Goal: Task Accomplishment & Management: Manage account settings

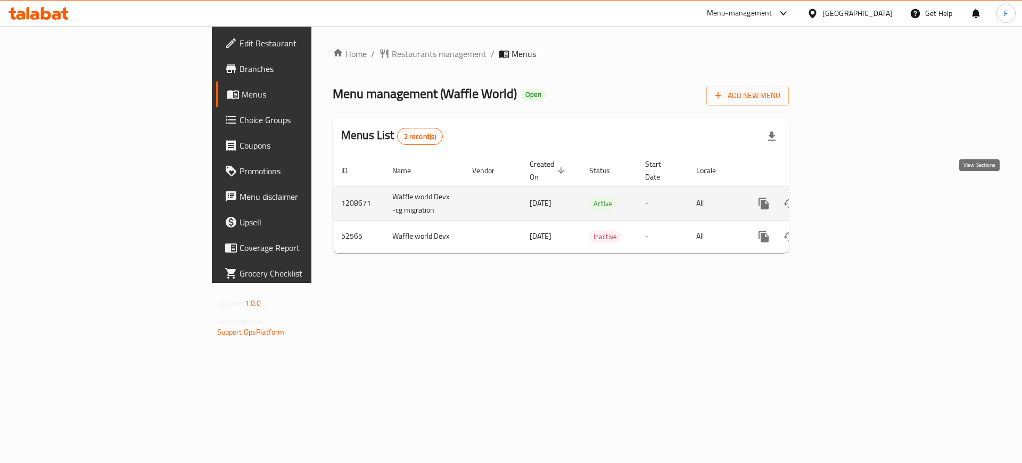
click at [847, 197] on icon "enhanced table" at bounding box center [840, 203] width 13 height 13
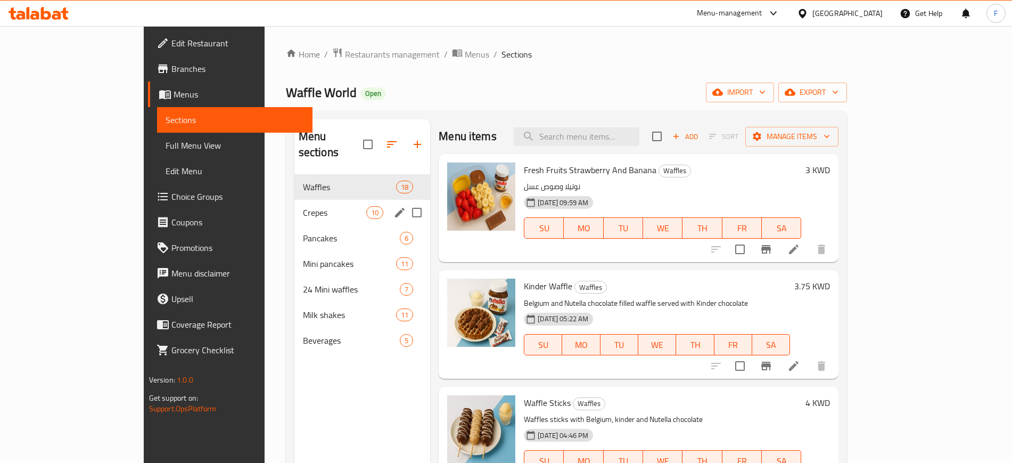
click at [294, 208] on div "Crepes 10" at bounding box center [362, 213] width 136 height 26
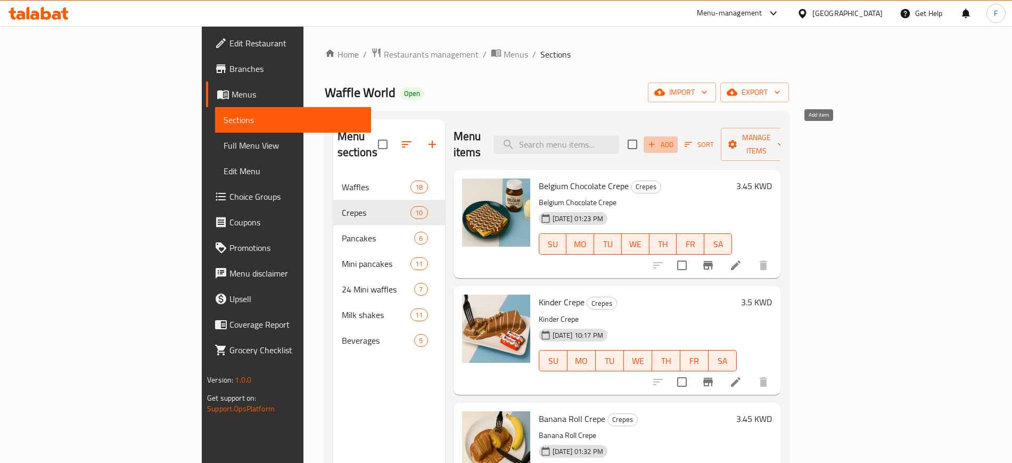
click at [675, 138] on span "Add" at bounding box center [660, 144] width 29 height 12
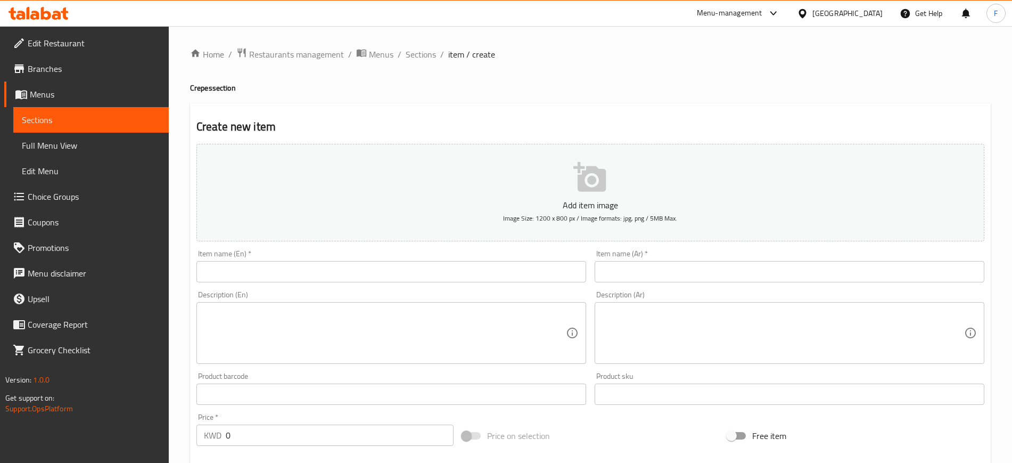
click at [265, 261] on input "text" at bounding box center [391, 271] width 390 height 21
paste input "The Nutella Dose"
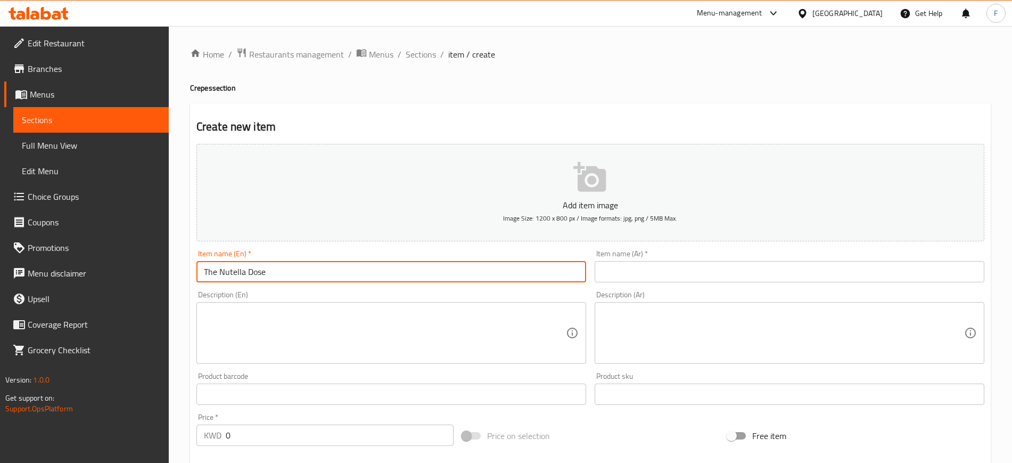
type input "The Nutella Dose"
click at [622, 279] on input "text" at bounding box center [790, 271] width 390 height 21
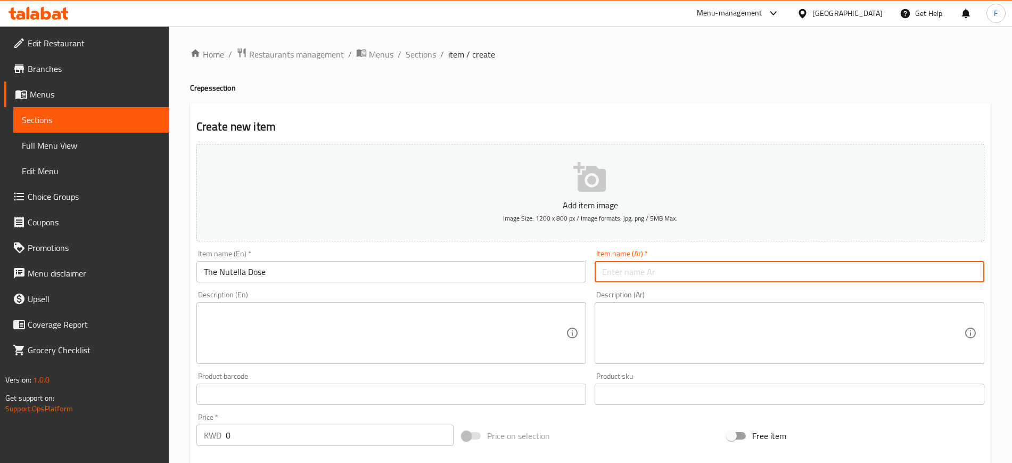
paste input "دوز النوتيلا"
type input "دوز النوتيلا"
click at [389, 329] on textarea at bounding box center [385, 333] width 362 height 51
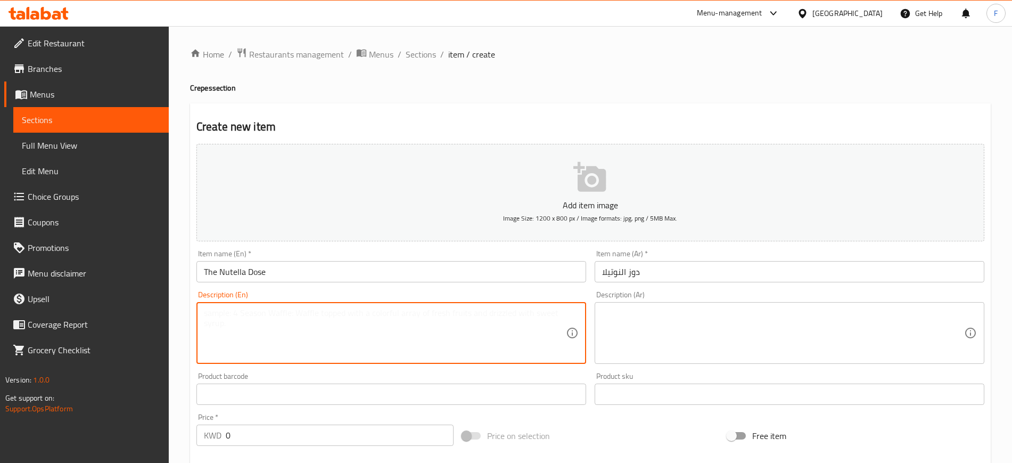
paste textarea "The ultimate chocolate rush Its a fudgy brownie rolled up in a soft crepe drenc…"
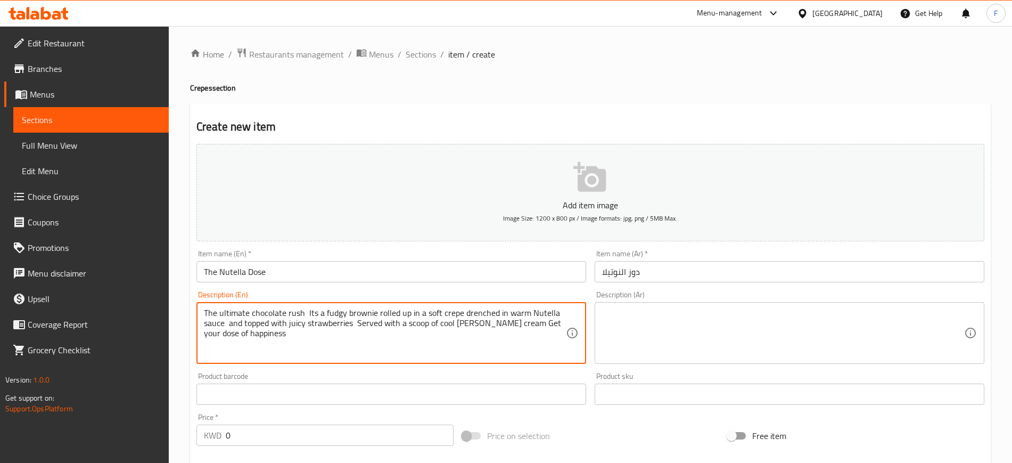
type textarea "The ultimate chocolate rush Its a fudgy brownie rolled up in a soft crepe drenc…"
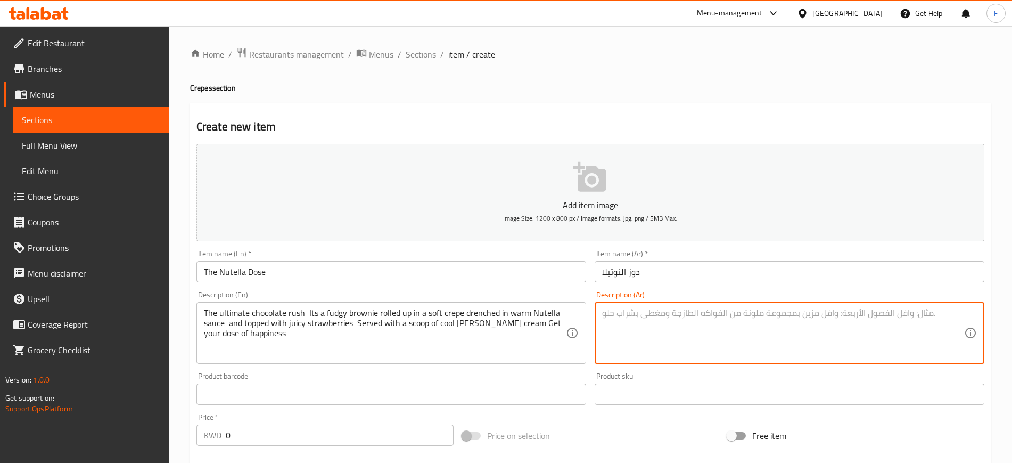
click at [702, 317] on textarea at bounding box center [783, 333] width 362 height 51
paste textarea "اندفاع الشوكولاتة المطلق إنه براوني فادج ملفوف في كريب ناعم مغموس في صلصة نوتيل…"
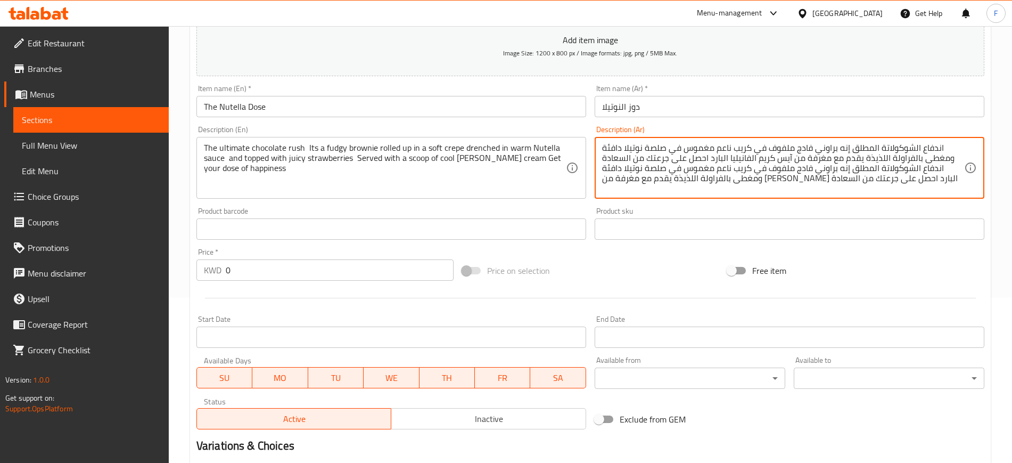
scroll to position [290, 0]
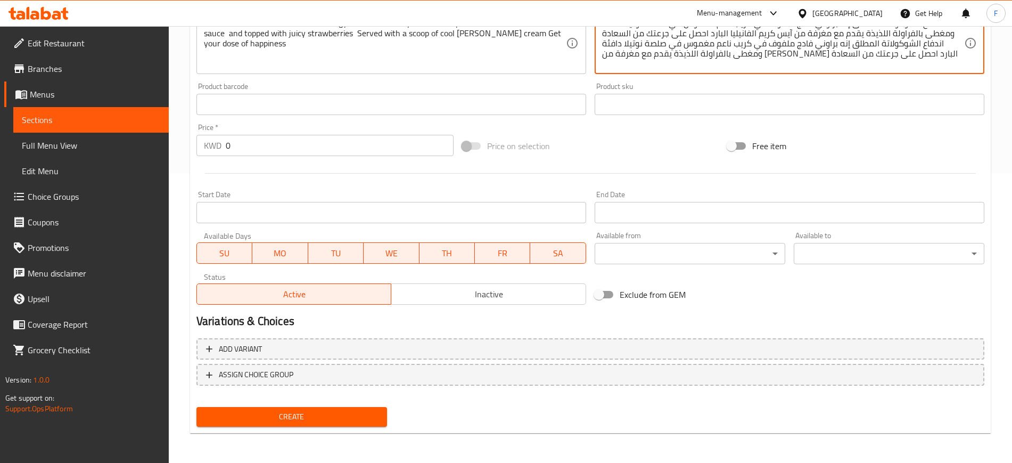
type textarea "اندفاع الشوكولاتة المطلق إنه براوني فادج ملفوف في كريب ناعم مغموس في صلصة نوتيل…"
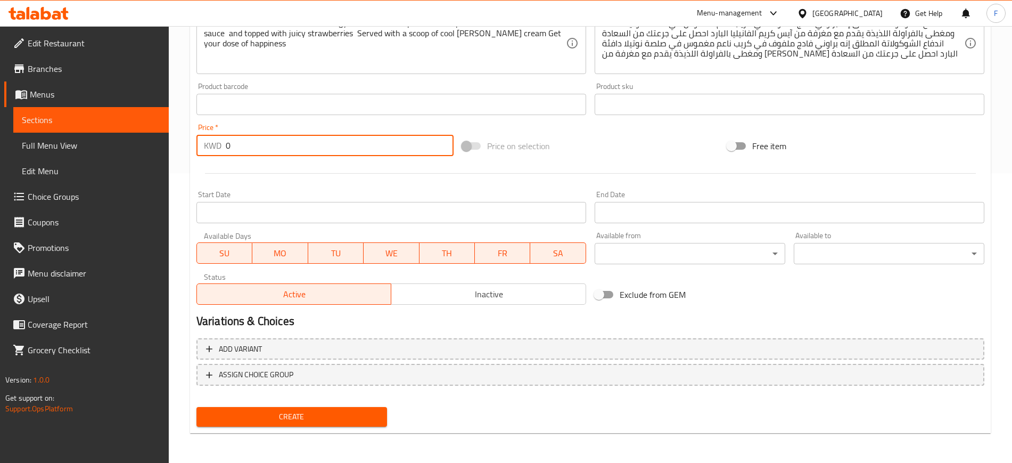
drag, startPoint x: 270, startPoint y: 146, endPoint x: 188, endPoint y: 130, distance: 83.1
click at [188, 130] on div "Home / Restaurants management / Menus / Sections / item / create Crepes section…" at bounding box center [590, 99] width 843 height 726
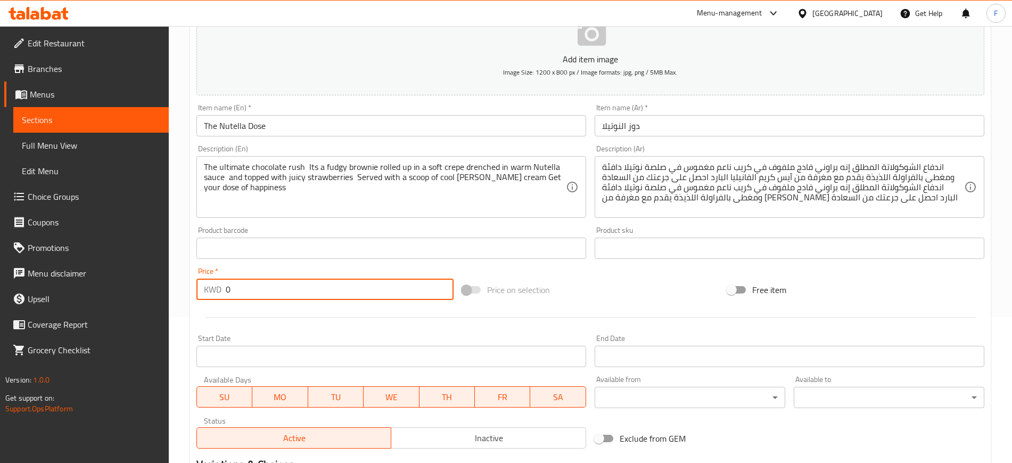
scroll to position [0, 0]
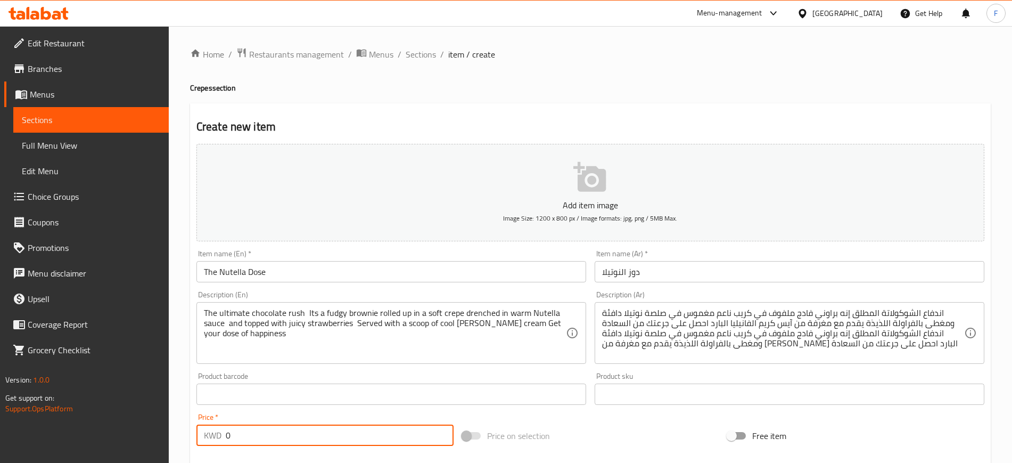
click at [672, 200] on p "Add item image" at bounding box center [590, 205] width 755 height 13
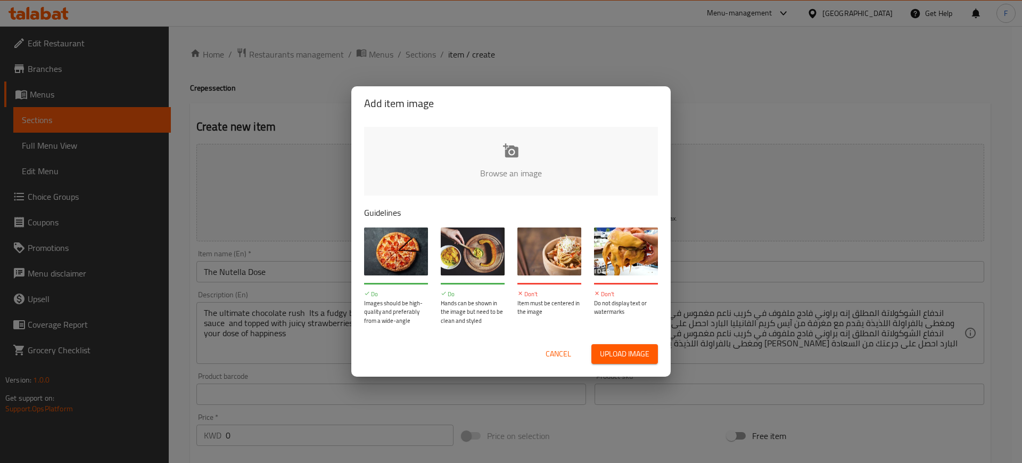
click at [553, 159] on input "file" at bounding box center [871, 177] width 1014 height 100
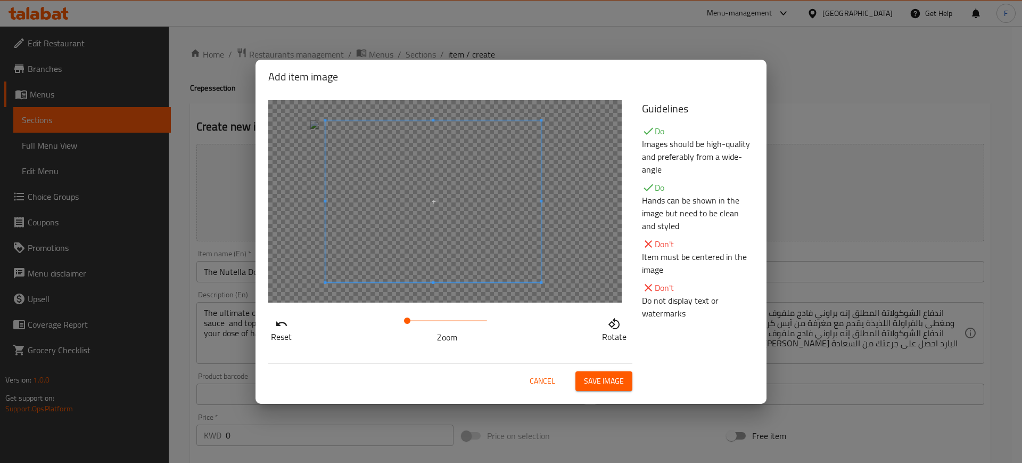
click at [477, 211] on span at bounding box center [433, 201] width 216 height 162
click at [611, 380] on span "Save image" at bounding box center [604, 380] width 40 height 13
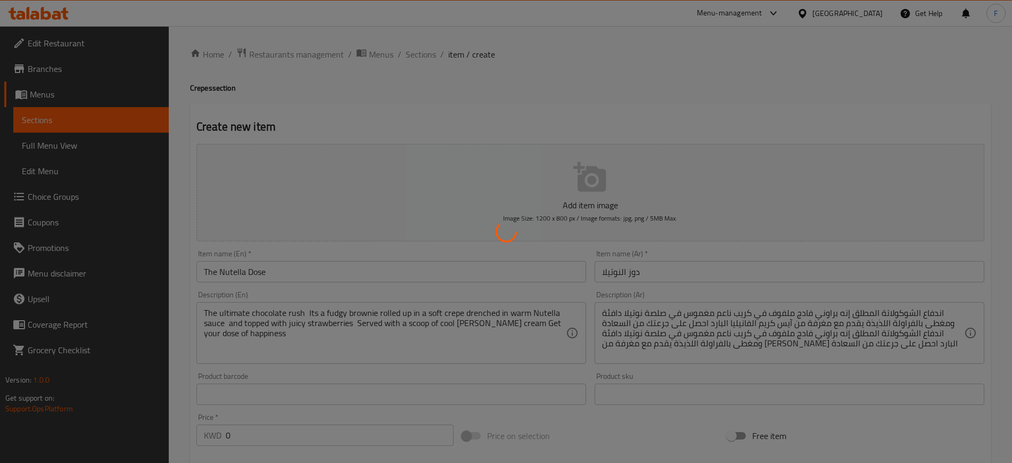
scroll to position [290, 0]
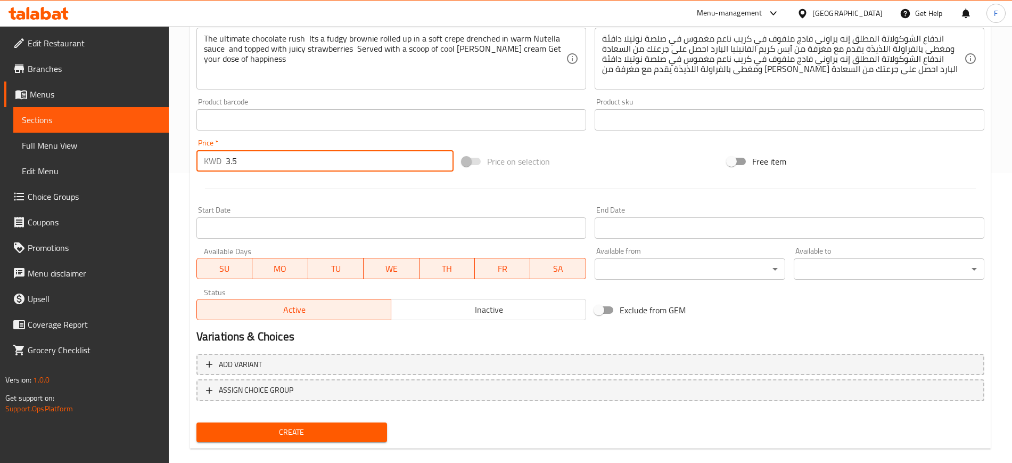
type input "3.5"
click at [285, 429] on span "Create" at bounding box center [292, 431] width 174 height 13
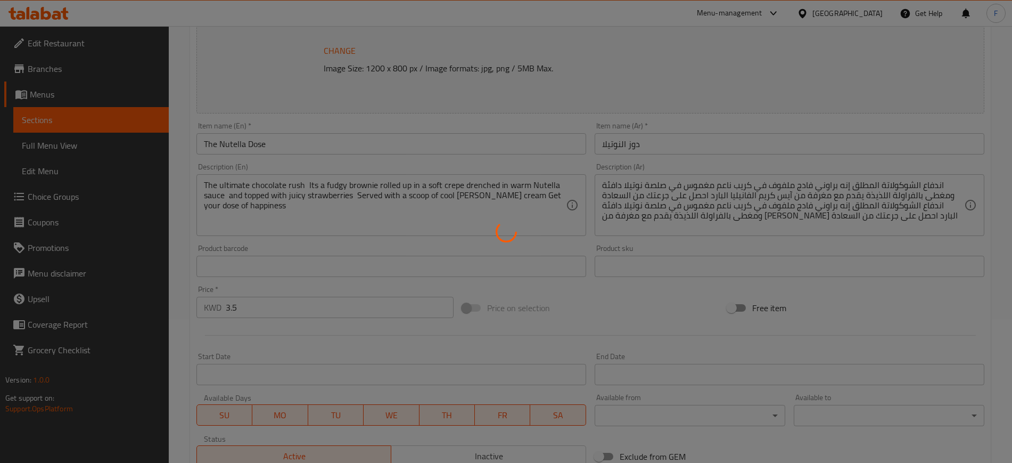
scroll to position [0, 0]
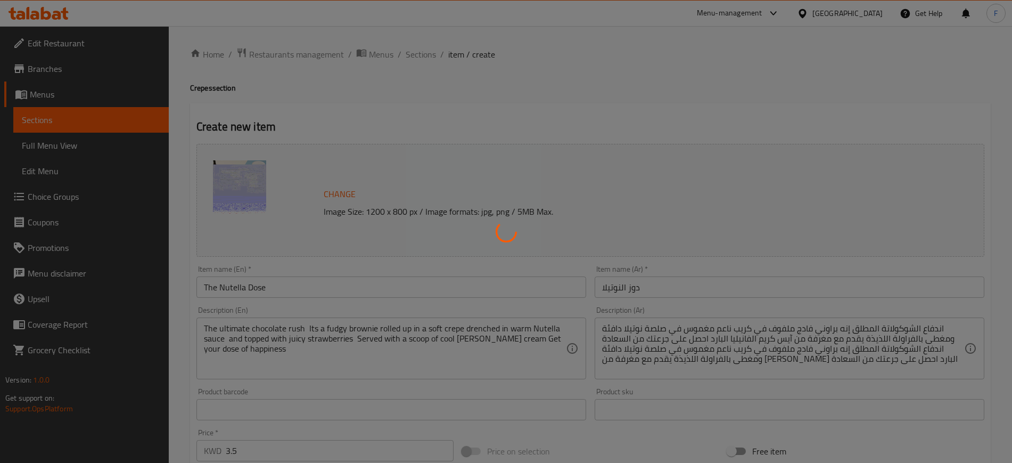
type input "0"
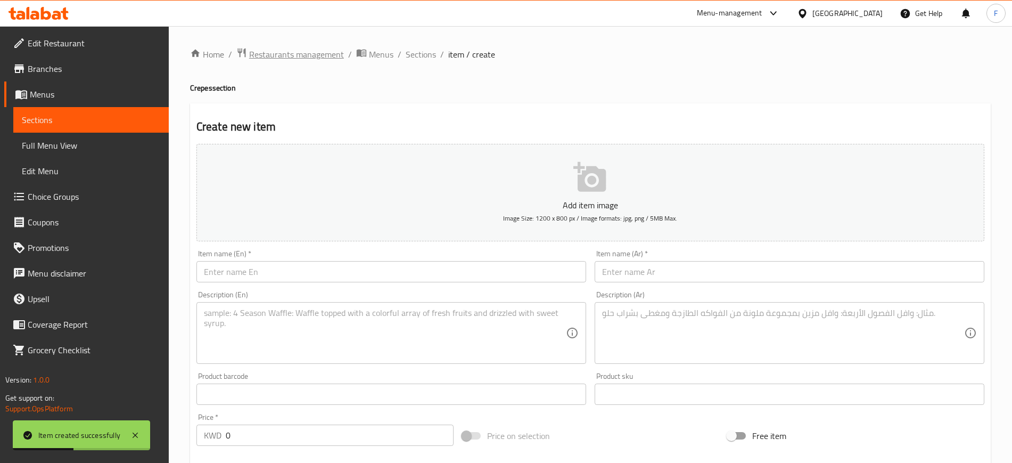
click at [300, 53] on span "Restaurants management" at bounding box center [296, 54] width 95 height 13
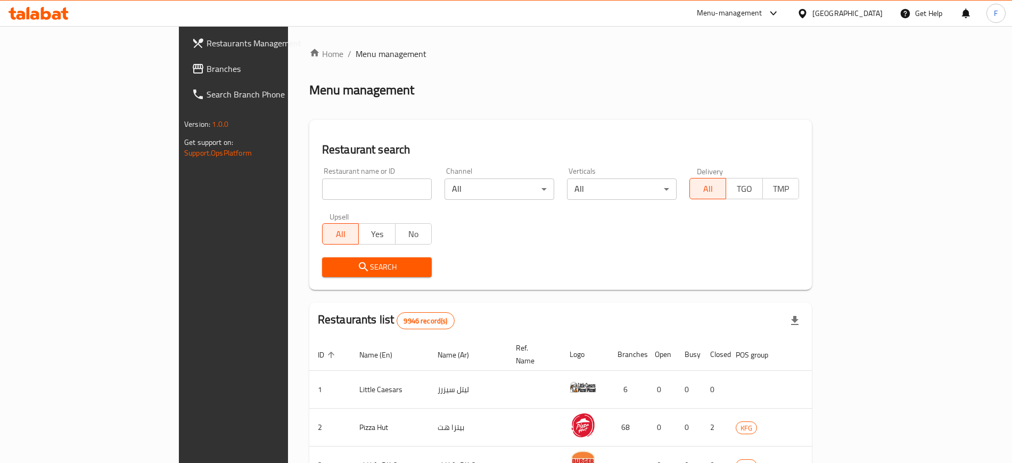
click at [329, 201] on div "Restaurant name or ID Restaurant name or ID" at bounding box center [377, 183] width 122 height 45
click at [330, 183] on input "search" at bounding box center [377, 188] width 110 height 21
type input "Waffle World"
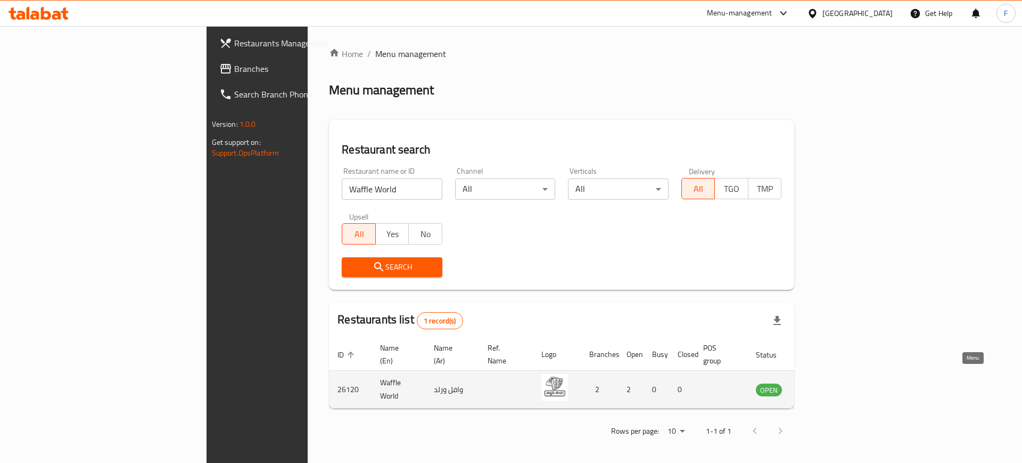
click at [823, 388] on icon "enhanced table" at bounding box center [821, 390] width 4 height 4
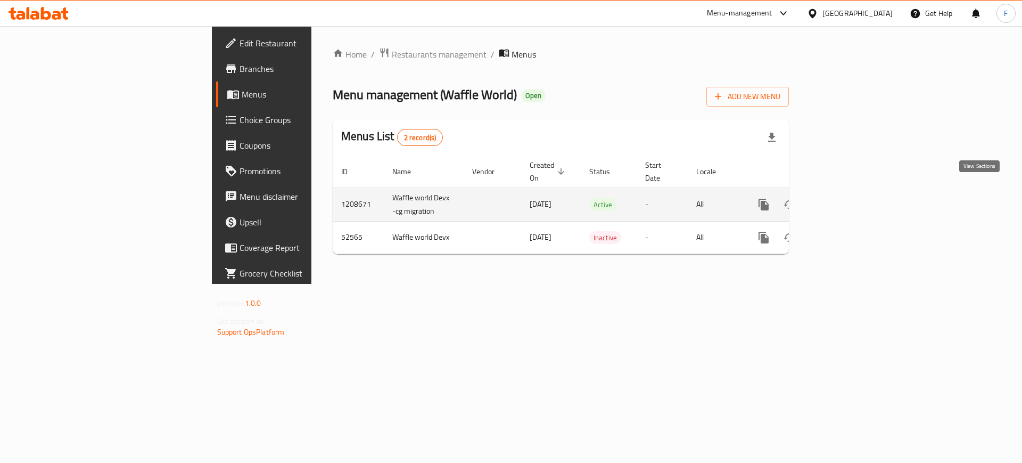
click at [854, 192] on link "enhanced table" at bounding box center [841, 205] width 26 height 26
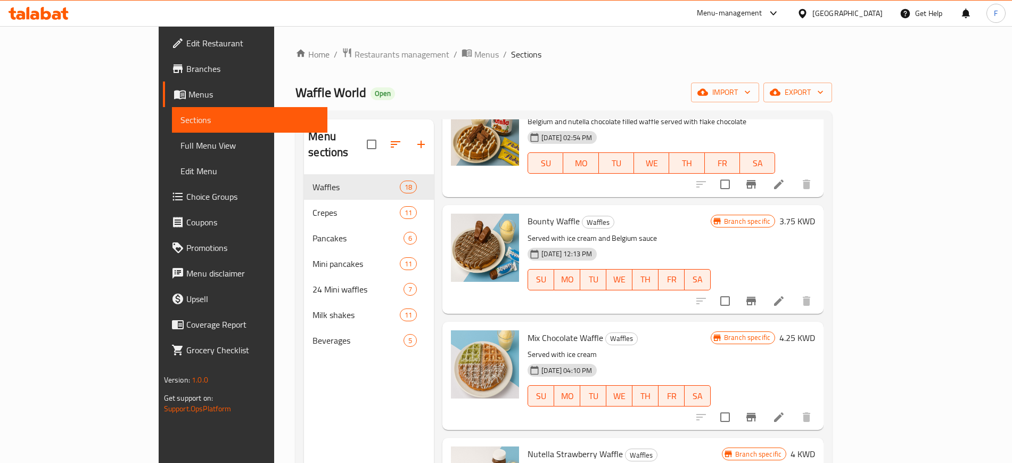
scroll to position [992, 0]
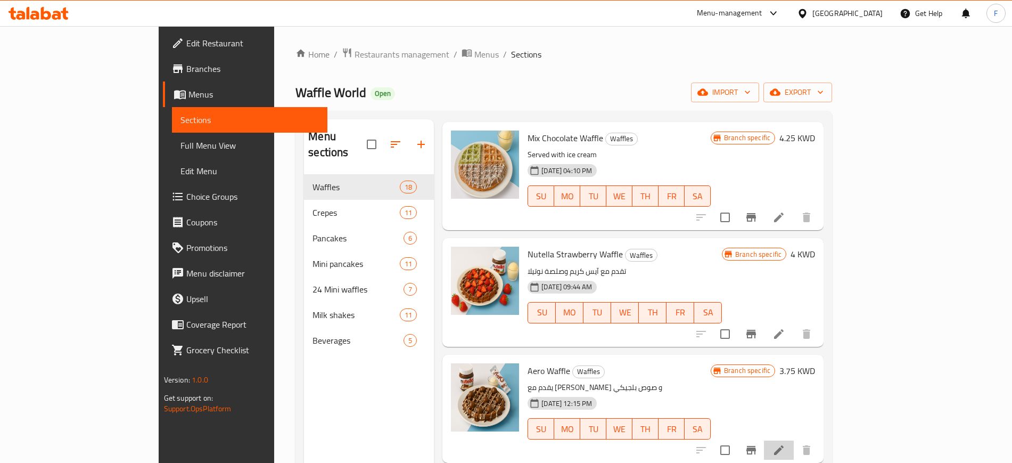
click at [794, 440] on li at bounding box center [779, 449] width 30 height 19
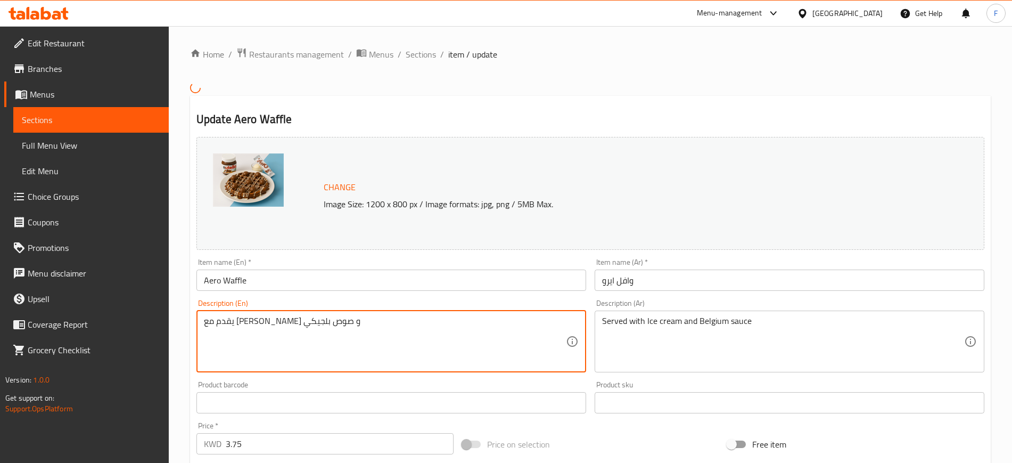
drag, startPoint x: 424, startPoint y: 335, endPoint x: 103, endPoint y: 330, distance: 320.6
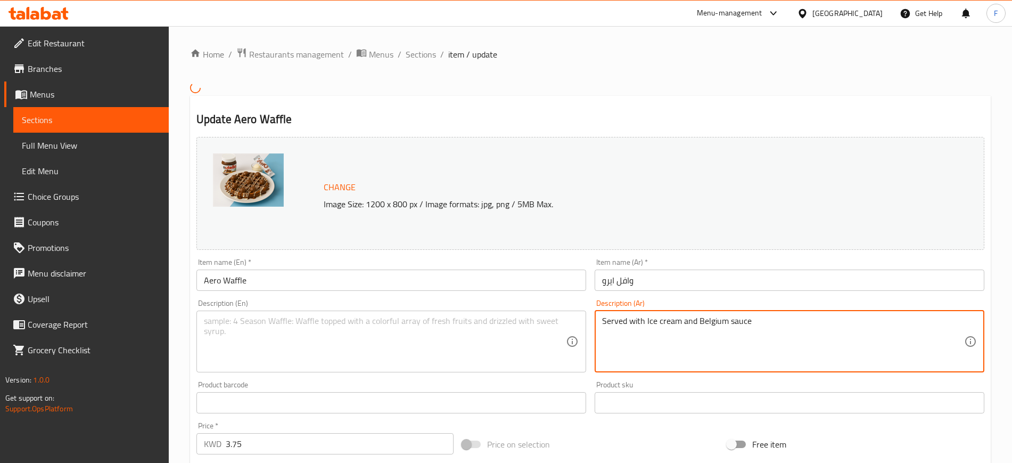
paste textarea "يقدم مع [PERSON_NAME] و صوص بلجيكي"
drag, startPoint x: 748, startPoint y: 324, endPoint x: 551, endPoint y: 326, distance: 197.0
click at [551, 326] on div "Change Image Size: 1200 x 800 px / Image formats: jpg, png / 5MB Max. Item name…" at bounding box center [590, 370] width 797 height 474
type textarea "يقدم مع [PERSON_NAME] و صوص بلجيكي"
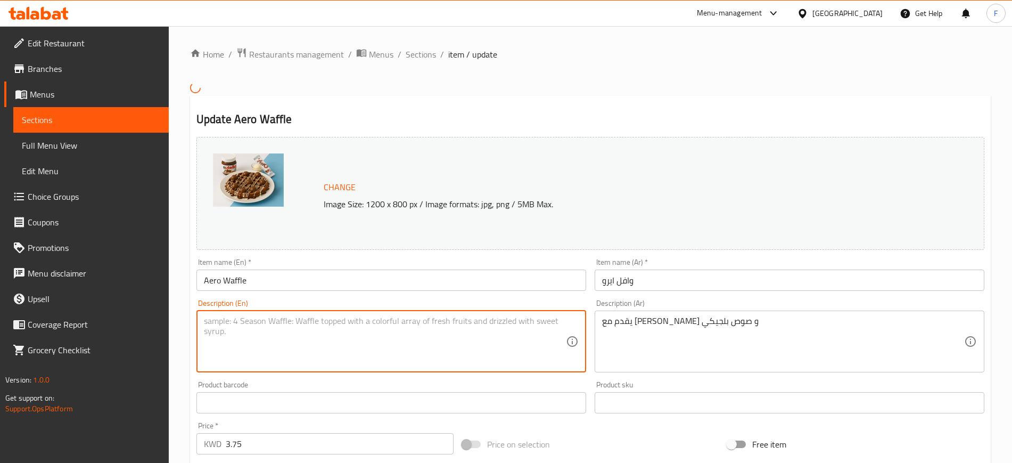
click at [437, 331] on textarea at bounding box center [385, 341] width 362 height 51
paste textarea "Served with Ice cream and Belgium sauce"
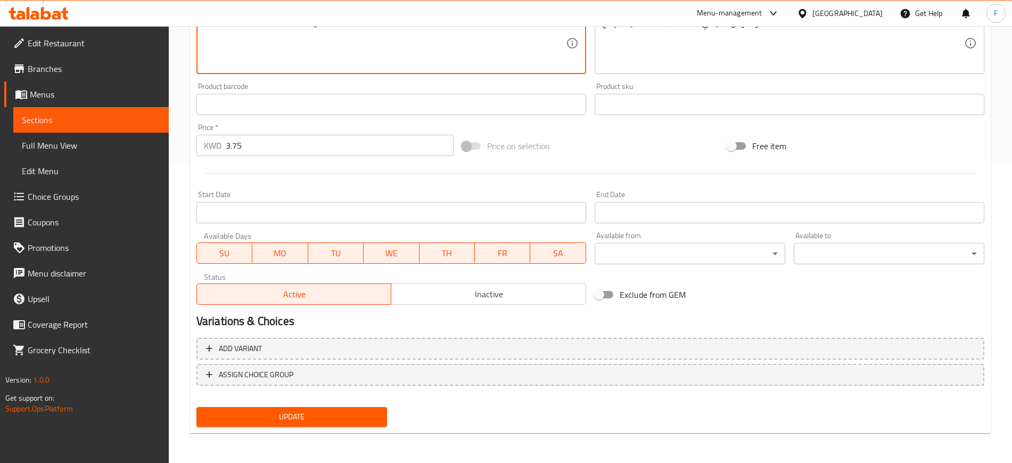
type textarea "Served with Ice cream and Belgium sauce"
click at [348, 413] on span "Update" at bounding box center [292, 416] width 174 height 13
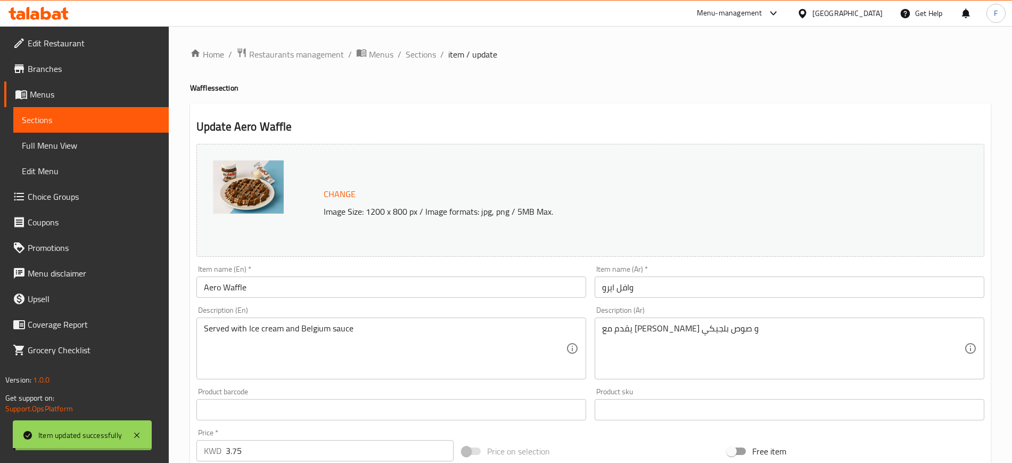
click at [421, 58] on span "Sections" at bounding box center [421, 54] width 30 height 13
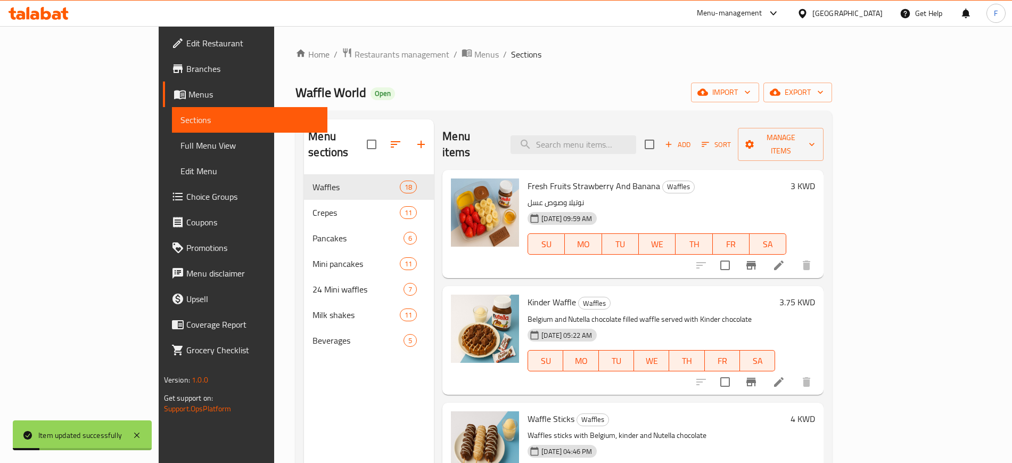
click at [794, 256] on li at bounding box center [779, 265] width 30 height 19
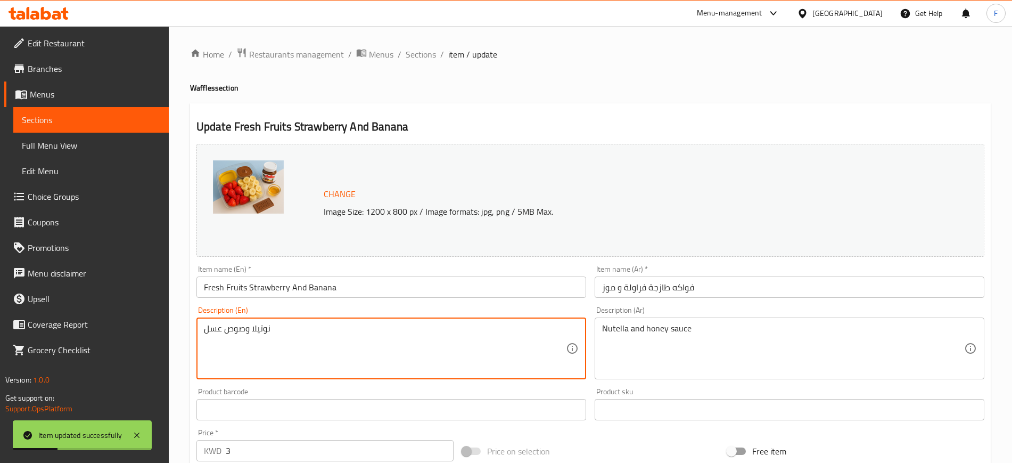
drag, startPoint x: 336, startPoint y: 337, endPoint x: 8, endPoint y: 321, distance: 328.4
paste textarea "نوتيلا وصوص عسل"
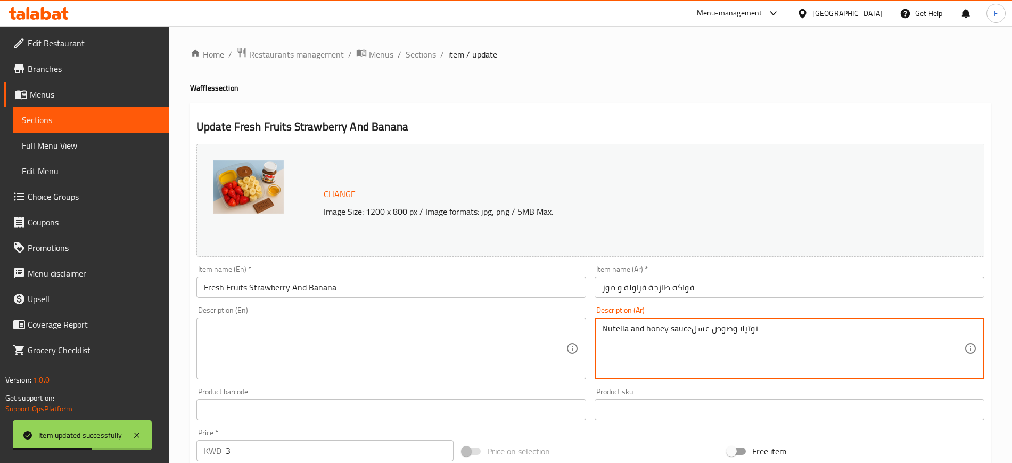
drag, startPoint x: 661, startPoint y: 334, endPoint x: 548, endPoint y: 326, distance: 112.6
click at [548, 326] on div "Change Image Size: 1200 x 800 px / Image formats: jpg, png / 5MB Max. Item name…" at bounding box center [590, 377] width 797 height 474
type textarea "نوتيلا وصوص عسل"
click at [404, 332] on textarea at bounding box center [385, 348] width 362 height 51
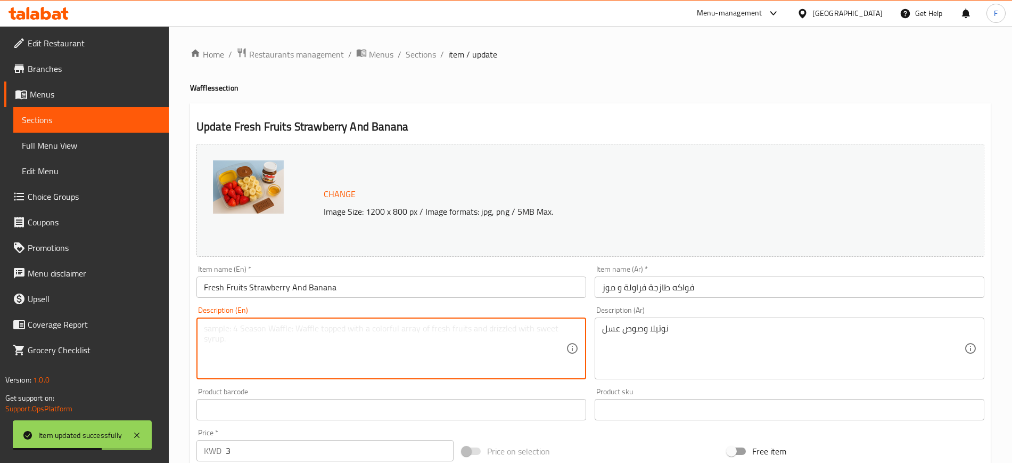
paste textarea "Nutella and honey sauce"
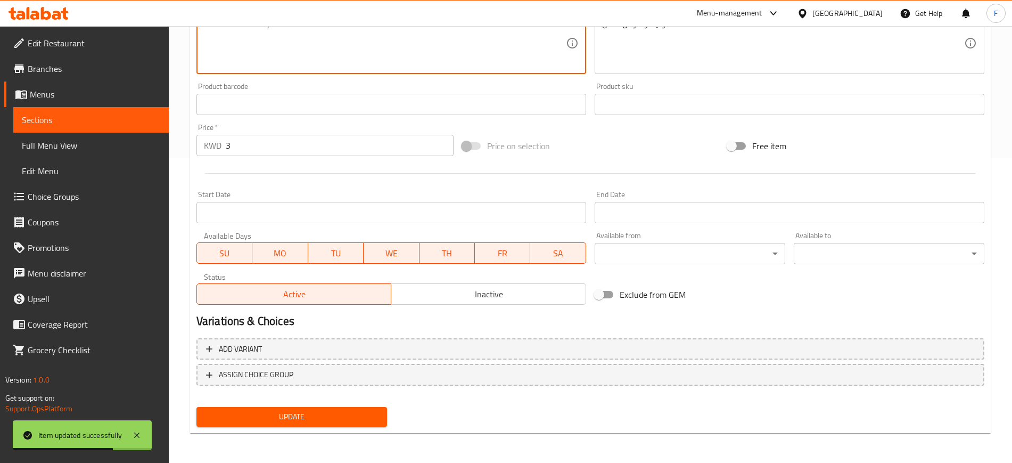
type textarea "Nutella and honey sauce"
click at [360, 416] on span "Update" at bounding box center [292, 416] width 174 height 13
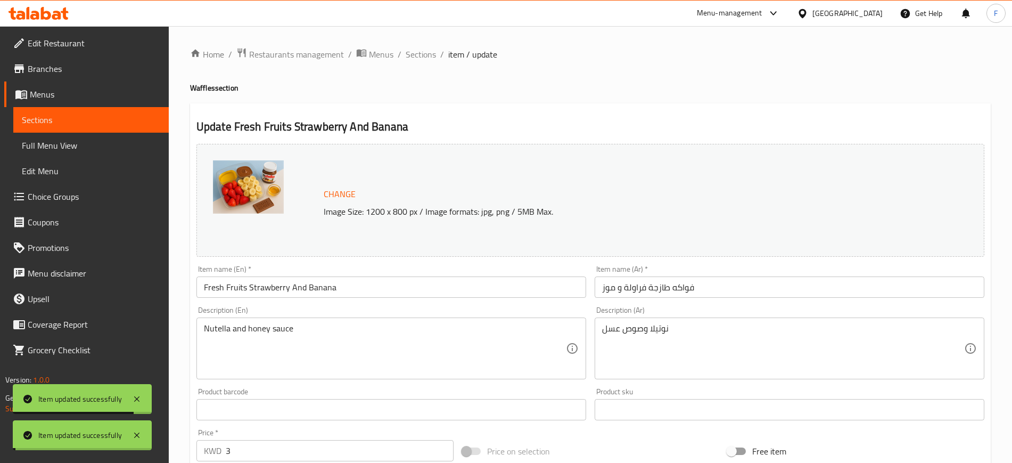
click at [422, 53] on span "Sections" at bounding box center [421, 54] width 30 height 13
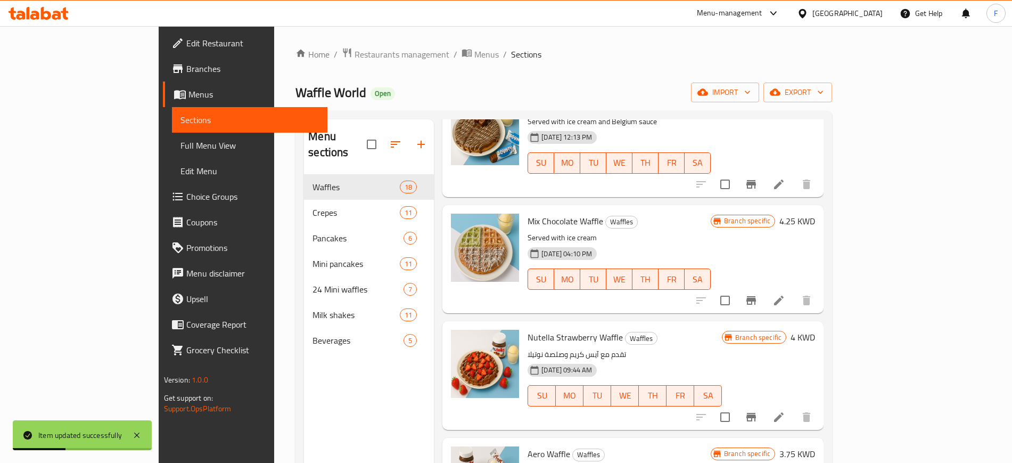
scroll to position [932, 0]
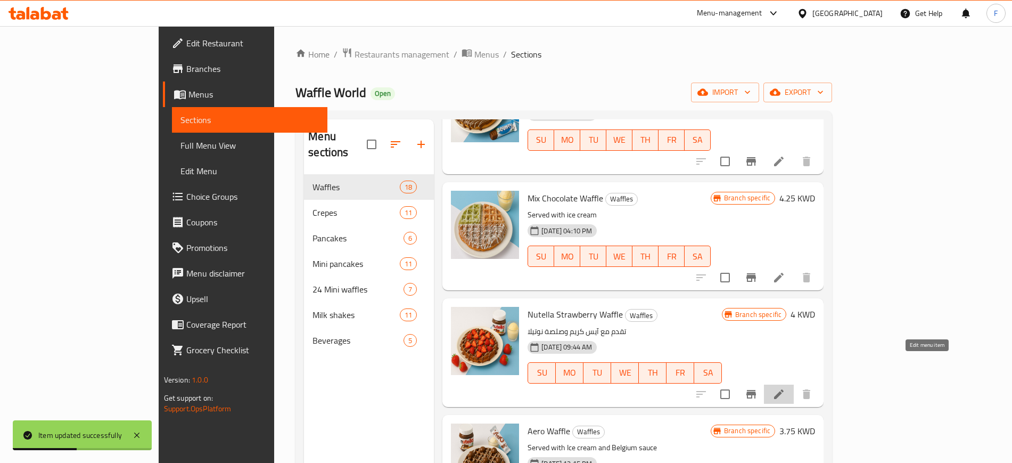
click at [785, 388] on icon at bounding box center [779, 394] width 13 height 13
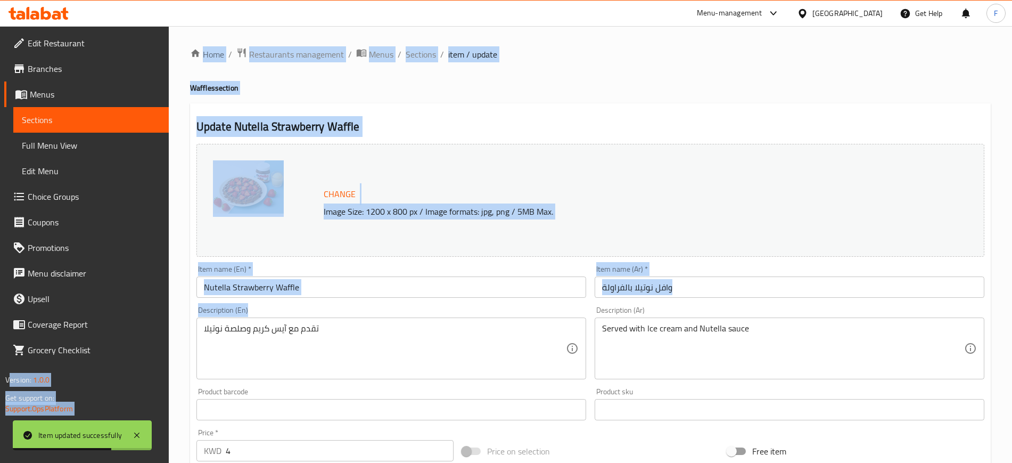
drag, startPoint x: 380, startPoint y: 322, endPoint x: 141, endPoint y: 318, distance: 239.6
click at [141, 318] on div "Edit Restaurant Branches Menus Sections Full Menu View Edit Menu Choice Groups …" at bounding box center [506, 397] width 1012 height 742
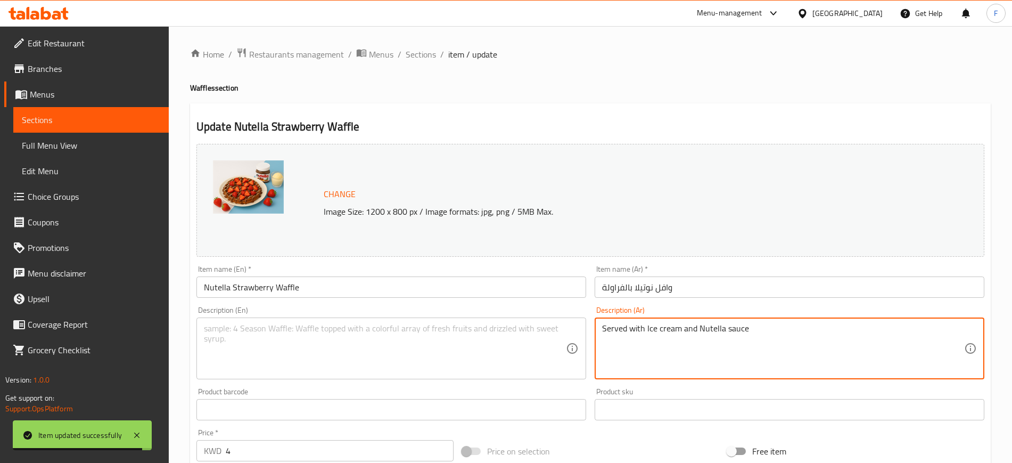
paste textarea "تقدم مع آيس كريم وصلصة نوتيلا"
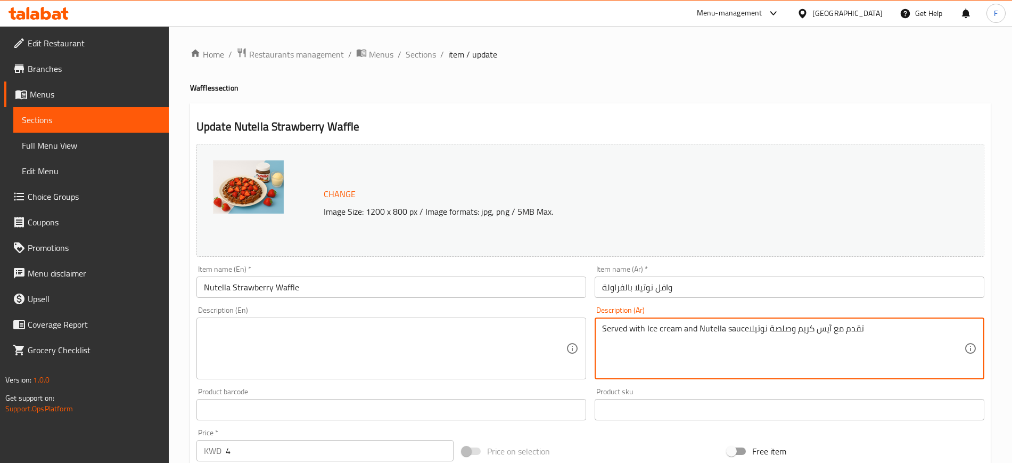
drag, startPoint x: 745, startPoint y: 329, endPoint x: 564, endPoint y: 333, distance: 181.1
click at [564, 333] on div "Change Image Size: 1200 x 800 px / Image formats: jpg, png / 5MB Max. Item name…" at bounding box center [590, 377] width 797 height 474
type textarea "تقدم مع آيس كريم وصلصة نوتيلا"
click at [499, 334] on textarea at bounding box center [385, 348] width 362 height 51
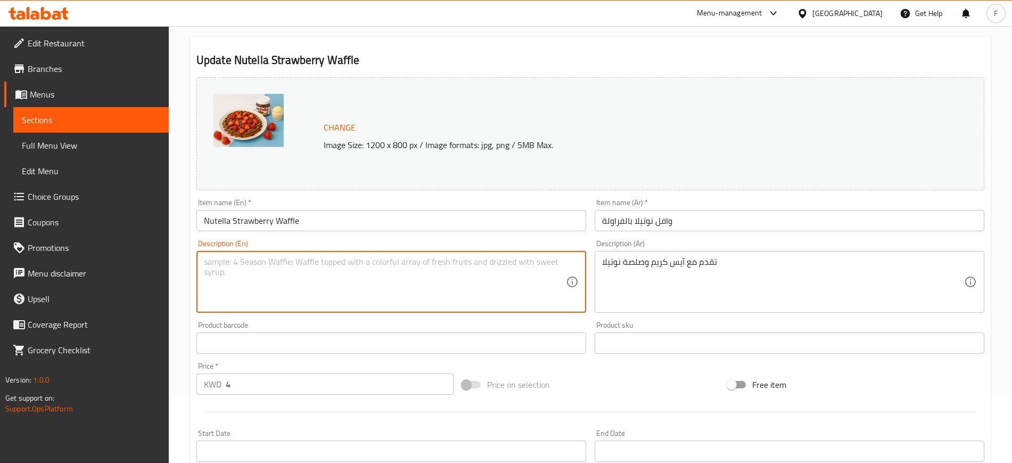
paste textarea "Served with Ice cream and Nutella sauce"
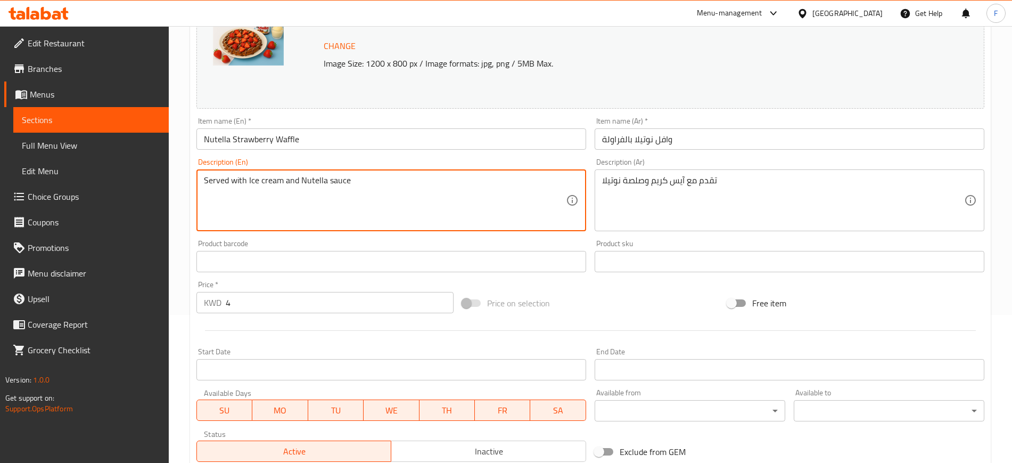
scroll to position [305, 0]
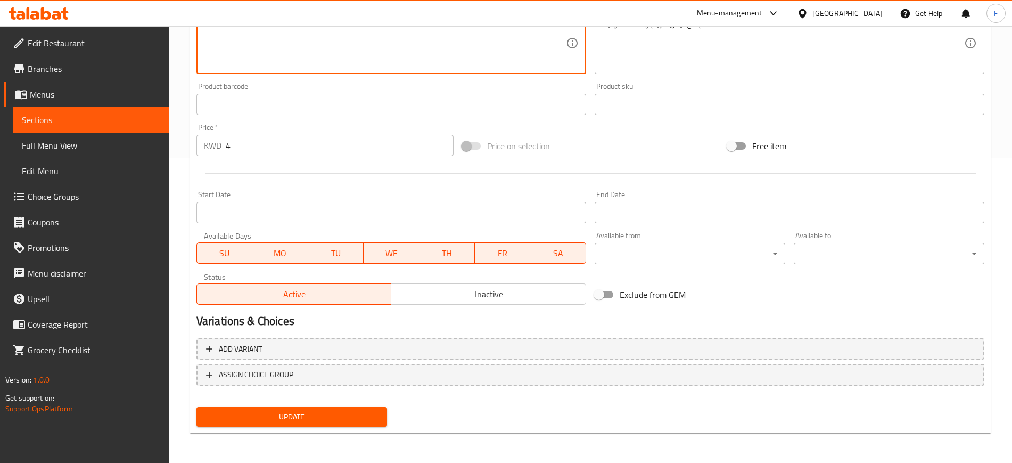
type textarea "Served with Ice cream and Nutella sauce"
click at [356, 404] on div "Update" at bounding box center [291, 417] width 199 height 28
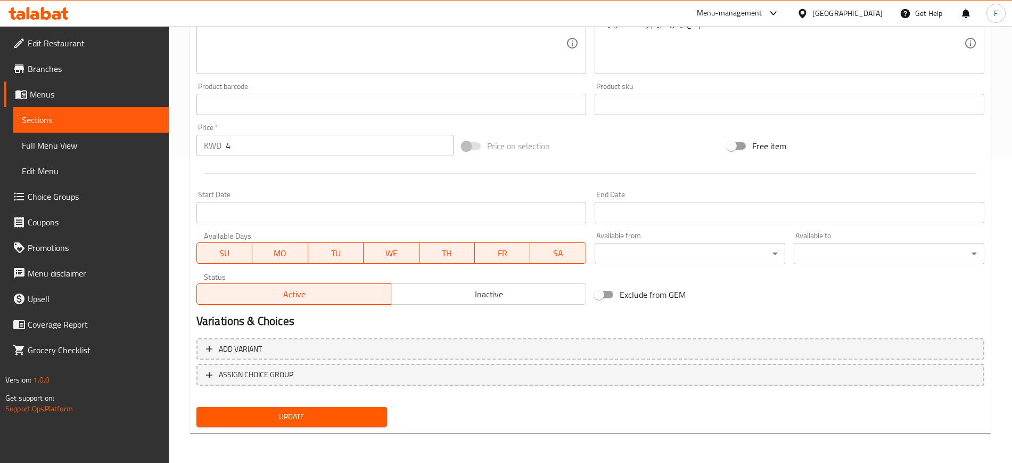
click at [359, 421] on span "Update" at bounding box center [292, 416] width 174 height 13
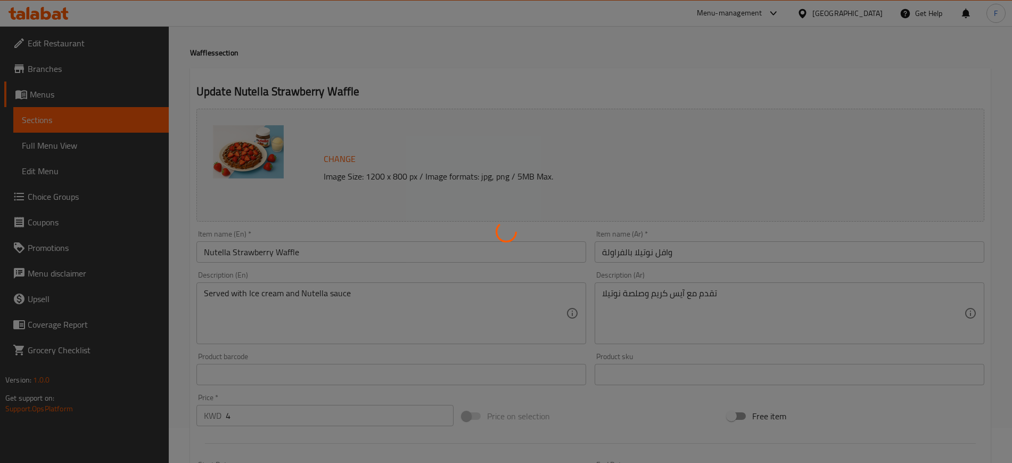
scroll to position [0, 0]
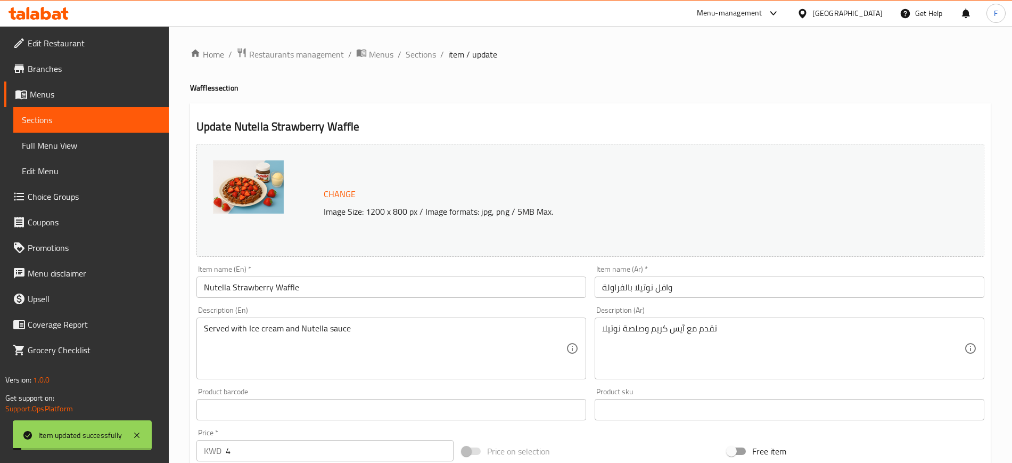
click at [432, 55] on span "Sections" at bounding box center [421, 54] width 30 height 13
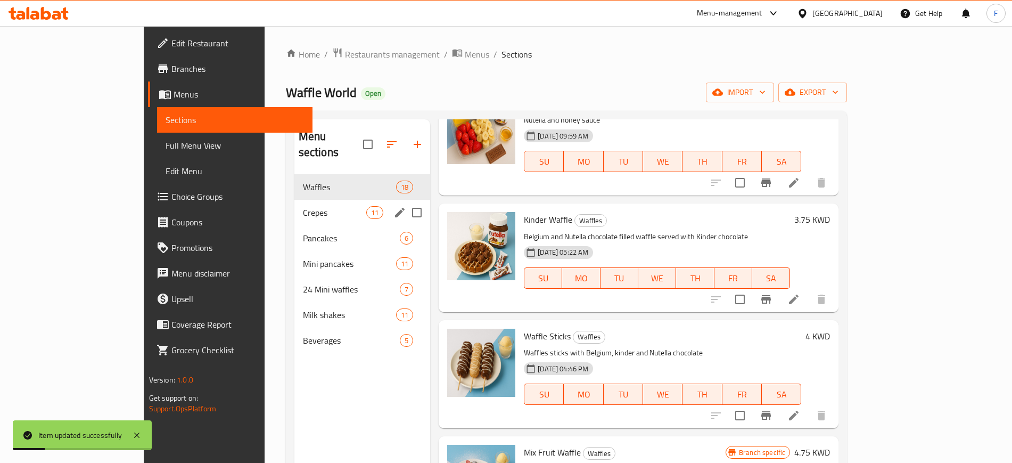
click at [303, 206] on span "Crepes" at bounding box center [334, 212] width 63 height 13
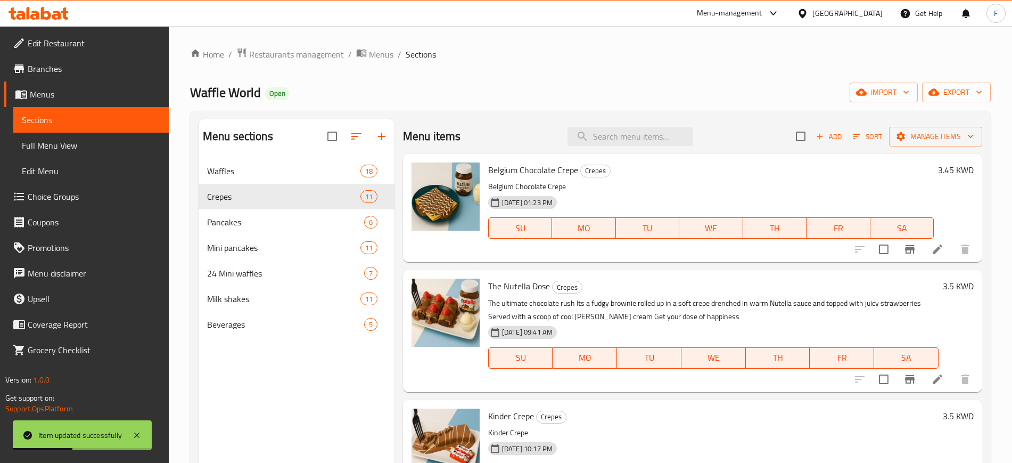
click at [931, 381] on icon at bounding box center [937, 379] width 13 height 13
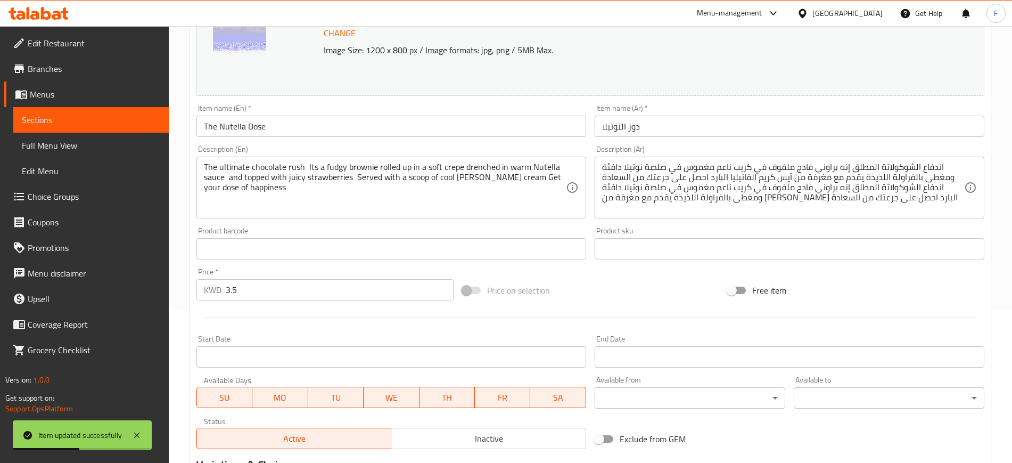
scroll to position [298, 0]
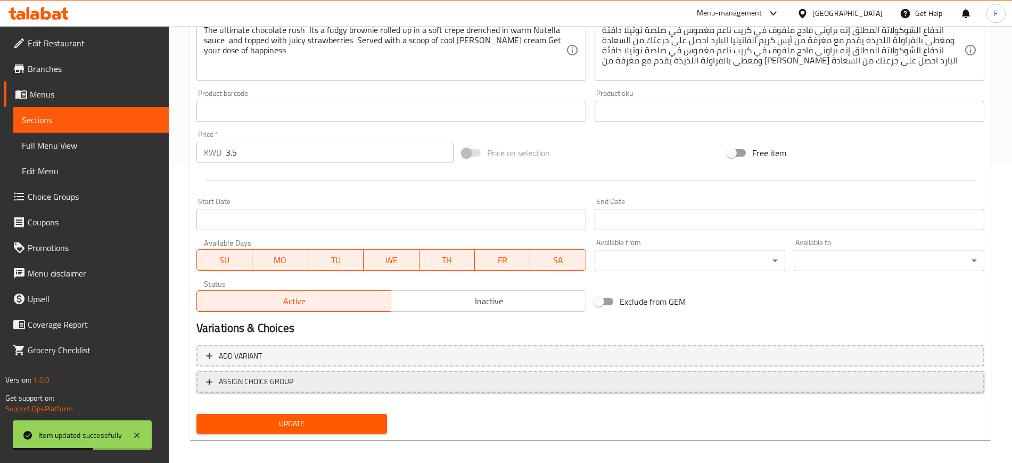
click at [283, 375] on span "ASSIGN CHOICE GROUP" at bounding box center [256, 381] width 75 height 13
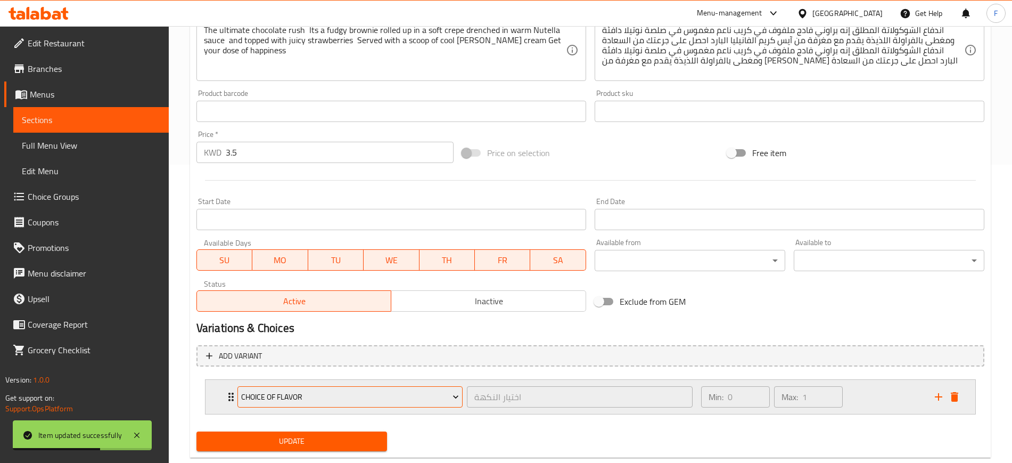
click at [299, 405] on button "choice of flavor" at bounding box center [349, 396] width 225 height 21
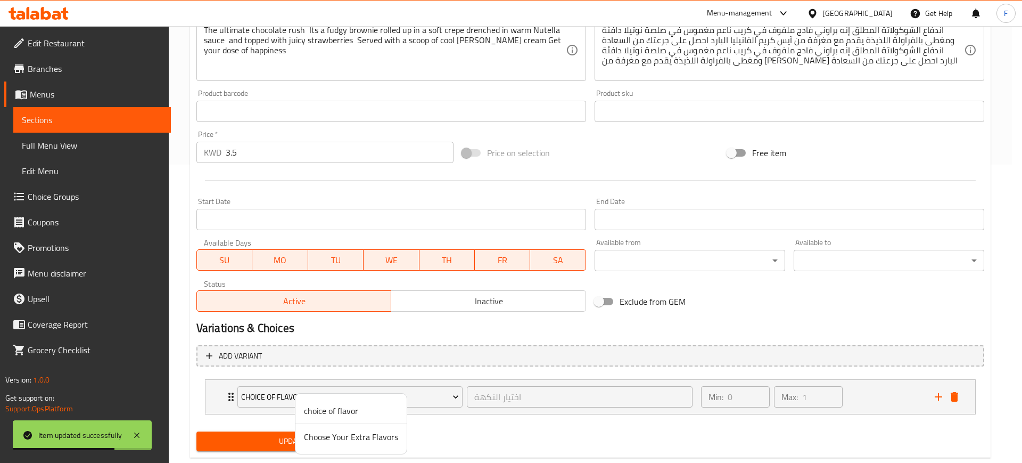
click at [358, 436] on span "Choose Your Extra Flavors" at bounding box center [351, 436] width 94 height 13
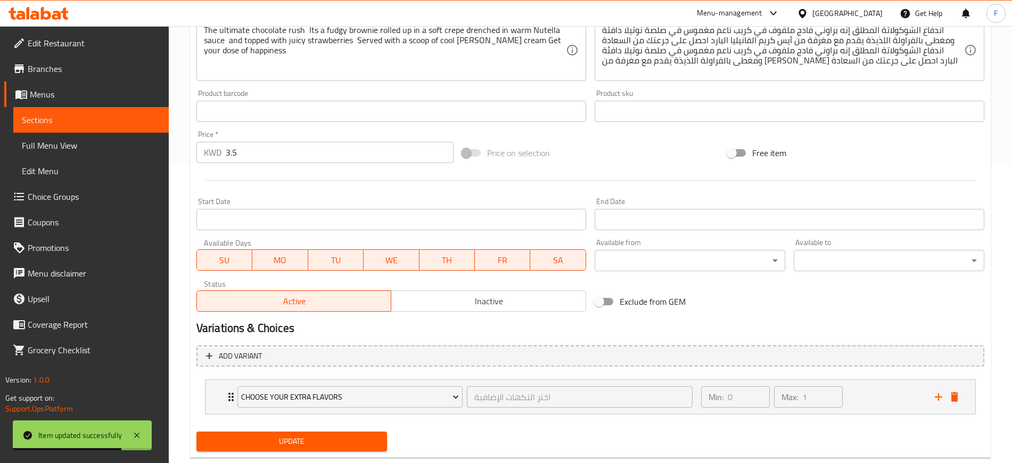
click at [288, 443] on span "Update" at bounding box center [292, 440] width 174 height 13
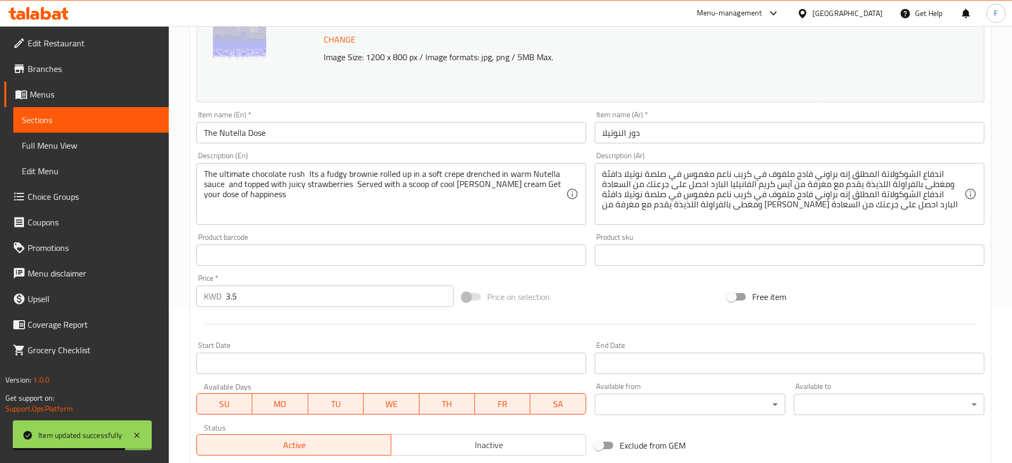
scroll to position [0, 0]
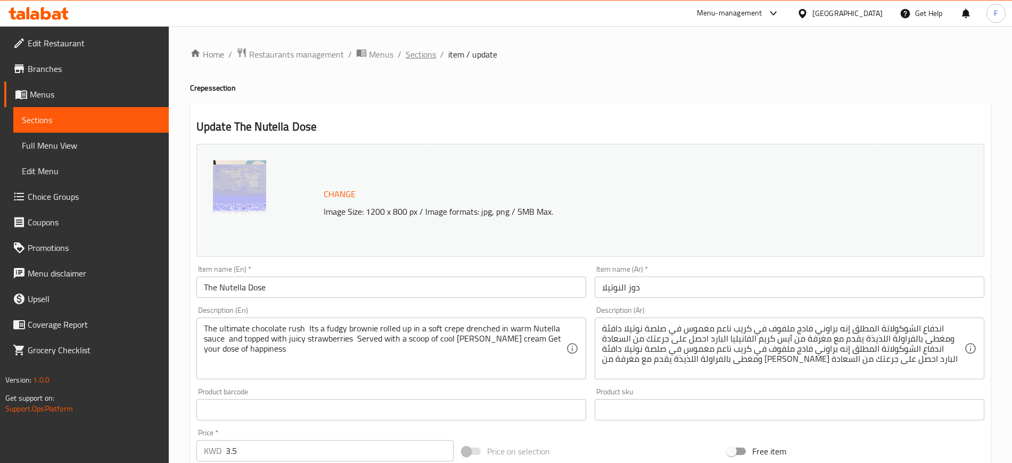
click at [419, 58] on span "Sections" at bounding box center [421, 54] width 30 height 13
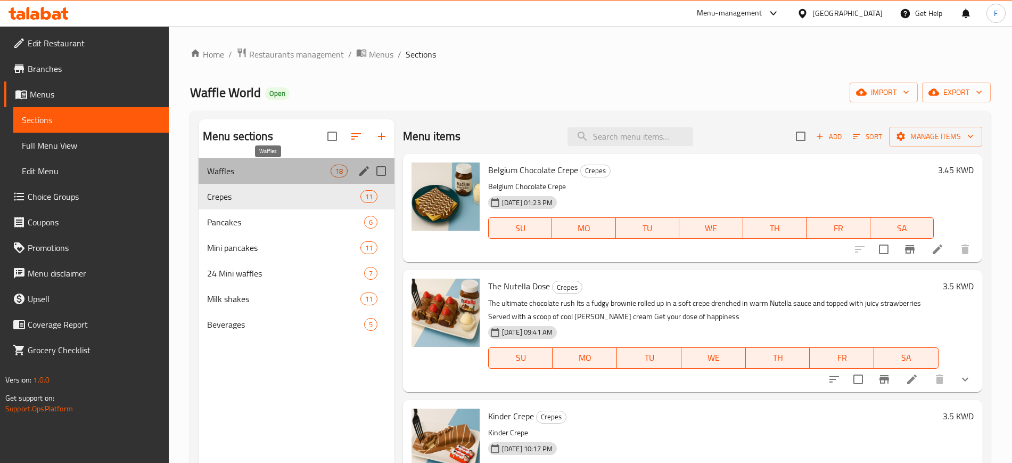
click at [289, 165] on span "Waffles" at bounding box center [269, 171] width 124 height 13
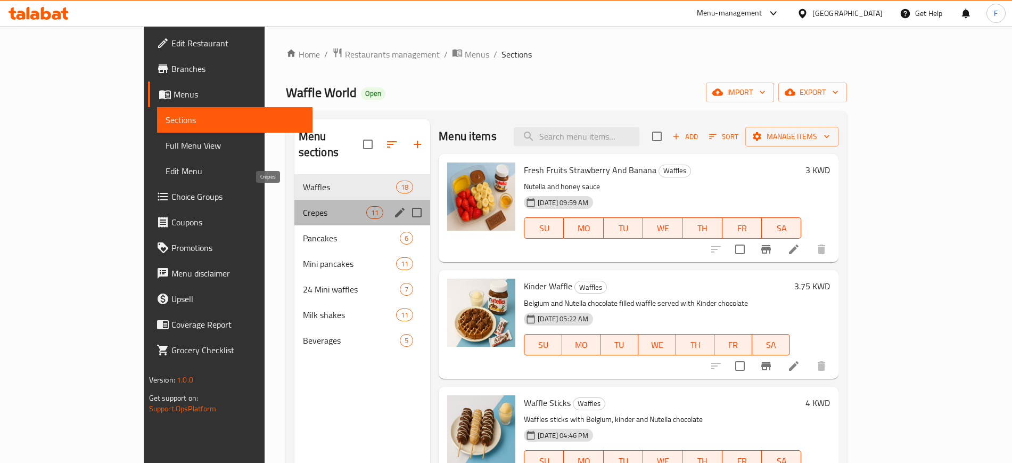
click at [303, 206] on span "Crepes" at bounding box center [334, 212] width 63 height 13
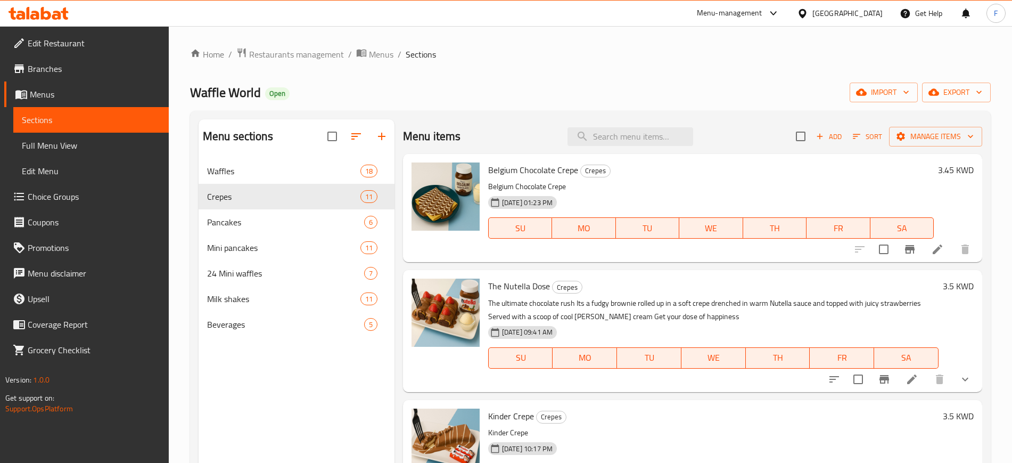
click at [923, 256] on li at bounding box center [938, 249] width 30 height 19
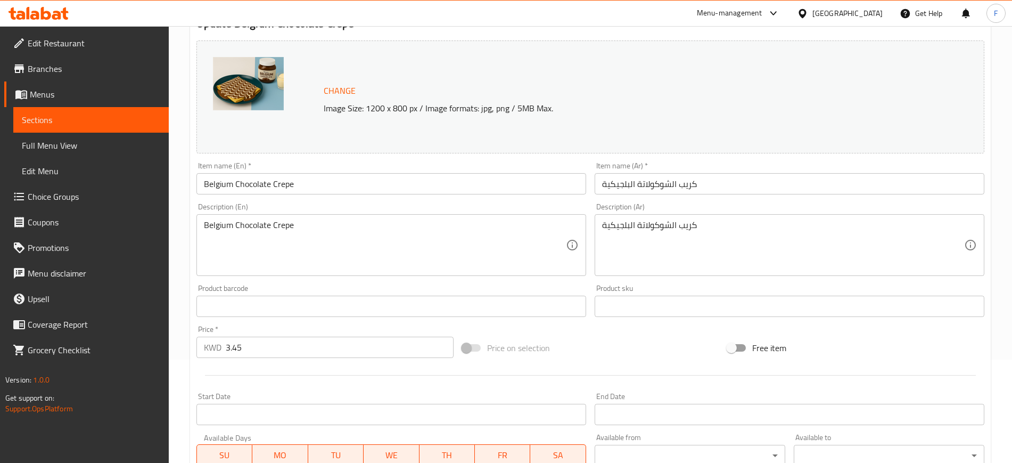
scroll to position [305, 0]
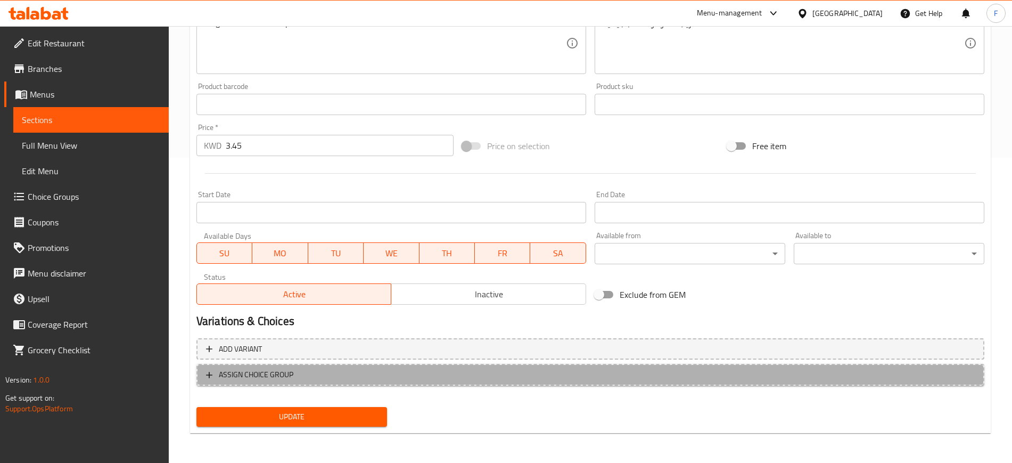
click at [354, 379] on span "ASSIGN CHOICE GROUP" at bounding box center [590, 374] width 769 height 13
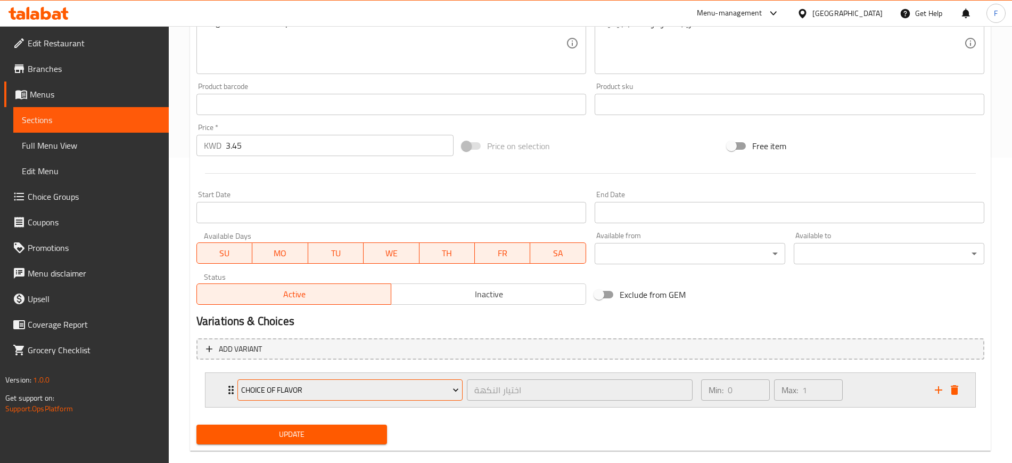
click at [353, 386] on span "choice of flavor" at bounding box center [350, 389] width 218 height 13
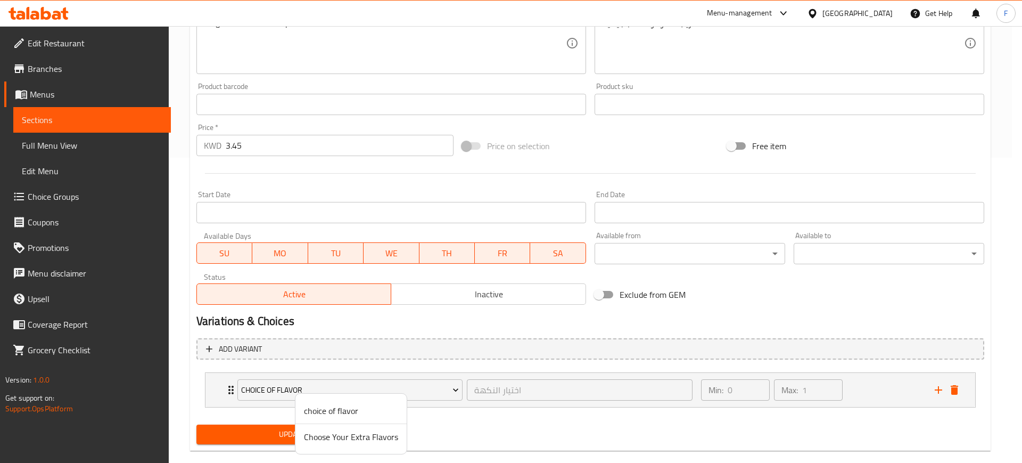
click at [358, 440] on span "Choose Your Extra Flavors" at bounding box center [351, 436] width 94 height 13
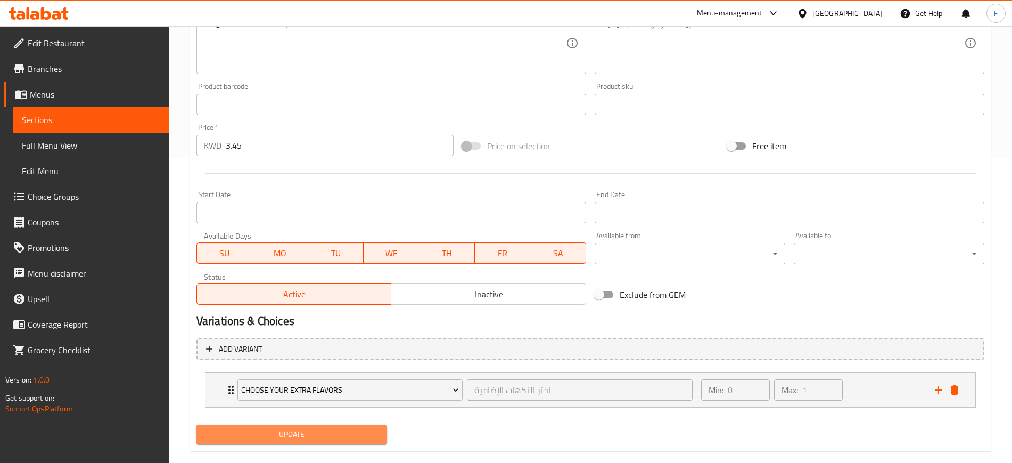
click at [326, 434] on span "Update" at bounding box center [292, 434] width 174 height 13
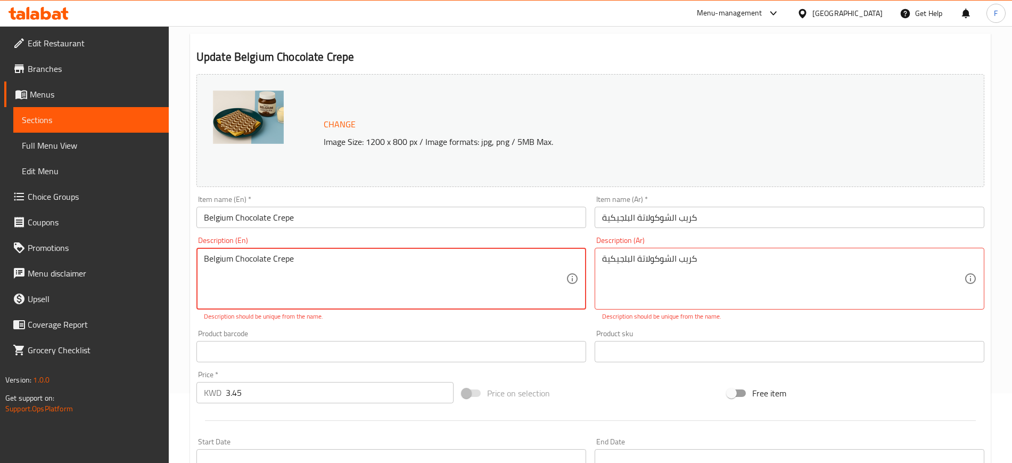
scroll to position [0, 0]
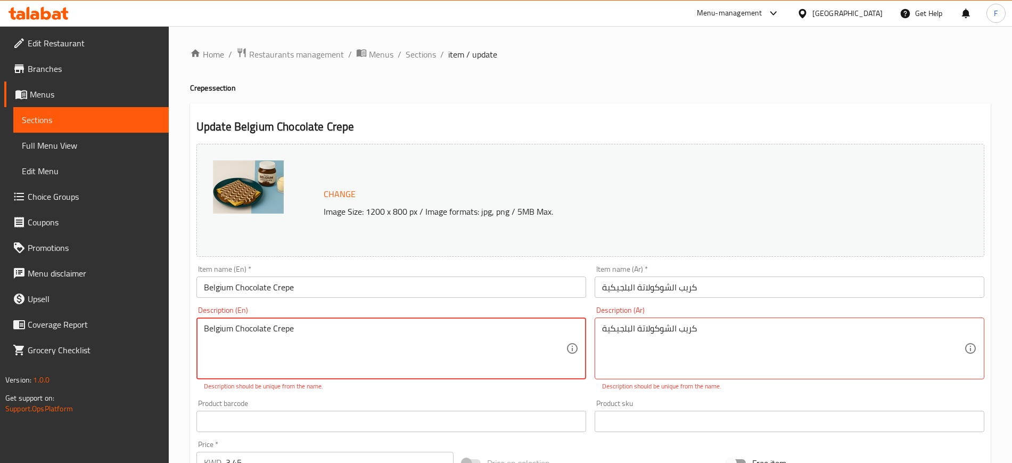
click at [359, 331] on textarea "Belgium Chocolate Crepe" at bounding box center [385, 348] width 362 height 51
drag, startPoint x: 322, startPoint y: 326, endPoint x: 42, endPoint y: 306, distance: 281.3
click at [42, 306] on div "Edit Restaurant Branches Menus Sections Full Menu View Edit Menu Choice Groups …" at bounding box center [506, 411] width 1012 height 771
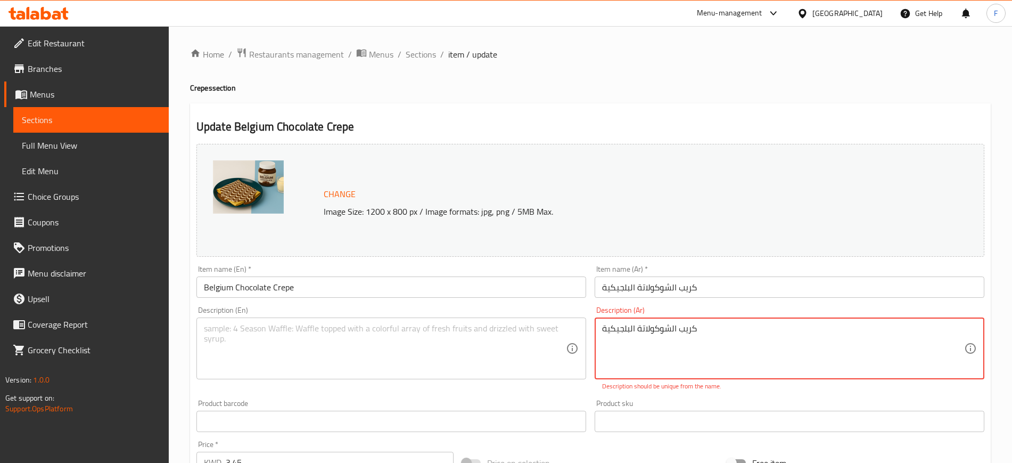
drag, startPoint x: 658, startPoint y: 327, endPoint x: 539, endPoint y: 322, distance: 118.9
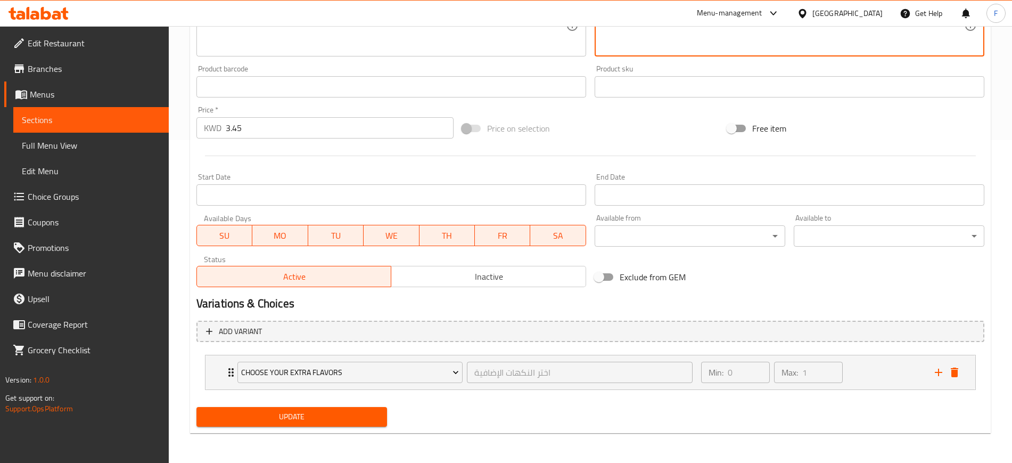
click at [350, 417] on span "Update" at bounding box center [292, 416] width 174 height 13
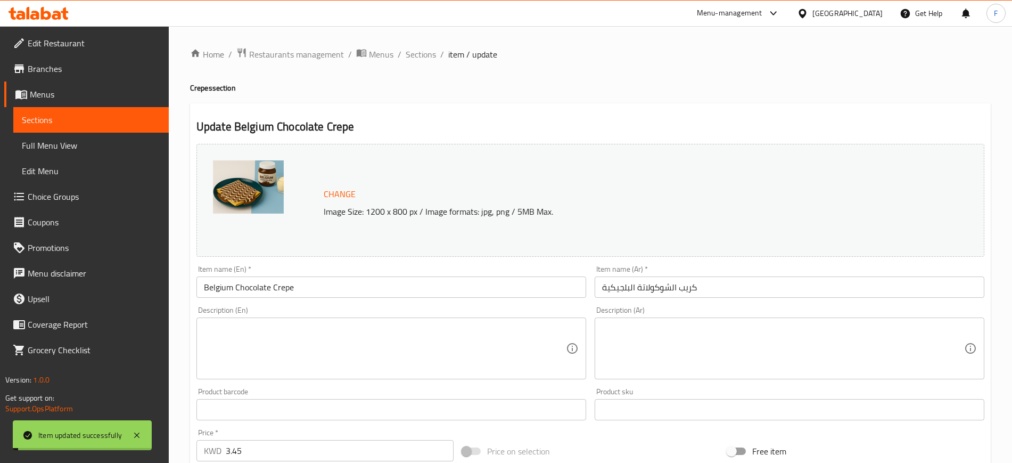
click at [418, 57] on span "Sections" at bounding box center [421, 54] width 30 height 13
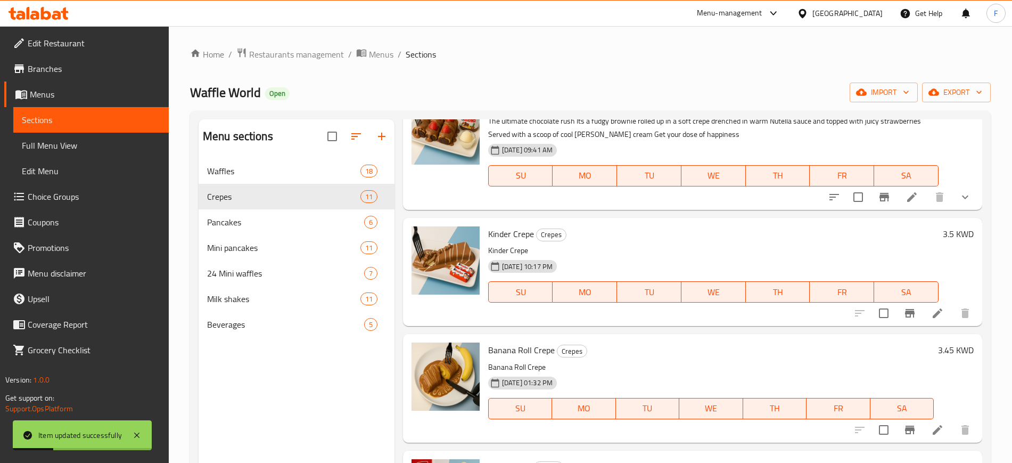
scroll to position [200, 0]
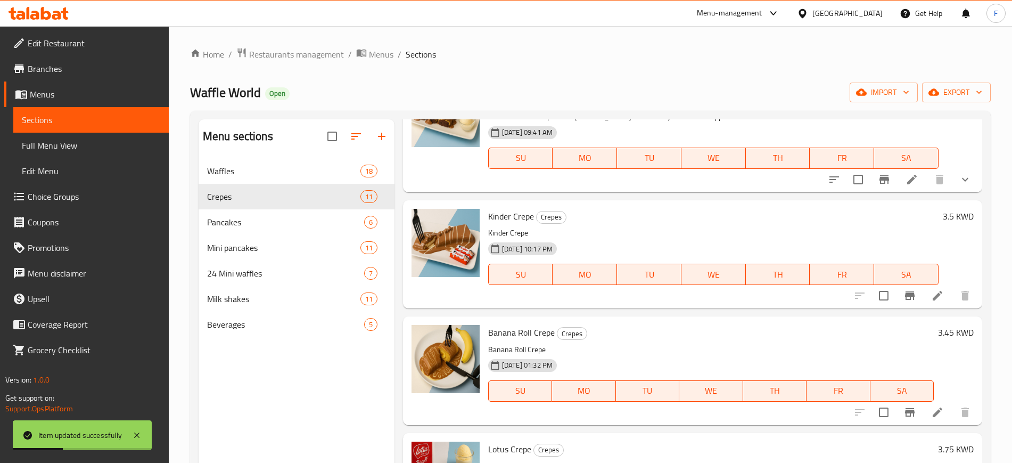
click at [931, 300] on icon at bounding box center [937, 295] width 13 height 13
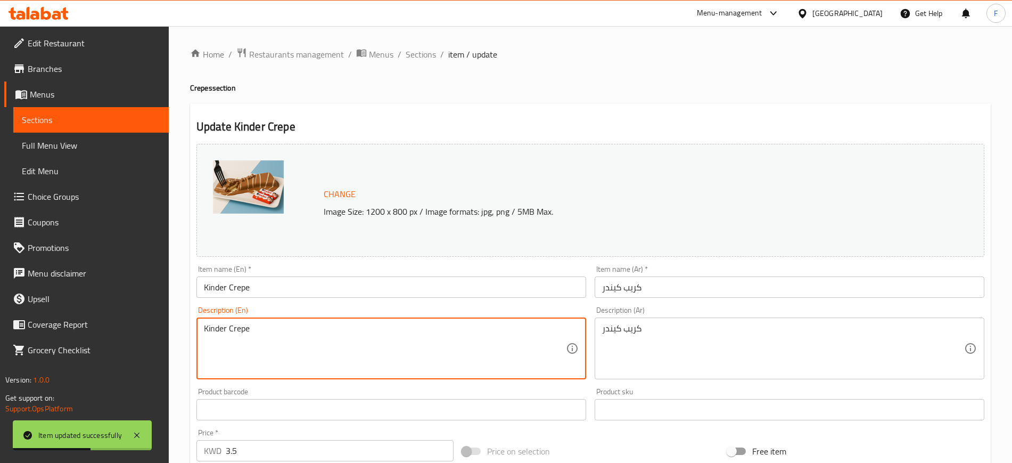
drag, startPoint x: 262, startPoint y: 337, endPoint x: 141, endPoint y: 324, distance: 121.5
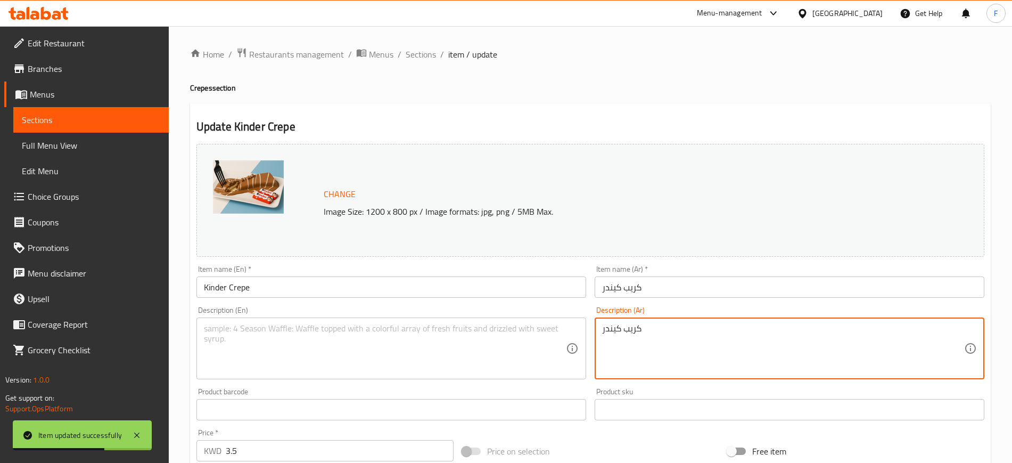
drag, startPoint x: 653, startPoint y: 355, endPoint x: 565, endPoint y: 350, distance: 88.5
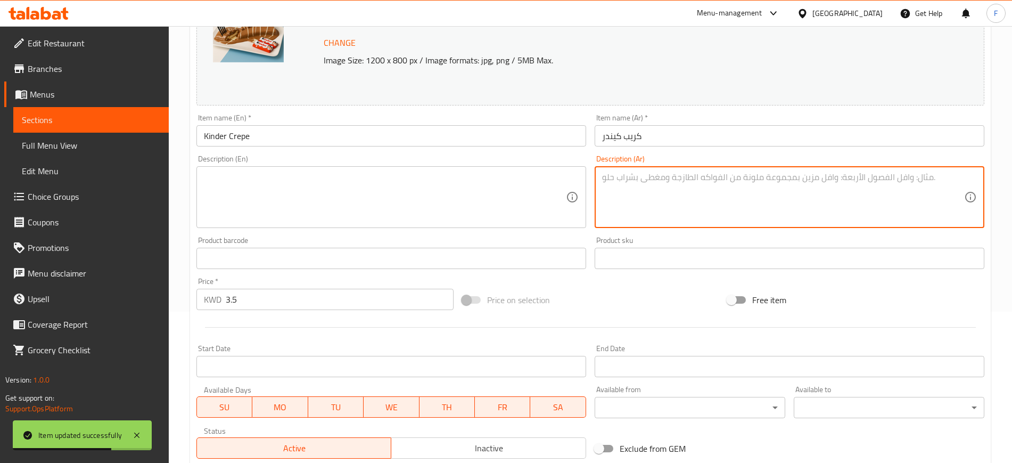
scroll to position [305, 0]
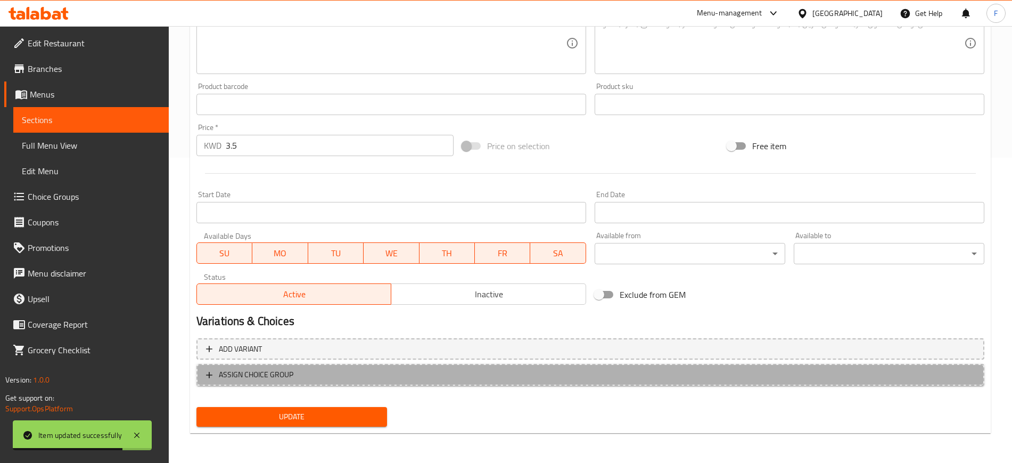
click at [277, 380] on span "ASSIGN CHOICE GROUP" at bounding box center [256, 374] width 75 height 13
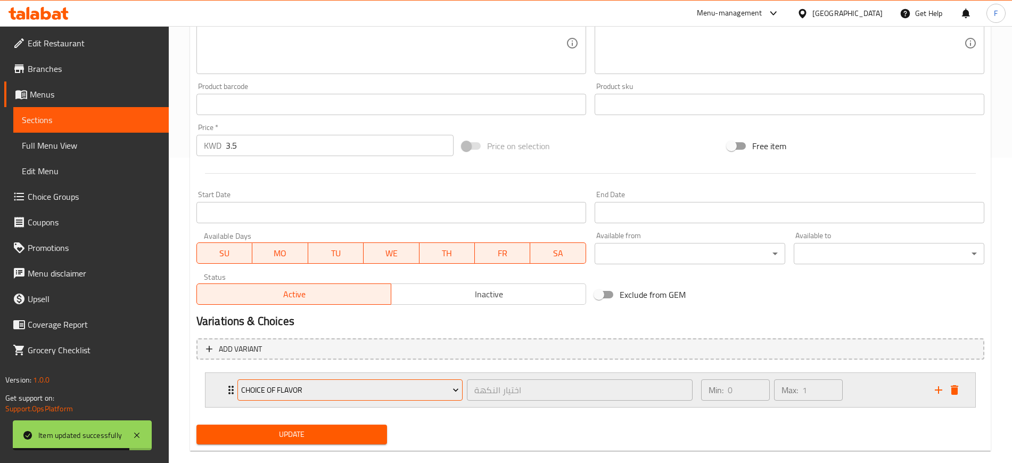
click at [300, 393] on span "choice of flavor" at bounding box center [350, 389] width 218 height 13
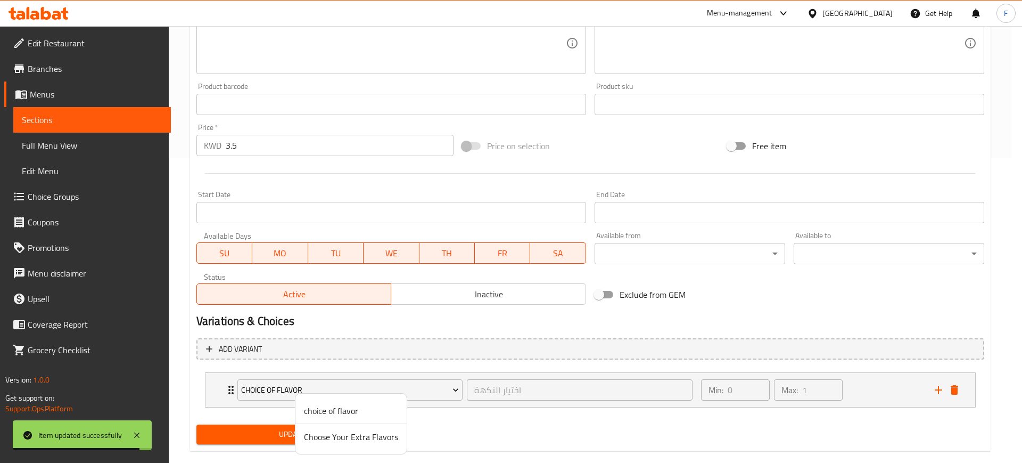
click at [316, 434] on span "Choose Your Extra Flavors" at bounding box center [351, 436] width 94 height 13
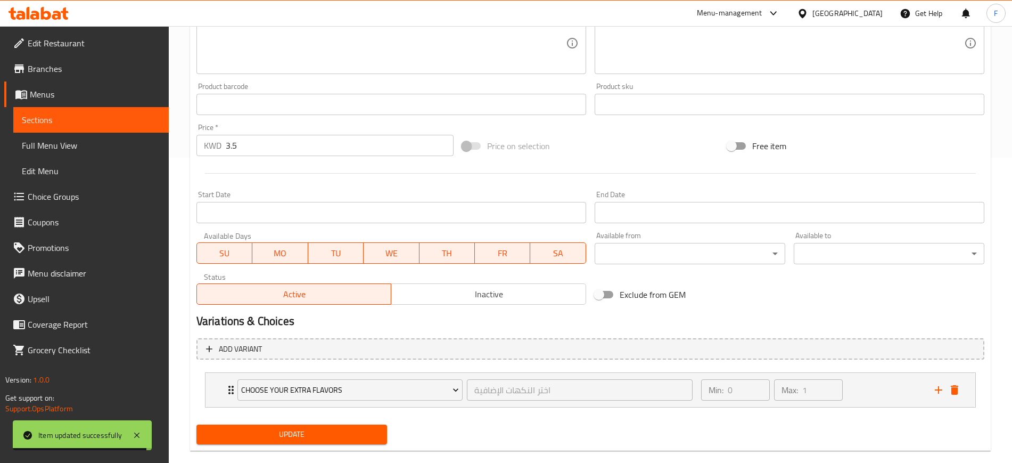
click at [316, 434] on span "Update" at bounding box center [292, 434] width 174 height 13
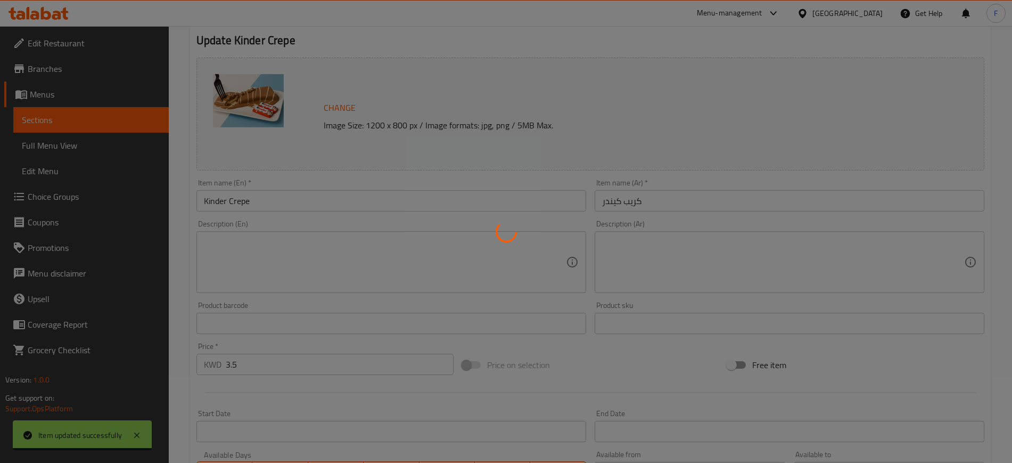
scroll to position [0, 0]
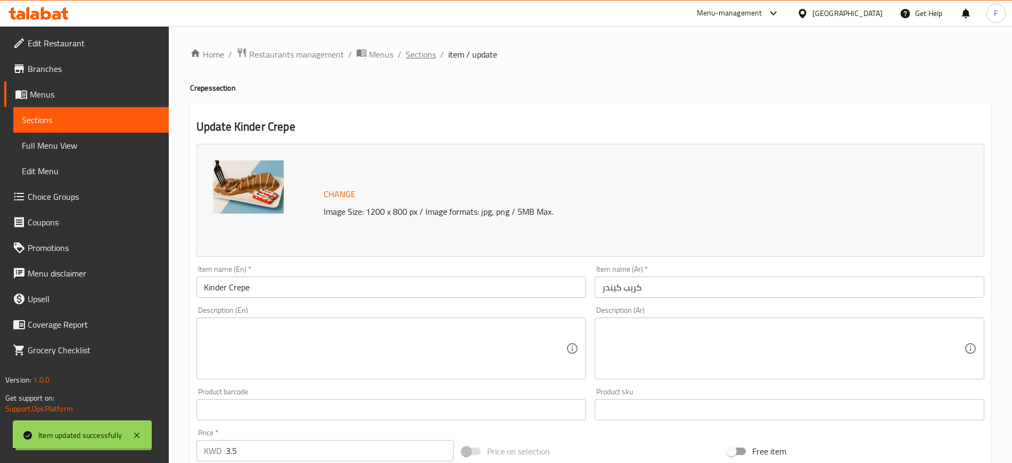
click at [417, 51] on span "Sections" at bounding box center [421, 54] width 30 height 13
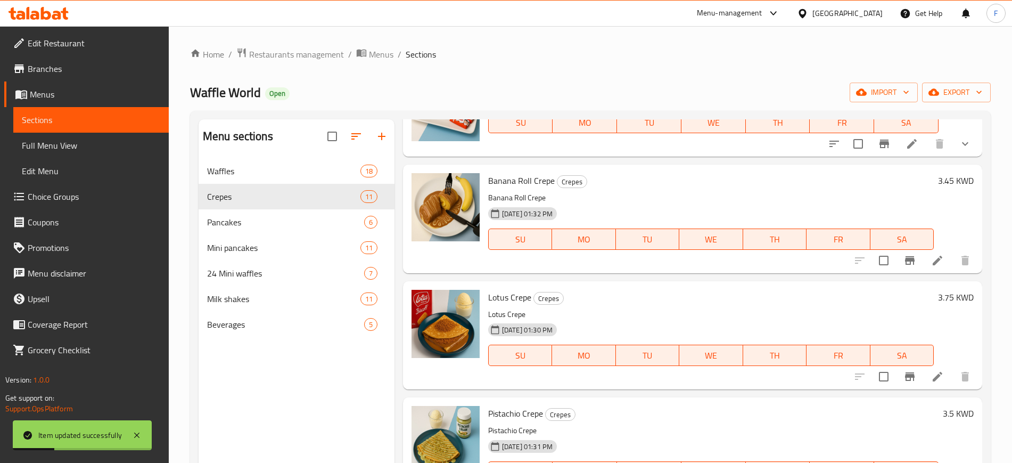
scroll to position [333, 0]
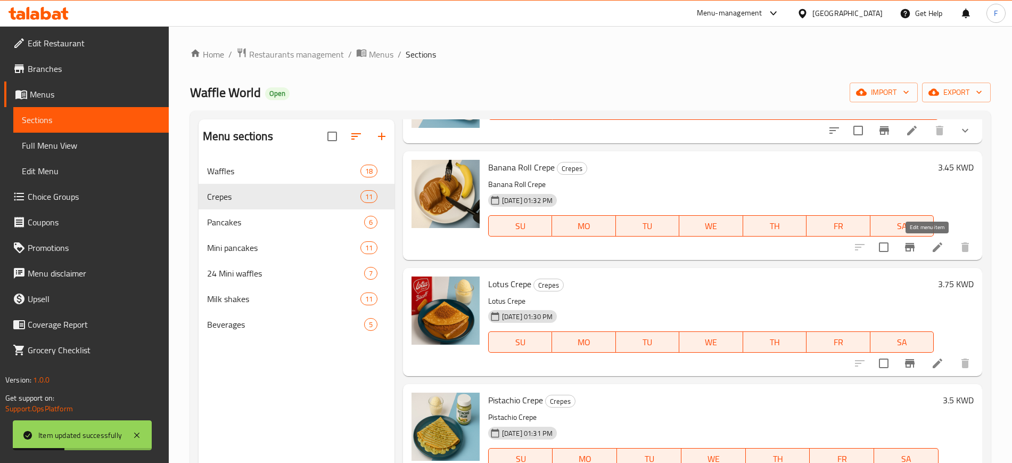
click at [931, 253] on icon at bounding box center [937, 247] width 13 height 13
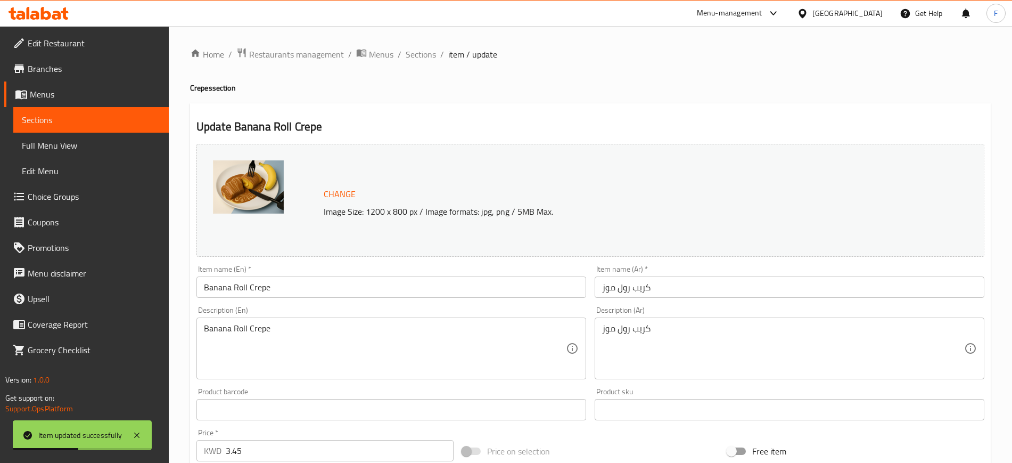
drag, startPoint x: 108, startPoint y: 319, endPoint x: 86, endPoint y: 323, distance: 22.7
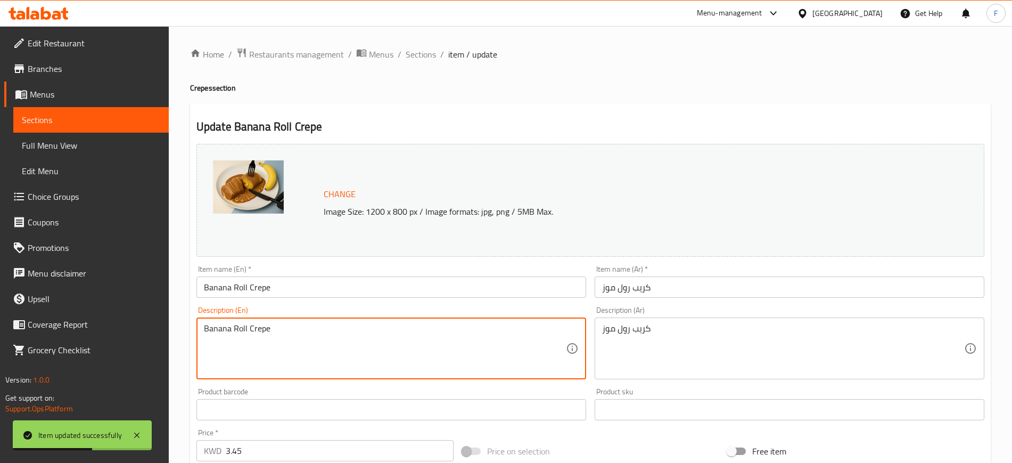
click at [393, 365] on textarea "Banana Roll Crepe" at bounding box center [385, 348] width 362 height 51
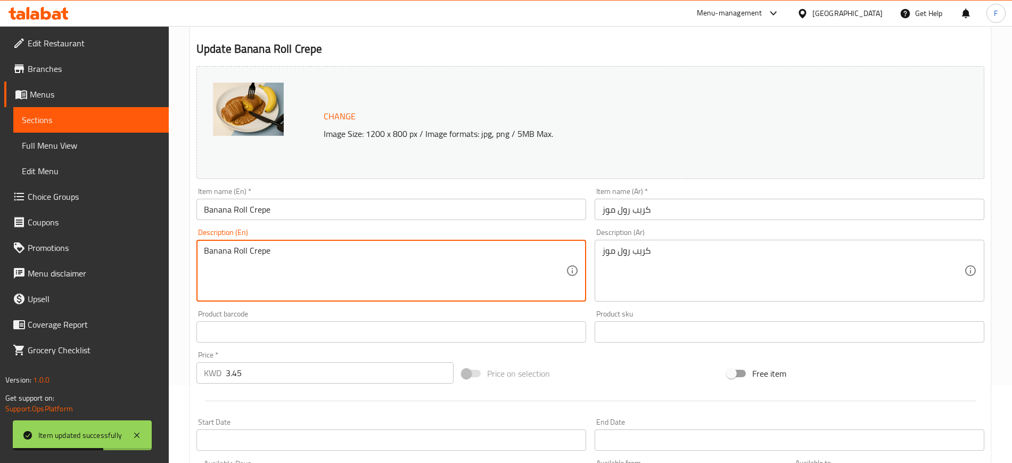
scroll to position [305, 0]
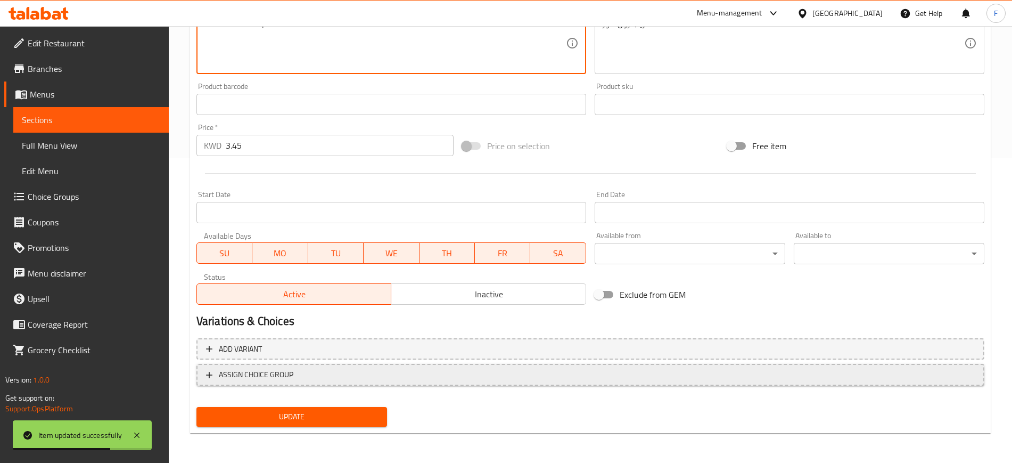
click at [306, 378] on button "ASSIGN CHOICE GROUP" at bounding box center [590, 375] width 788 height 22
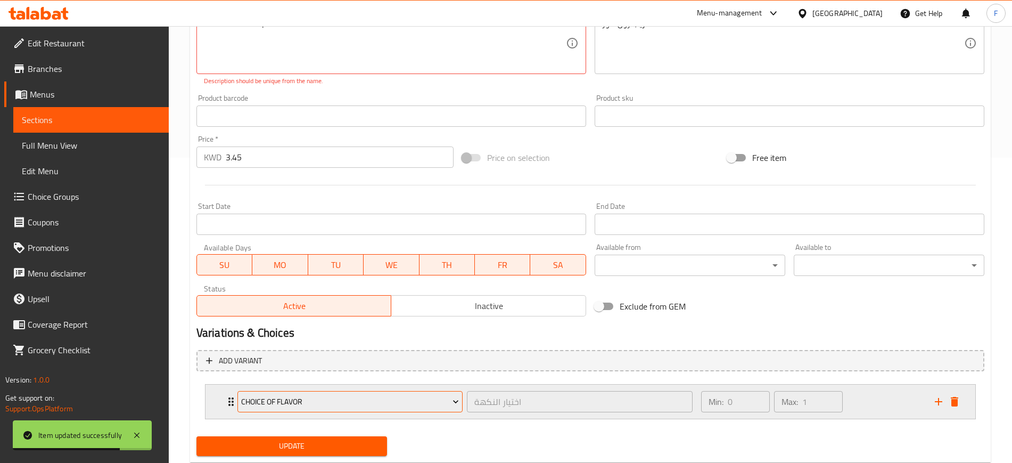
click at [366, 410] on button "choice of flavor" at bounding box center [349, 401] width 225 height 21
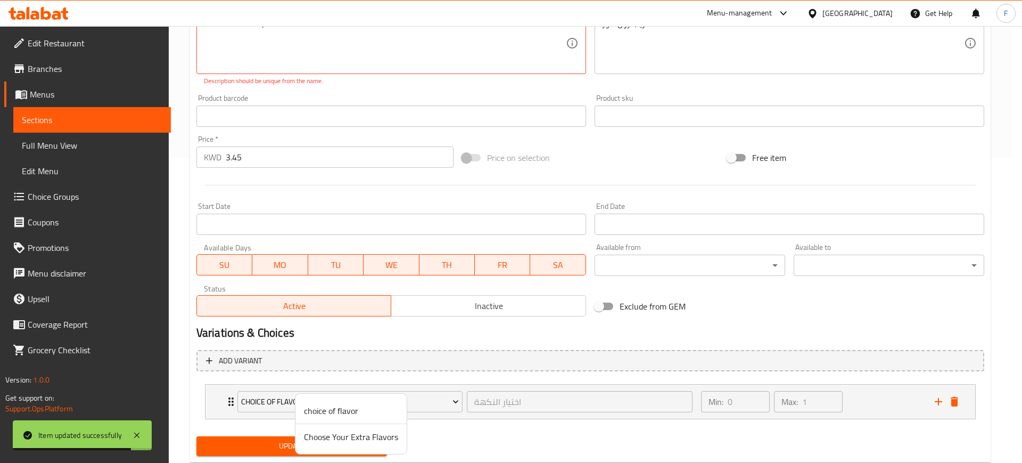
click at [360, 446] on li "Choose Your Extra Flavors" at bounding box center [351, 437] width 111 height 26
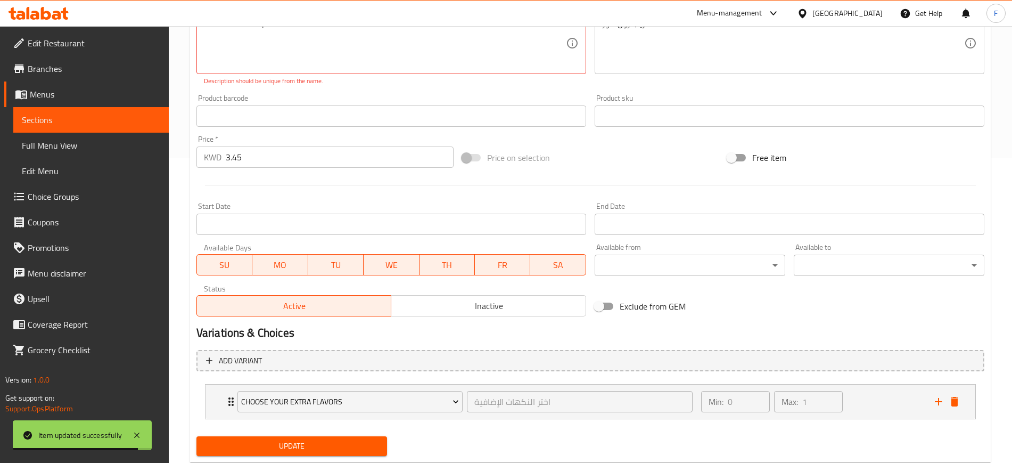
scroll to position [0, 0]
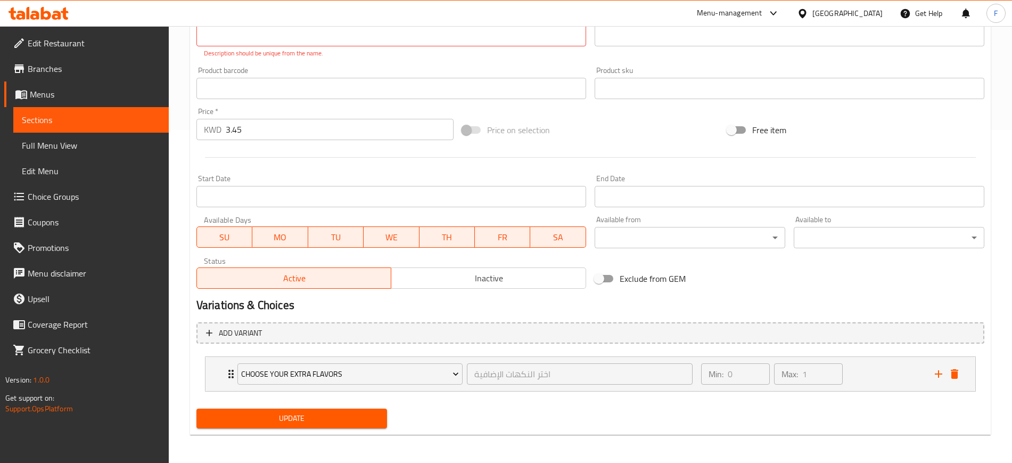
click at [341, 421] on span "Update" at bounding box center [292, 418] width 174 height 13
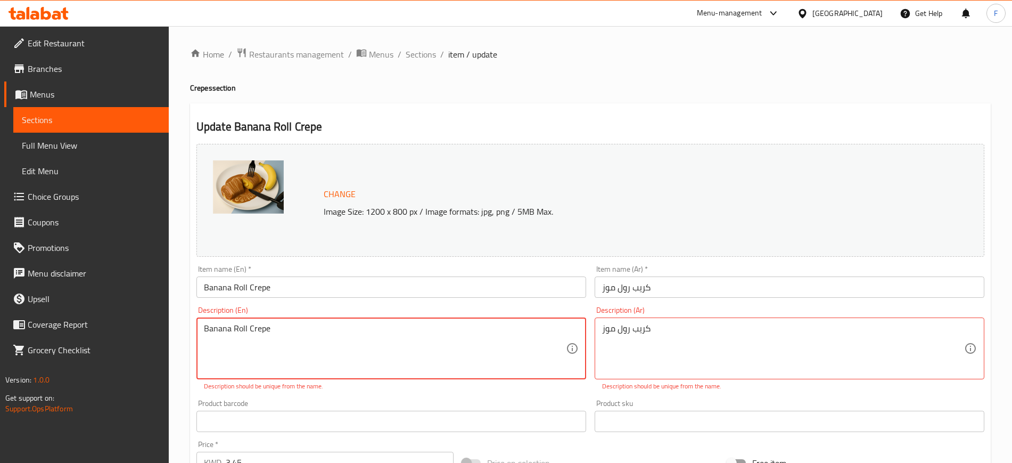
drag, startPoint x: 84, startPoint y: 331, endPoint x: 302, endPoint y: 396, distance: 228.1
click at [76, 331] on div "Edit Restaurant Branches Menus Sections Full Menu View Edit Menu Choice Groups …" at bounding box center [506, 411] width 1012 height 771
drag, startPoint x: 643, startPoint y: 331, endPoint x: 498, endPoint y: 328, distance: 145.4
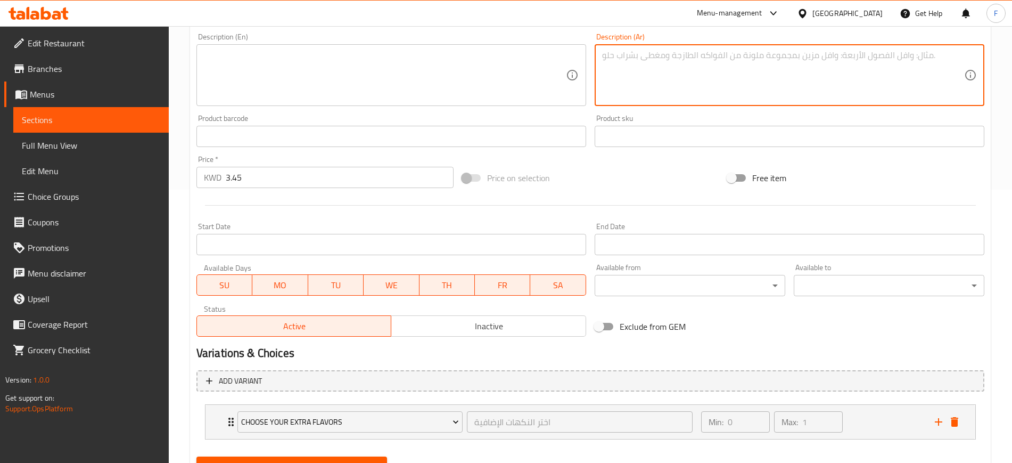
scroll to position [323, 0]
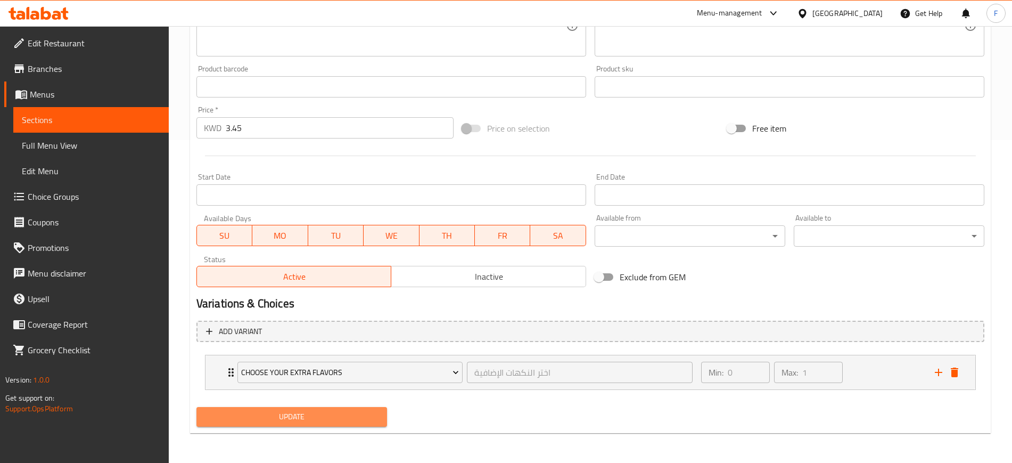
click at [329, 423] on span "Update" at bounding box center [292, 416] width 174 height 13
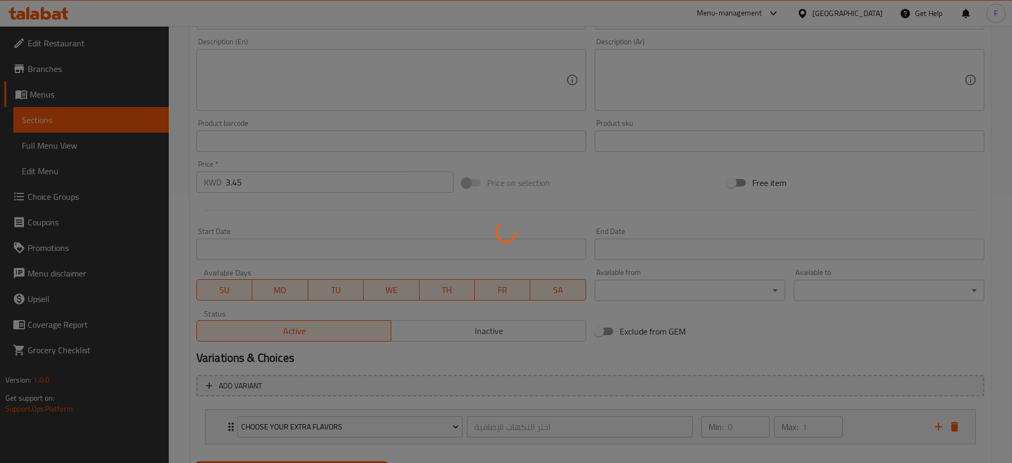
scroll to position [0, 0]
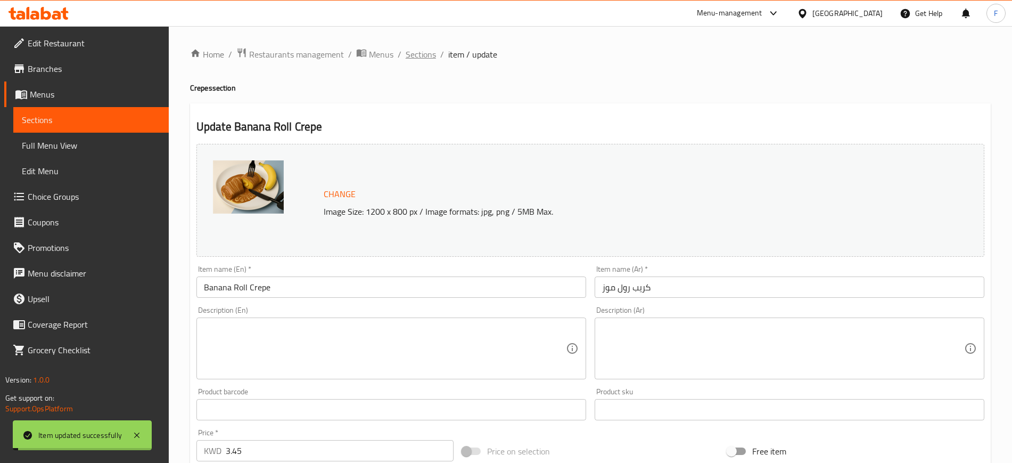
click at [425, 54] on span "Sections" at bounding box center [421, 54] width 30 height 13
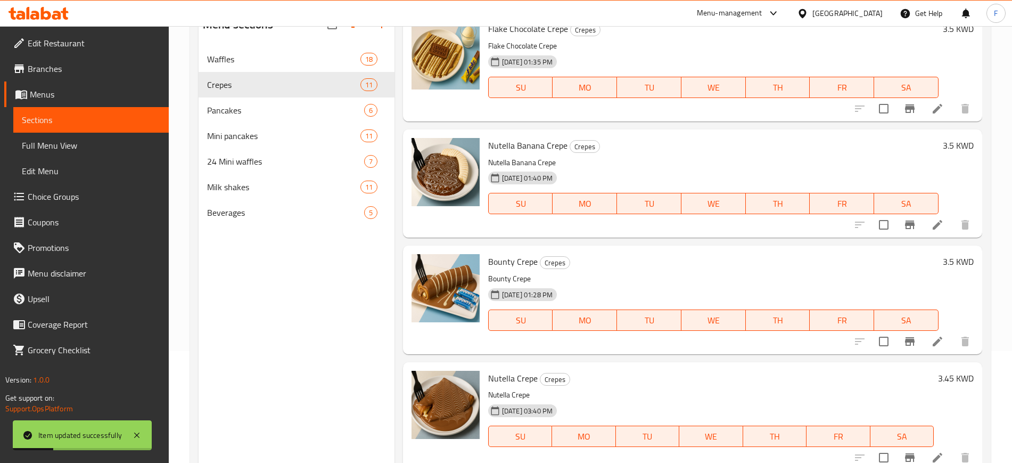
scroll to position [149, 0]
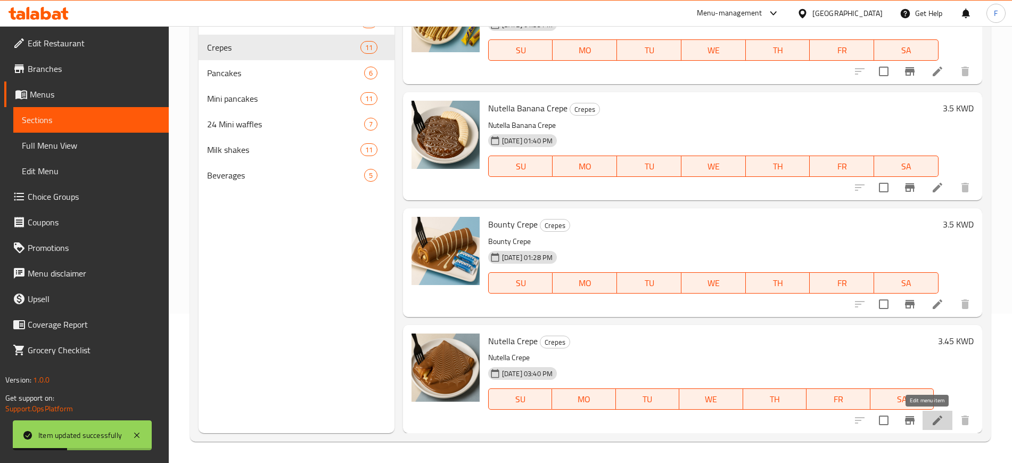
click at [931, 416] on icon at bounding box center [937, 420] width 13 height 13
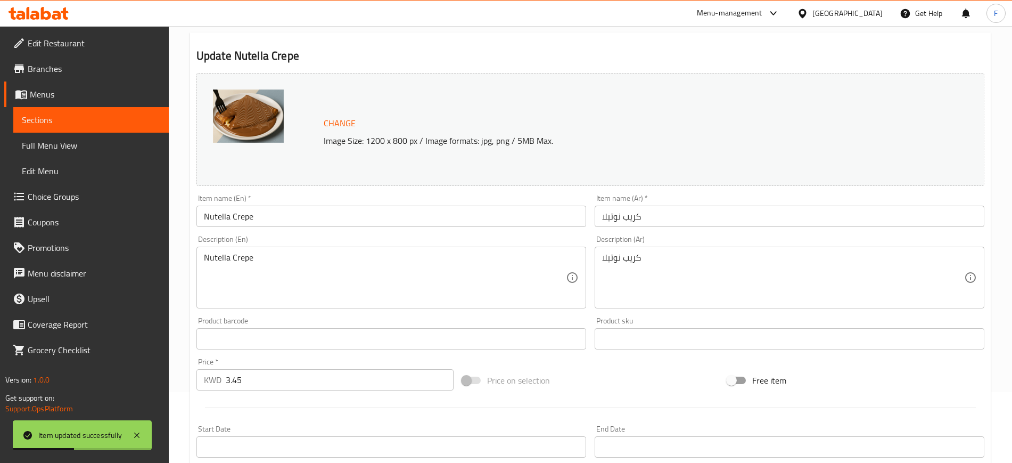
scroll to position [305, 0]
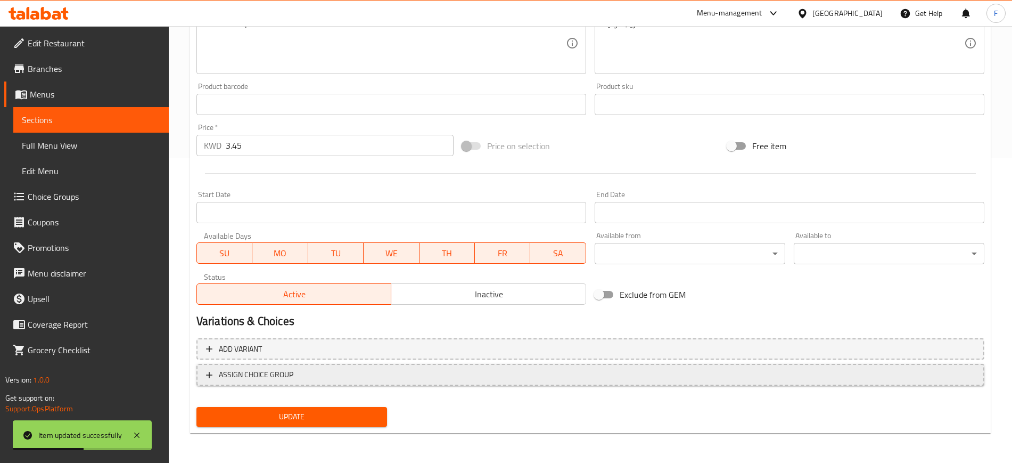
click at [438, 380] on span "ASSIGN CHOICE GROUP" at bounding box center [590, 374] width 769 height 13
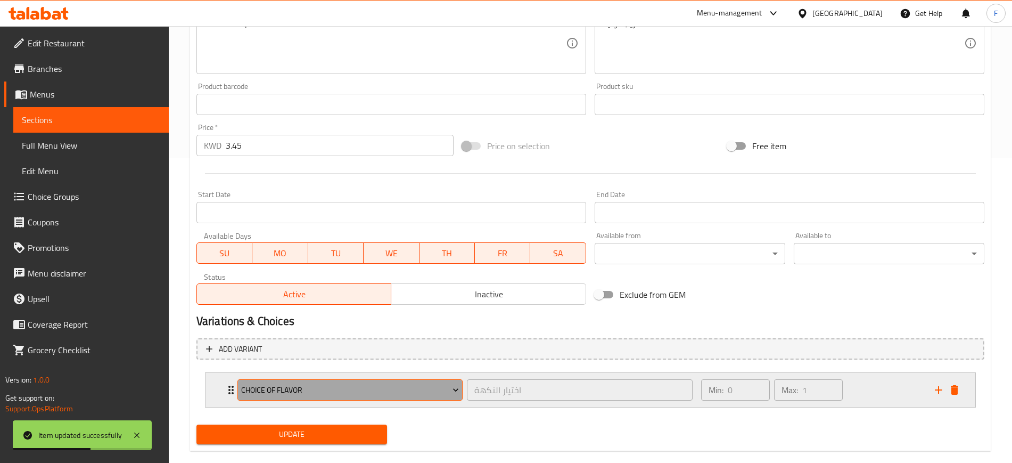
click at [422, 398] on button "choice of flavor" at bounding box center [349, 389] width 225 height 21
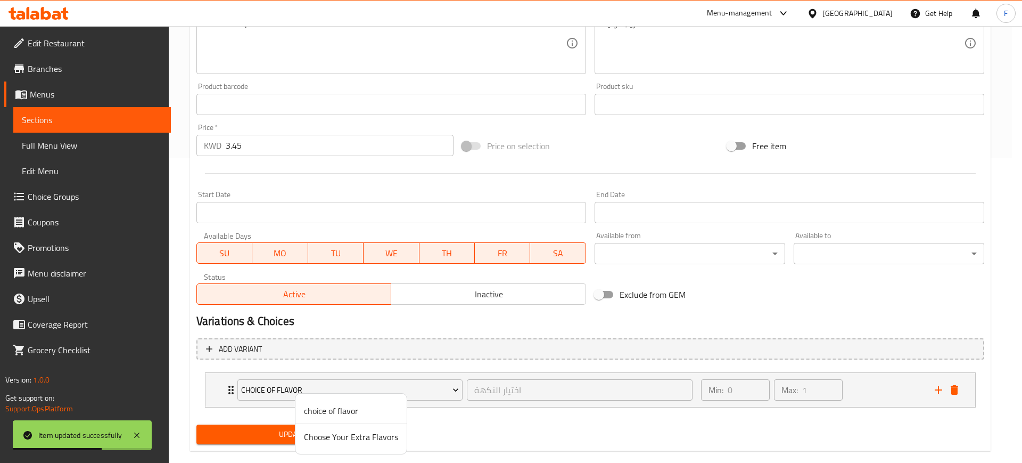
click at [362, 434] on span "Choose Your Extra Flavors" at bounding box center [351, 436] width 94 height 13
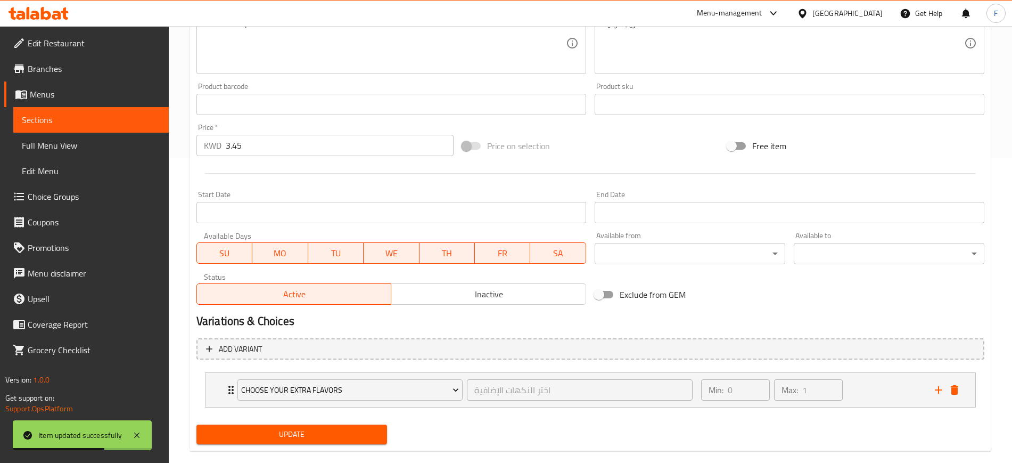
click at [289, 436] on span "Update" at bounding box center [292, 434] width 174 height 13
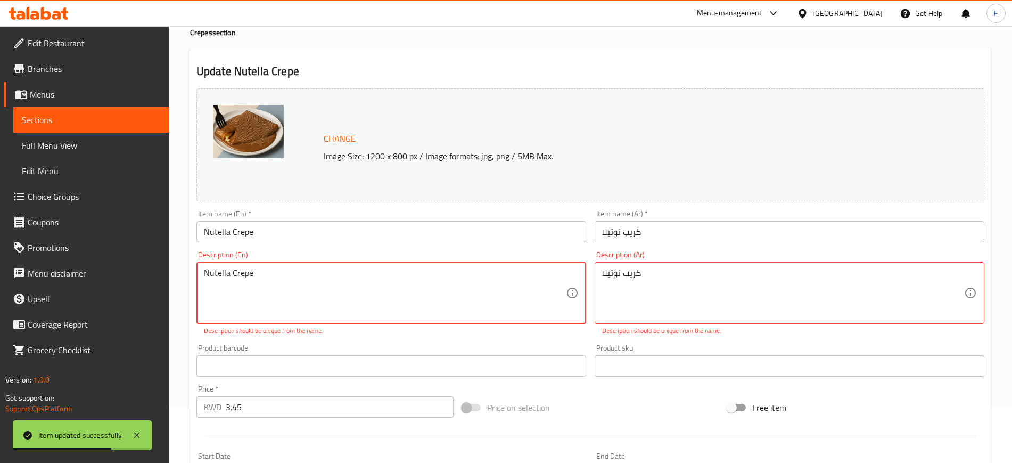
scroll to position [0, 0]
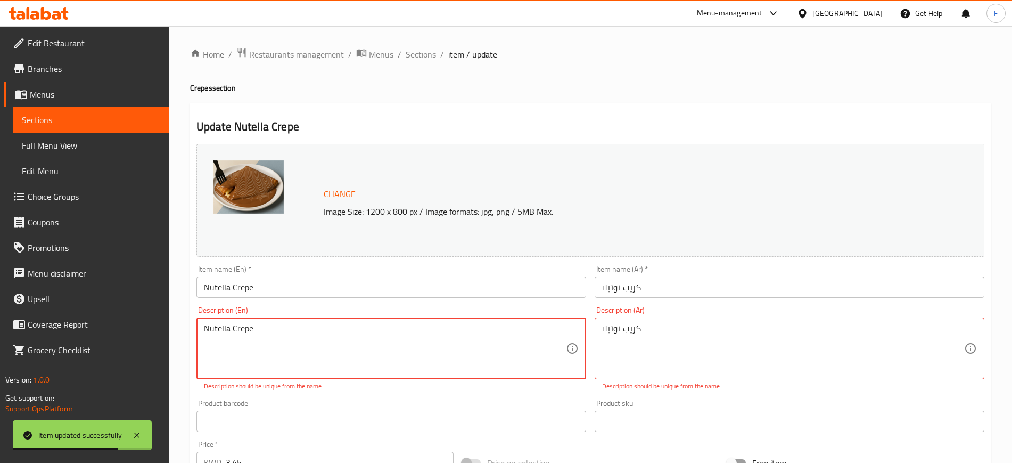
drag, startPoint x: 496, startPoint y: 326, endPoint x: 87, endPoint y: 352, distance: 409.8
click at [103, 343] on div "Edit Restaurant Branches Menus Sections Full Menu View Edit Menu Choice Groups …" at bounding box center [506, 411] width 1012 height 771
drag, startPoint x: 822, startPoint y: 330, endPoint x: 496, endPoint y: 356, distance: 326.3
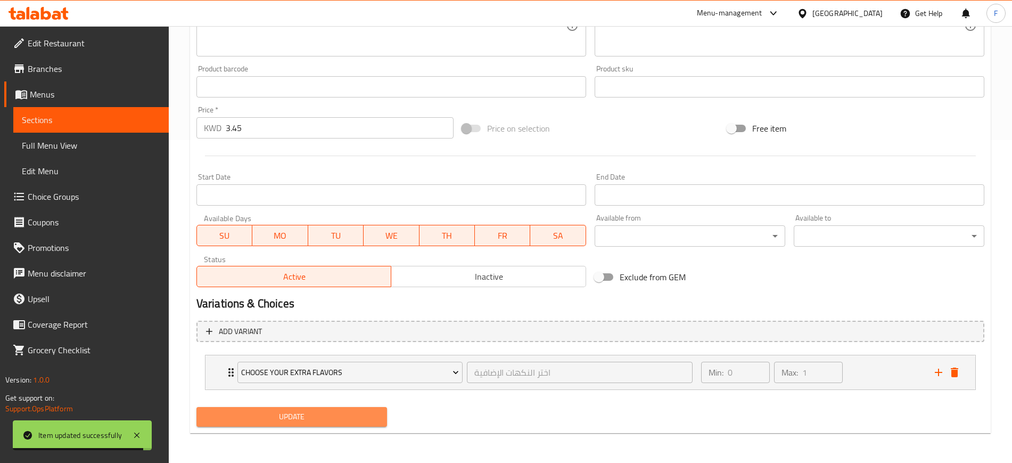
click at [379, 424] on button "Update" at bounding box center [291, 417] width 191 height 20
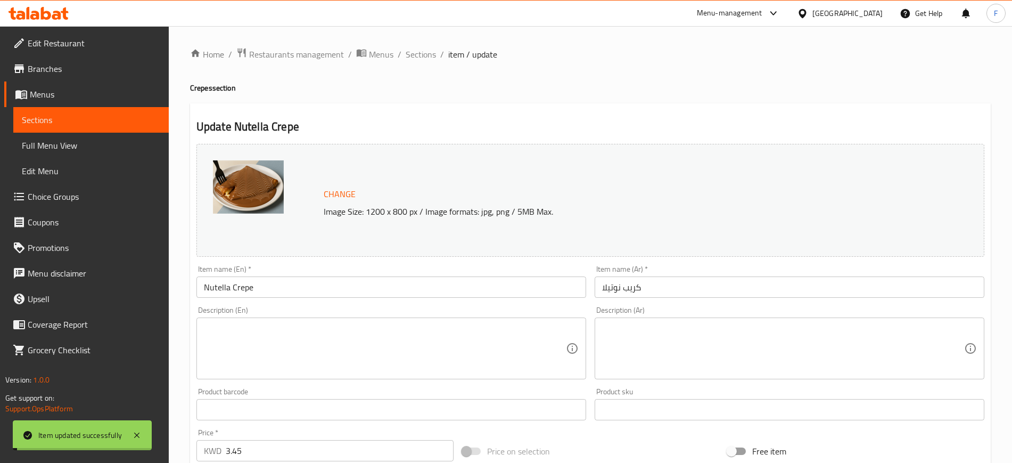
click at [414, 60] on span "Sections" at bounding box center [421, 54] width 30 height 13
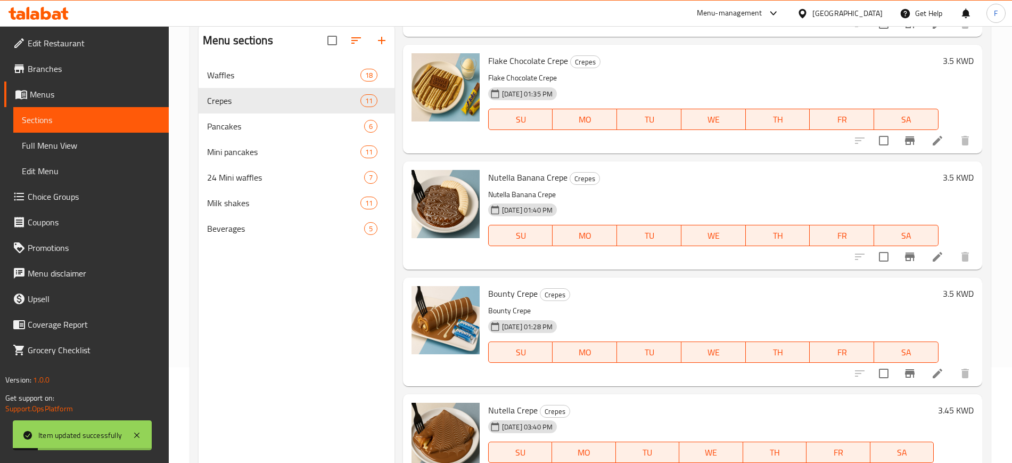
scroll to position [149, 0]
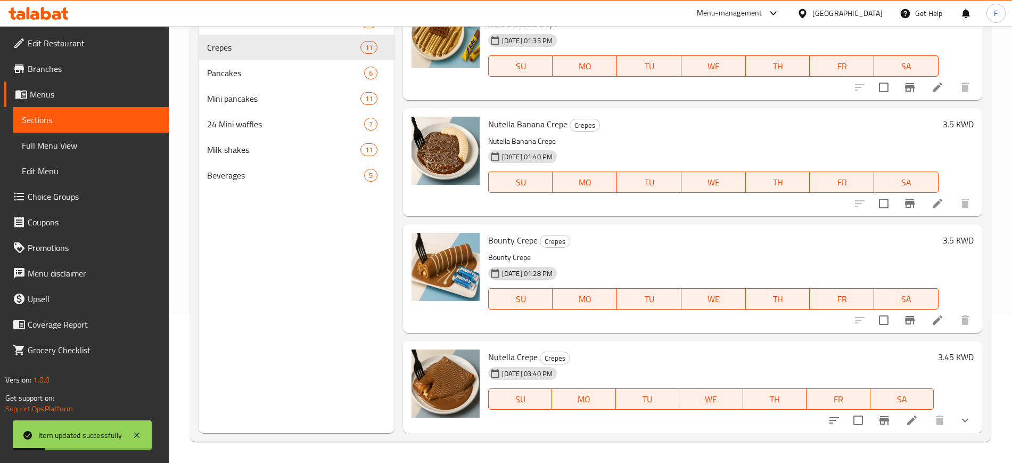
click at [933, 322] on icon at bounding box center [938, 320] width 10 height 10
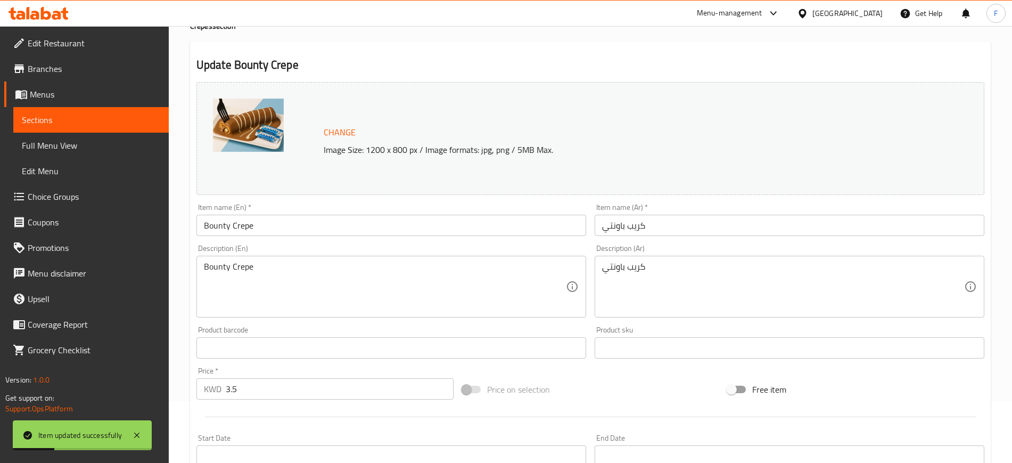
scroll to position [305, 0]
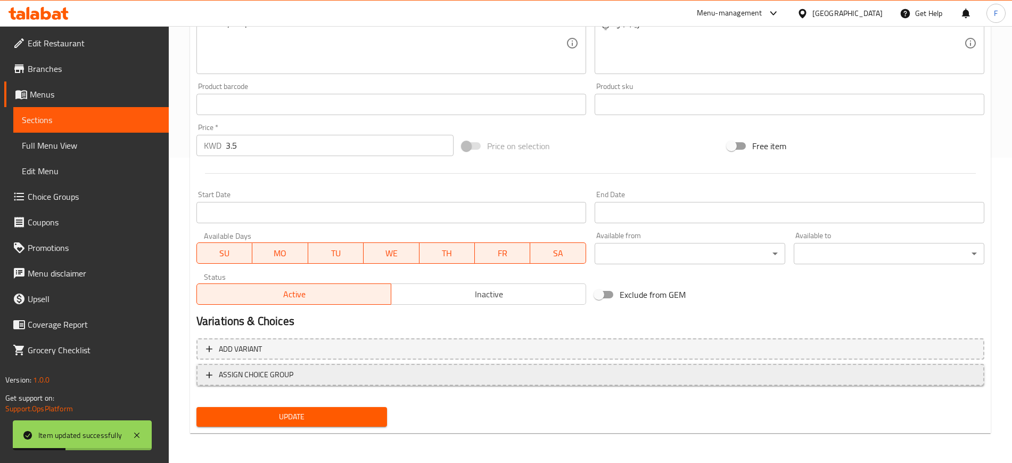
click at [414, 382] on button "ASSIGN CHOICE GROUP" at bounding box center [590, 375] width 788 height 22
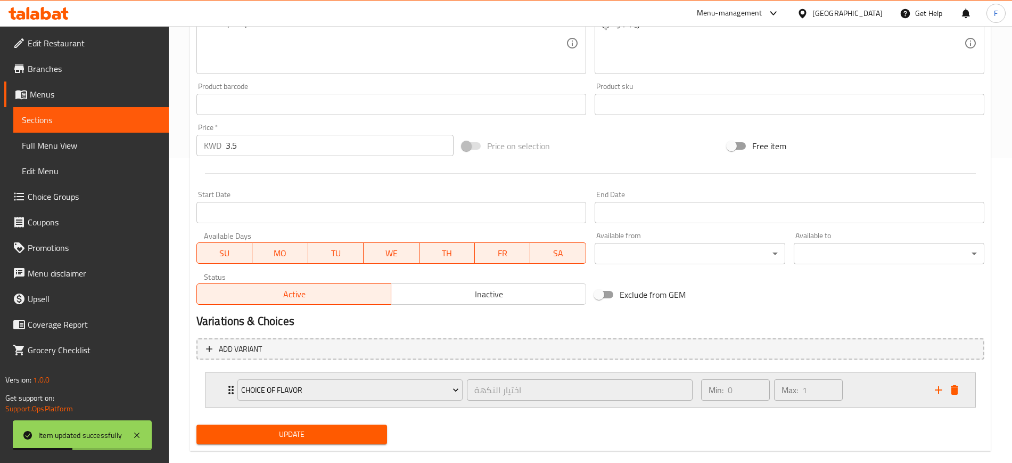
click at [418, 401] on div "choice of flavor" at bounding box center [349, 390] width 229 height 26
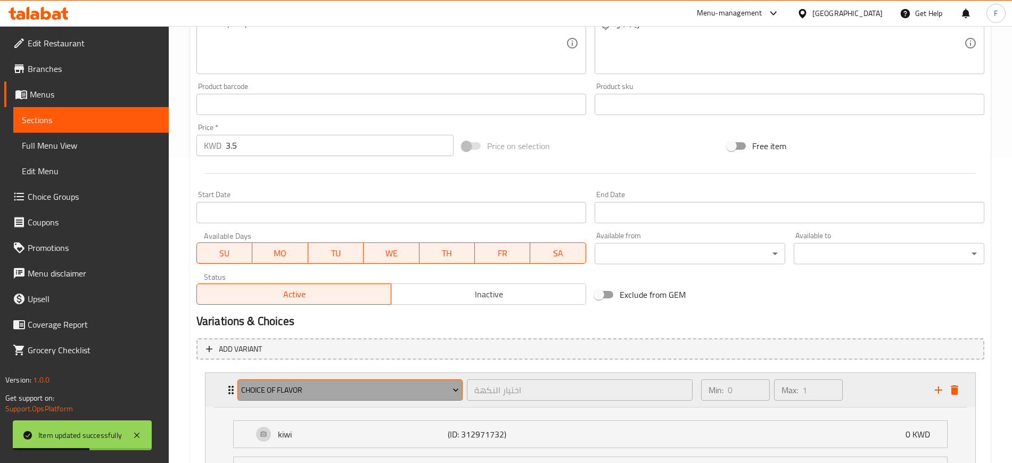
click at [395, 390] on span "choice of flavor" at bounding box center [350, 389] width 218 height 13
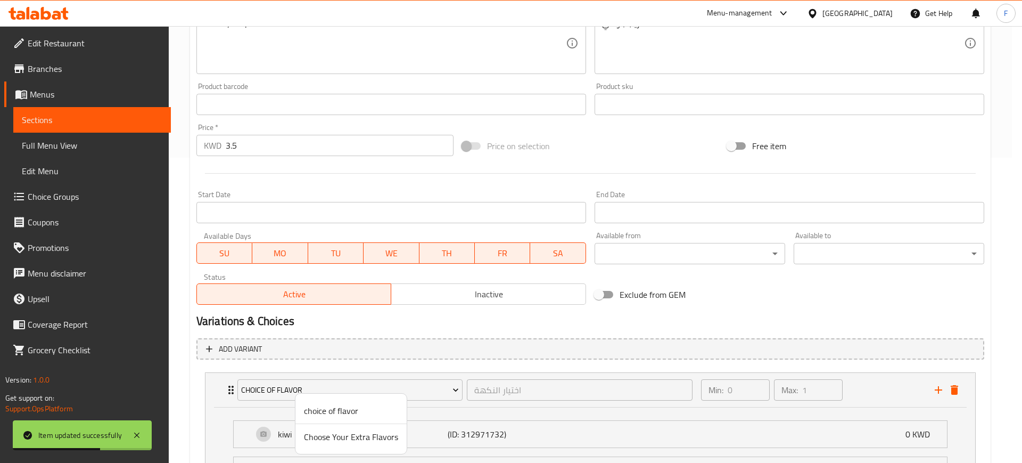
click at [379, 434] on span "Choose Your Extra Flavors" at bounding box center [351, 436] width 94 height 13
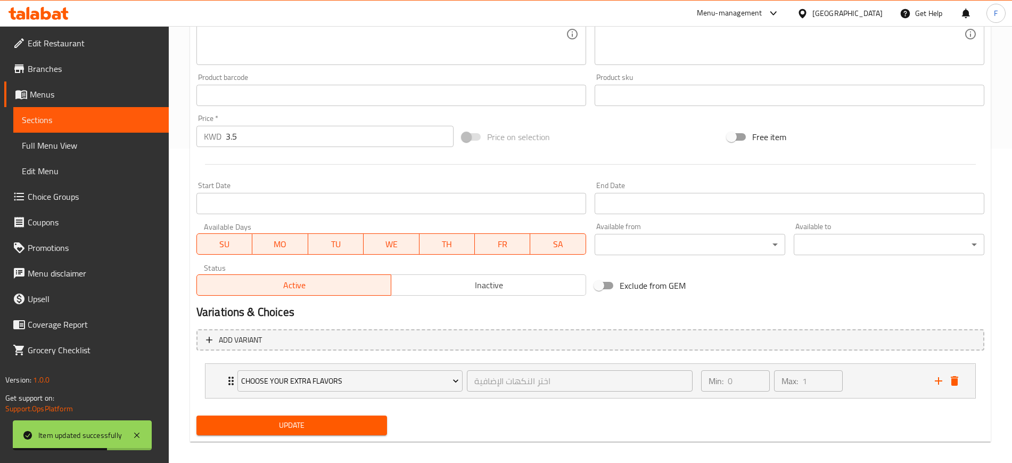
scroll to position [323, 0]
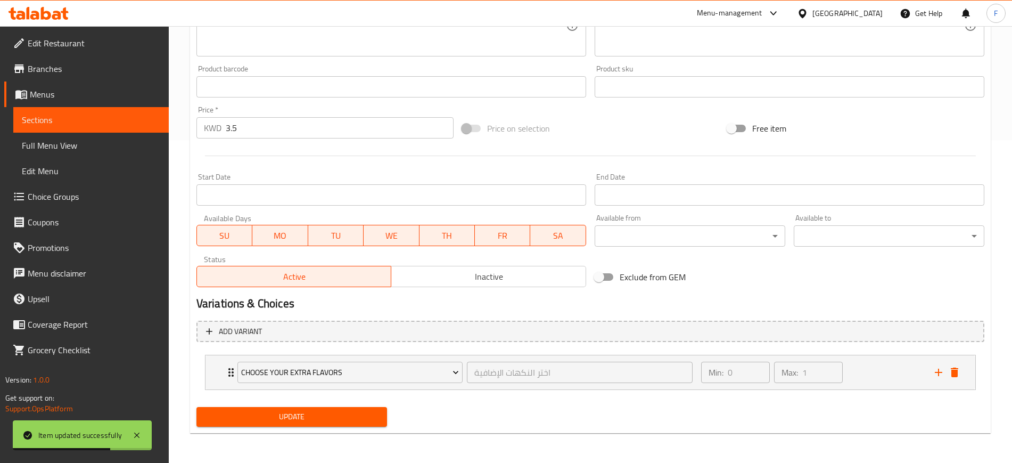
click at [366, 420] on span "Update" at bounding box center [292, 416] width 174 height 13
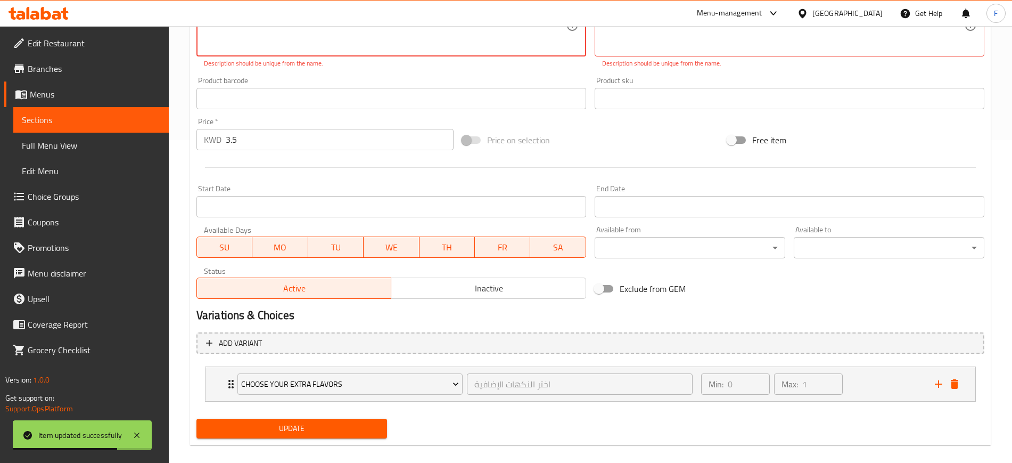
scroll to position [0, 0]
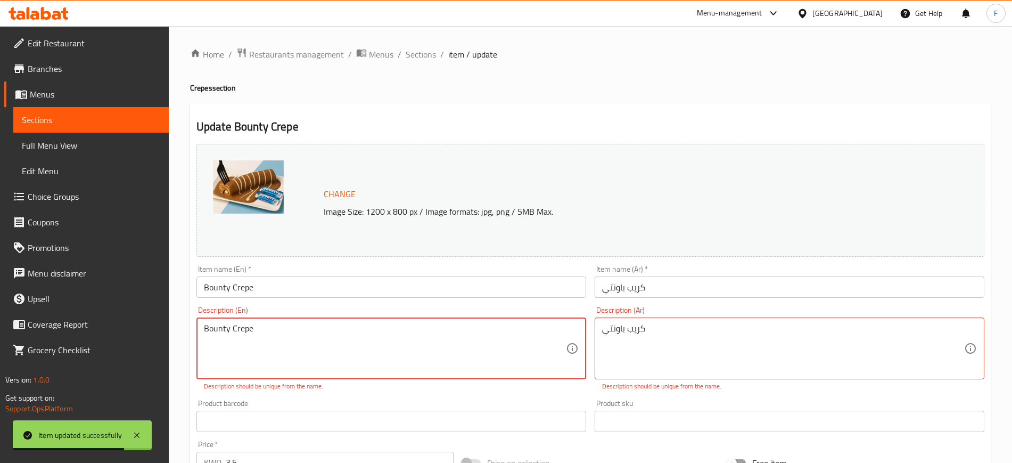
drag, startPoint x: 329, startPoint y: 342, endPoint x: 0, endPoint y: 334, distance: 328.6
click at [0, 334] on div "Edit Restaurant Branches Menus Sections Full Menu View Edit Menu Choice Groups …" at bounding box center [506, 411] width 1012 height 771
drag, startPoint x: 844, startPoint y: 357, endPoint x: 515, endPoint y: 349, distance: 328.6
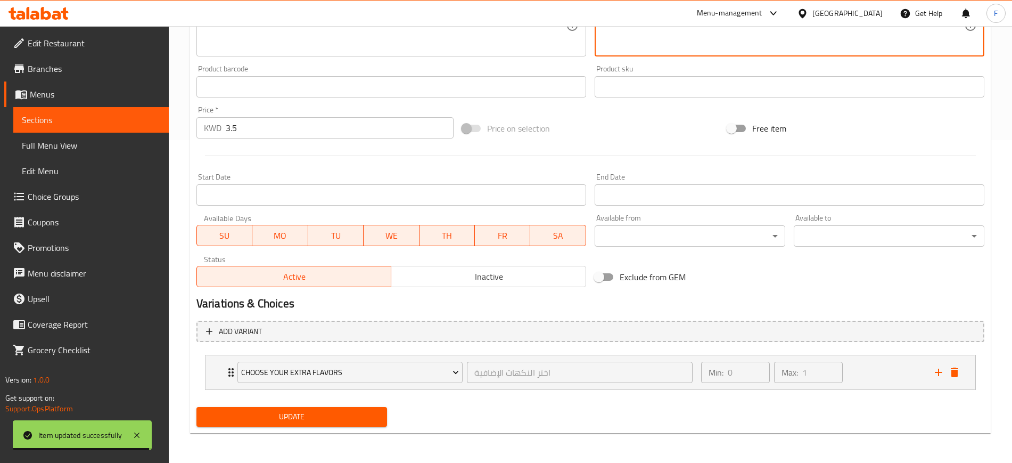
drag, startPoint x: 352, startPoint y: 417, endPoint x: 435, endPoint y: 332, distance: 119.0
click at [351, 417] on span "Update" at bounding box center [292, 416] width 174 height 13
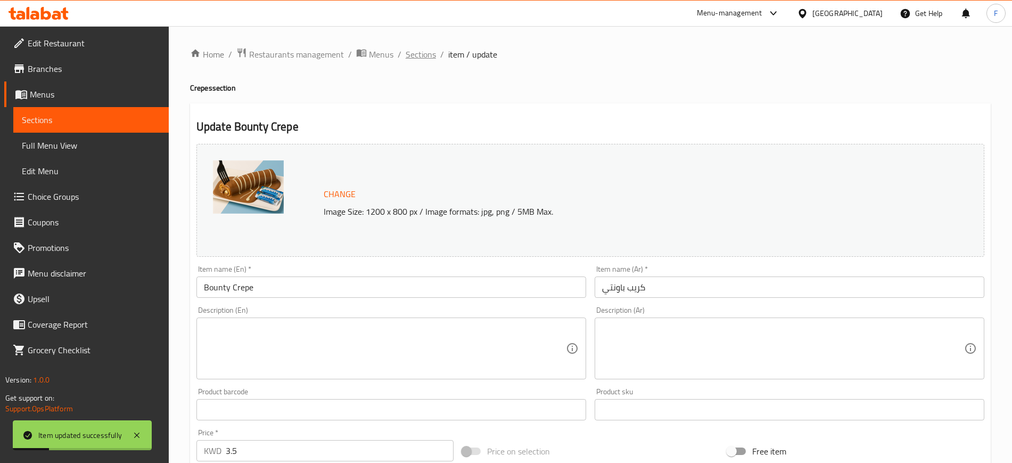
click at [409, 57] on span "Sections" at bounding box center [421, 54] width 30 height 13
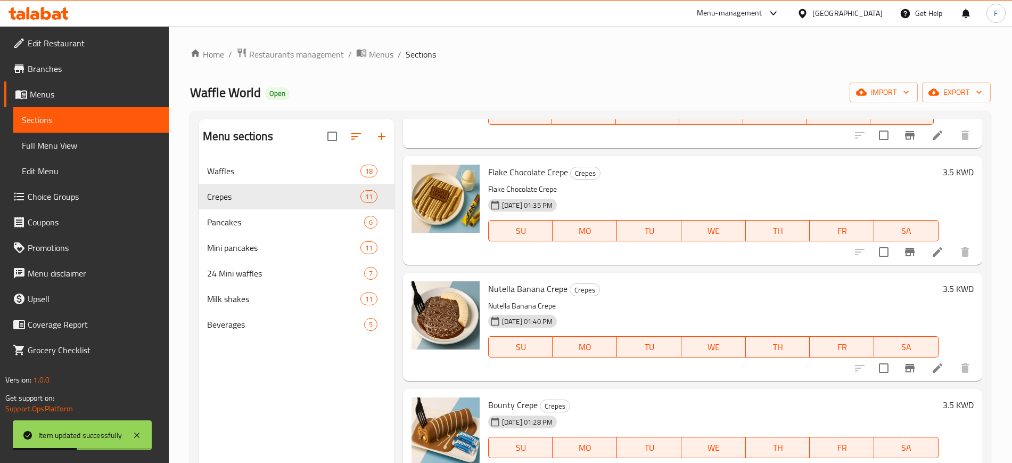
scroll to position [133, 0]
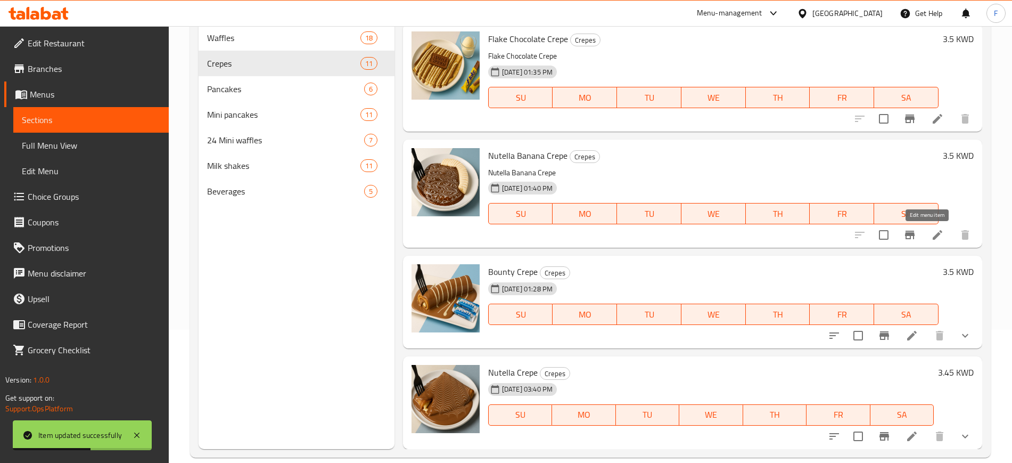
click at [931, 239] on icon at bounding box center [937, 234] width 13 height 13
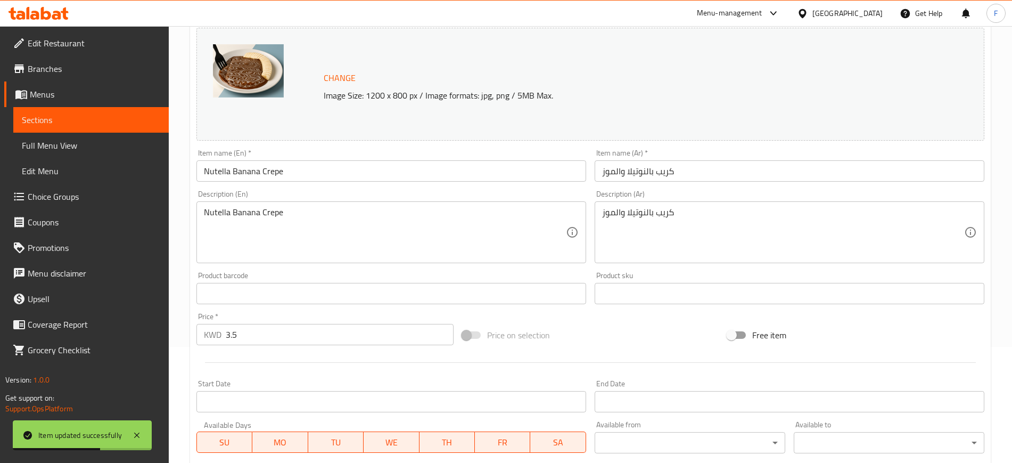
scroll to position [305, 0]
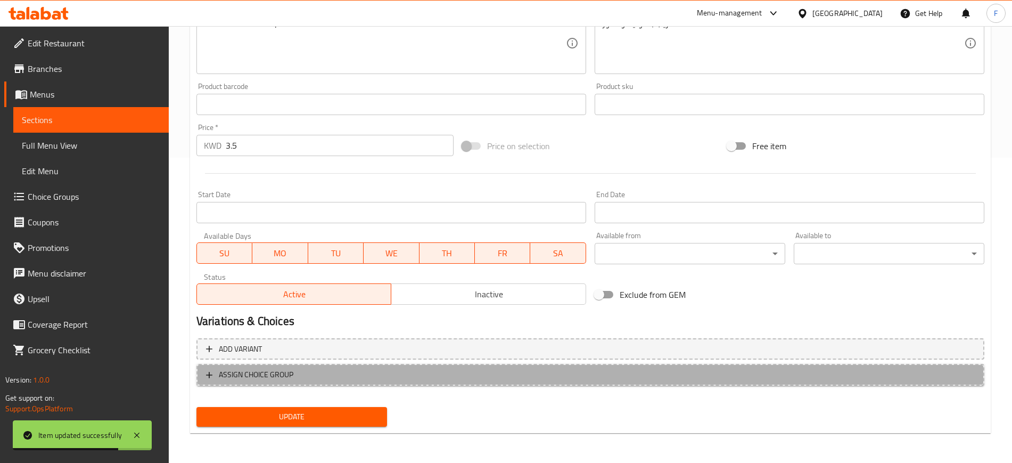
click at [315, 382] on button "ASSIGN CHOICE GROUP" at bounding box center [590, 375] width 788 height 22
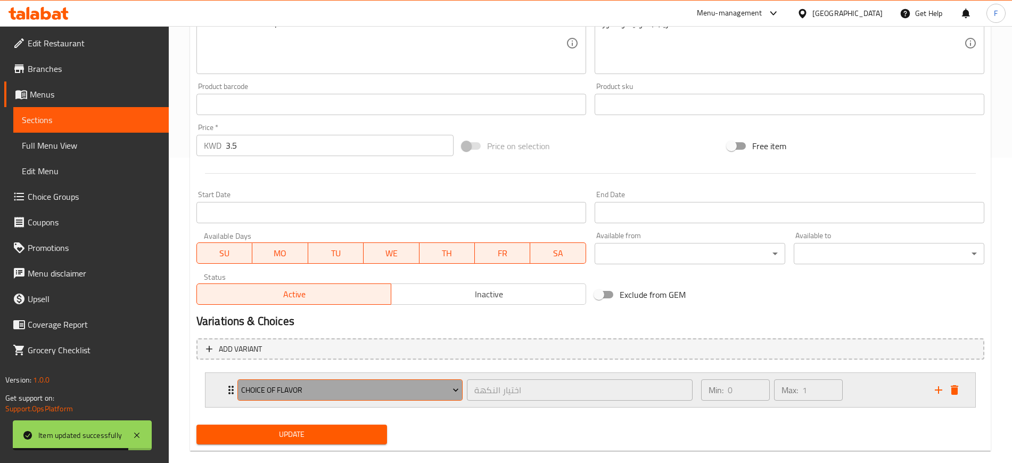
click at [336, 394] on span "choice of flavor" at bounding box center [350, 389] width 218 height 13
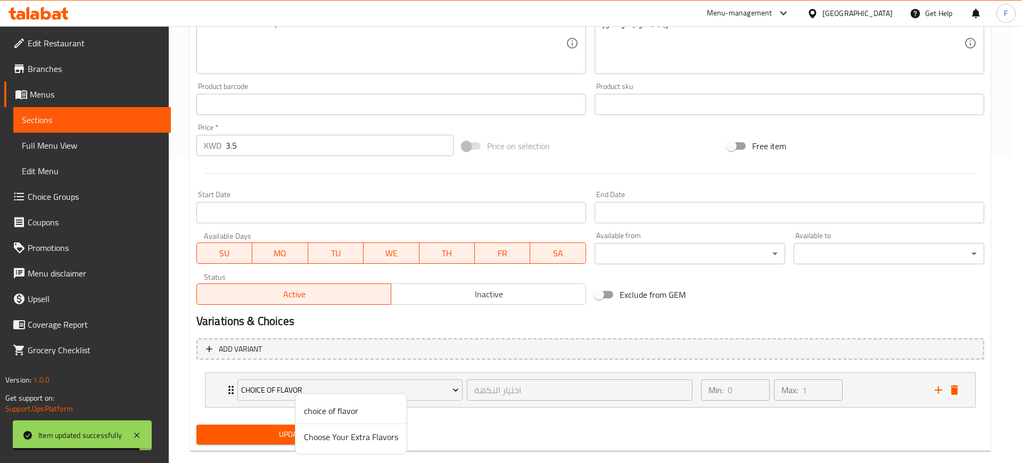
click at [342, 430] on span "Choose Your Extra Flavors" at bounding box center [351, 436] width 94 height 13
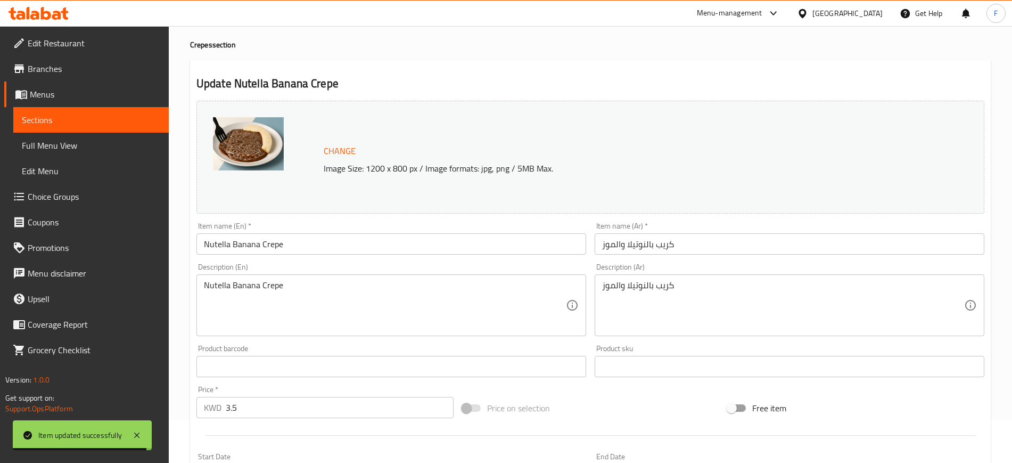
scroll to position [0, 0]
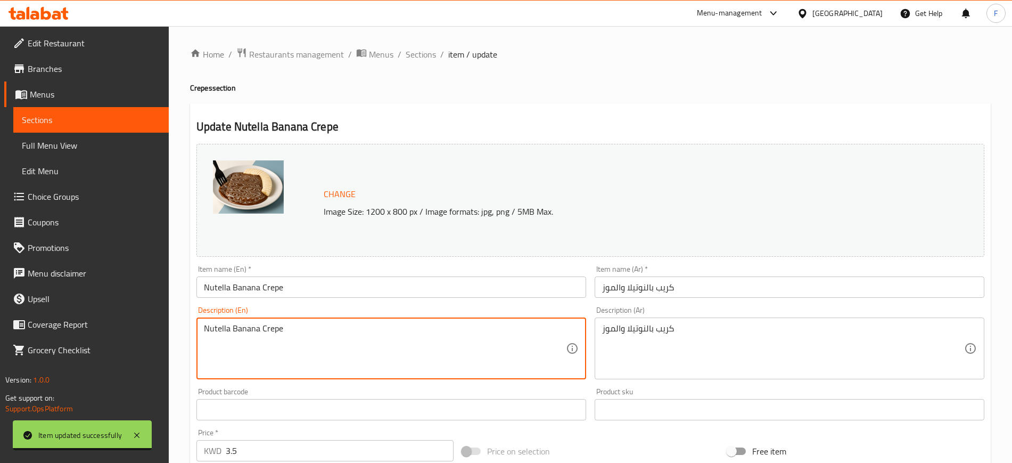
drag, startPoint x: 310, startPoint y: 351, endPoint x: 112, endPoint y: 331, distance: 199.2
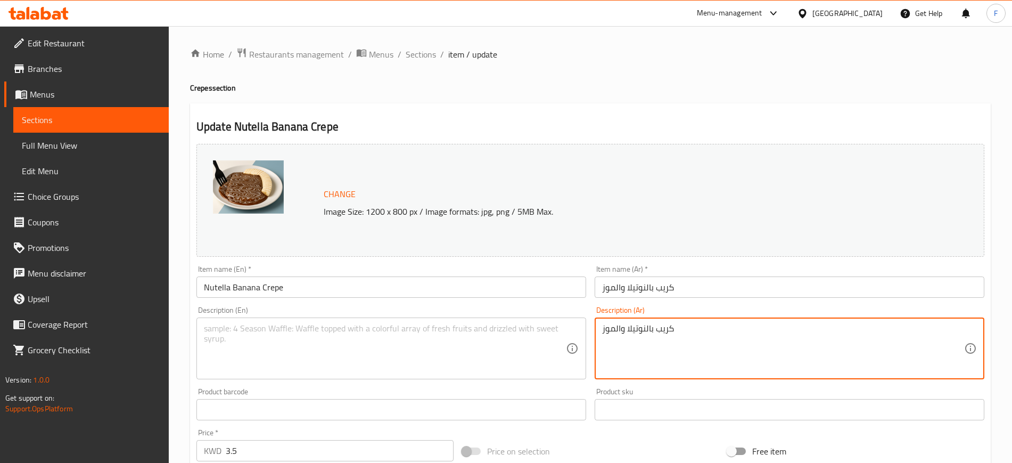
drag, startPoint x: 598, startPoint y: 352, endPoint x: 527, endPoint y: 365, distance: 72.6
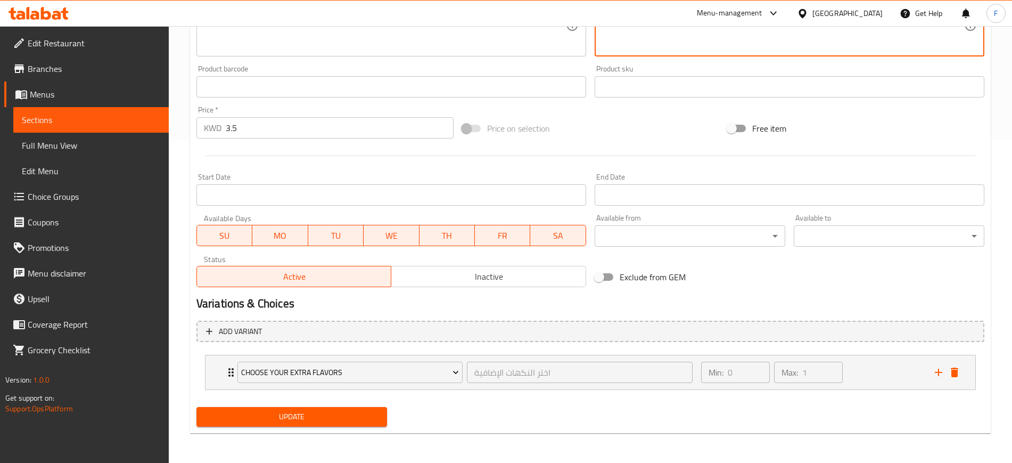
click at [333, 415] on span "Update" at bounding box center [292, 416] width 174 height 13
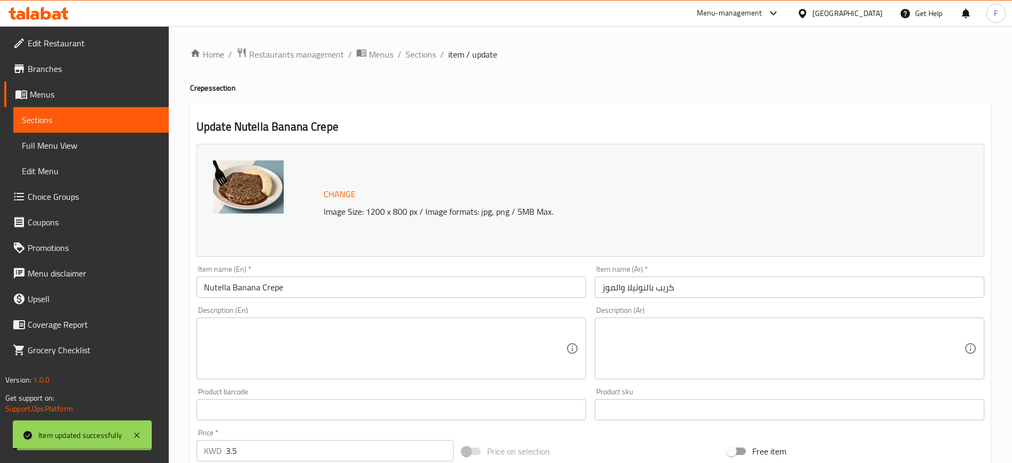
click at [430, 54] on span "Sections" at bounding box center [421, 54] width 30 height 13
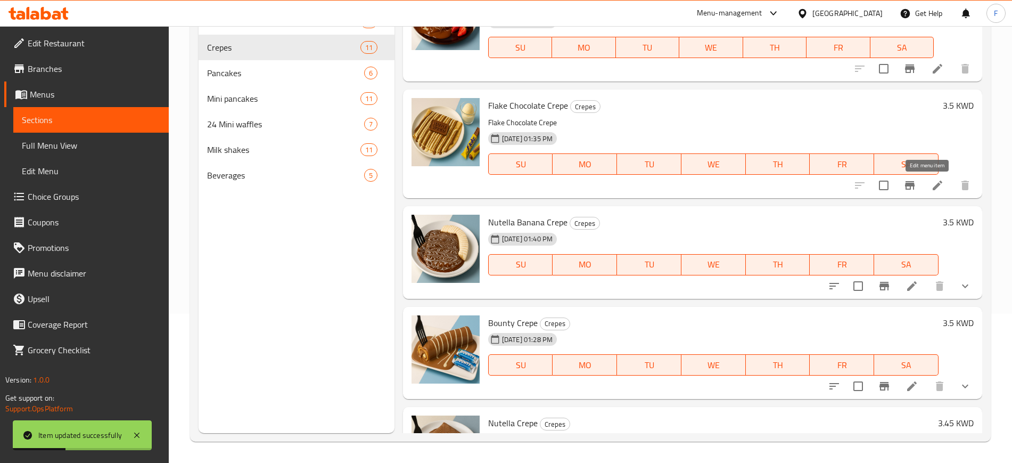
click at [933, 184] on icon at bounding box center [938, 186] width 10 height 10
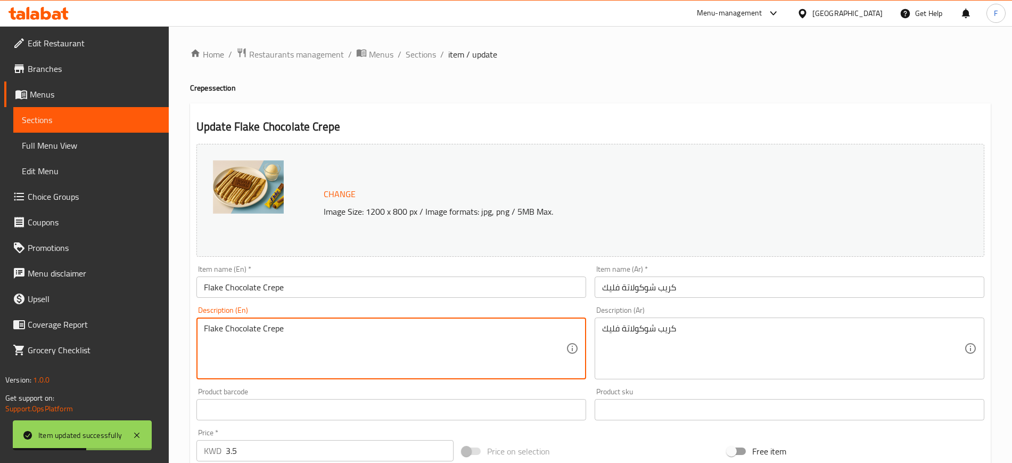
drag, startPoint x: 315, startPoint y: 346, endPoint x: 45, endPoint y: 352, distance: 269.5
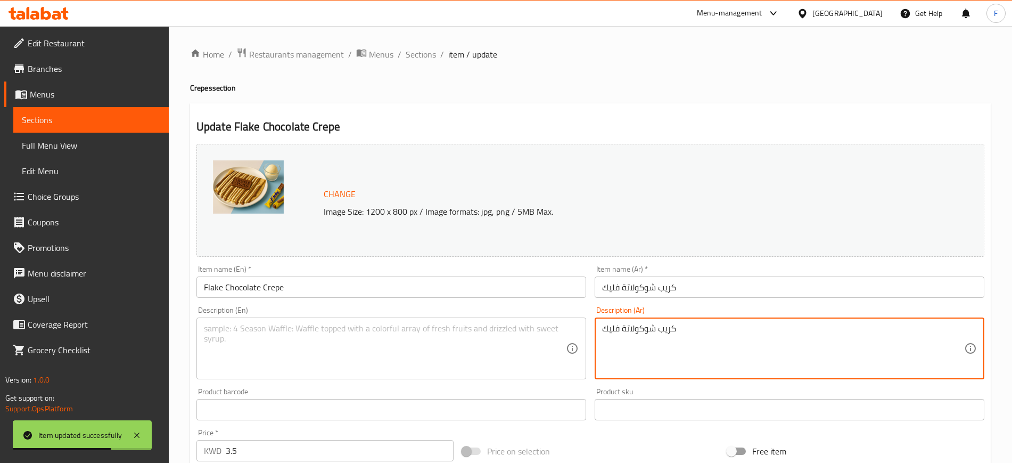
drag, startPoint x: 647, startPoint y: 324, endPoint x: 501, endPoint y: 318, distance: 146.5
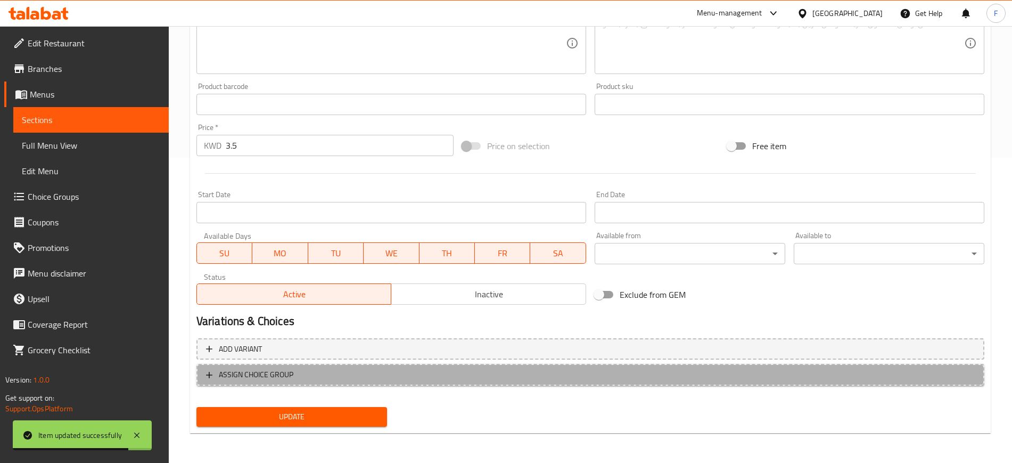
click at [281, 373] on span "ASSIGN CHOICE GROUP" at bounding box center [256, 374] width 75 height 13
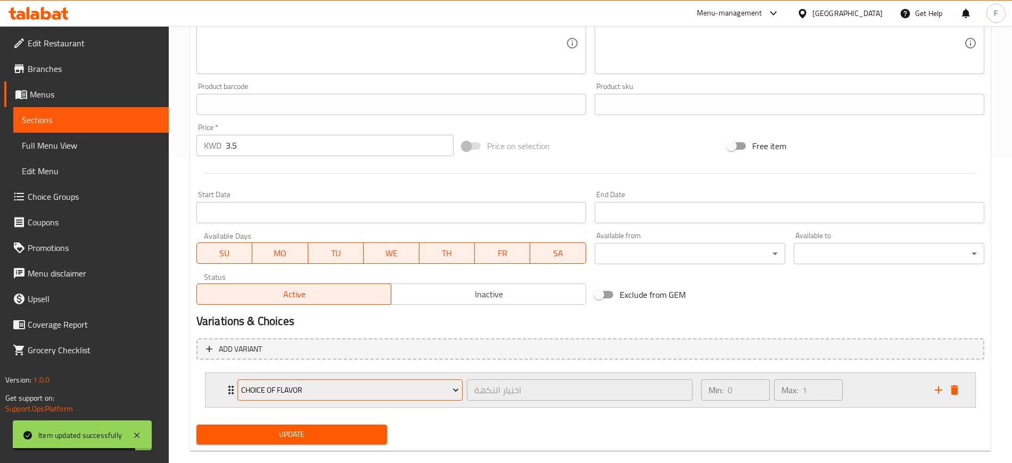
click at [295, 397] on button "choice of flavor" at bounding box center [349, 389] width 225 height 21
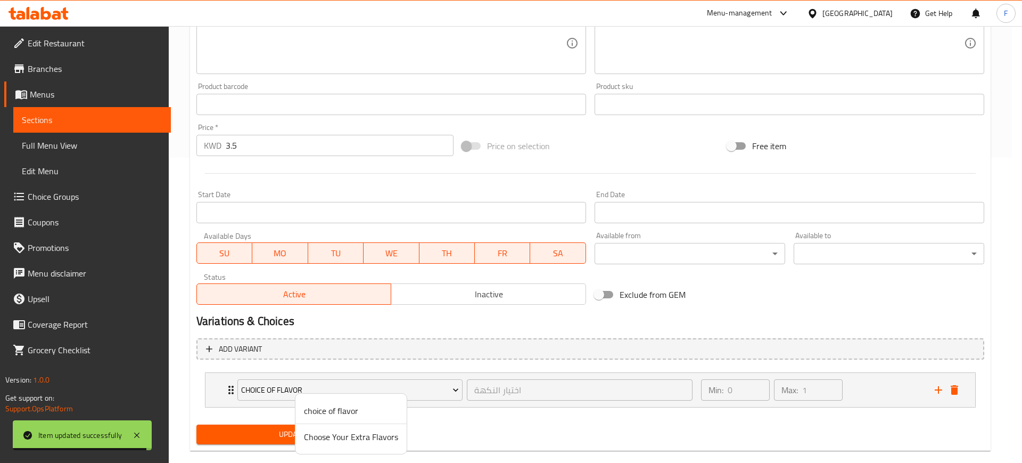
click at [313, 435] on span "Choose Your Extra Flavors" at bounding box center [351, 436] width 94 height 13
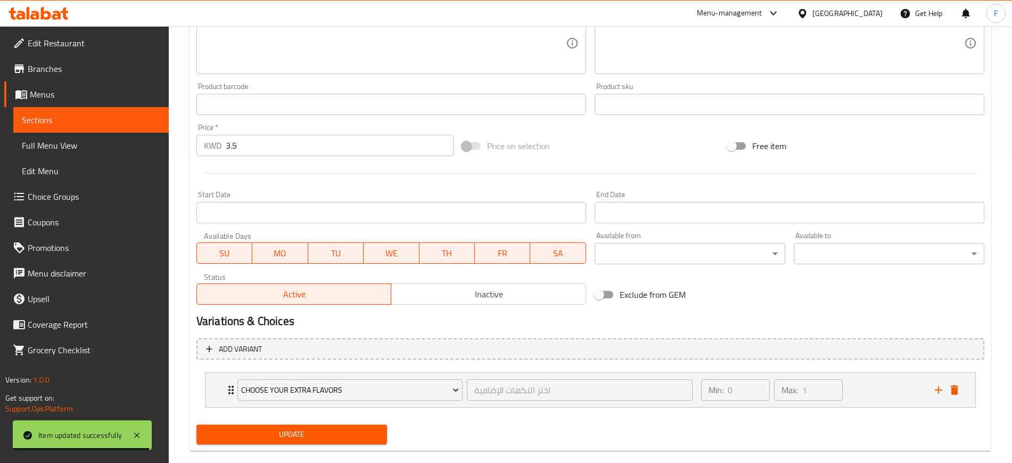
click at [313, 442] on button "Update" at bounding box center [291, 434] width 191 height 20
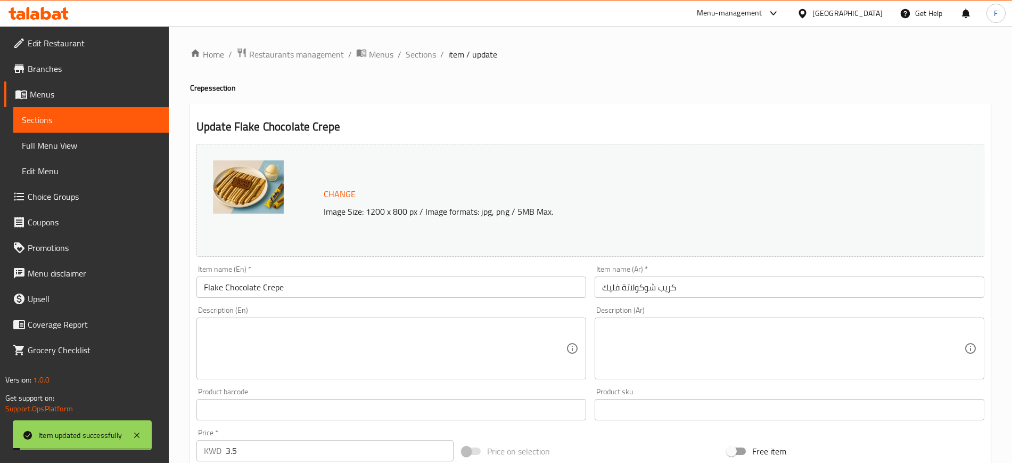
click at [415, 56] on span "Sections" at bounding box center [421, 54] width 30 height 13
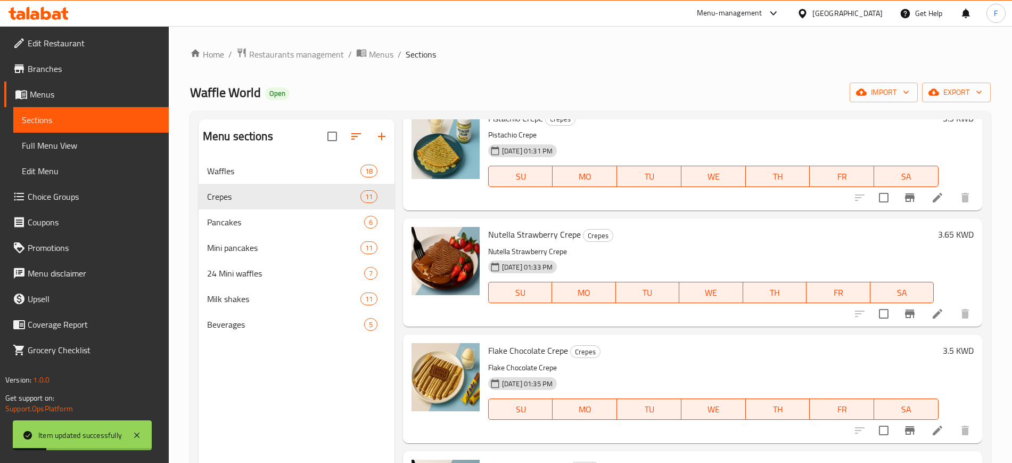
click at [932, 314] on icon at bounding box center [937, 313] width 13 height 13
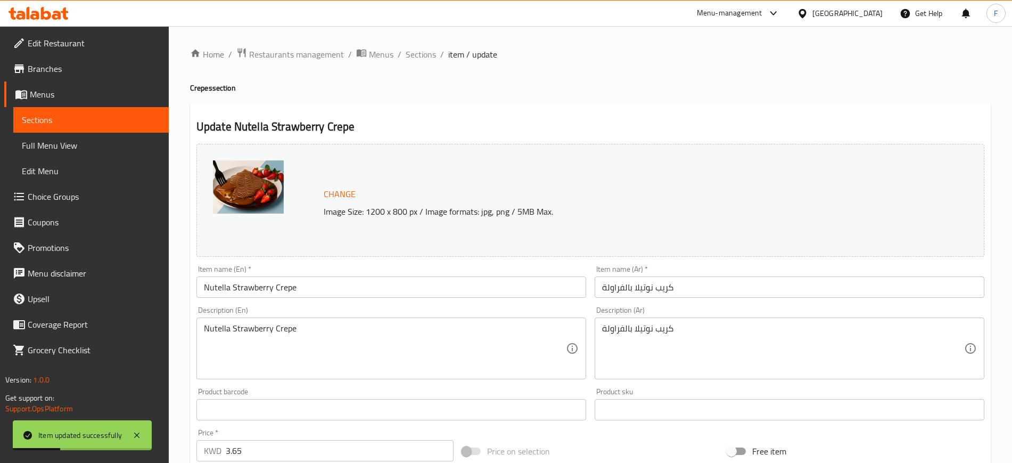
drag, startPoint x: 305, startPoint y: 337, endPoint x: 91, endPoint y: 341, distance: 214.6
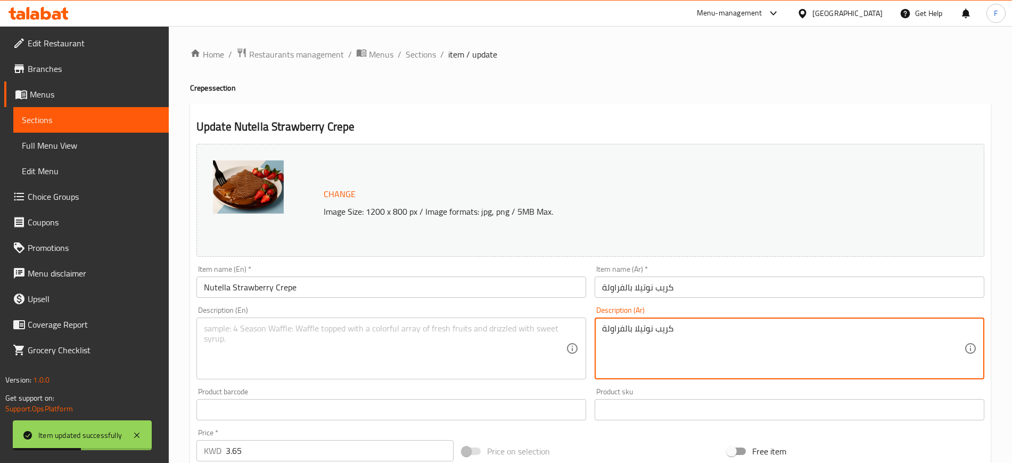
drag, startPoint x: 701, startPoint y: 337, endPoint x: 416, endPoint y: 324, distance: 285.2
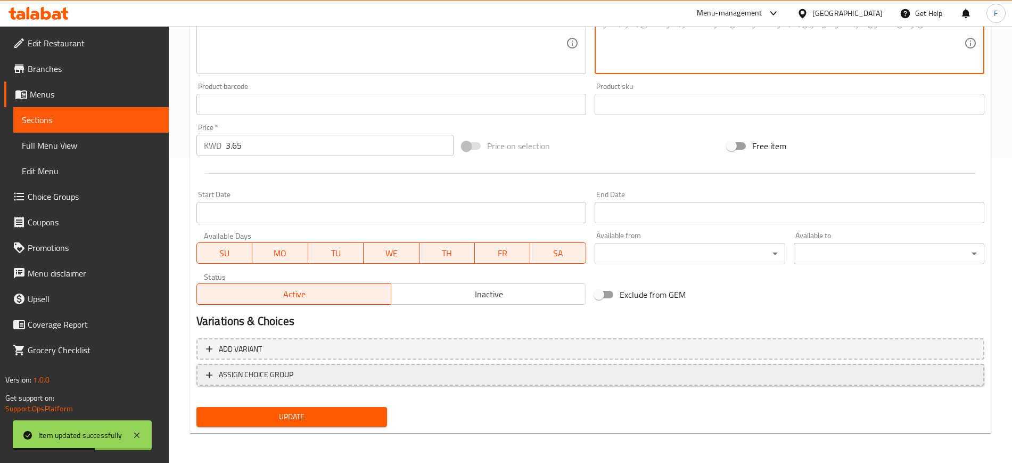
click at [312, 370] on span "ASSIGN CHOICE GROUP" at bounding box center [590, 374] width 769 height 13
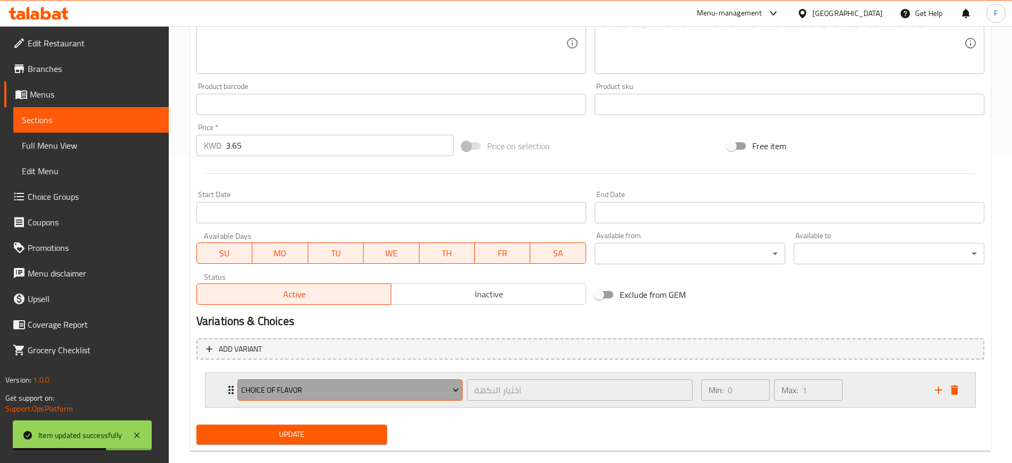
click at [306, 400] on button "choice of flavor" at bounding box center [349, 389] width 225 height 21
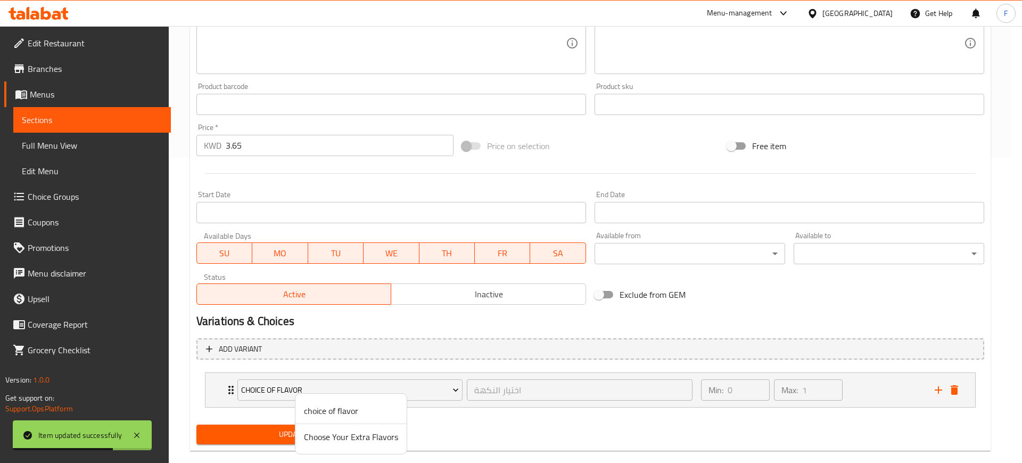
click at [327, 430] on li "Choose Your Extra Flavors" at bounding box center [351, 437] width 111 height 26
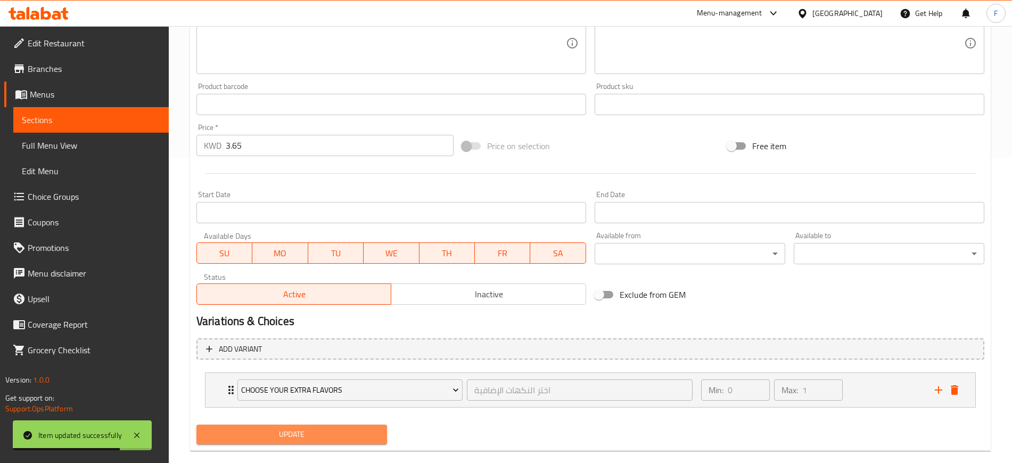
click at [322, 432] on span "Update" at bounding box center [292, 434] width 174 height 13
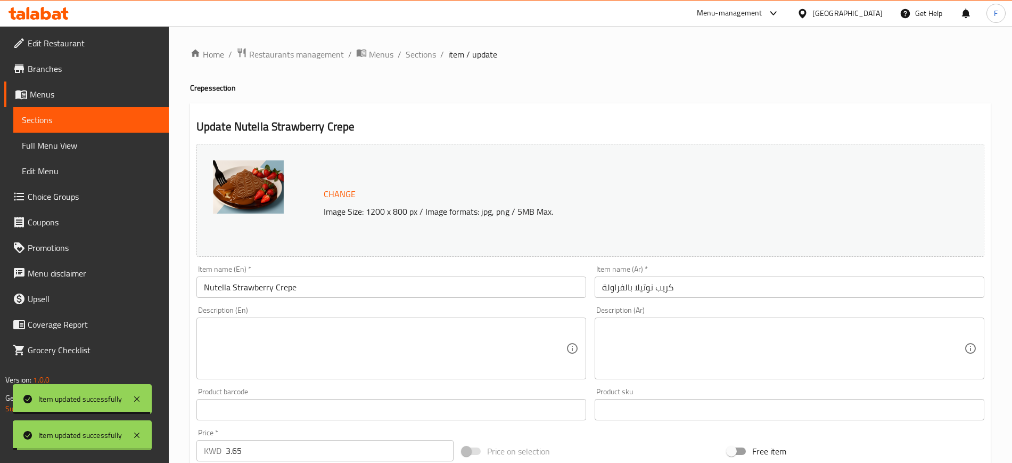
click at [421, 53] on span "Sections" at bounding box center [421, 54] width 30 height 13
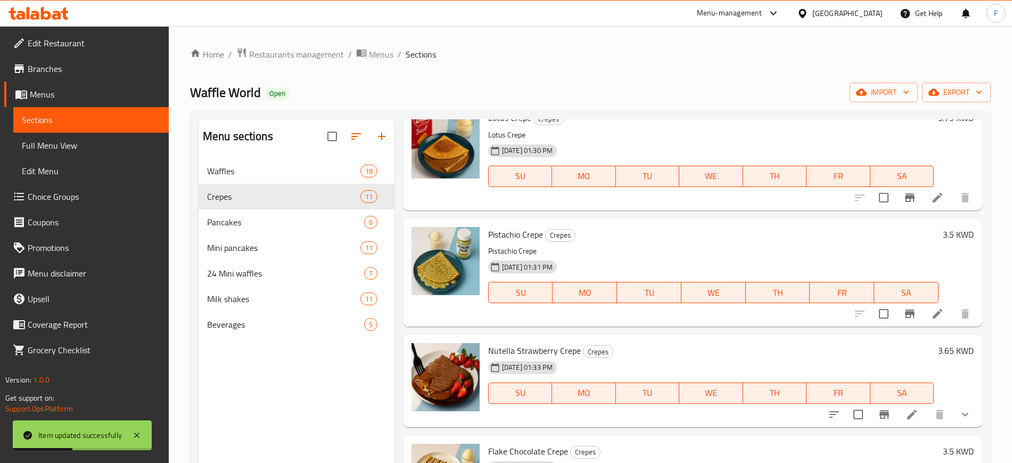
click at [933, 316] on icon at bounding box center [938, 314] width 10 height 10
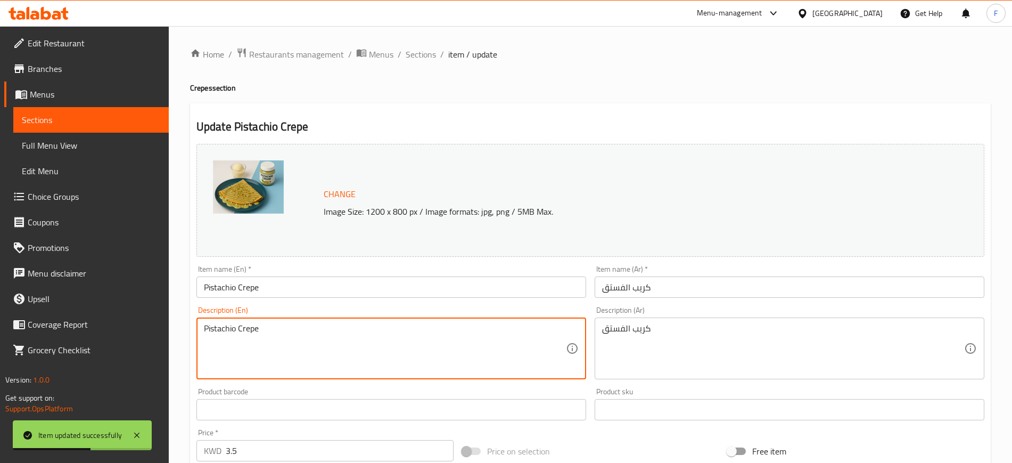
drag, startPoint x: 170, startPoint y: 330, endPoint x: 149, endPoint y: 325, distance: 21.8
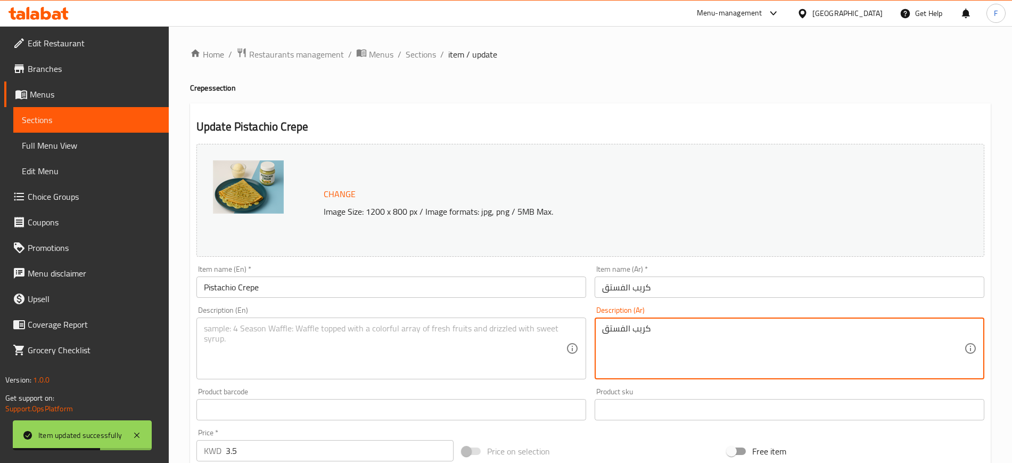
drag, startPoint x: 683, startPoint y: 336, endPoint x: 428, endPoint y: 348, distance: 255.9
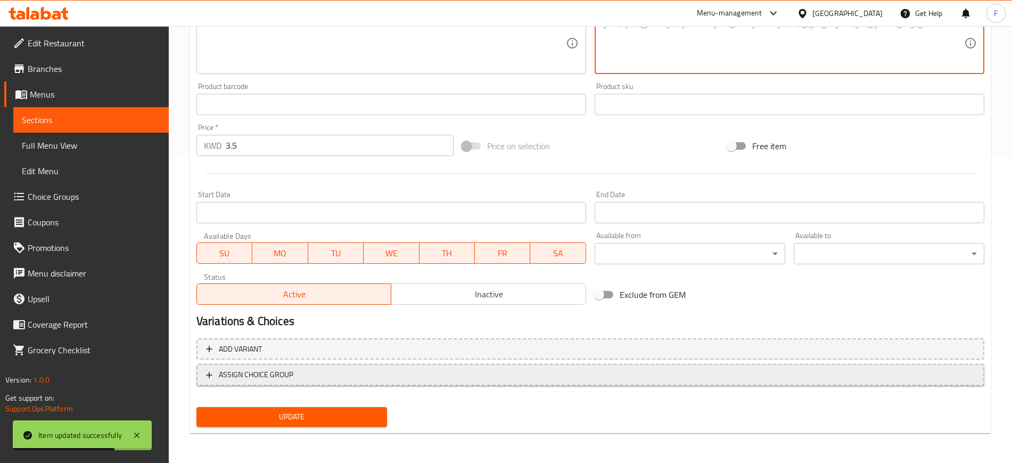
click at [297, 383] on button "ASSIGN CHOICE GROUP" at bounding box center [590, 375] width 788 height 22
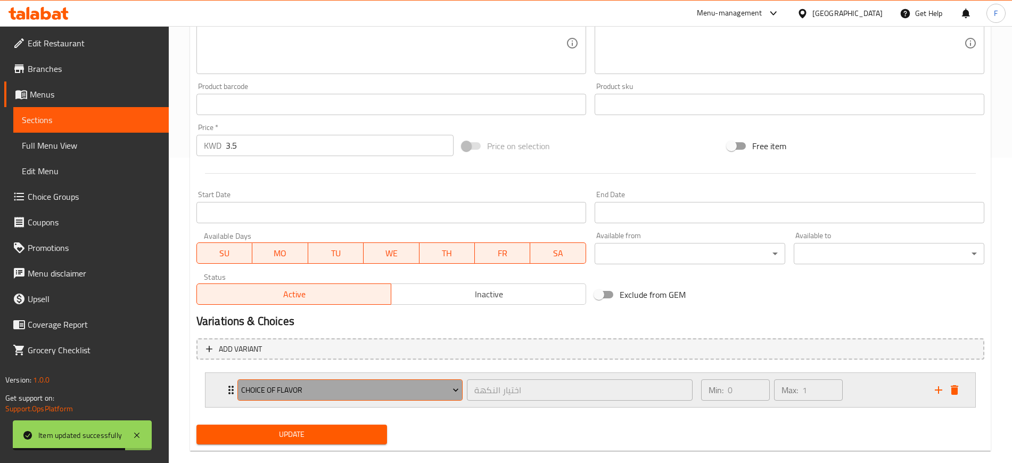
click at [313, 396] on span "choice of flavor" at bounding box center [350, 389] width 218 height 13
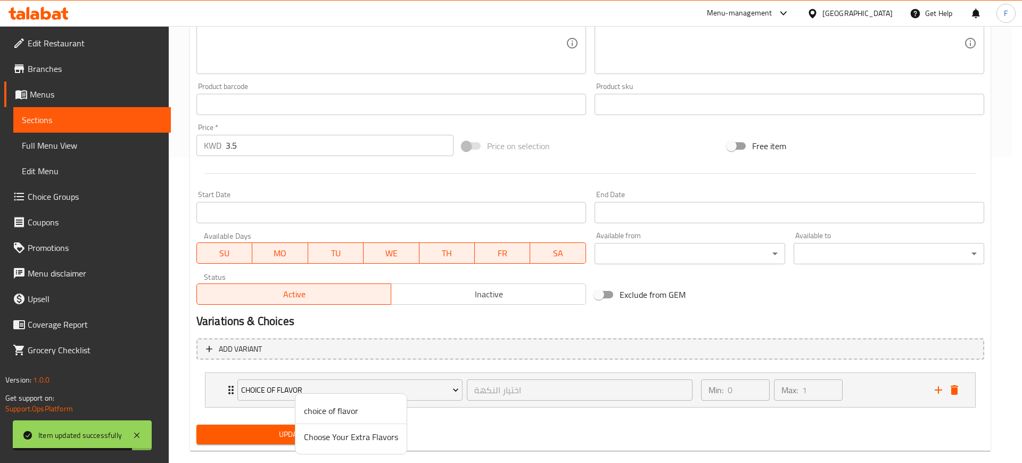
click at [327, 437] on span "Choose Your Extra Flavors" at bounding box center [351, 436] width 94 height 13
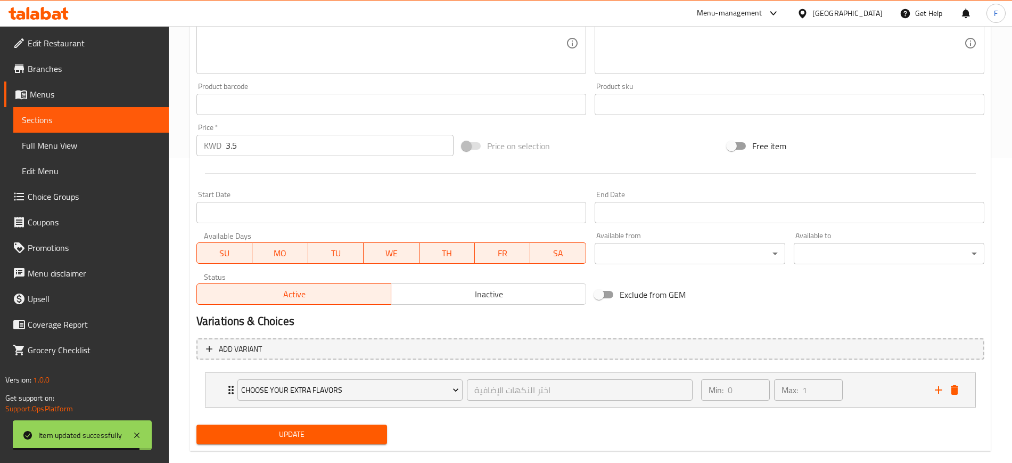
click at [319, 444] on div "Update" at bounding box center [291, 434] width 199 height 28
click at [311, 431] on span "Update" at bounding box center [292, 434] width 174 height 13
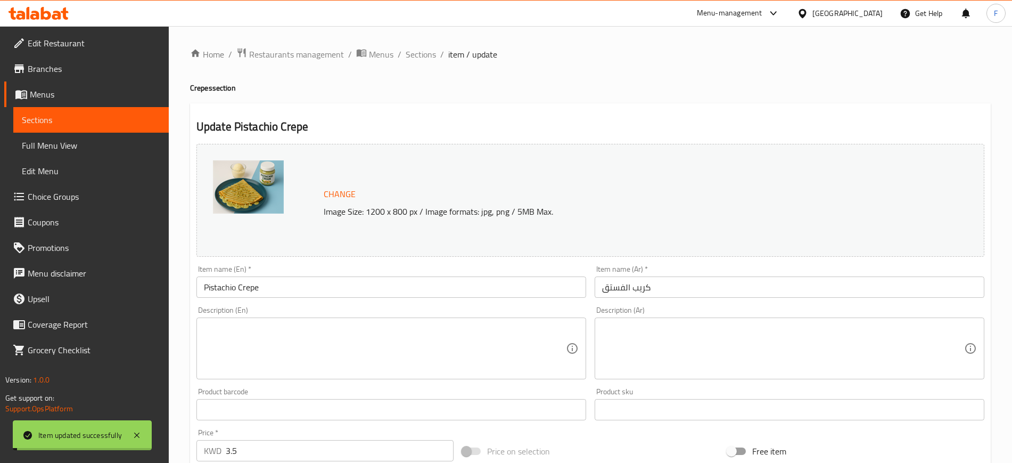
click at [423, 53] on span "Sections" at bounding box center [421, 54] width 30 height 13
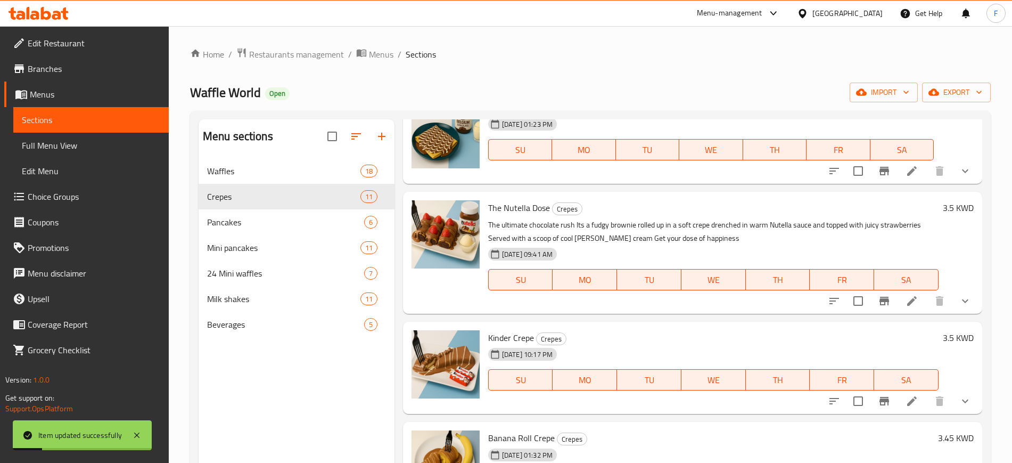
scroll to position [266, 0]
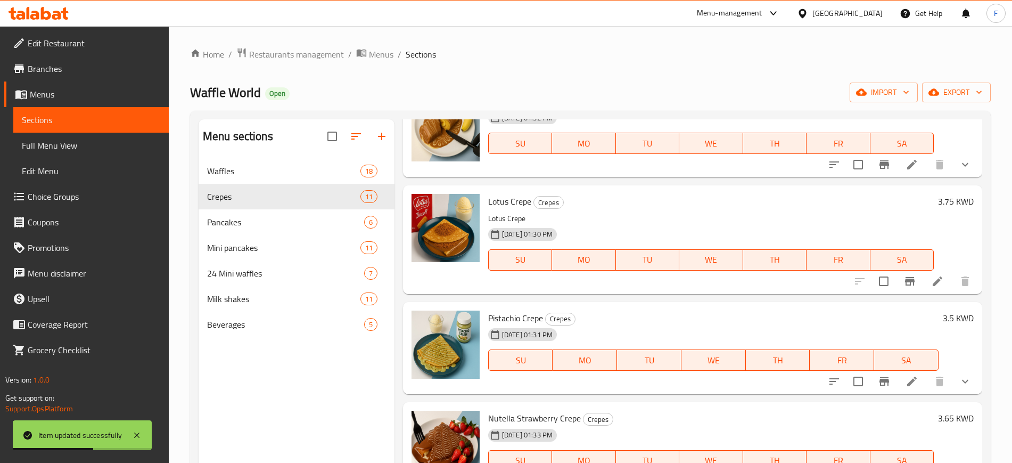
click at [931, 284] on icon at bounding box center [937, 281] width 13 height 13
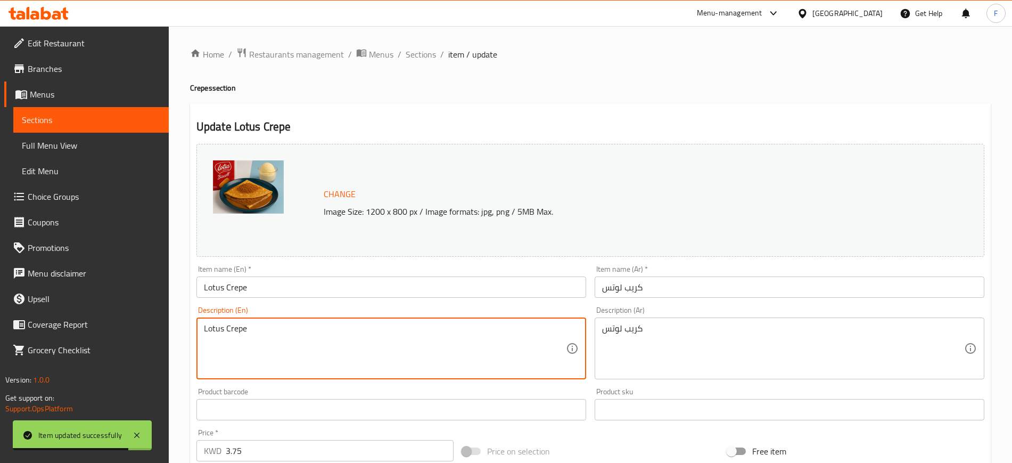
drag, startPoint x: 352, startPoint y: 356, endPoint x: 121, endPoint y: 338, distance: 232.3
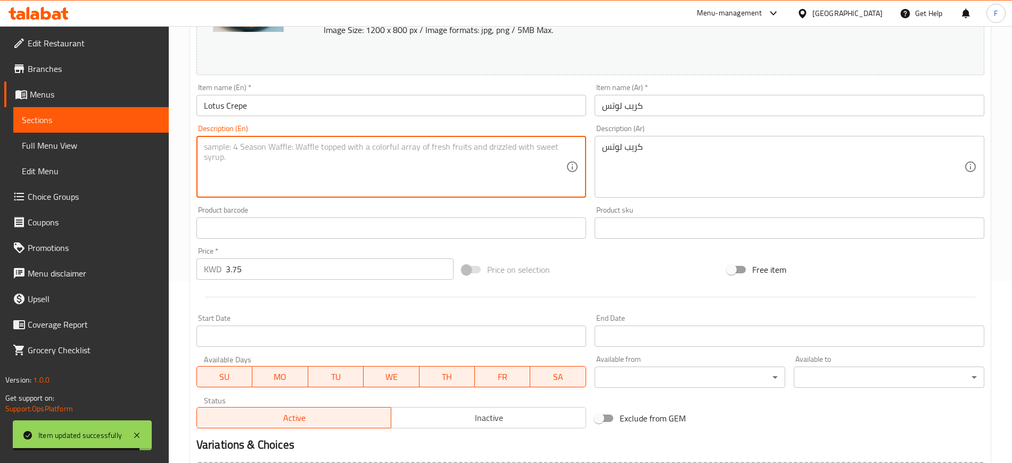
scroll to position [305, 0]
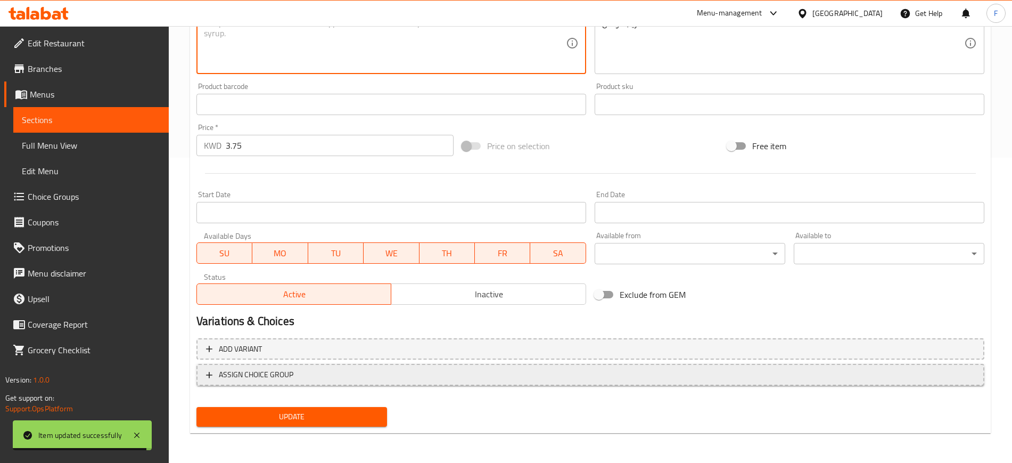
click at [348, 382] on button "ASSIGN CHOICE GROUP" at bounding box center [590, 375] width 788 height 22
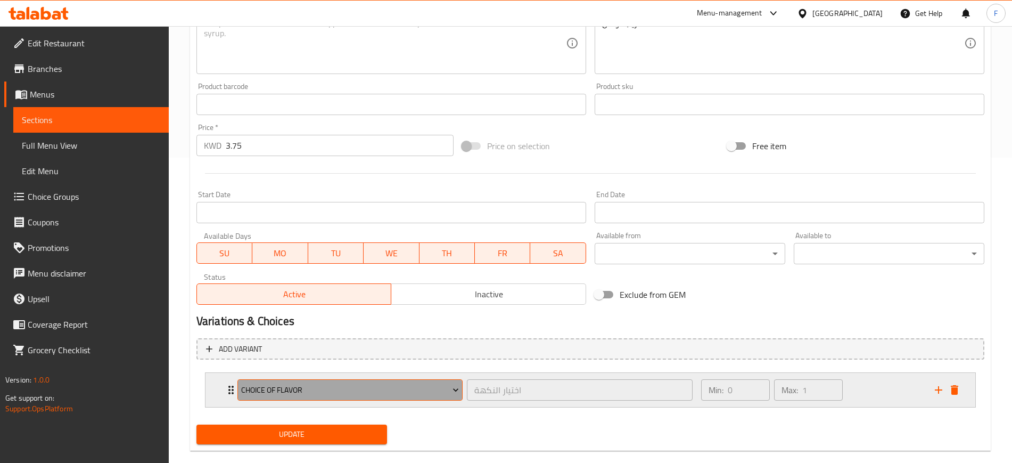
click at [355, 392] on span "choice of flavor" at bounding box center [350, 389] width 218 height 13
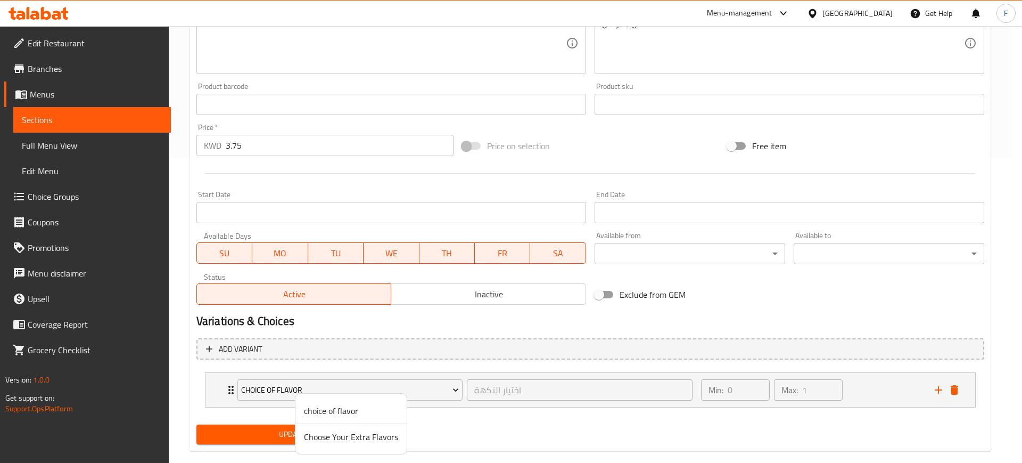
click at [349, 434] on span "Choose Your Extra Flavors" at bounding box center [351, 436] width 94 height 13
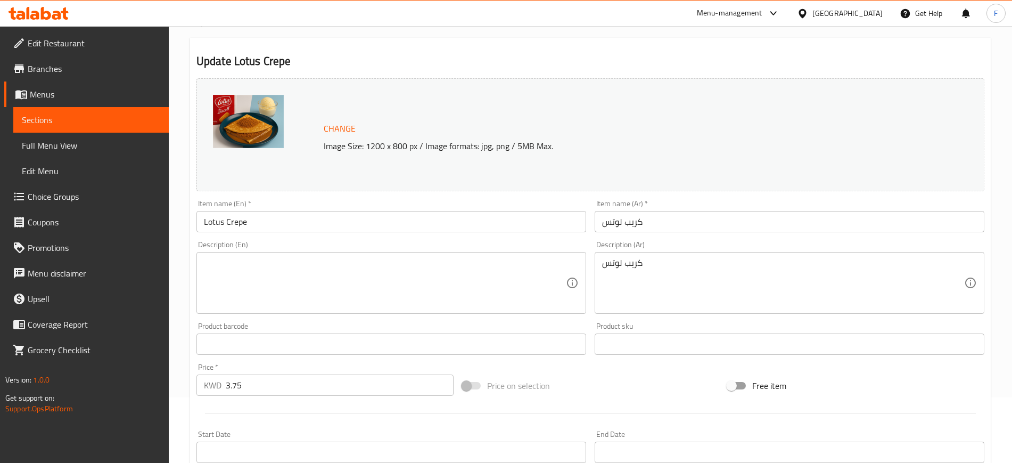
scroll to position [0, 0]
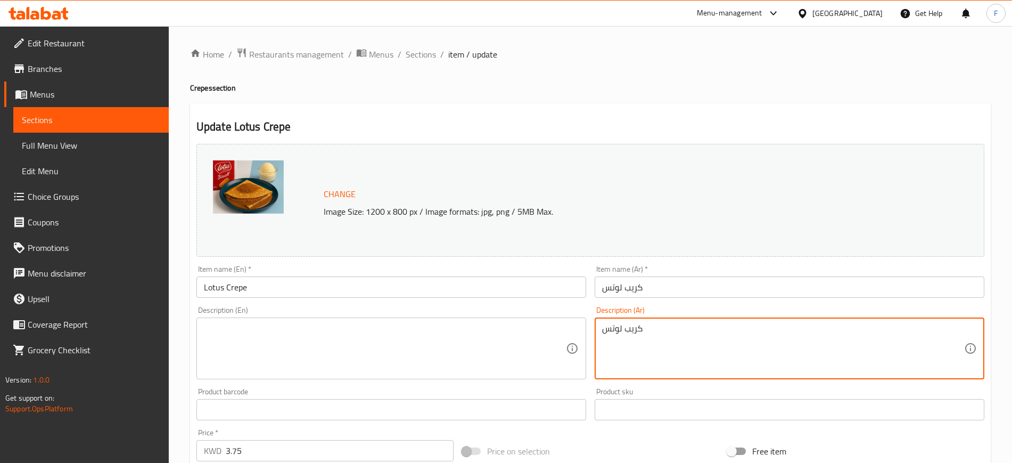
drag, startPoint x: 644, startPoint y: 339, endPoint x: 500, endPoint y: 347, distance: 144.5
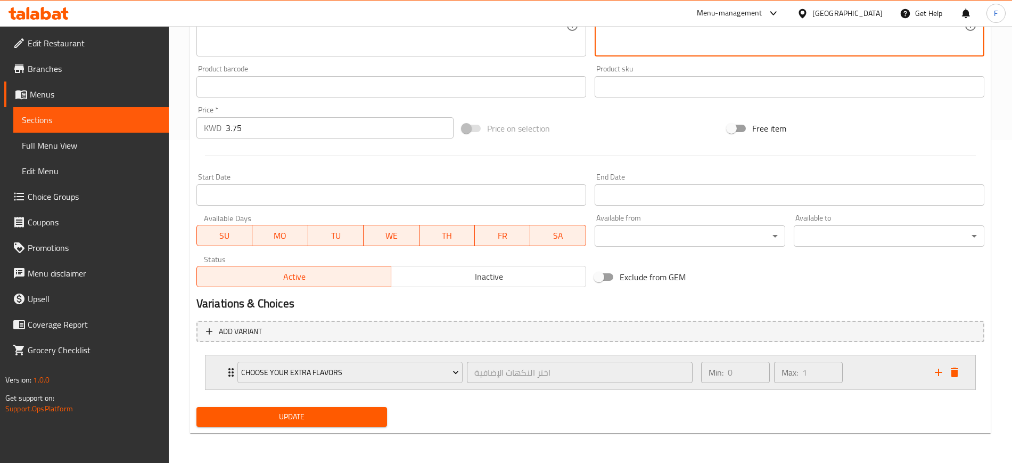
drag, startPoint x: 858, startPoint y: 382, endPoint x: 860, endPoint y: 387, distance: 5.5
click at [869, 376] on div "Min: 0 ​ Max: 1 ​" at bounding box center [812, 372] width 234 height 34
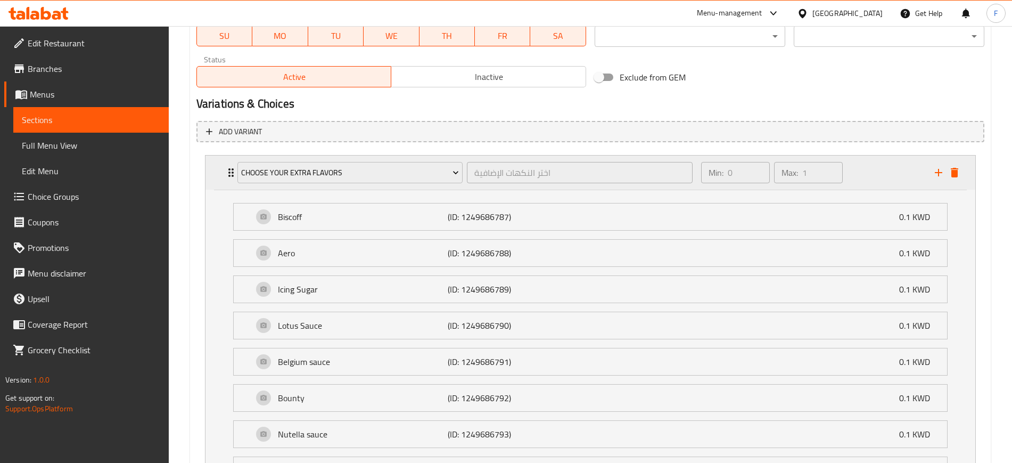
scroll to position [655, 0]
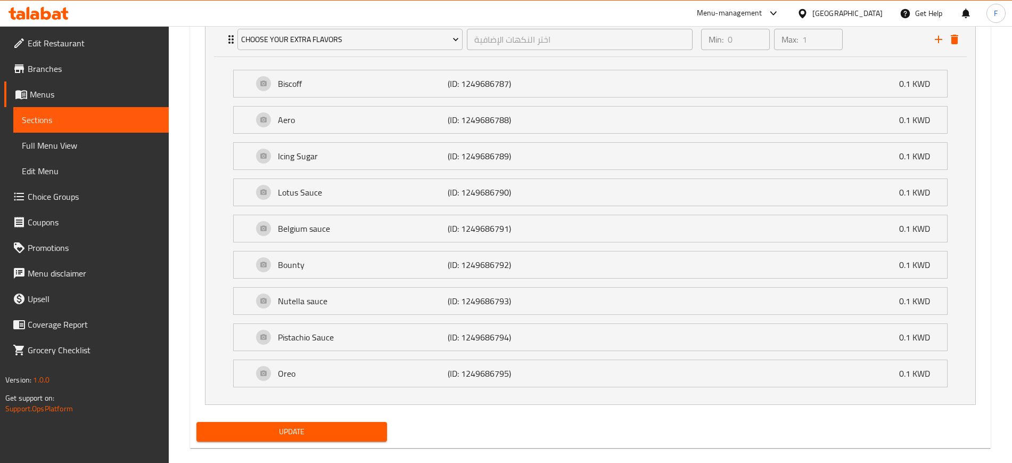
click at [300, 434] on span "Update" at bounding box center [292, 431] width 174 height 13
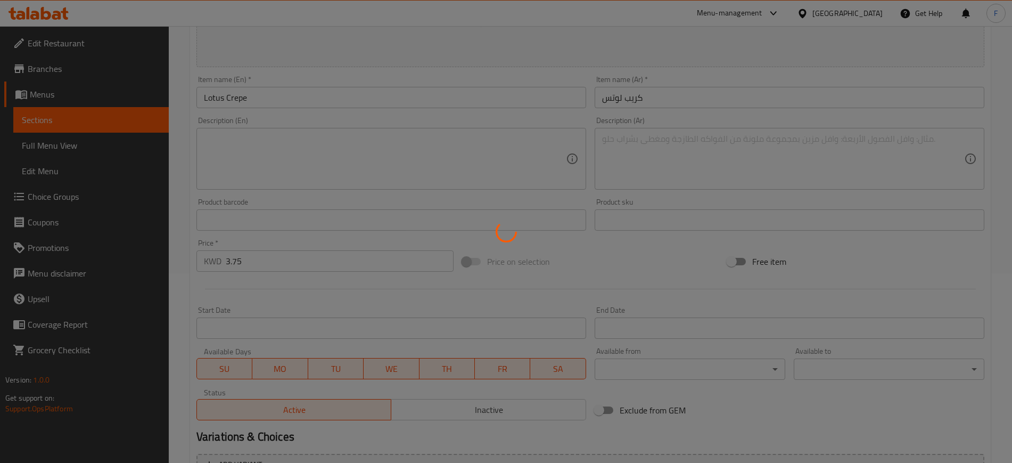
scroll to position [0, 0]
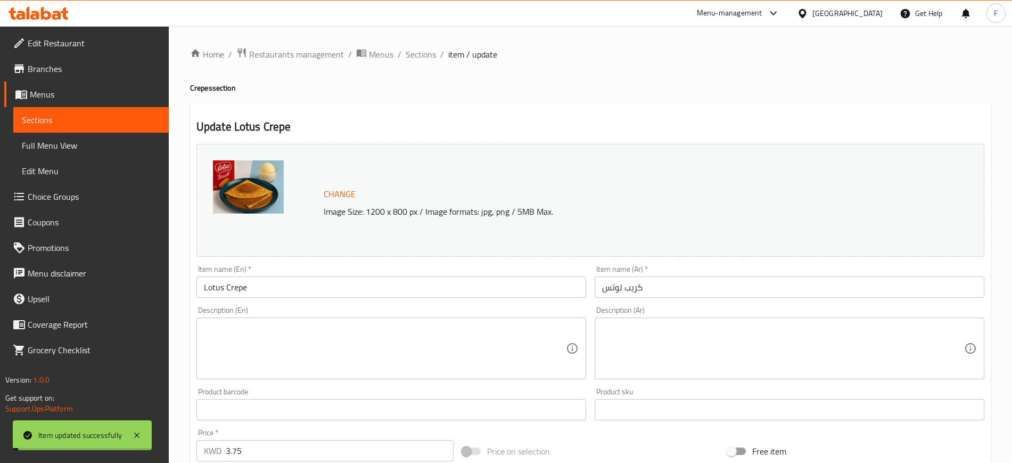
click at [423, 53] on span "Sections" at bounding box center [421, 54] width 30 height 13
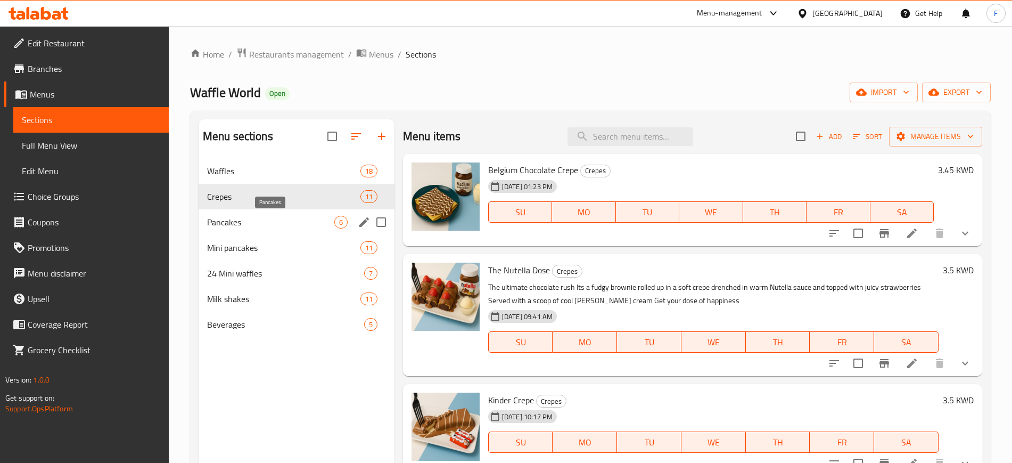
click at [244, 222] on span "Pancakes" at bounding box center [270, 222] width 127 height 13
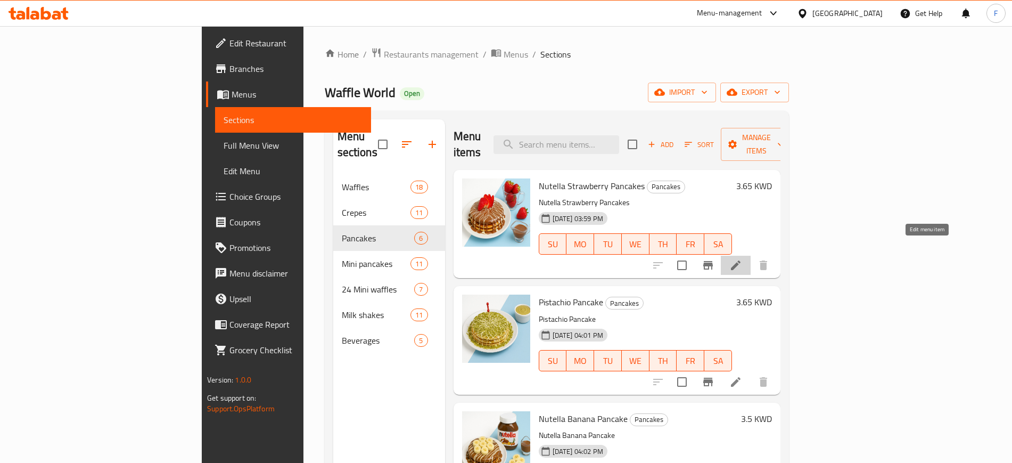
click at [742, 259] on icon at bounding box center [735, 265] width 13 height 13
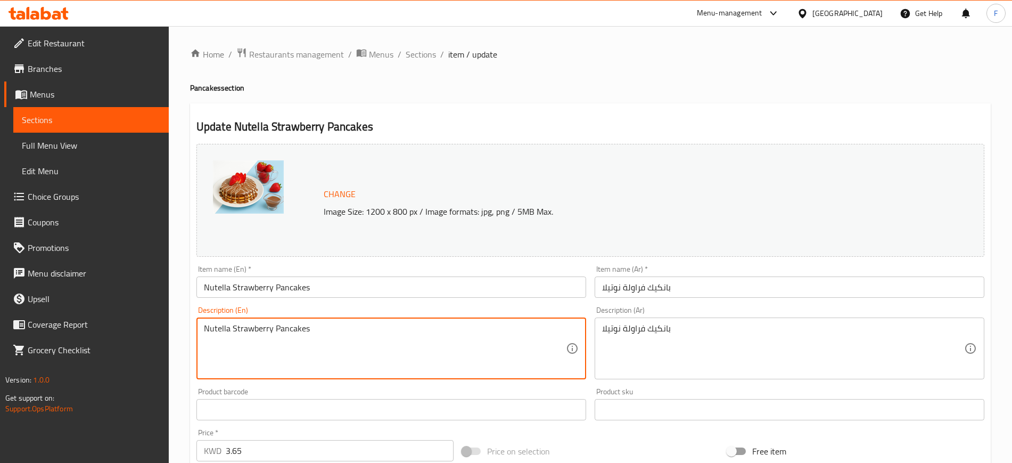
drag, startPoint x: 291, startPoint y: 342, endPoint x: 164, endPoint y: 349, distance: 126.9
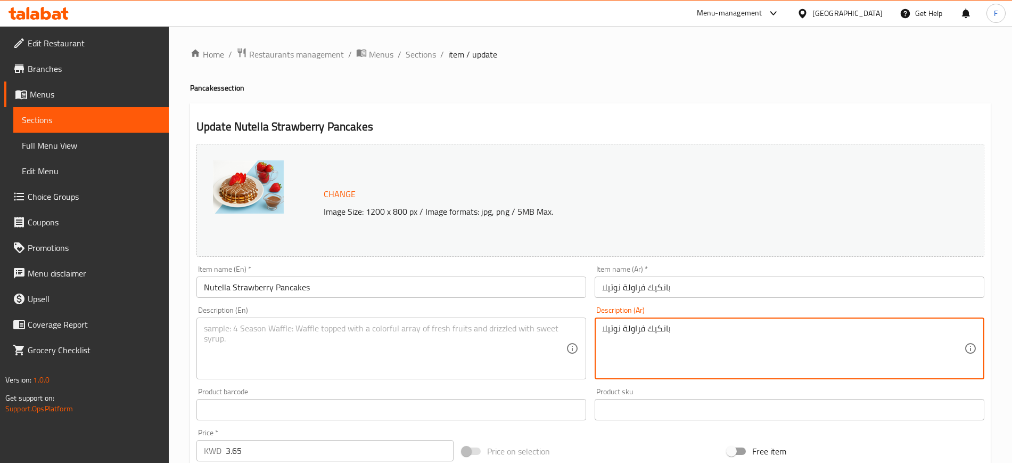
drag, startPoint x: 567, startPoint y: 354, endPoint x: 488, endPoint y: 364, distance: 79.4
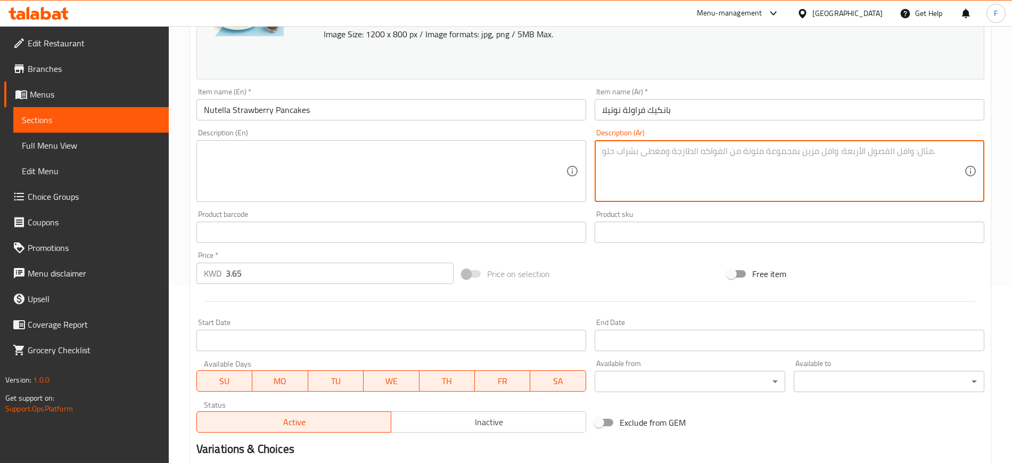
scroll to position [305, 0]
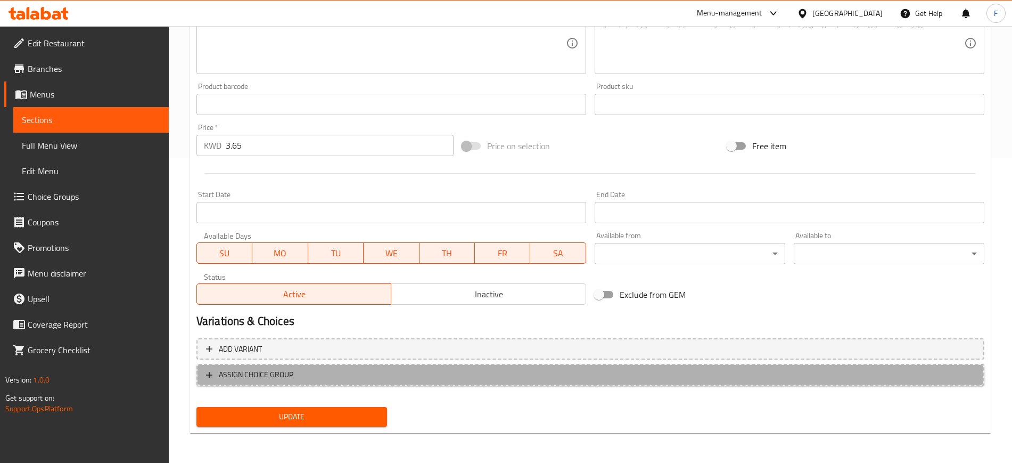
click at [358, 382] on button "ASSIGN CHOICE GROUP" at bounding box center [590, 375] width 788 height 22
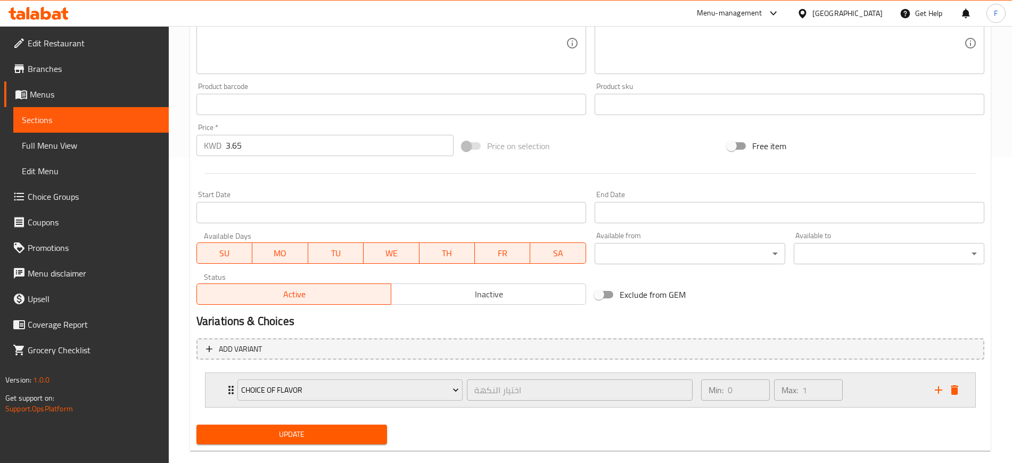
click at [360, 405] on div "choice of flavor اختيار النكهة ​" at bounding box center [465, 390] width 468 height 34
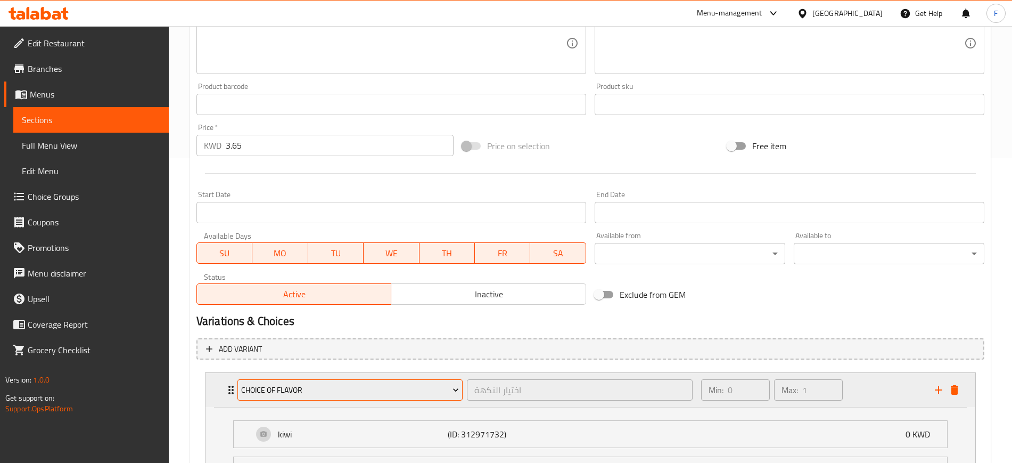
click at [357, 392] on span "choice of flavor" at bounding box center [350, 389] width 218 height 13
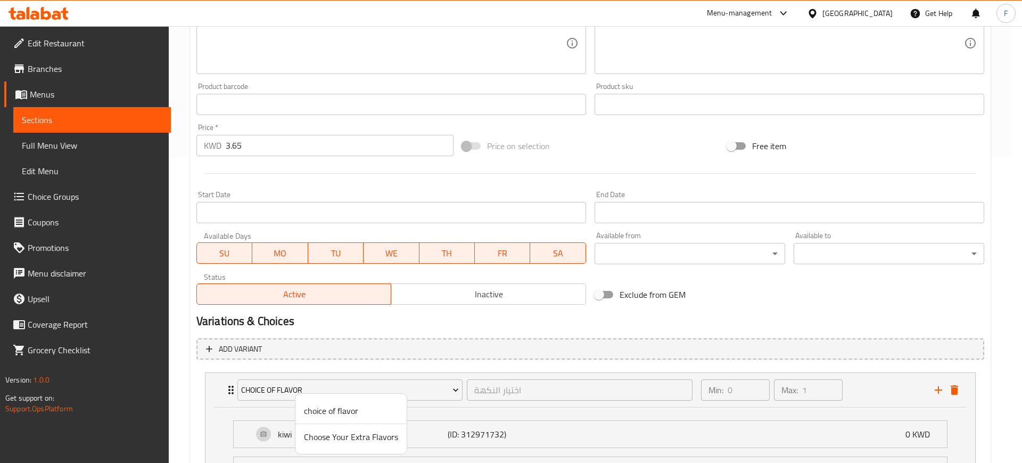
click at [352, 443] on span "Choose Your Extra Flavors" at bounding box center [351, 436] width 94 height 13
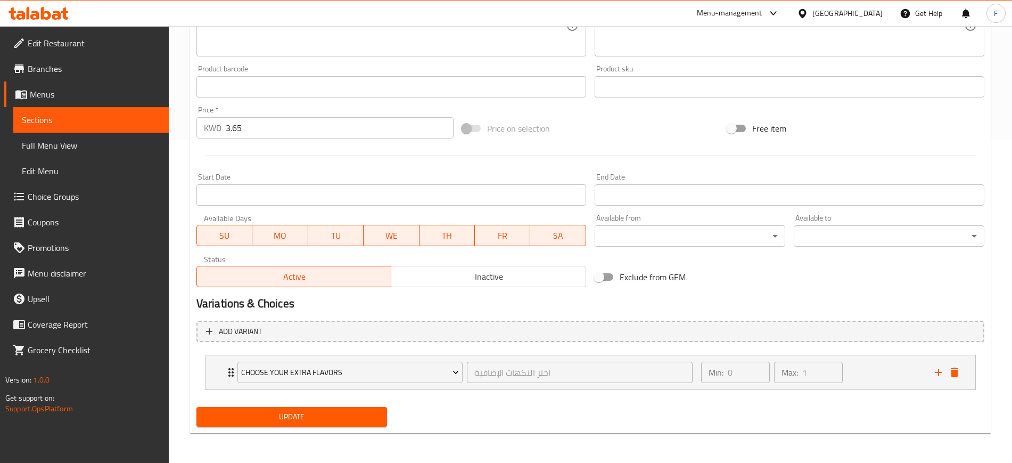
click at [331, 421] on span "Update" at bounding box center [292, 416] width 174 height 13
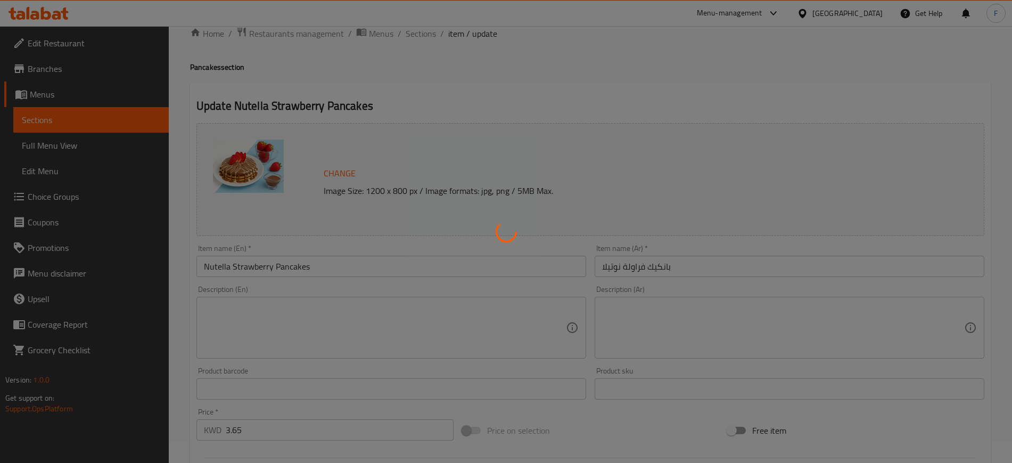
scroll to position [0, 0]
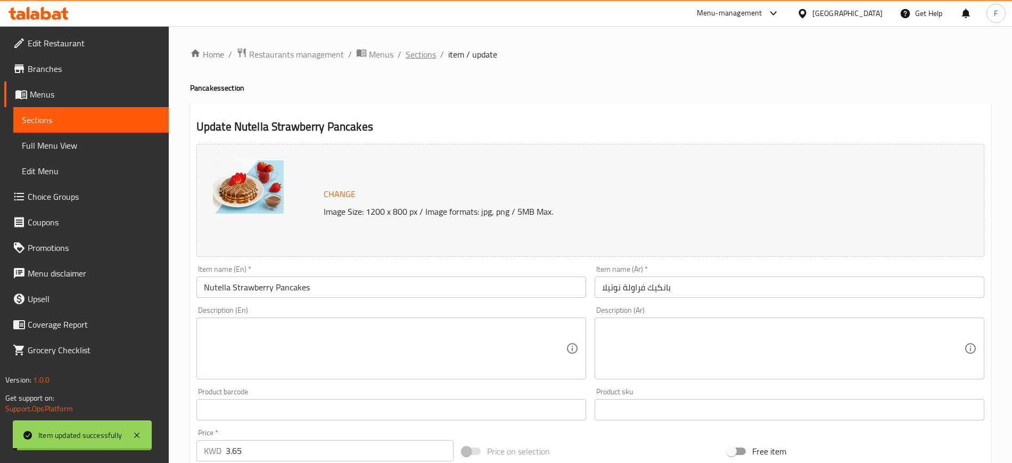
click at [419, 55] on span "Sections" at bounding box center [421, 54] width 30 height 13
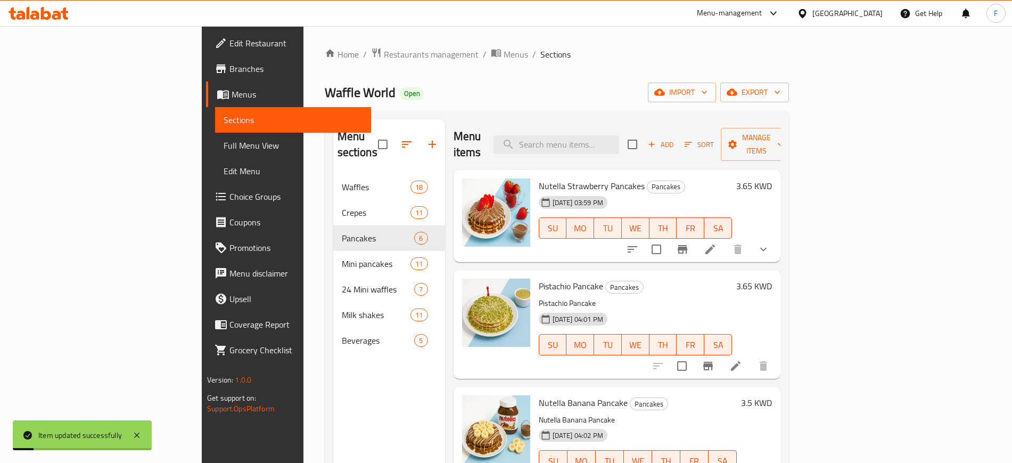
click at [742, 359] on icon at bounding box center [735, 365] width 13 height 13
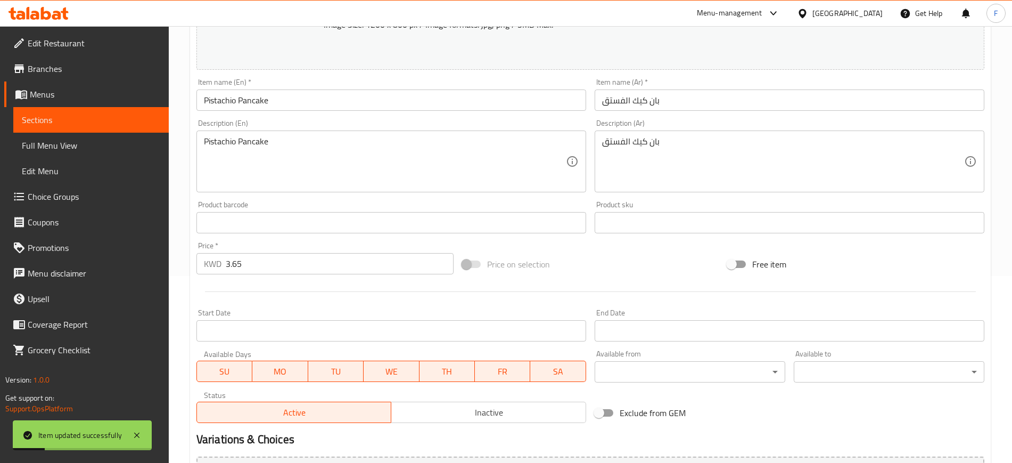
scroll to position [305, 0]
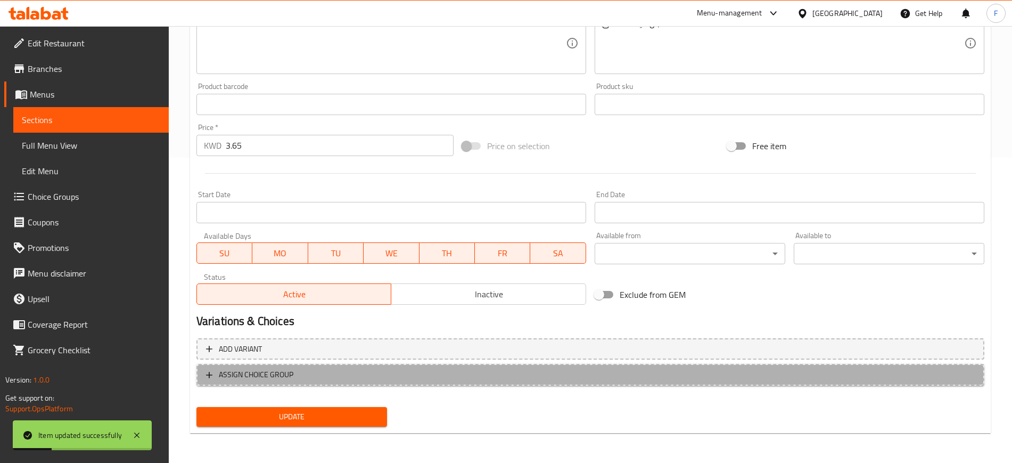
click at [347, 372] on span "ASSIGN CHOICE GROUP" at bounding box center [590, 374] width 769 height 13
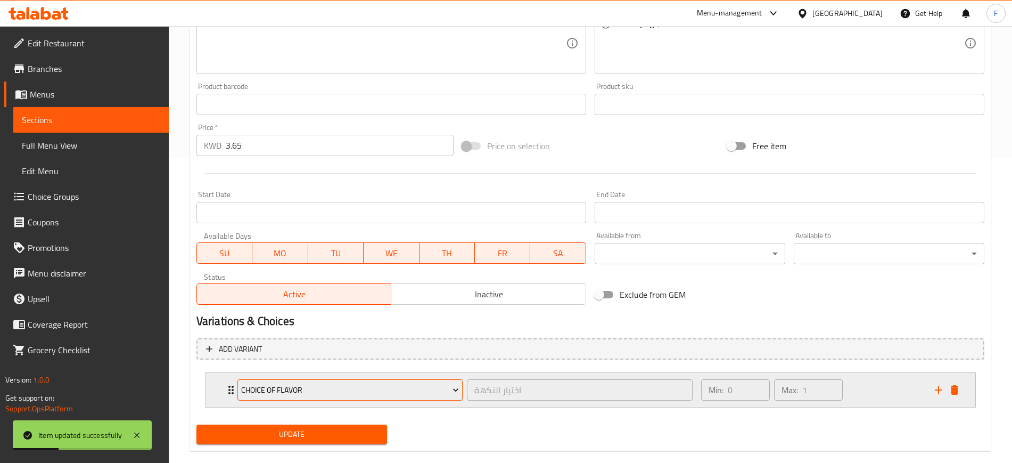
click at [355, 390] on span "choice of flavor" at bounding box center [350, 389] width 218 height 13
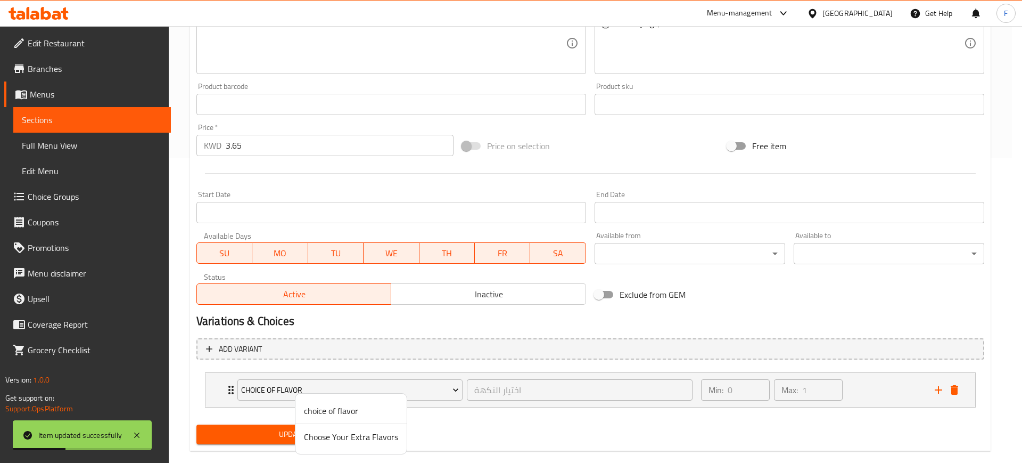
click at [351, 432] on span "Choose Your Extra Flavors" at bounding box center [351, 436] width 94 height 13
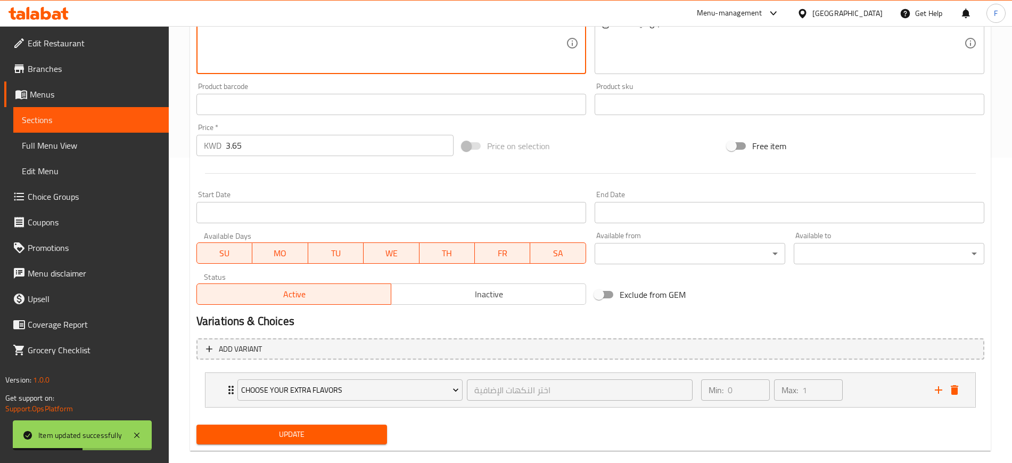
drag, startPoint x: 343, startPoint y: 53, endPoint x: 130, endPoint y: 38, distance: 213.5
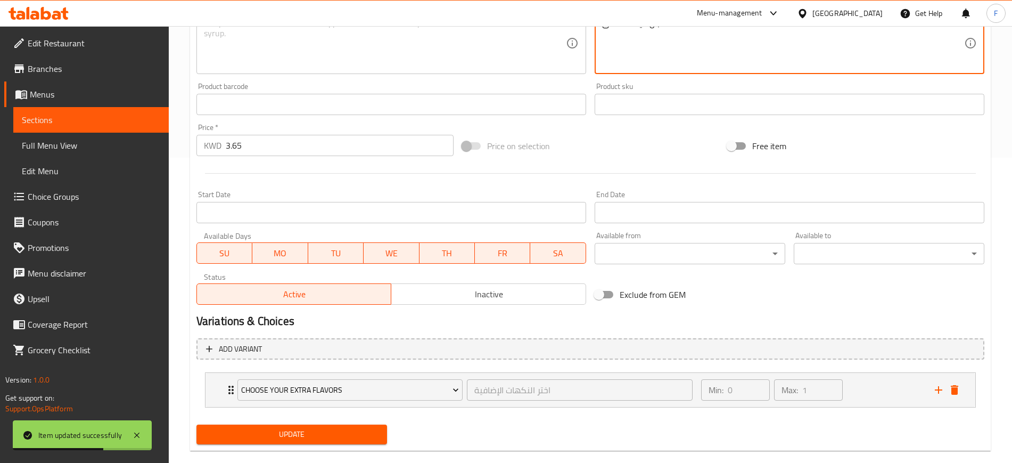
drag, startPoint x: 790, startPoint y: 53, endPoint x: 487, endPoint y: 64, distance: 303.2
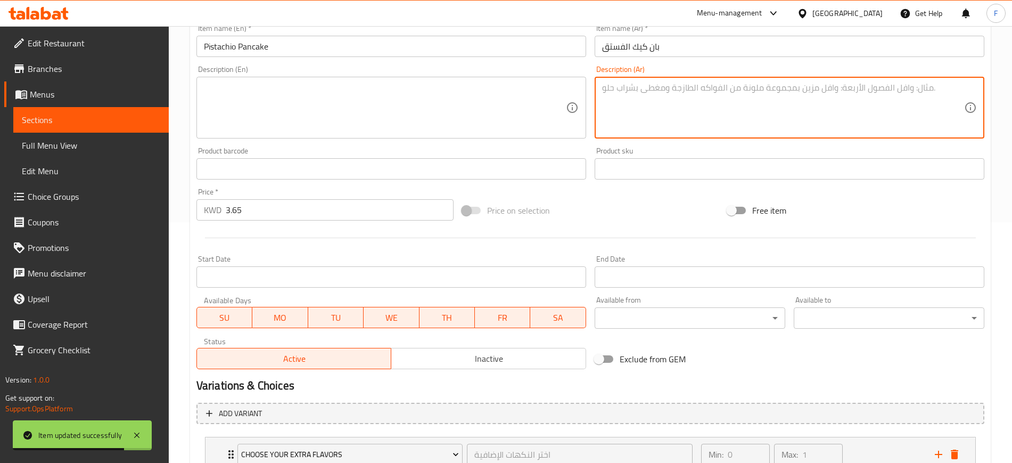
scroll to position [323, 0]
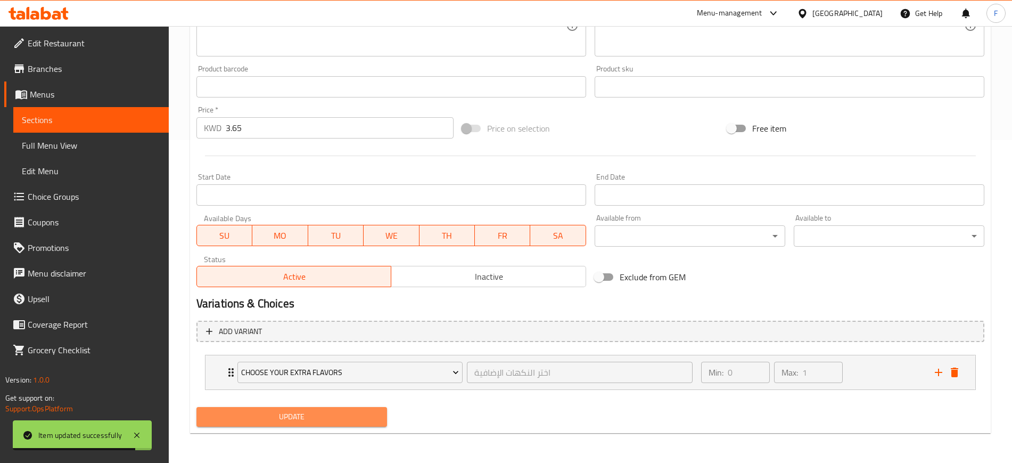
click at [286, 423] on span "Update" at bounding box center [292, 416] width 174 height 13
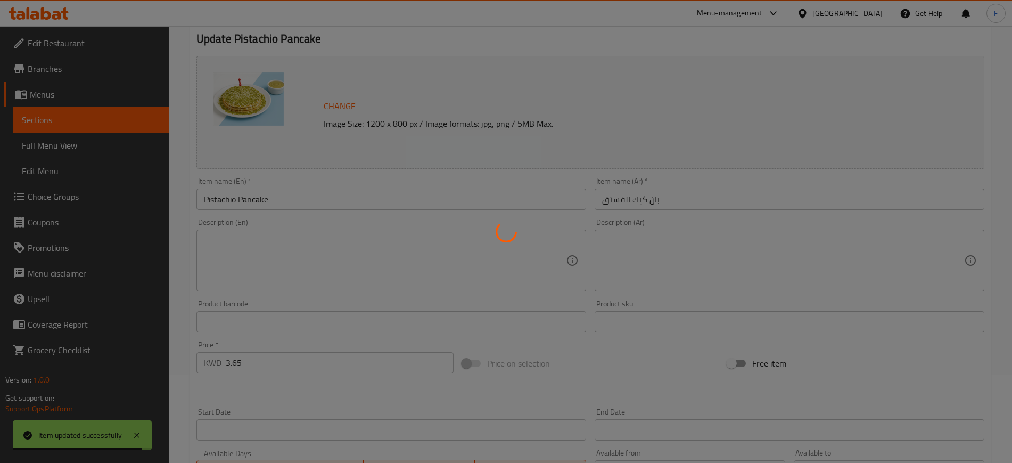
scroll to position [0, 0]
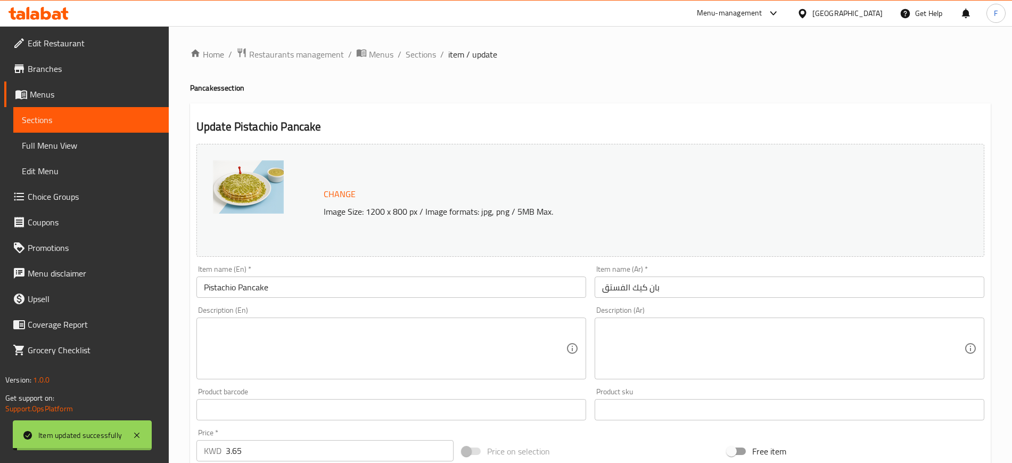
click at [412, 56] on span "Sections" at bounding box center [421, 54] width 30 height 13
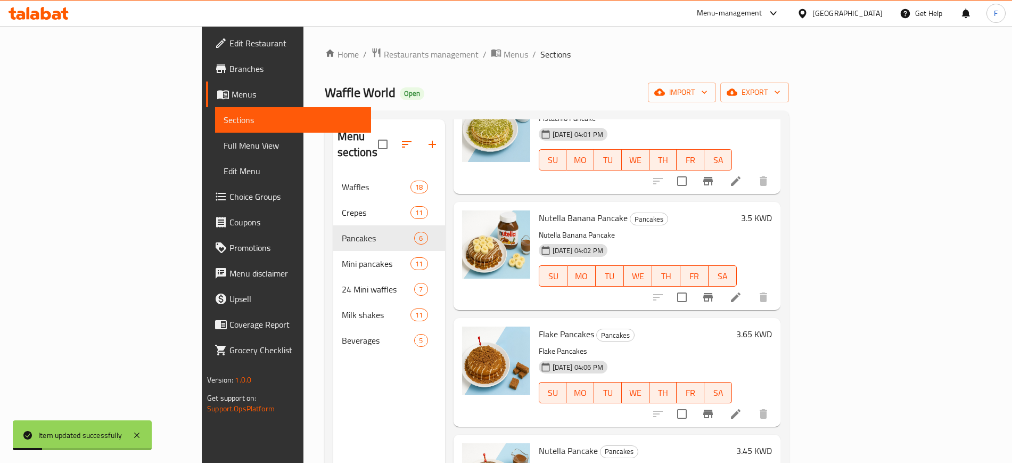
scroll to position [200, 0]
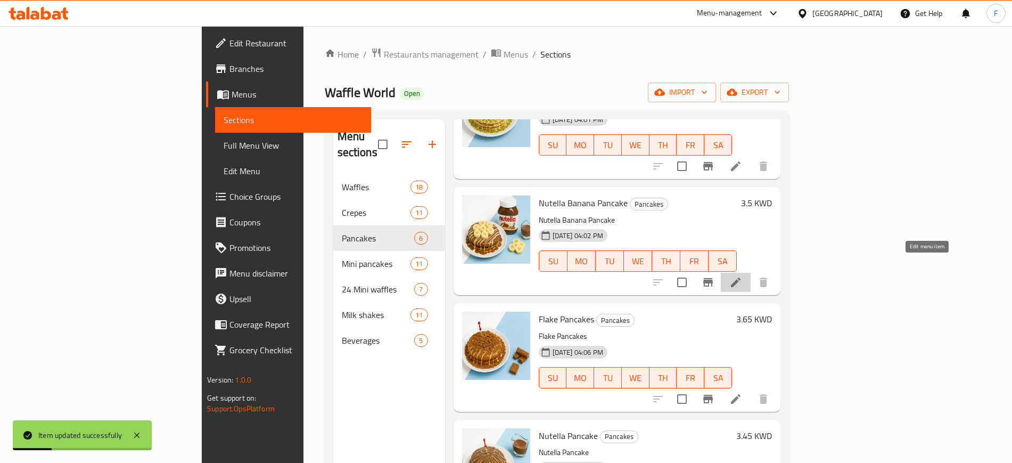
click at [741, 277] on icon at bounding box center [736, 282] width 10 height 10
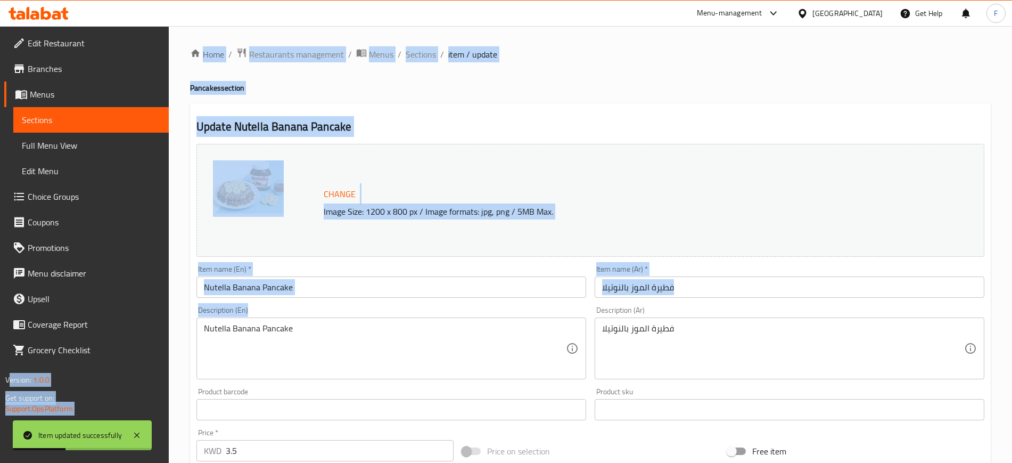
drag, startPoint x: 327, startPoint y: 328, endPoint x: 98, endPoint y: 316, distance: 229.8
click at [100, 313] on div "Edit Restaurant Branches Menus Sections Full Menu View Edit Menu Choice Groups …" at bounding box center [506, 397] width 1012 height 742
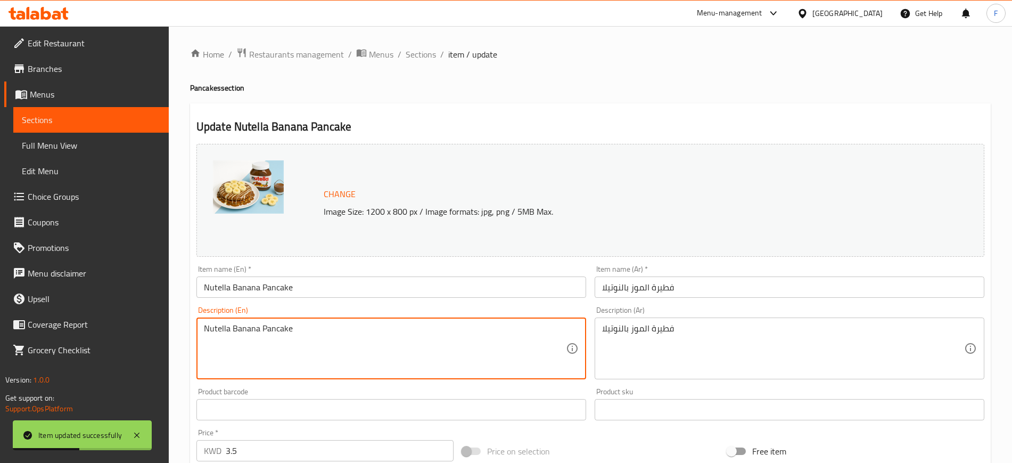
drag, startPoint x: 358, startPoint y: 350, endPoint x: 122, endPoint y: 330, distance: 236.7
click at [122, 330] on div "Edit Restaurant Branches Menus Sections Full Menu View Edit Menu Choice Groups …" at bounding box center [506, 397] width 1012 height 742
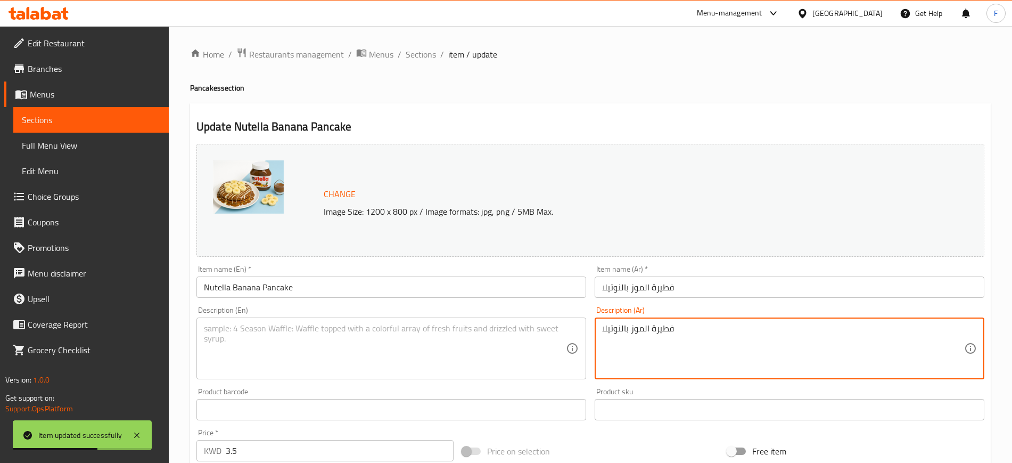
drag, startPoint x: 654, startPoint y: 334, endPoint x: 491, endPoint y: 327, distance: 163.1
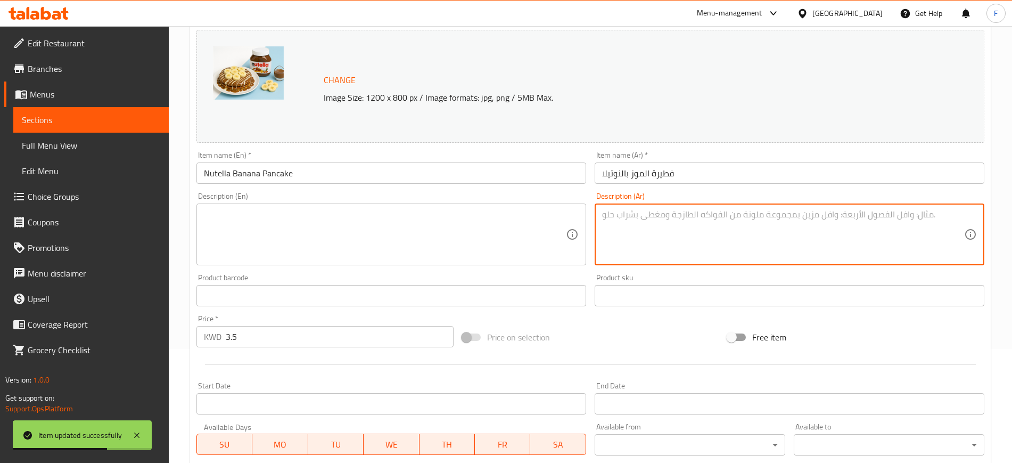
scroll to position [305, 0]
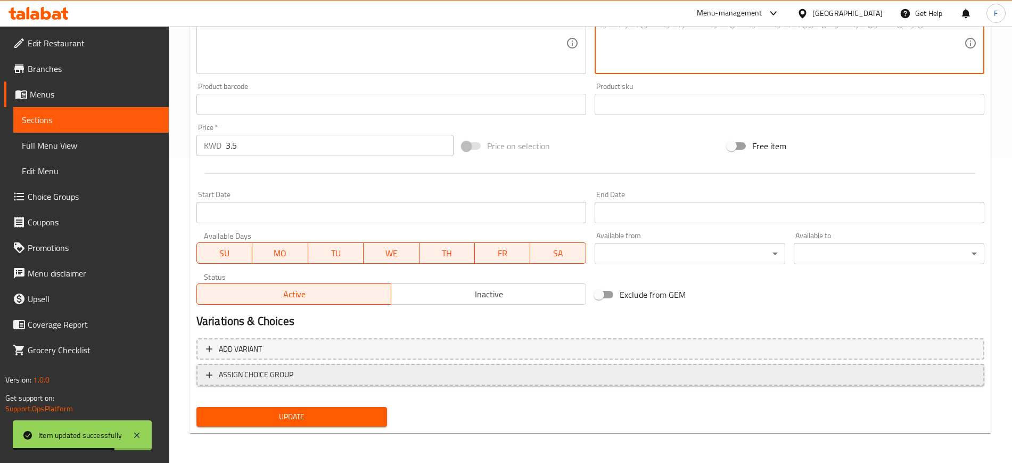
click at [313, 376] on span "ASSIGN CHOICE GROUP" at bounding box center [590, 374] width 769 height 13
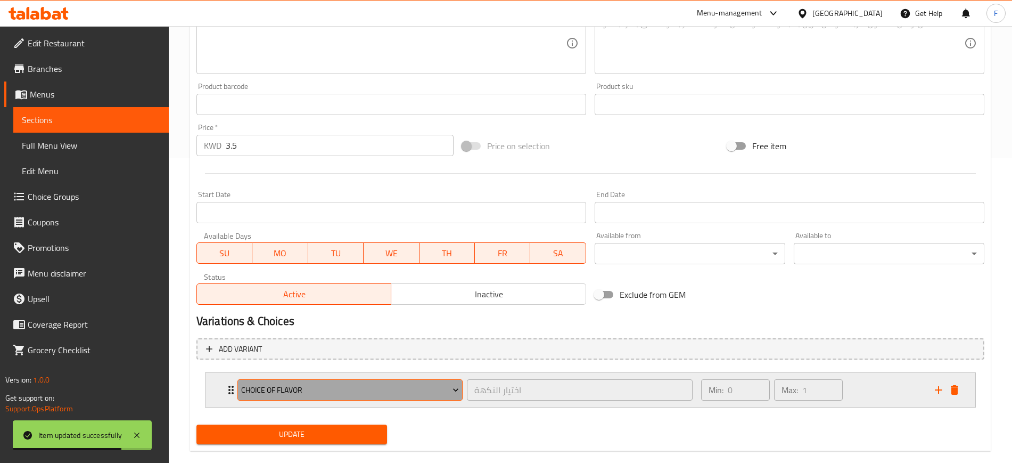
click at [309, 396] on span "choice of flavor" at bounding box center [350, 389] width 218 height 13
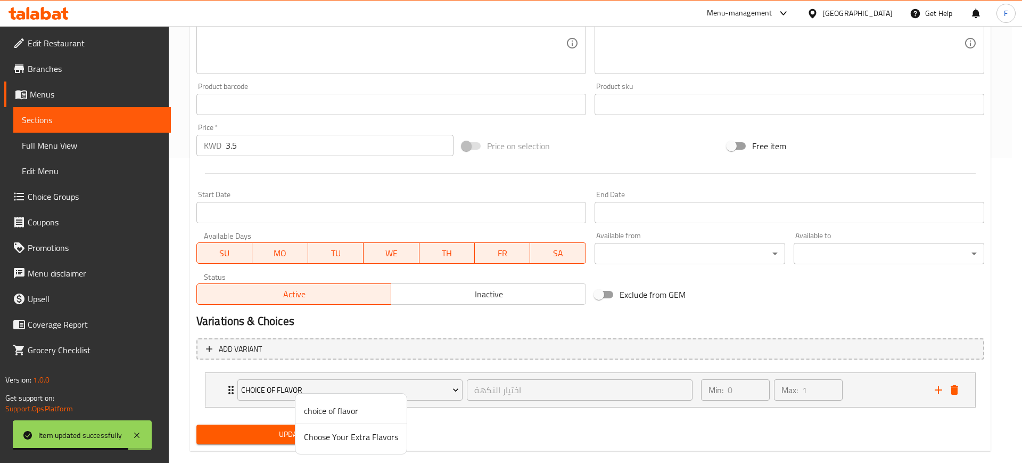
click at [323, 439] on span "Choose Your Extra Flavors" at bounding box center [351, 436] width 94 height 13
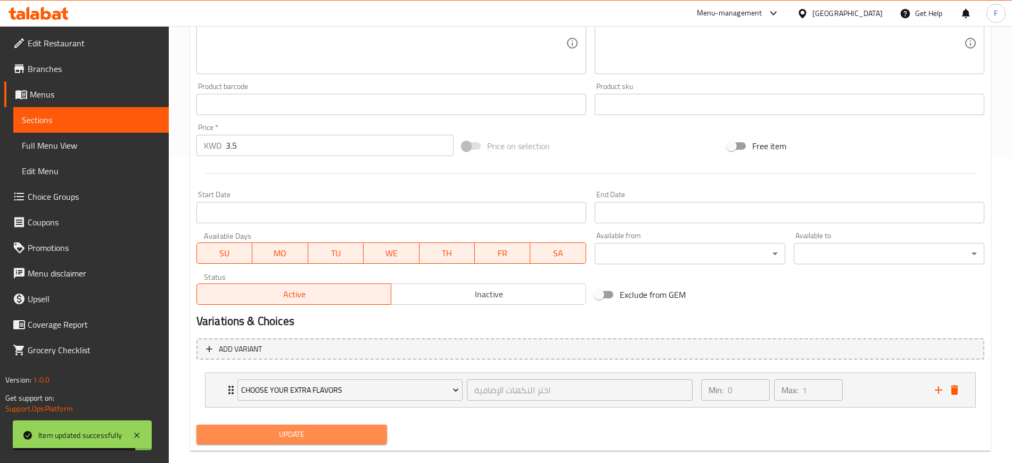
click at [323, 439] on span "Update" at bounding box center [292, 434] width 174 height 13
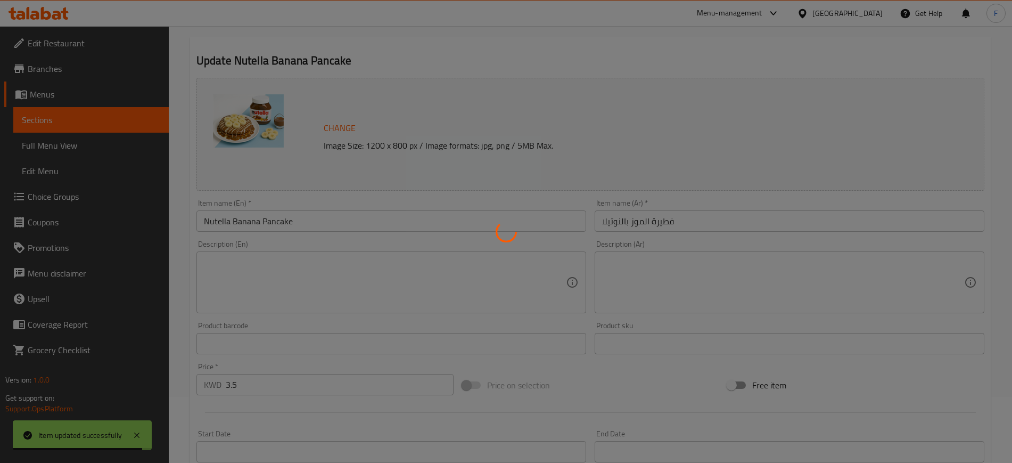
scroll to position [0, 0]
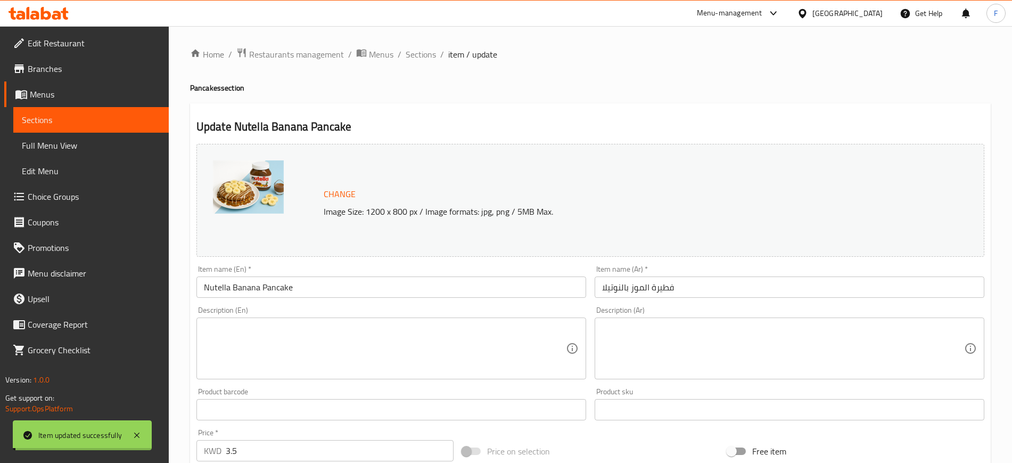
click at [420, 57] on span "Sections" at bounding box center [421, 54] width 30 height 13
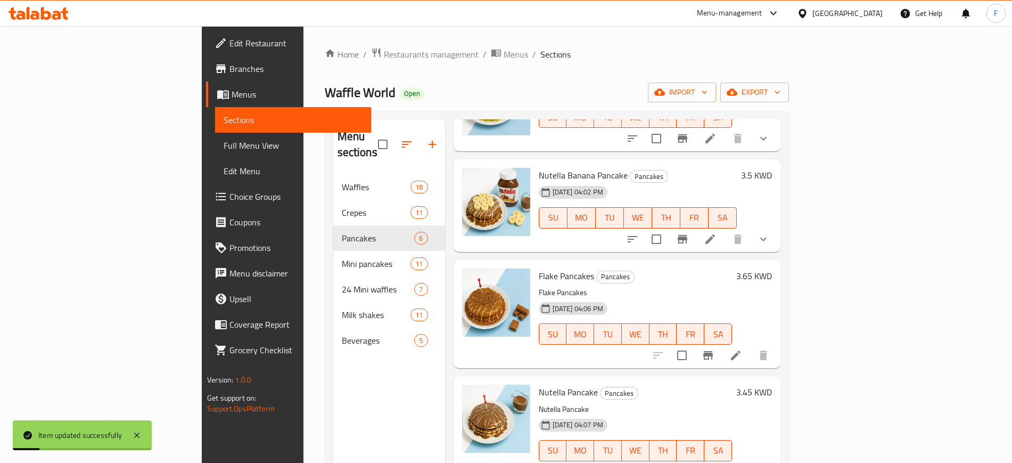
scroll to position [214, 0]
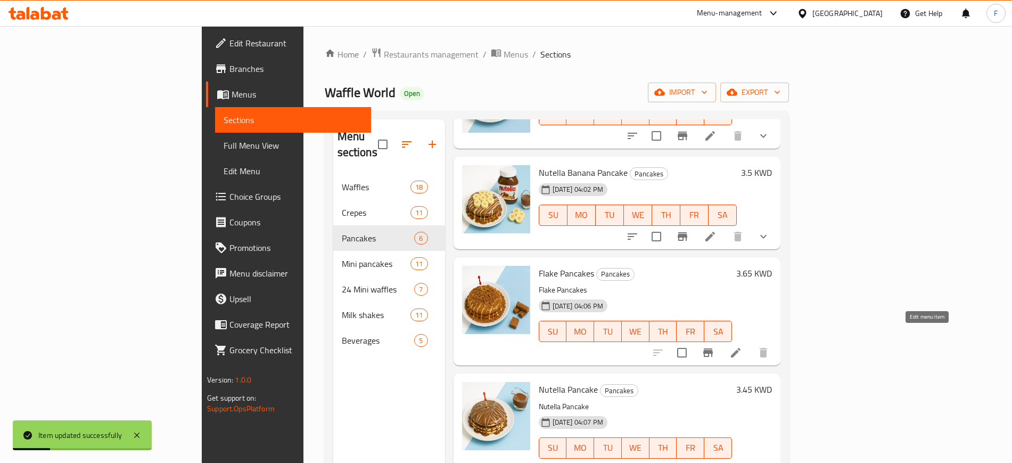
click at [741, 348] on icon at bounding box center [736, 353] width 10 height 10
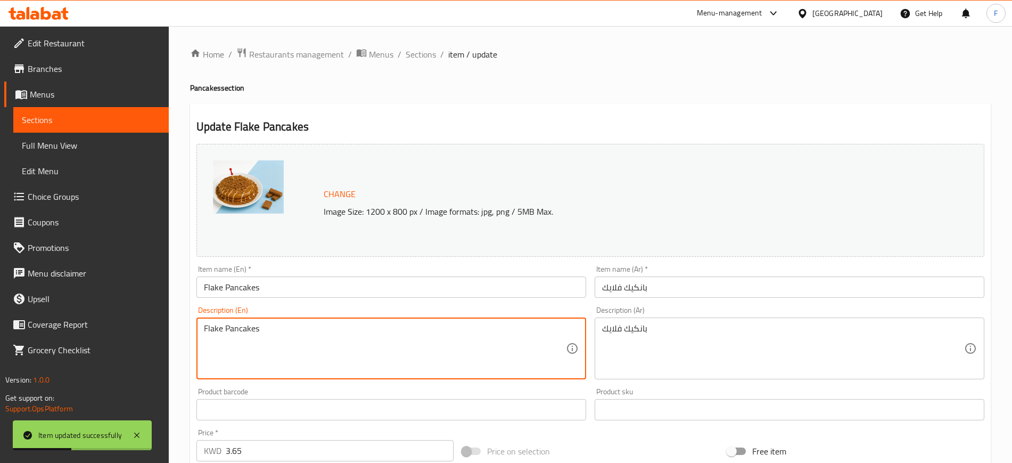
drag, startPoint x: 296, startPoint y: 347, endPoint x: 103, endPoint y: 324, distance: 194.1
drag, startPoint x: 694, startPoint y: 343, endPoint x: 595, endPoint y: 334, distance: 98.9
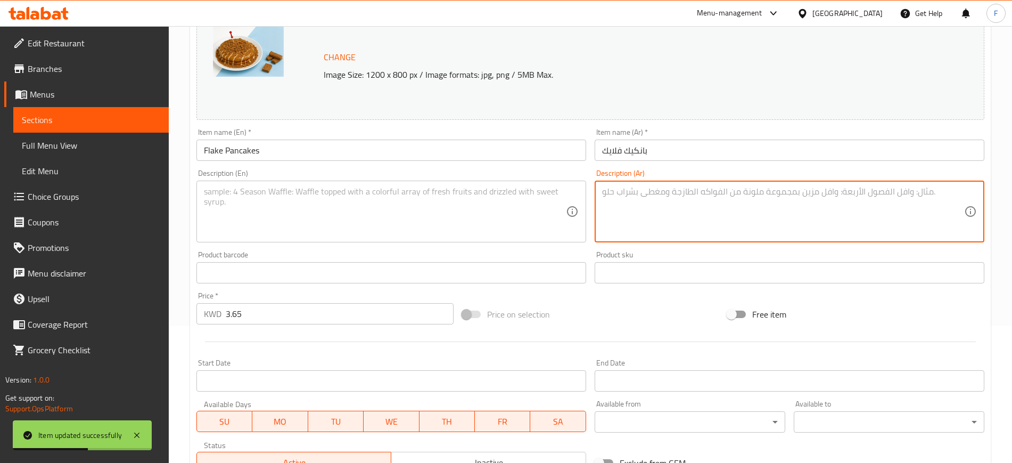
scroll to position [305, 0]
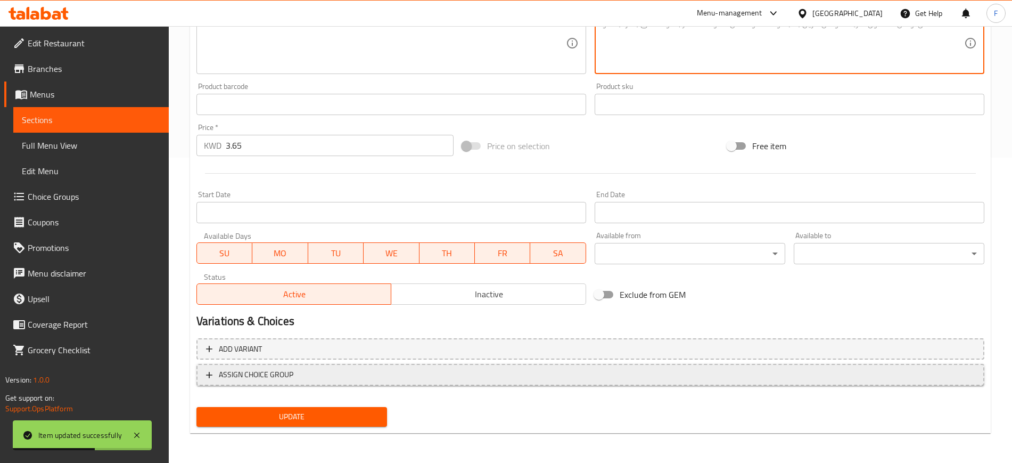
click at [343, 379] on span "ASSIGN CHOICE GROUP" at bounding box center [590, 374] width 769 height 13
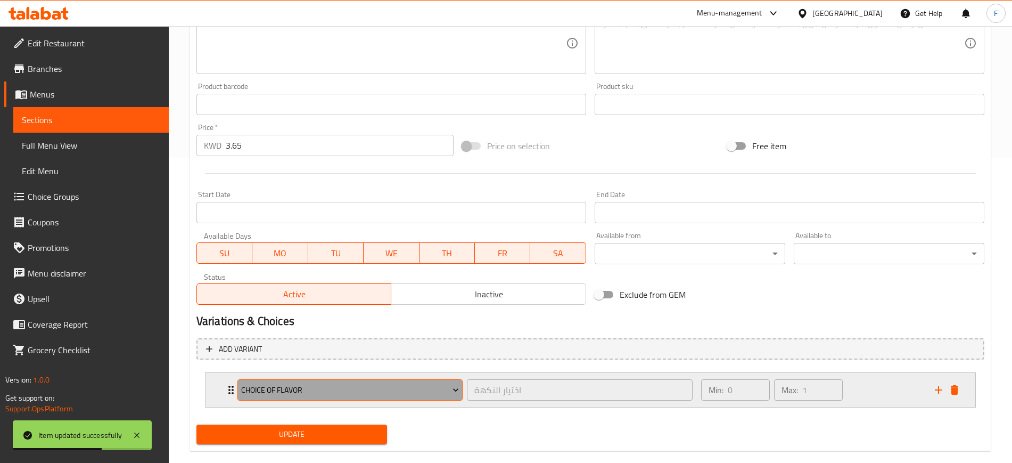
click at [348, 391] on span "choice of flavor" at bounding box center [350, 389] width 218 height 13
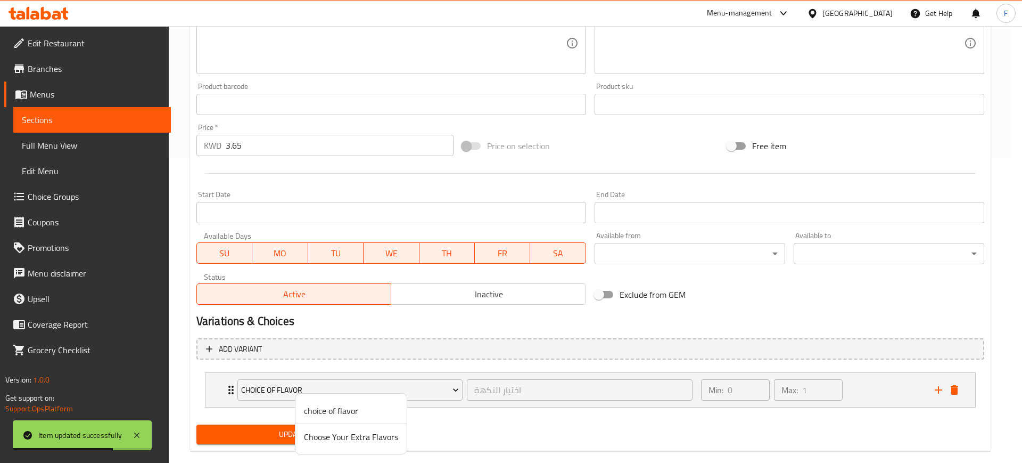
click at [354, 431] on span "Choose Your Extra Flavors" at bounding box center [351, 436] width 94 height 13
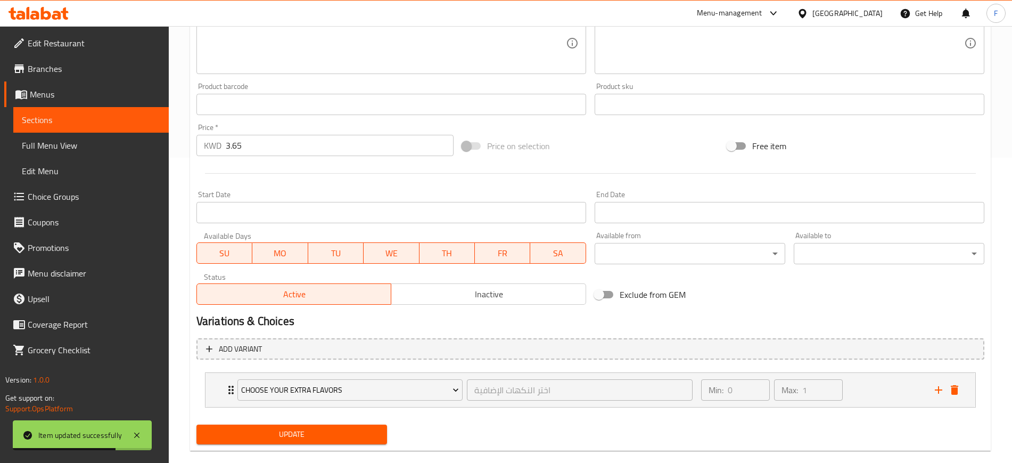
click at [348, 437] on span "Update" at bounding box center [292, 434] width 174 height 13
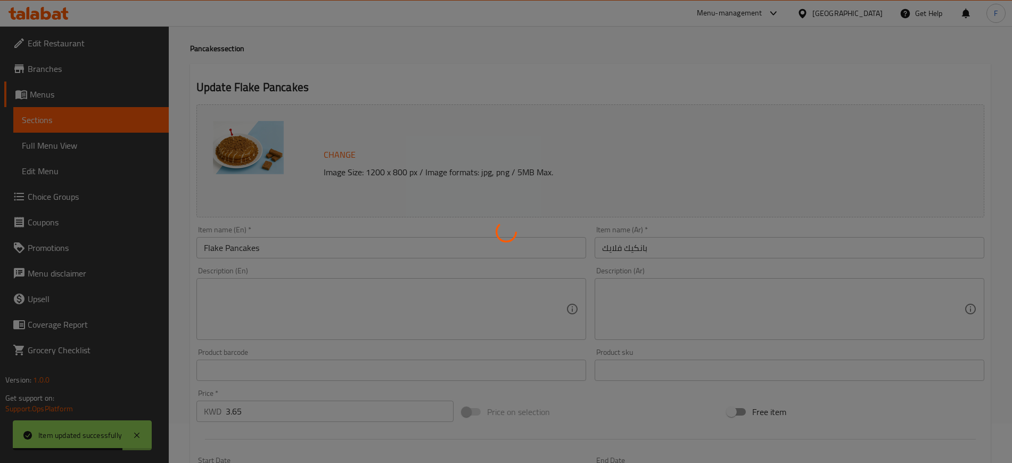
scroll to position [0, 0]
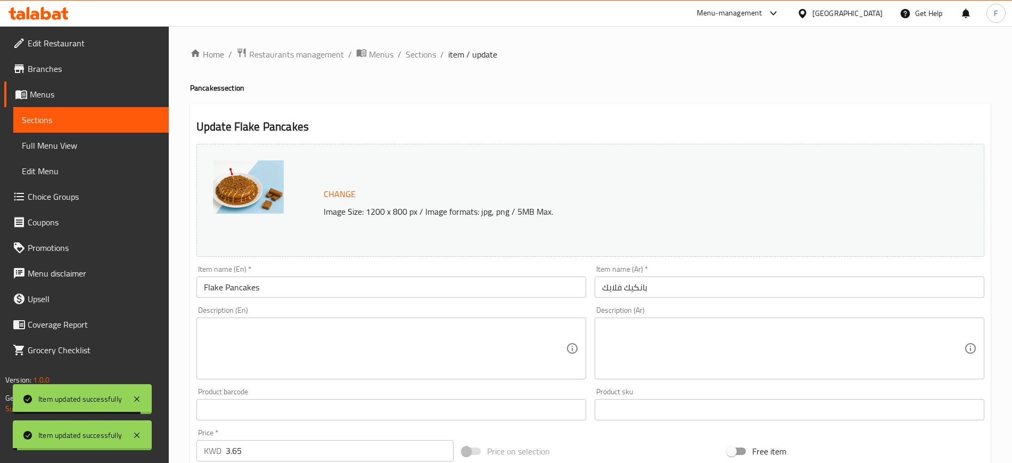
click at [424, 55] on span "Sections" at bounding box center [421, 54] width 30 height 13
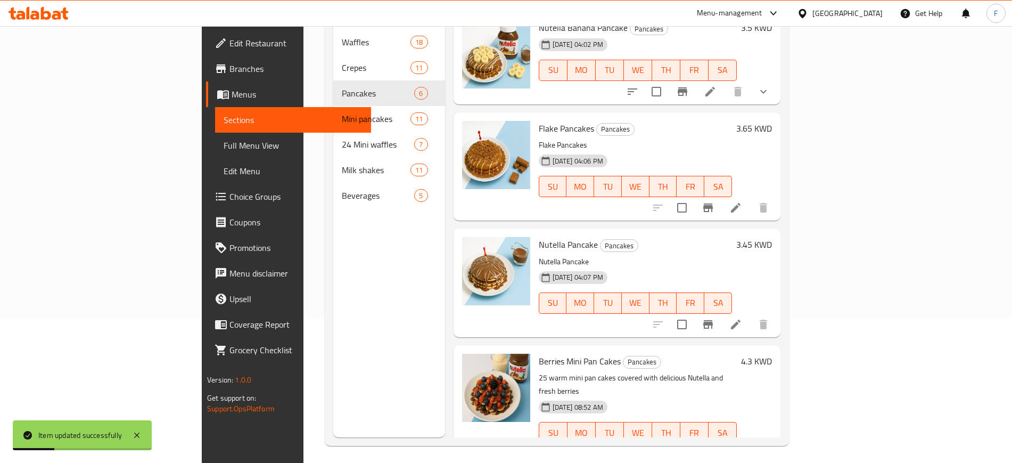
scroll to position [149, 0]
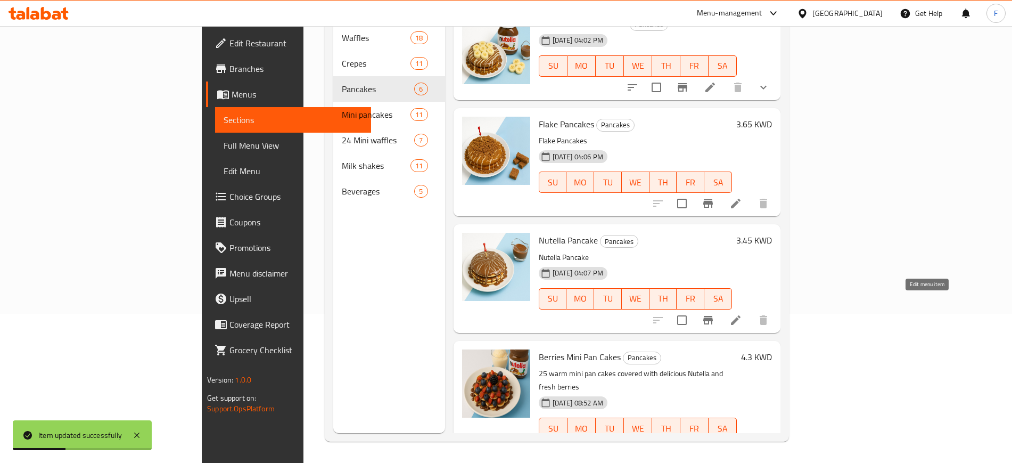
click at [741, 315] on icon at bounding box center [736, 320] width 10 height 10
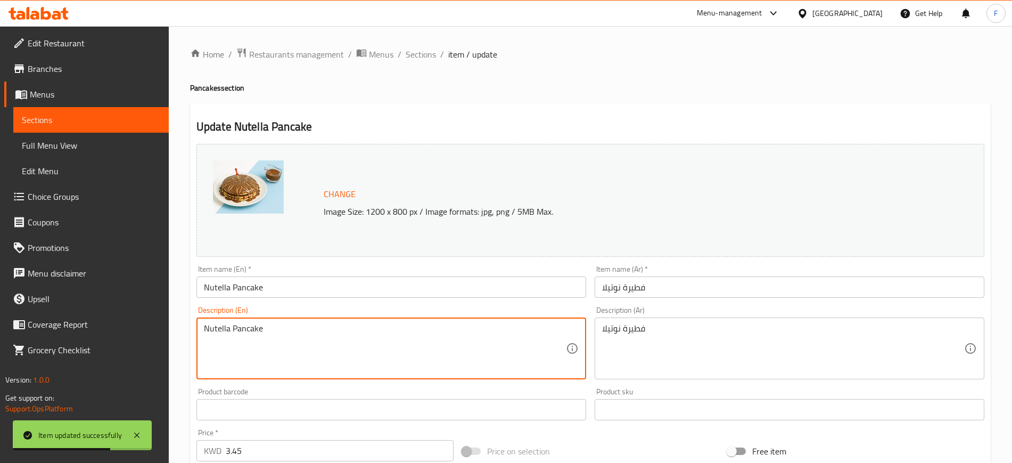
drag, startPoint x: 345, startPoint y: 355, endPoint x: 157, endPoint y: 335, distance: 188.9
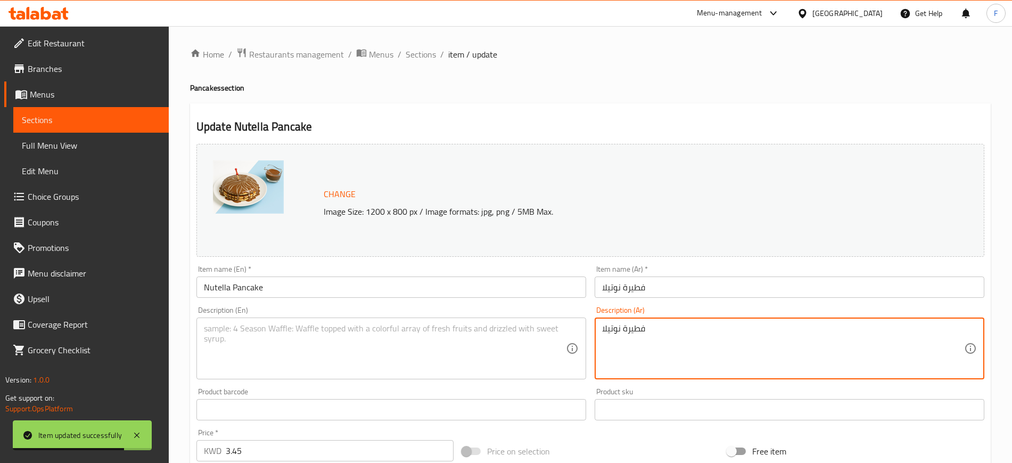
drag, startPoint x: 628, startPoint y: 332, endPoint x: 597, endPoint y: 332, distance: 30.4
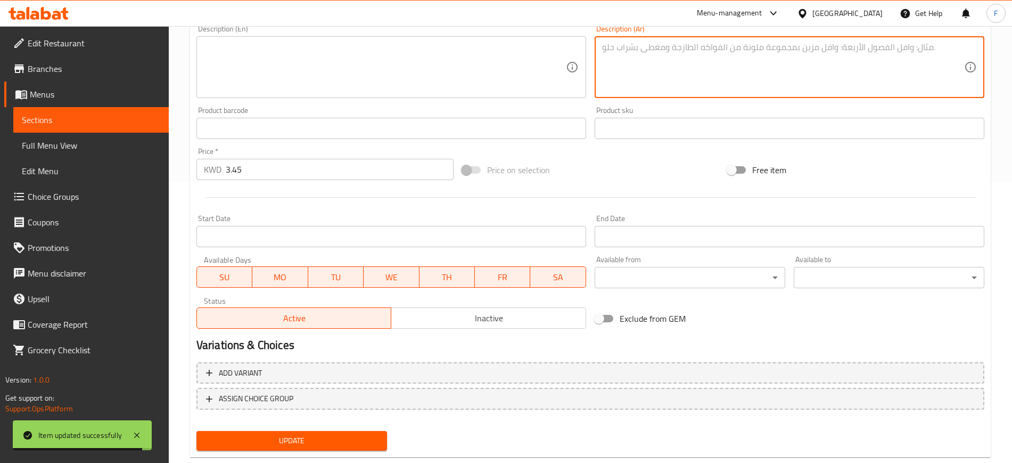
scroll to position [305, 0]
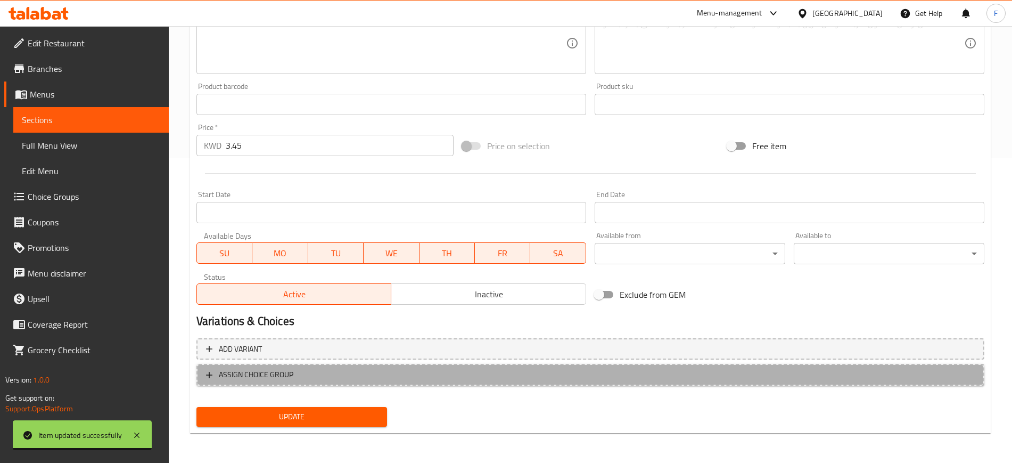
click at [420, 381] on button "ASSIGN CHOICE GROUP" at bounding box center [590, 375] width 788 height 22
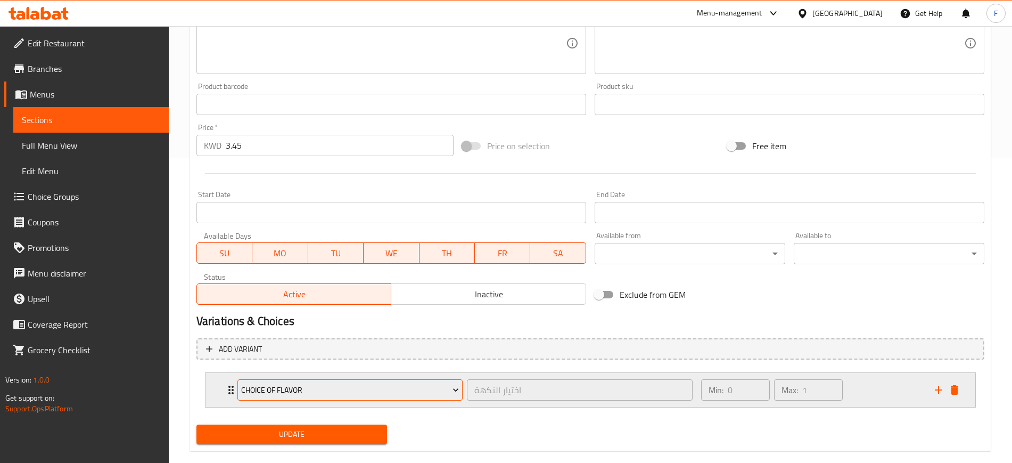
click at [314, 391] on span "choice of flavor" at bounding box center [350, 389] width 218 height 13
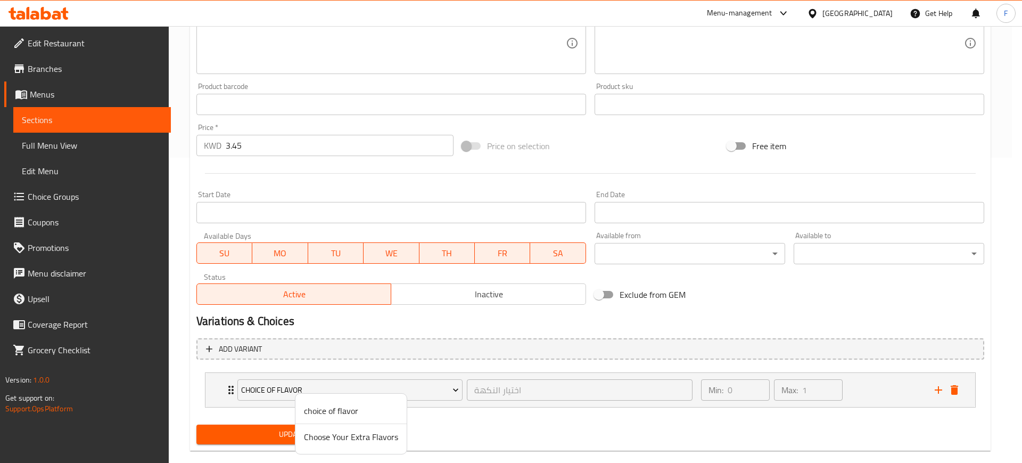
click at [322, 442] on span "Choose Your Extra Flavors" at bounding box center [351, 436] width 94 height 13
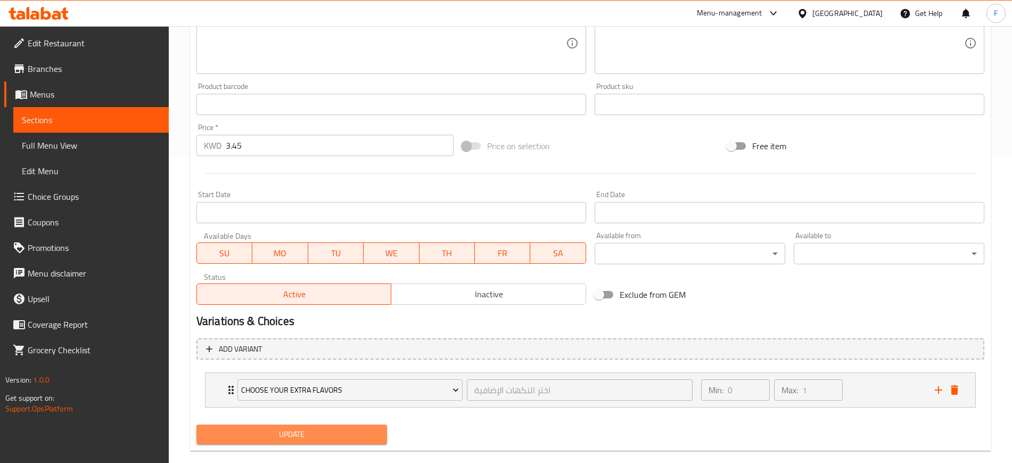
click at [312, 436] on span "Update" at bounding box center [292, 434] width 174 height 13
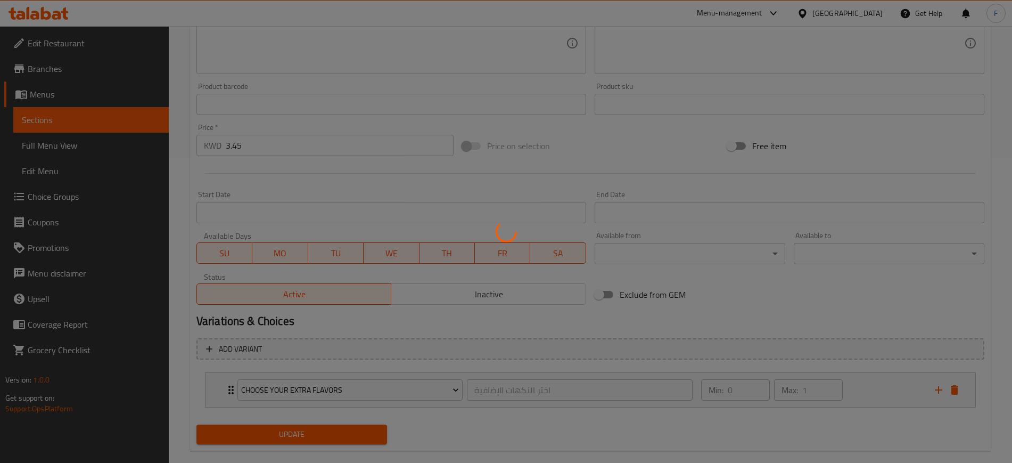
scroll to position [0, 0]
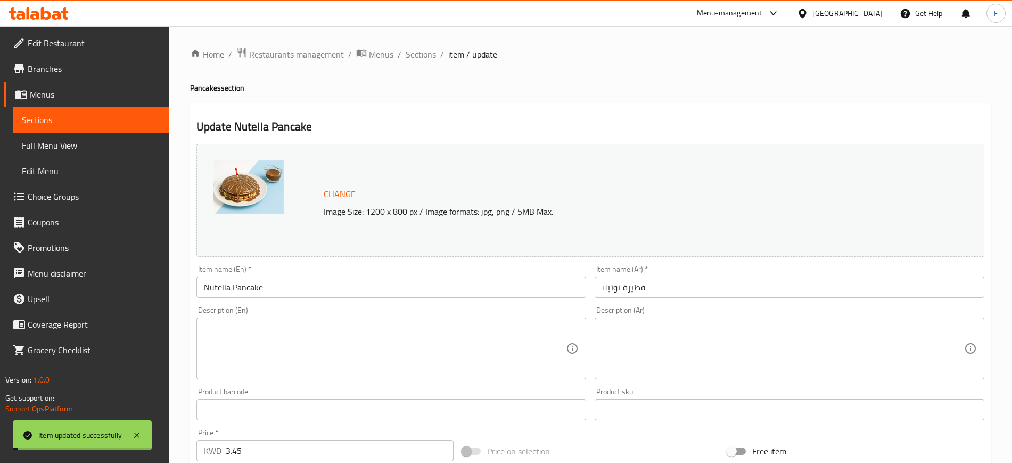
click at [421, 62] on div "Home / Restaurants management / Menus / Sections / item / update Pancakes secti…" at bounding box center [590, 405] width 801 height 717
click at [421, 53] on span "Sections" at bounding box center [421, 54] width 30 height 13
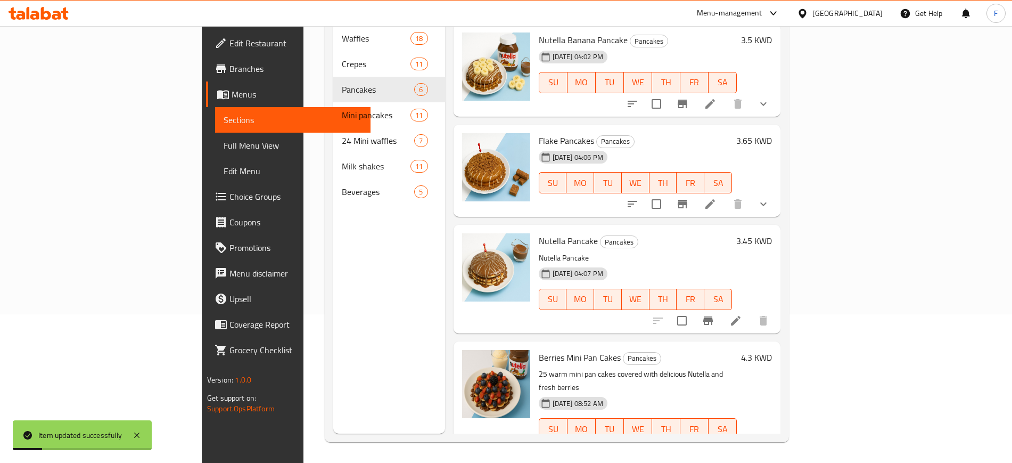
scroll to position [149, 0]
click at [742, 443] on icon at bounding box center [735, 449] width 13 height 13
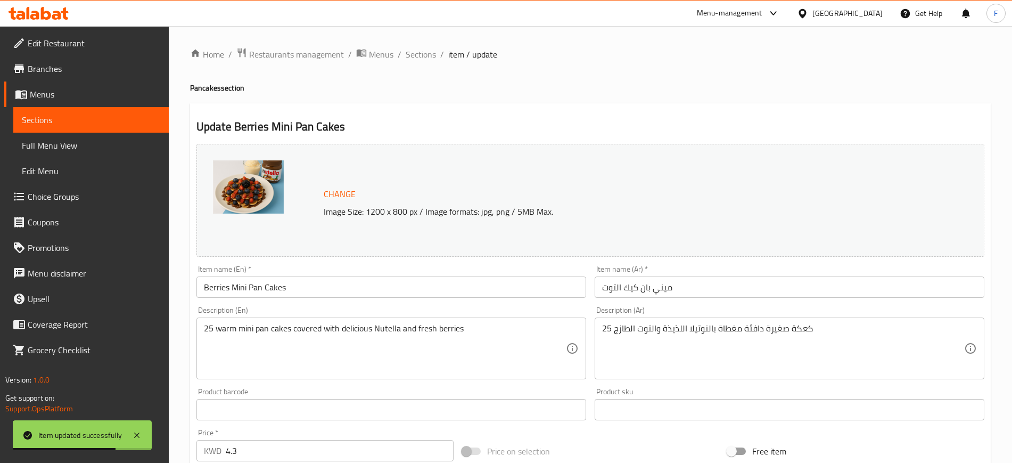
scroll to position [305, 0]
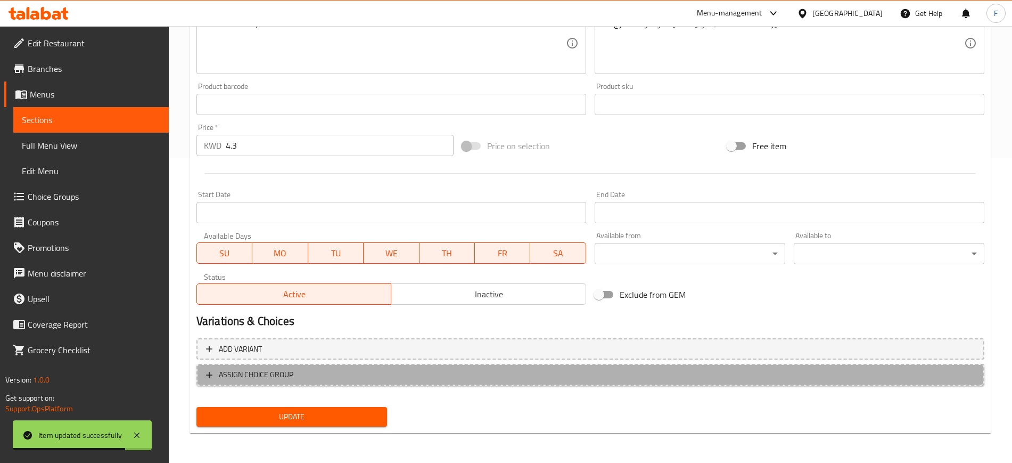
click at [298, 375] on span "ASSIGN CHOICE GROUP" at bounding box center [590, 374] width 769 height 13
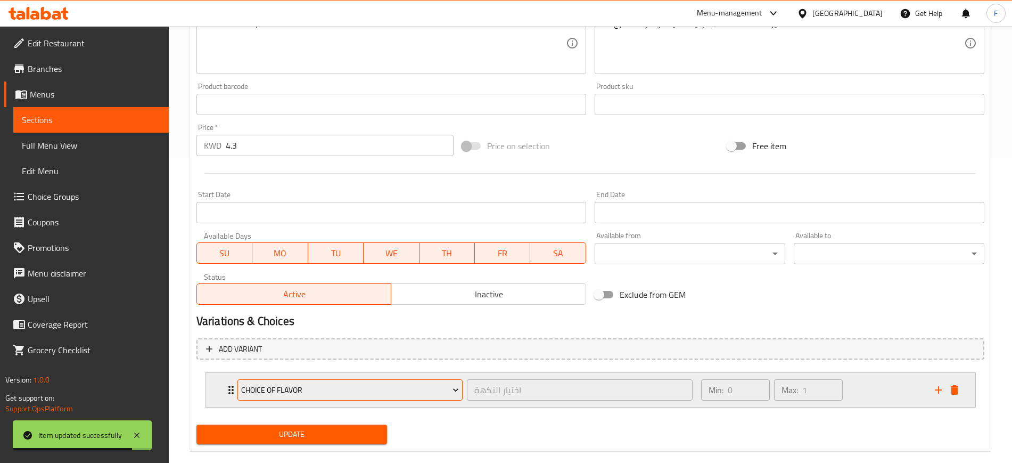
click at [346, 380] on button "choice of flavor" at bounding box center [349, 389] width 225 height 21
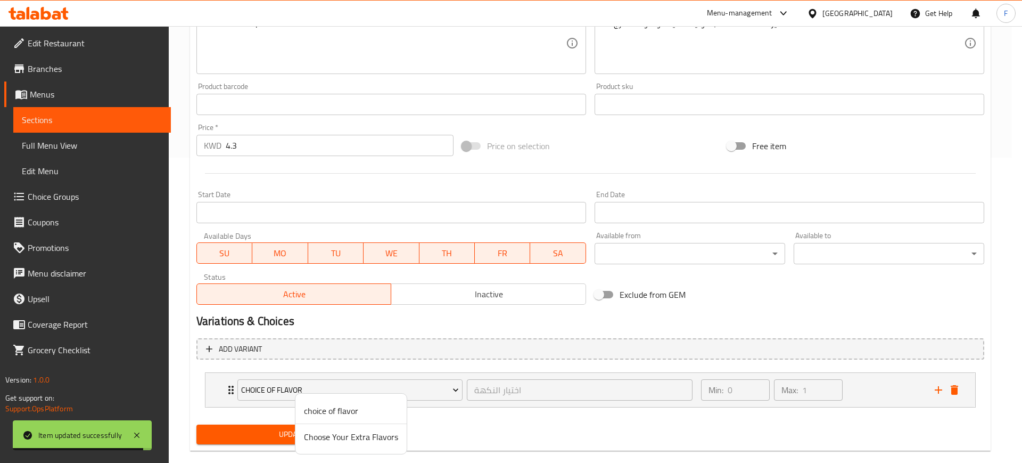
click at [360, 436] on span "Choose Your Extra Flavors" at bounding box center [351, 436] width 94 height 13
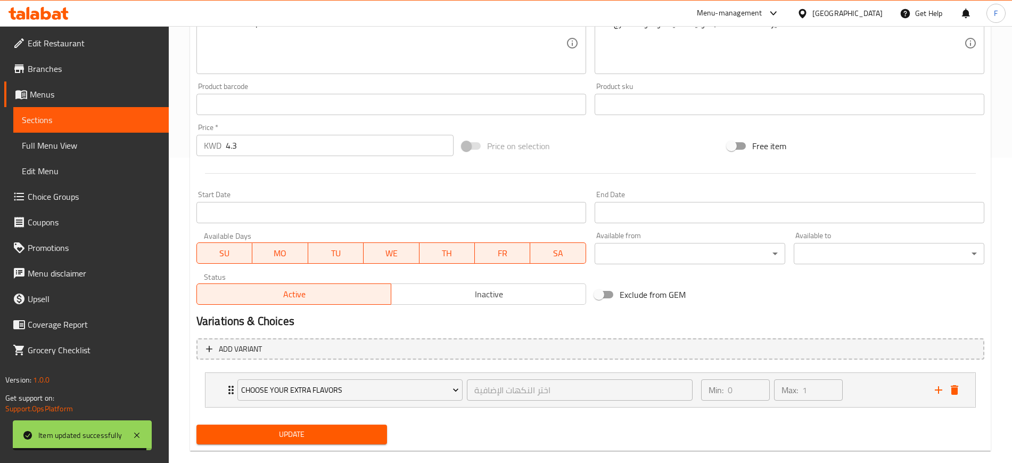
click at [335, 433] on span "Update" at bounding box center [292, 434] width 174 height 13
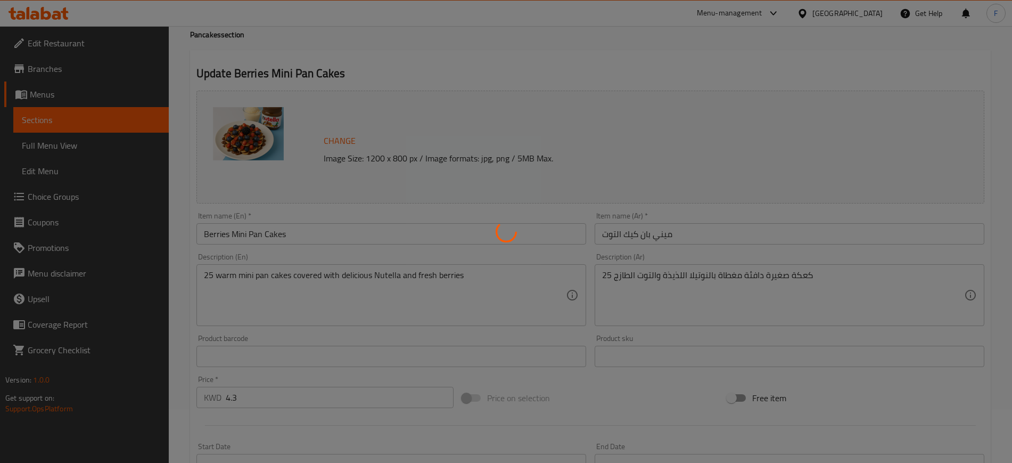
scroll to position [0, 0]
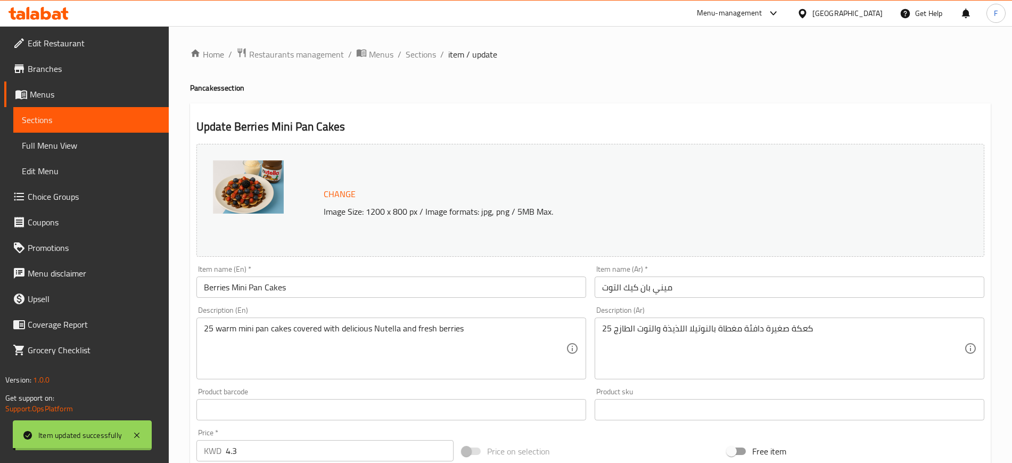
click at [428, 56] on span "Sections" at bounding box center [421, 54] width 30 height 13
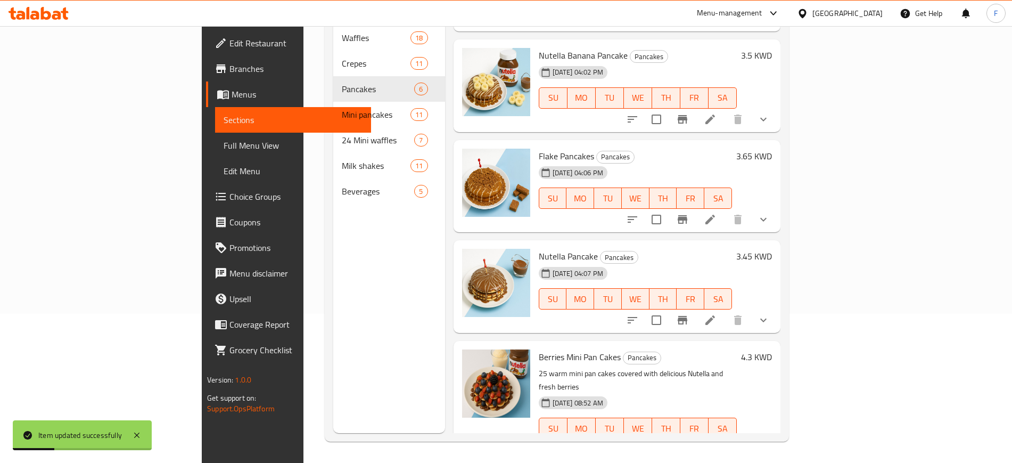
scroll to position [16, 0]
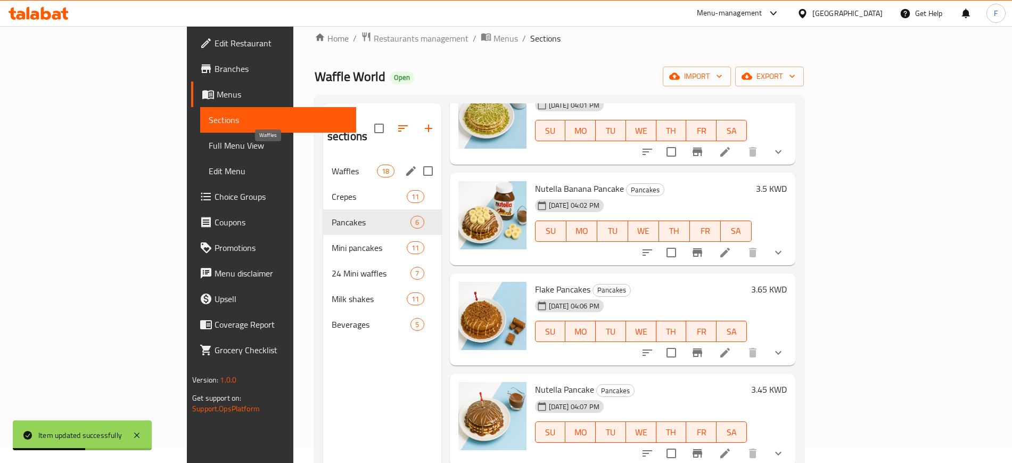
click at [332, 165] on span "Waffles" at bounding box center [354, 171] width 45 height 13
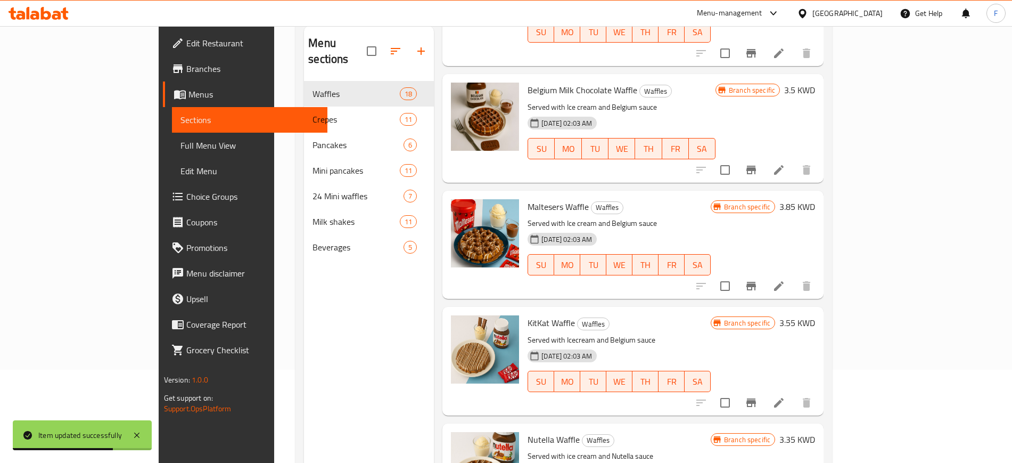
scroll to position [149, 0]
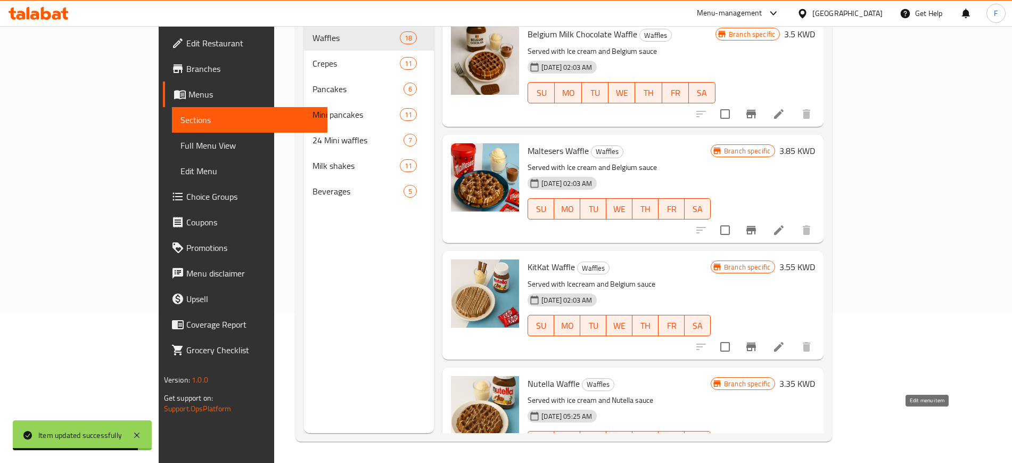
click at [784, 458] on icon at bounding box center [779, 463] width 10 height 10
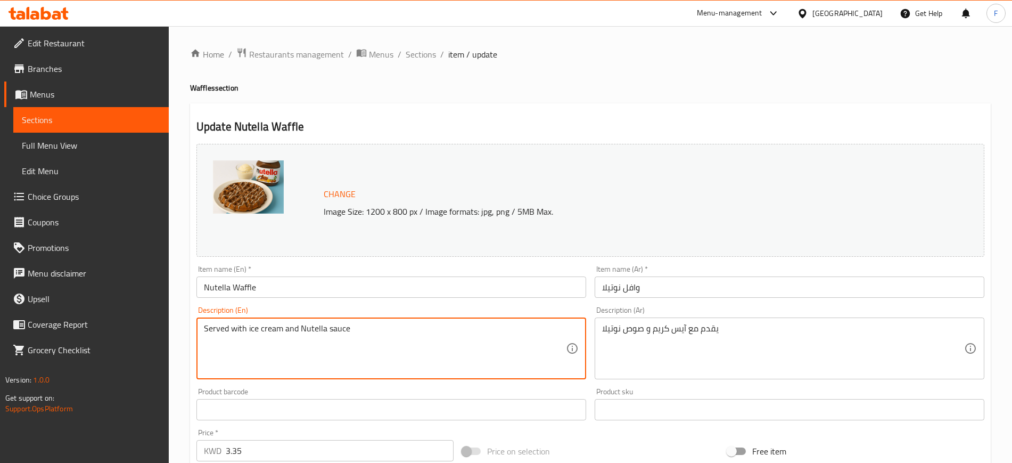
drag, startPoint x: 386, startPoint y: 338, endPoint x: 236, endPoint y: 349, distance: 150.0
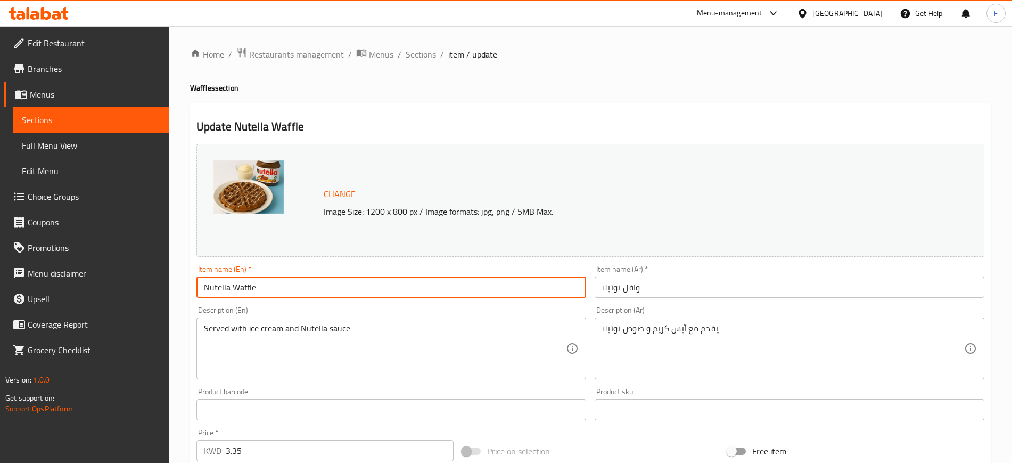
drag, startPoint x: 264, startPoint y: 286, endPoint x: 134, endPoint y: 276, distance: 130.3
click at [134, 276] on div "Edit Restaurant Branches Menus Sections Full Menu View Edit Menu Choice Groups …" at bounding box center [506, 397] width 1012 height 742
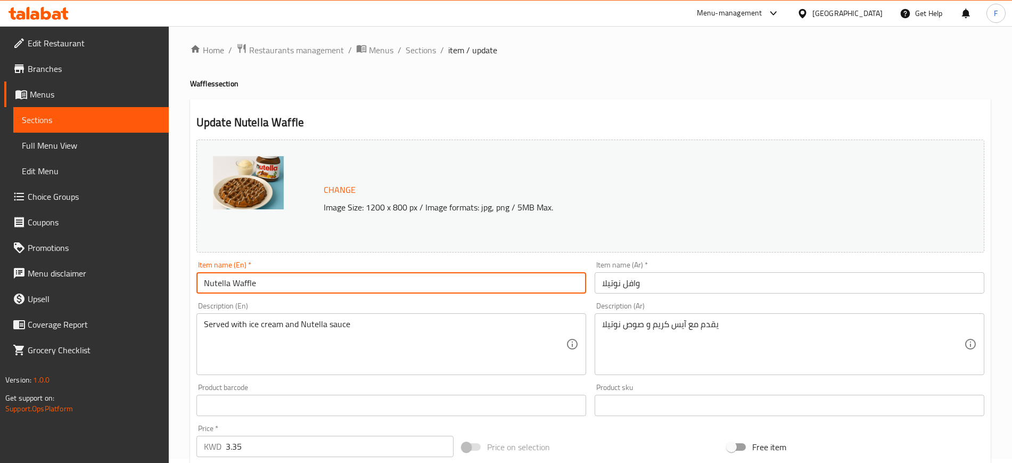
scroll to position [305, 0]
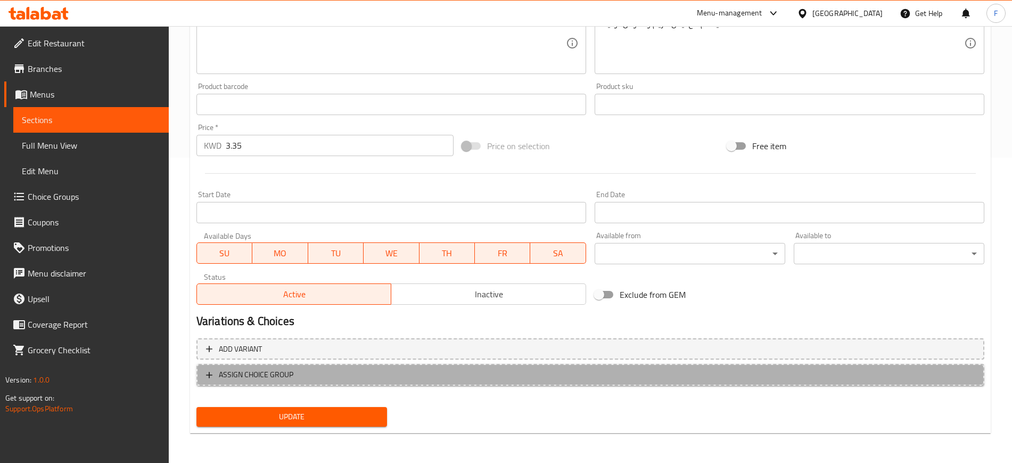
click at [339, 384] on button "ASSIGN CHOICE GROUP" at bounding box center [590, 375] width 788 height 22
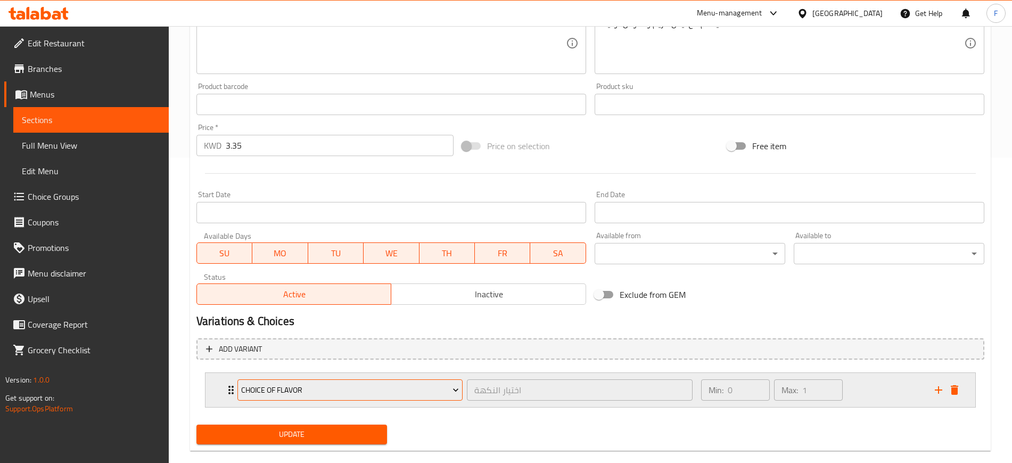
click at [343, 396] on span "choice of flavor" at bounding box center [350, 389] width 218 height 13
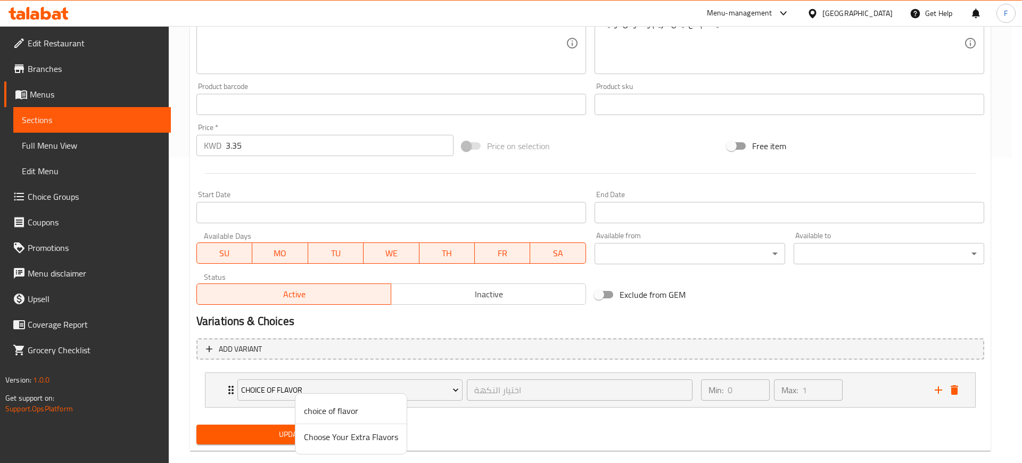
click at [352, 448] on li "Choose Your Extra Flavors" at bounding box center [351, 437] width 111 height 26
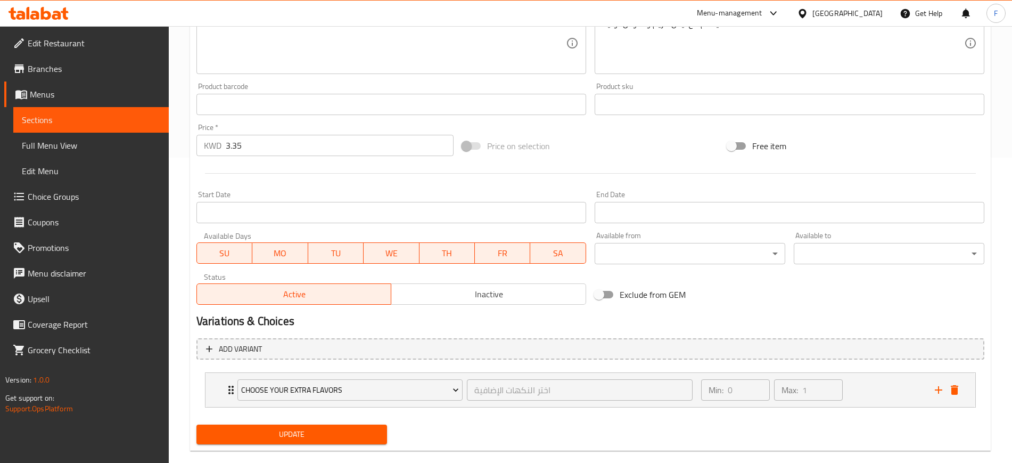
click at [346, 432] on span "Update" at bounding box center [292, 434] width 174 height 13
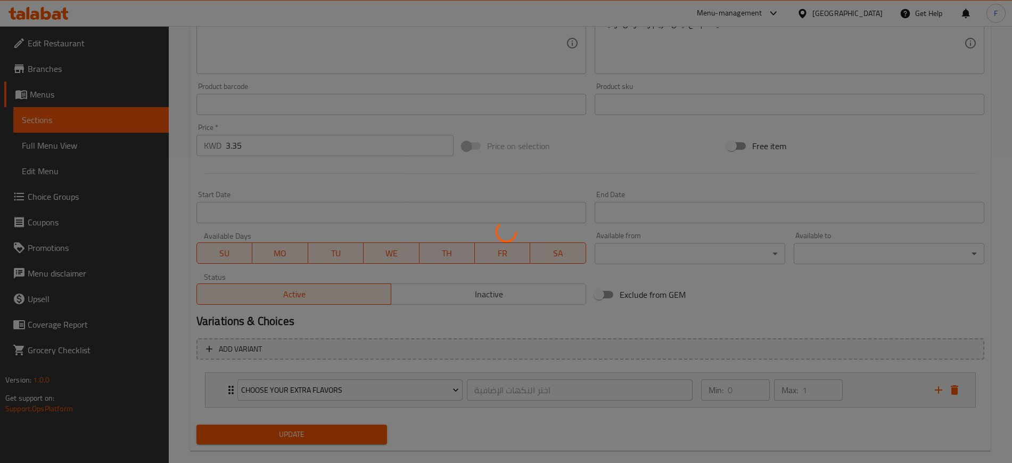
scroll to position [0, 0]
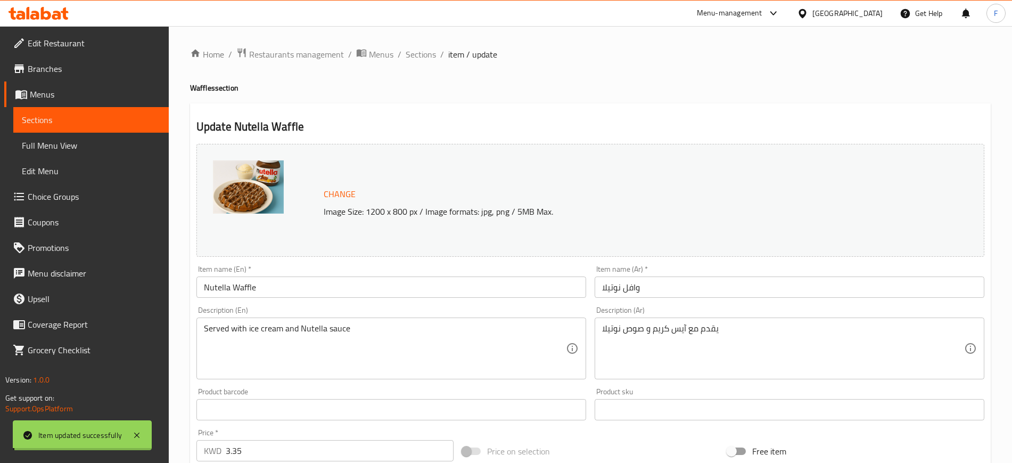
click at [423, 54] on span "Sections" at bounding box center [421, 54] width 30 height 13
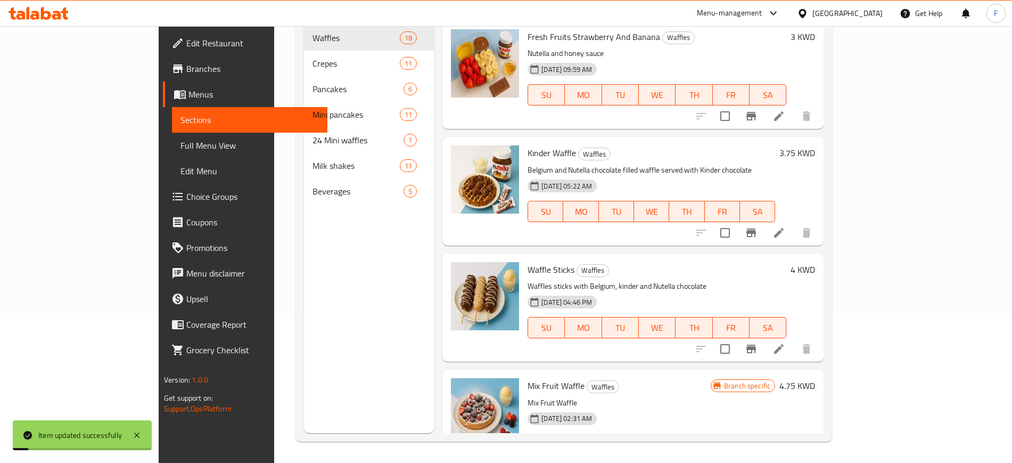
scroll to position [1658, 0]
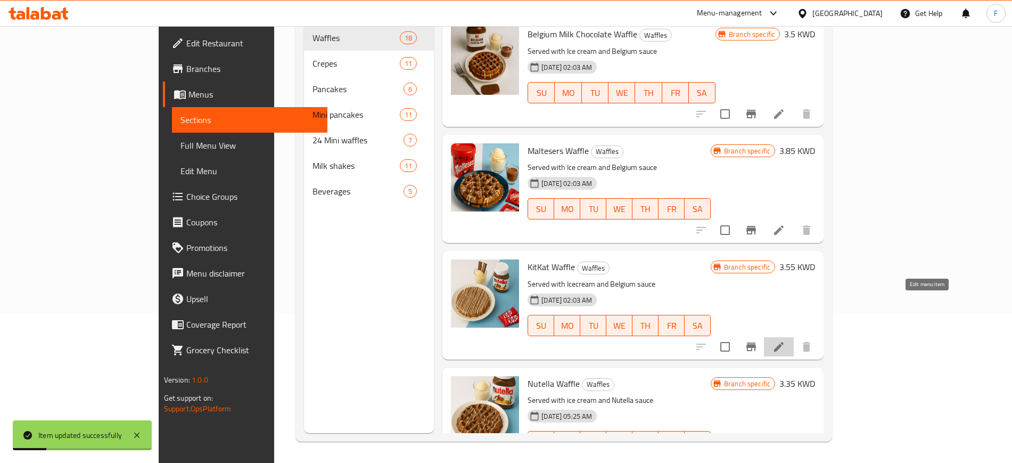
click at [785, 340] on icon at bounding box center [779, 346] width 13 height 13
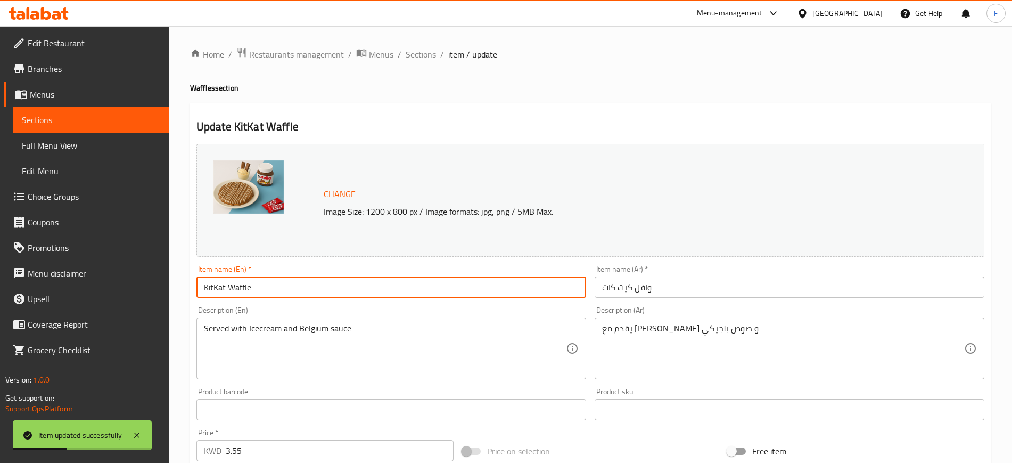
drag, startPoint x: 285, startPoint y: 289, endPoint x: 183, endPoint y: 282, distance: 103.0
click at [183, 282] on div "Home / Restaurants management / Menus / Sections / item / update Waffles sectio…" at bounding box center [590, 397] width 843 height 742
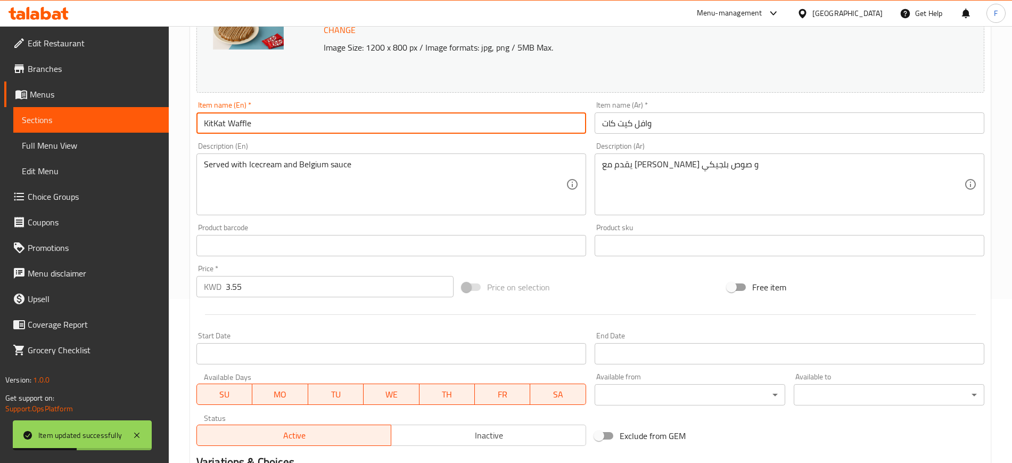
scroll to position [305, 0]
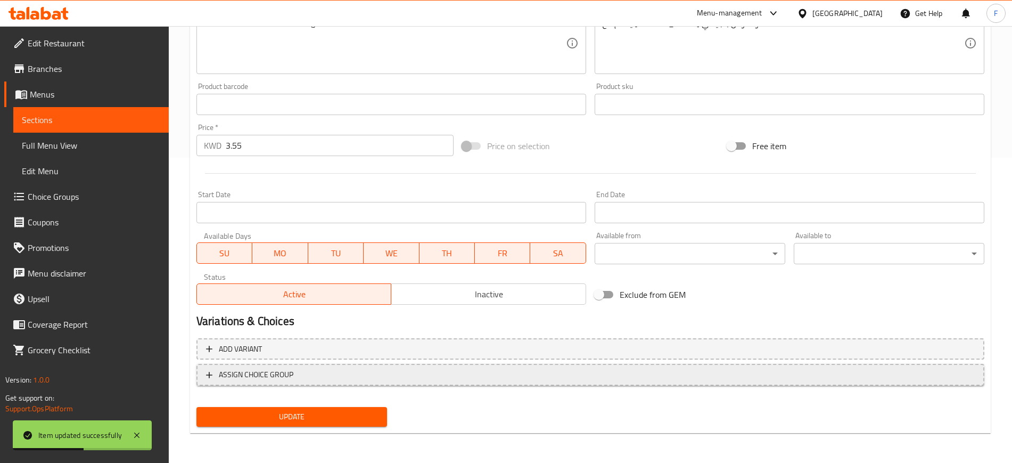
click at [360, 384] on button "ASSIGN CHOICE GROUP" at bounding box center [590, 375] width 788 height 22
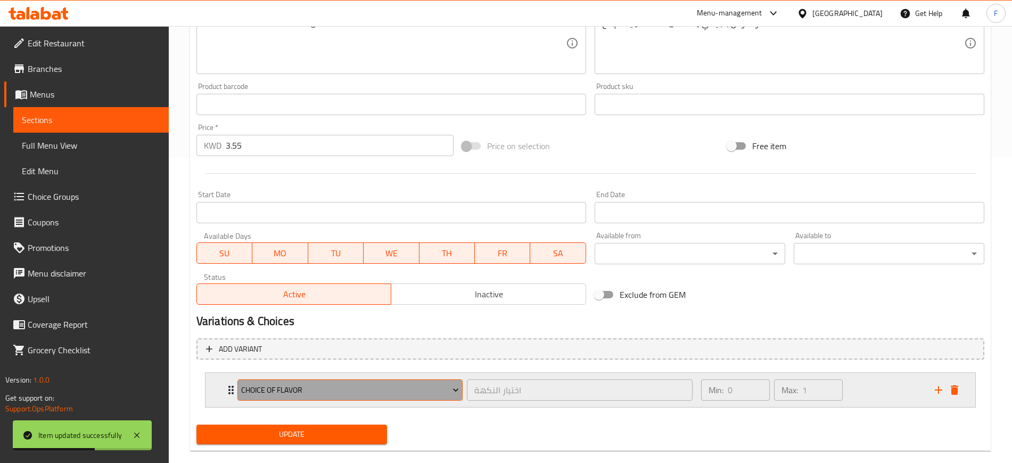
click at [375, 399] on button "choice of flavor" at bounding box center [349, 389] width 225 height 21
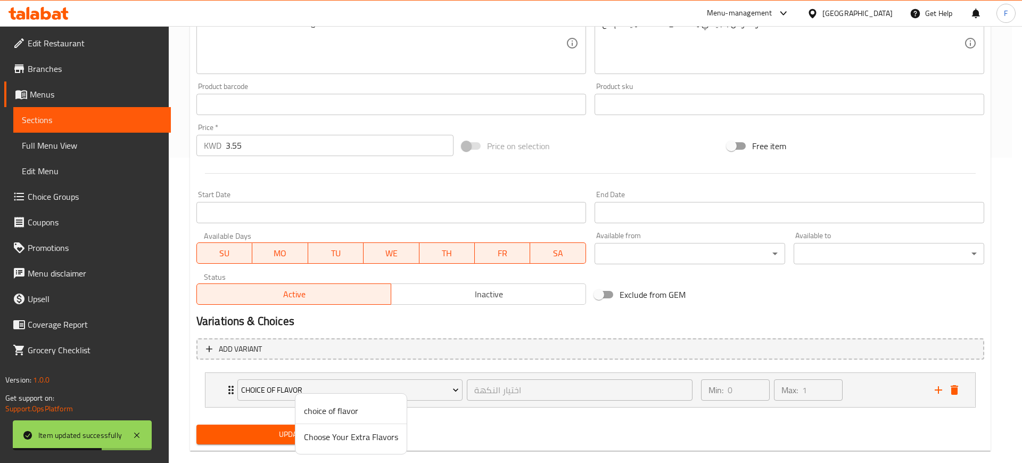
click at [385, 447] on li "Choose Your Extra Flavors" at bounding box center [351, 437] width 111 height 26
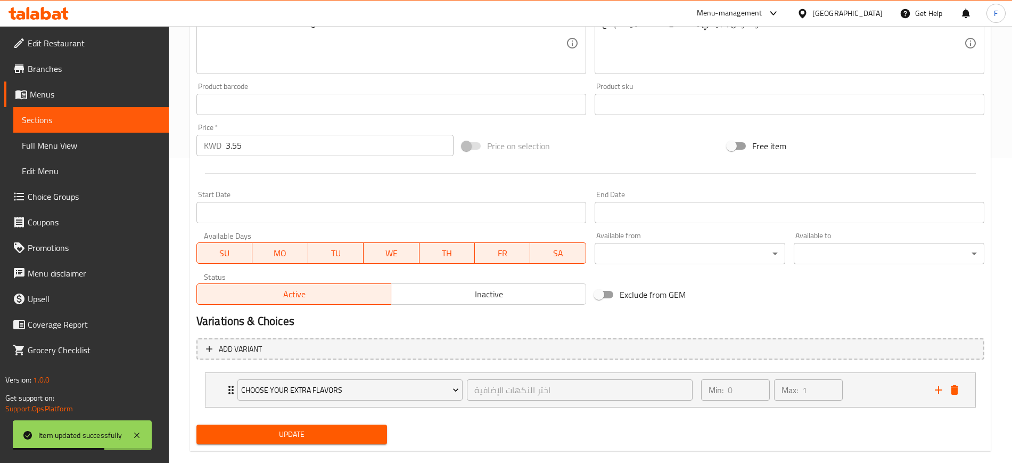
click at [384, 441] on button "Update" at bounding box center [291, 434] width 191 height 20
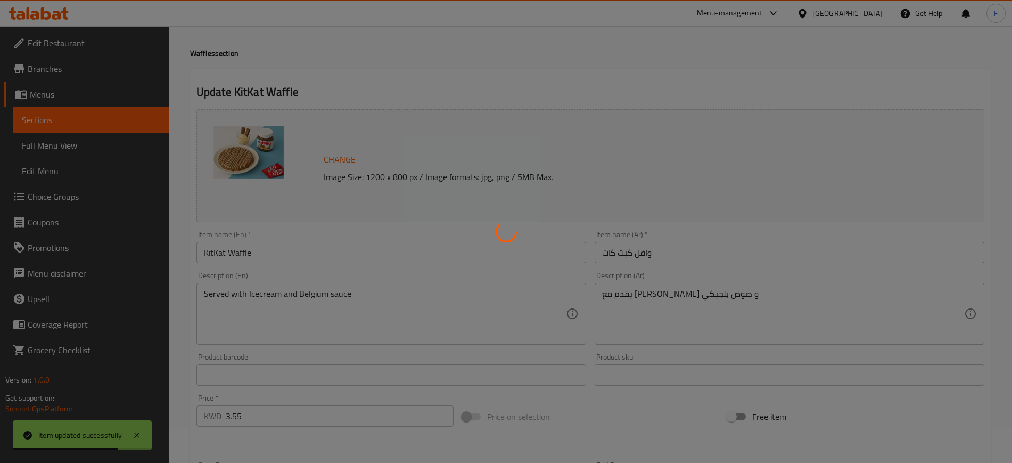
scroll to position [0, 0]
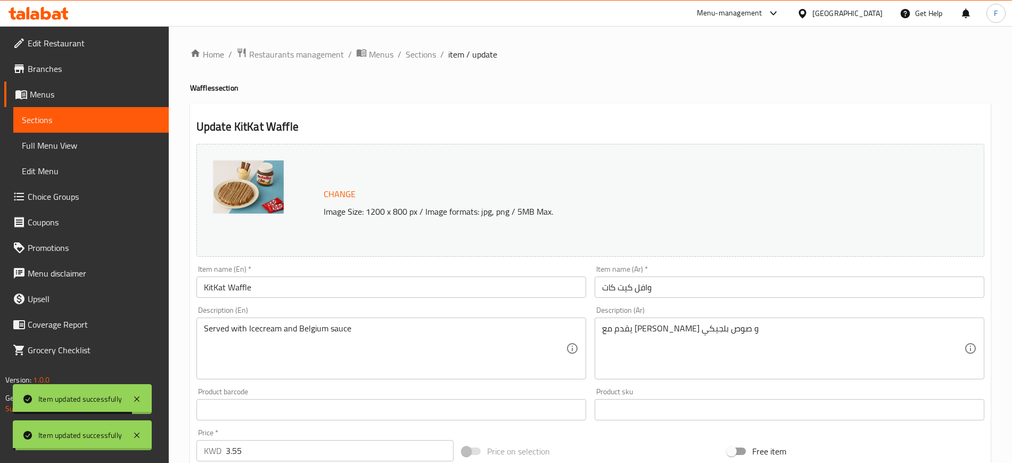
click at [416, 54] on span "Sections" at bounding box center [421, 54] width 30 height 13
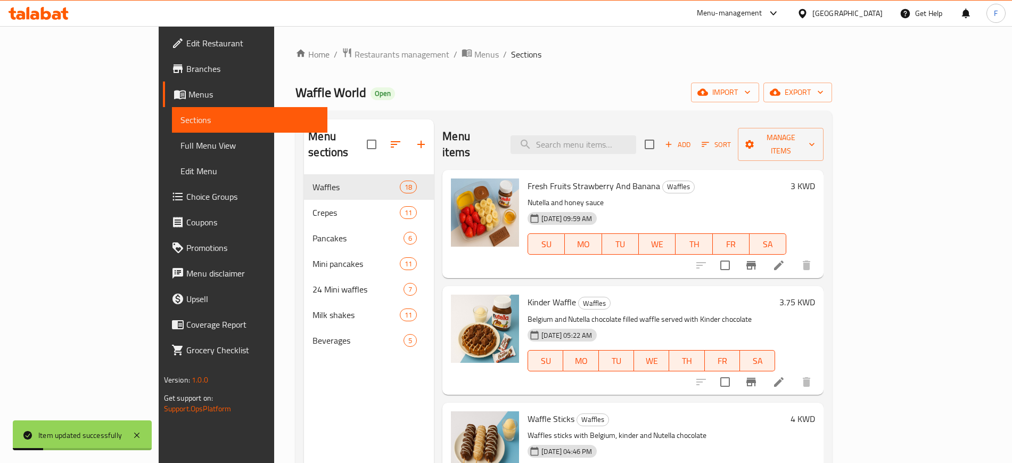
scroll to position [1658, 0]
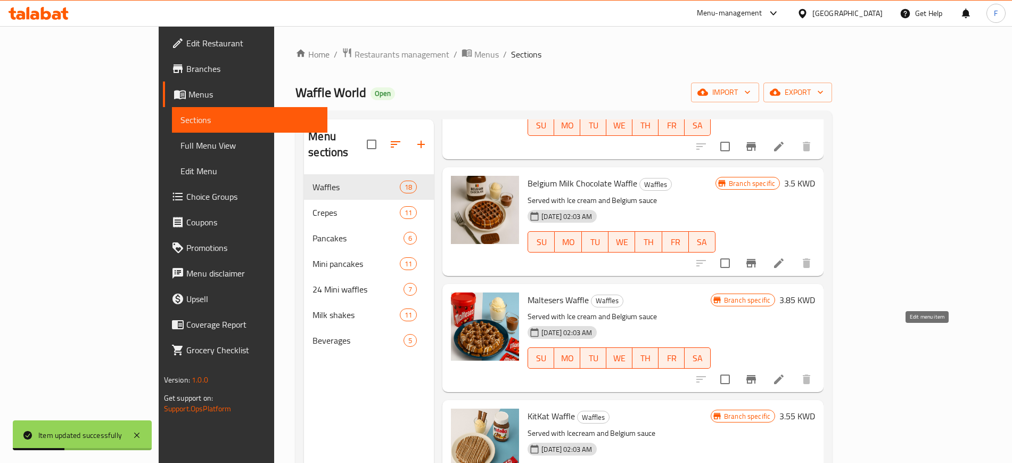
click at [785, 373] on icon at bounding box center [779, 379] width 13 height 13
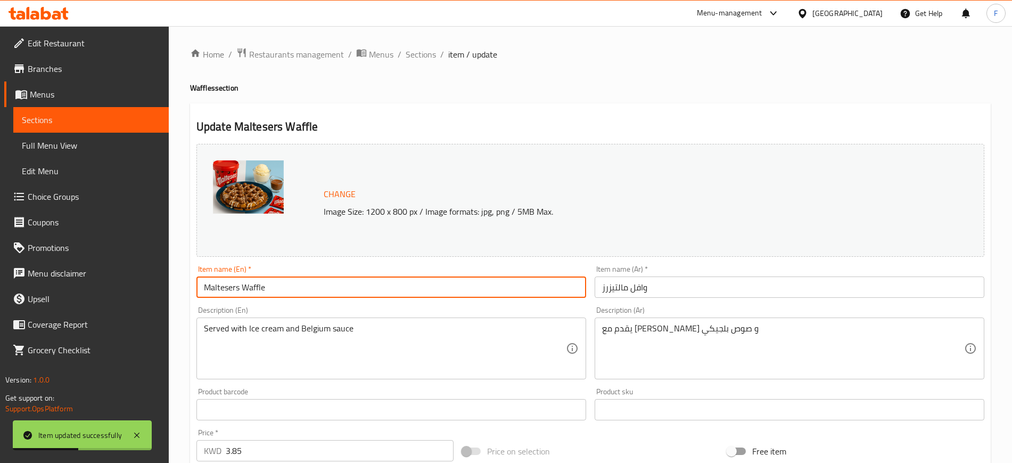
drag, startPoint x: 292, startPoint y: 288, endPoint x: 155, endPoint y: 285, distance: 136.9
click at [155, 285] on div "Edit Restaurant Branches Menus Sections Full Menu View Edit Menu Choice Groups …" at bounding box center [506, 397] width 1012 height 742
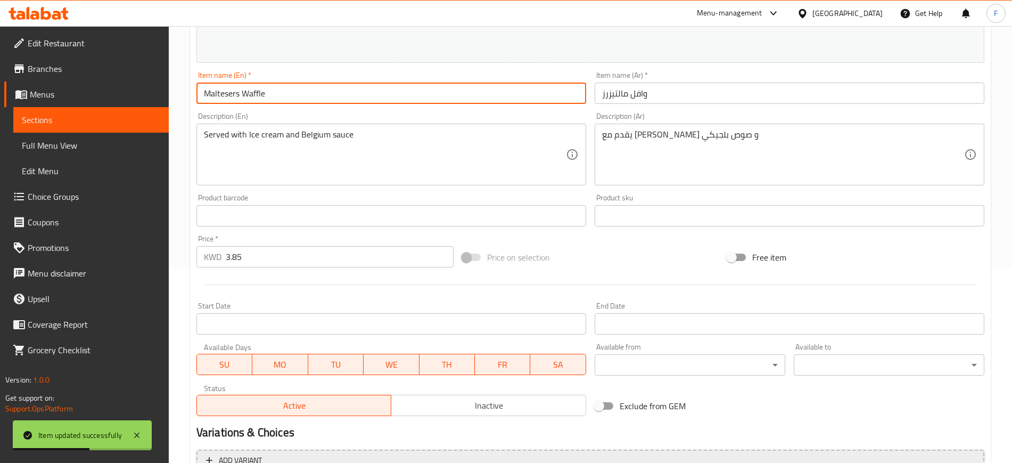
scroll to position [305, 0]
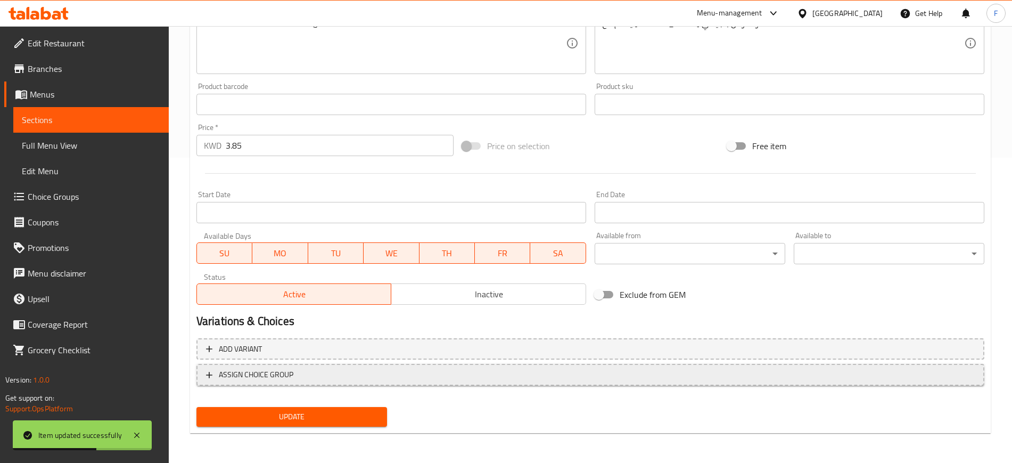
click at [292, 379] on span "ASSIGN CHOICE GROUP" at bounding box center [256, 374] width 75 height 13
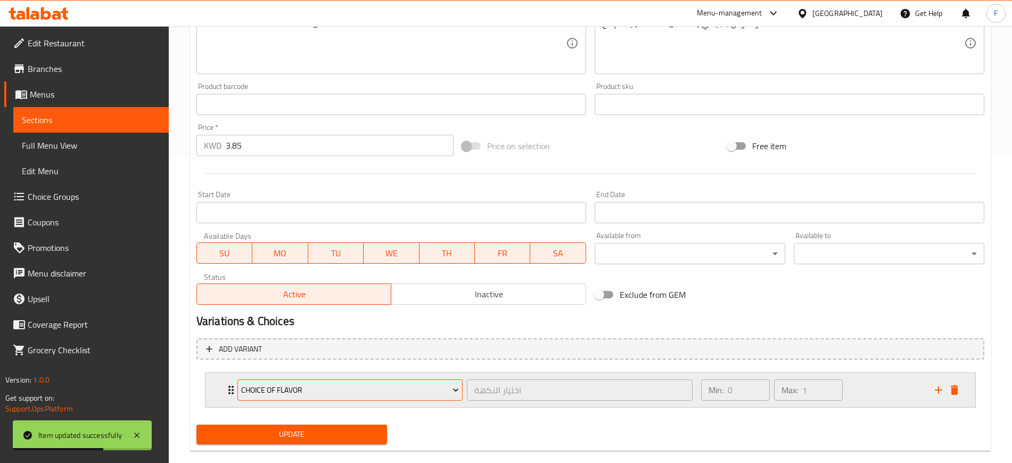
click at [291, 387] on span "choice of flavor" at bounding box center [350, 389] width 218 height 13
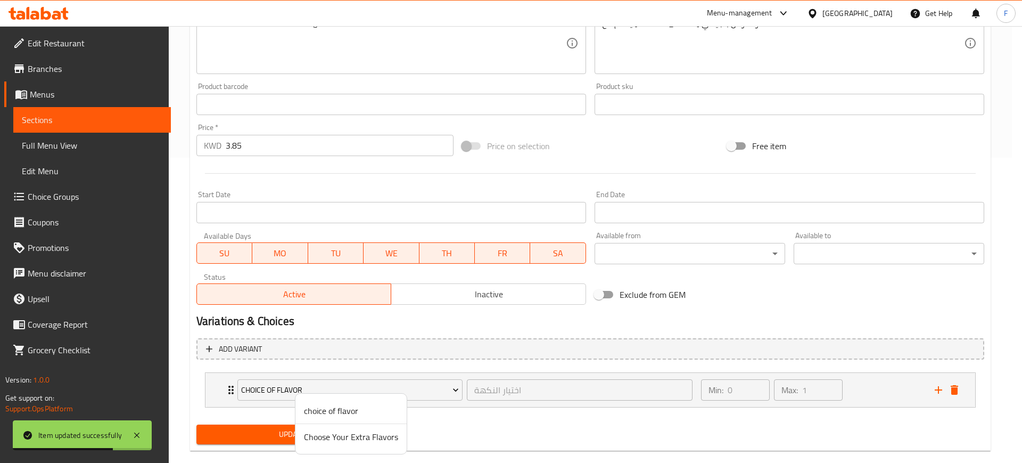
click at [340, 440] on span "Choose Your Extra Flavors" at bounding box center [351, 436] width 94 height 13
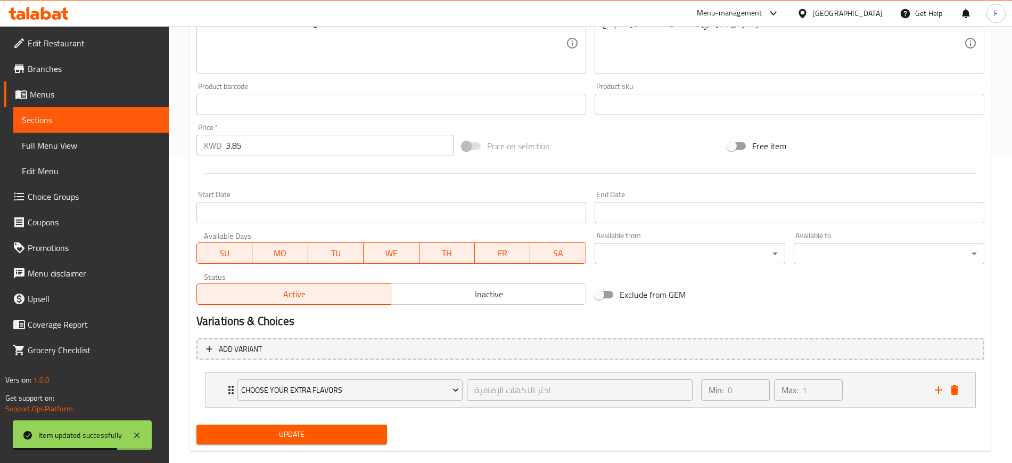
click at [314, 437] on span "Update" at bounding box center [292, 434] width 174 height 13
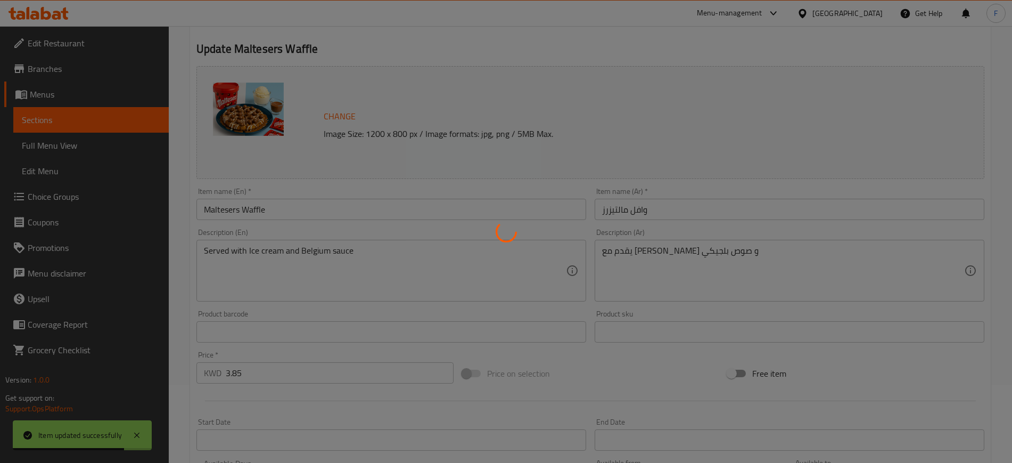
scroll to position [0, 0]
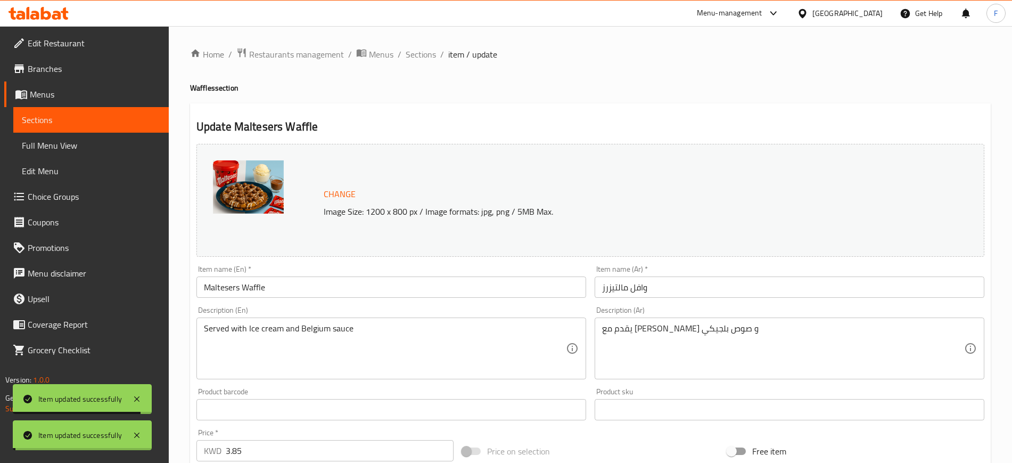
click at [426, 55] on span "Sections" at bounding box center [421, 54] width 30 height 13
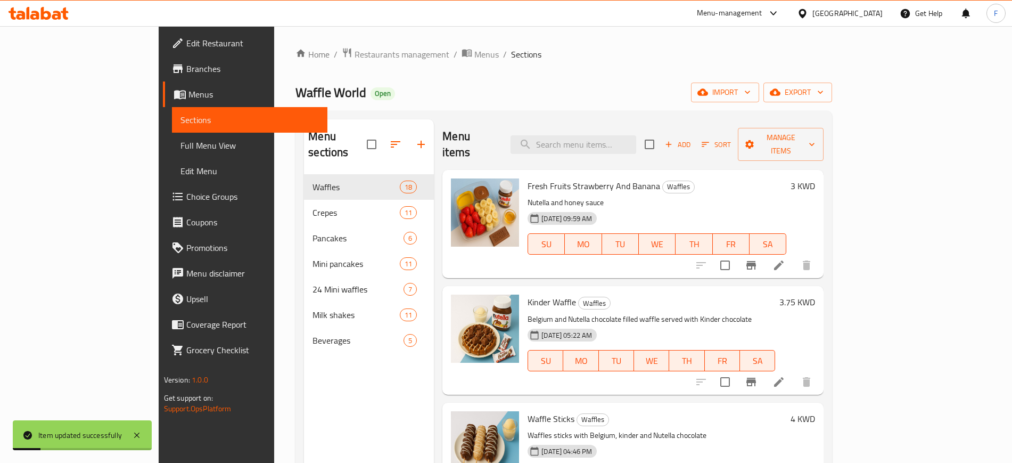
scroll to position [1564, 0]
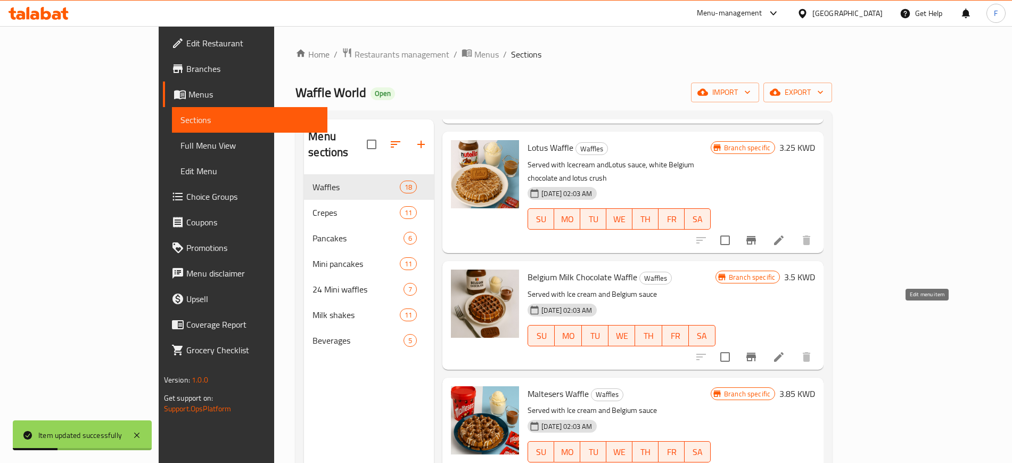
click at [785, 350] on icon at bounding box center [779, 356] width 13 height 13
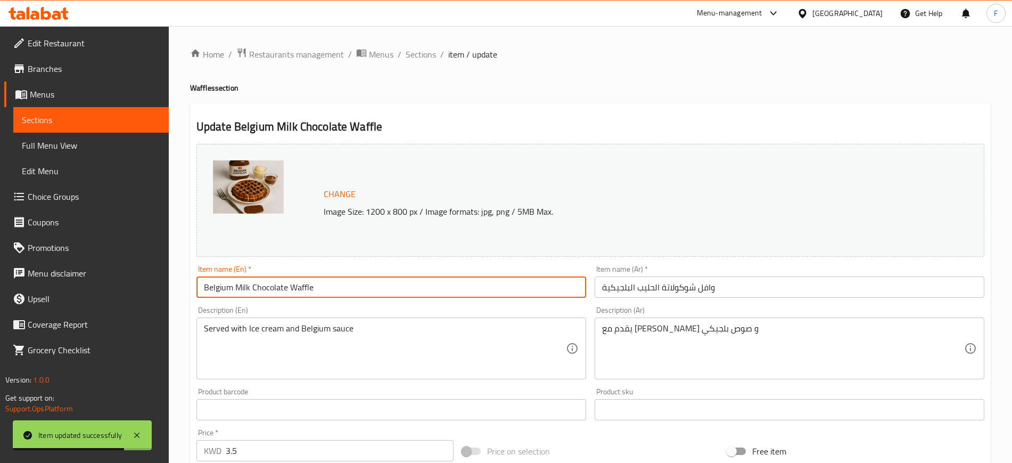
drag, startPoint x: 334, startPoint y: 284, endPoint x: 133, endPoint y: 269, distance: 201.8
click at [135, 270] on div "Edit Restaurant Branches Menus Sections Full Menu View Edit Menu Choice Groups …" at bounding box center [506, 397] width 1012 height 742
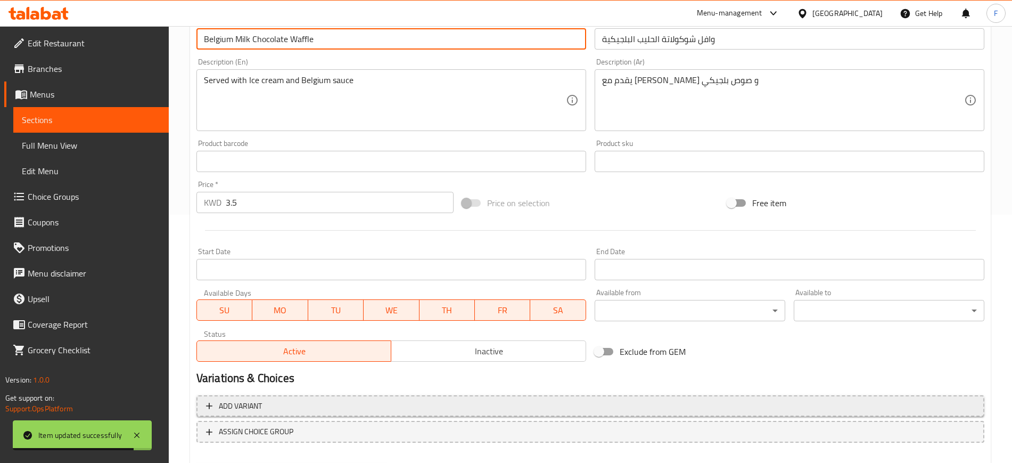
scroll to position [305, 0]
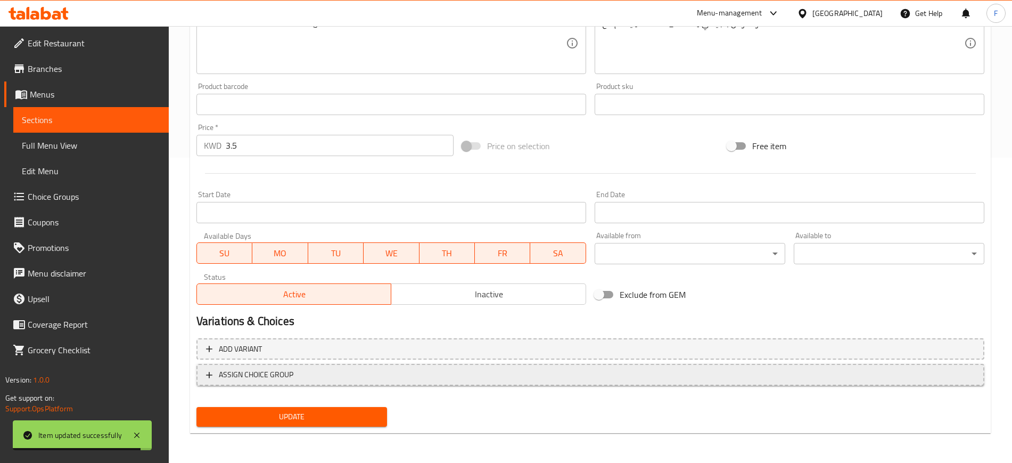
click at [367, 373] on span "ASSIGN CHOICE GROUP" at bounding box center [590, 374] width 769 height 13
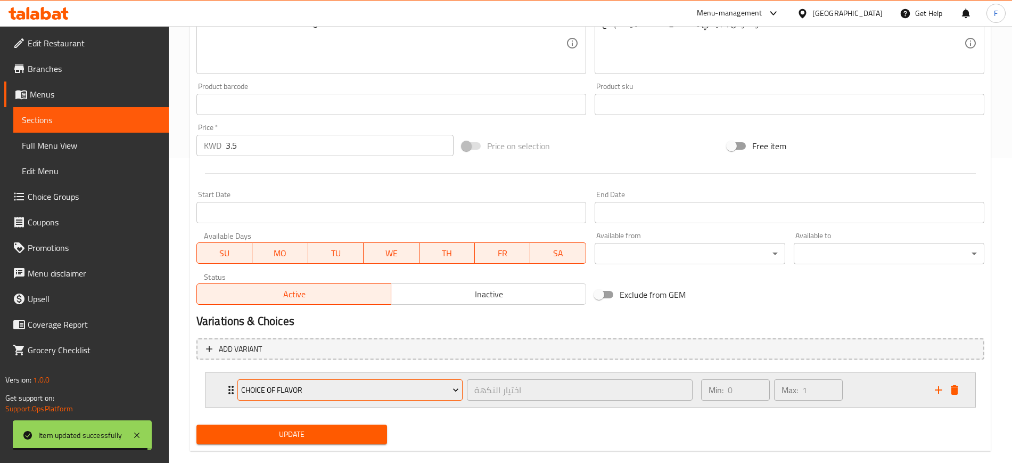
click at [311, 384] on span "choice of flavor" at bounding box center [350, 389] width 218 height 13
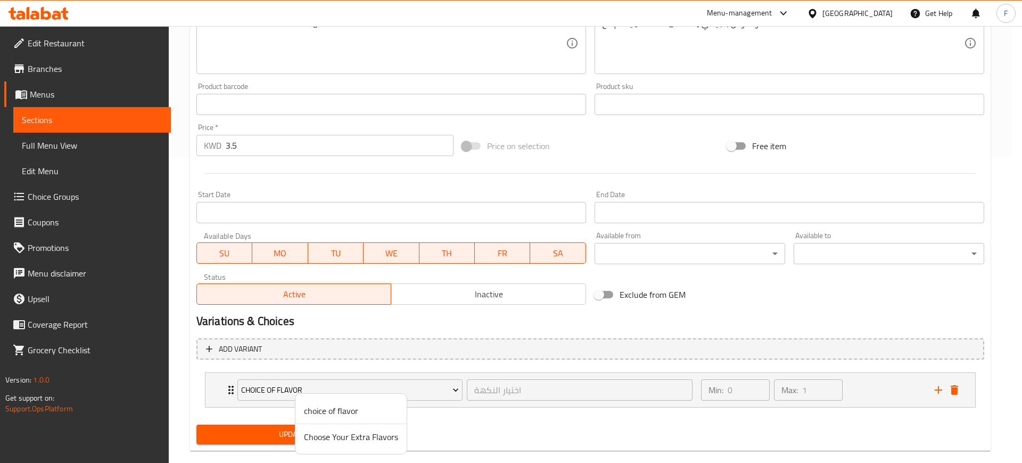
click at [322, 436] on span "Choose Your Extra Flavors" at bounding box center [351, 436] width 94 height 13
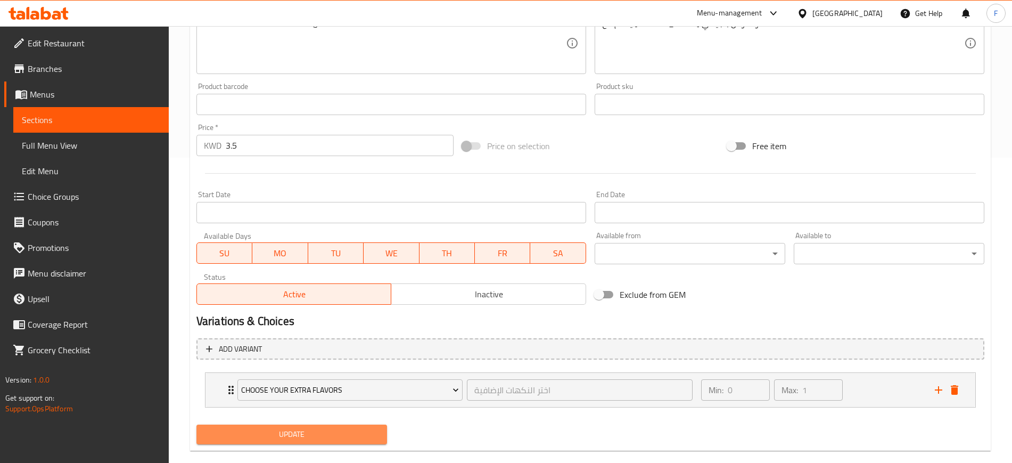
click at [315, 441] on button "Update" at bounding box center [291, 434] width 191 height 20
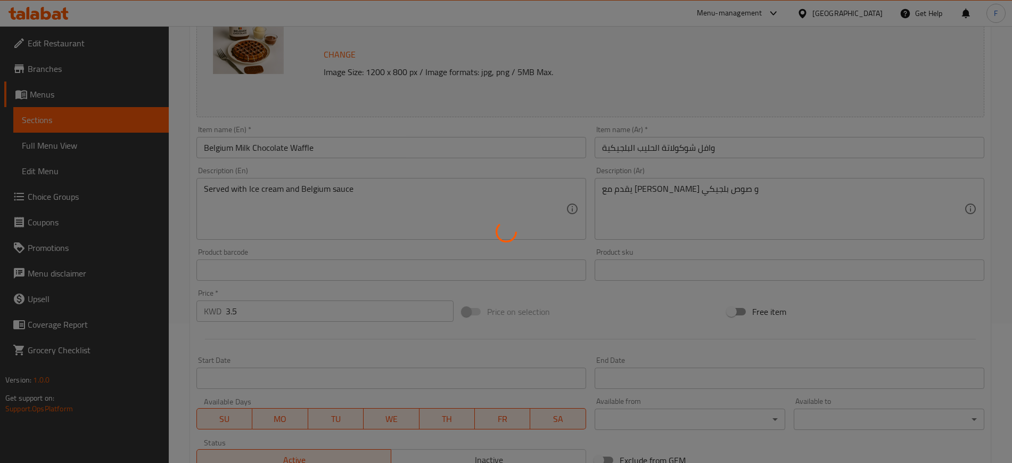
scroll to position [0, 0]
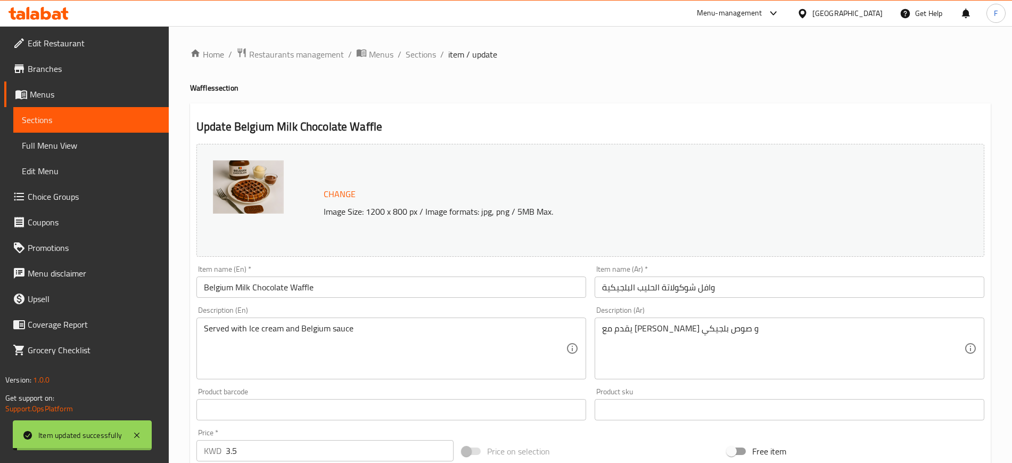
click at [420, 57] on span "Sections" at bounding box center [421, 54] width 30 height 13
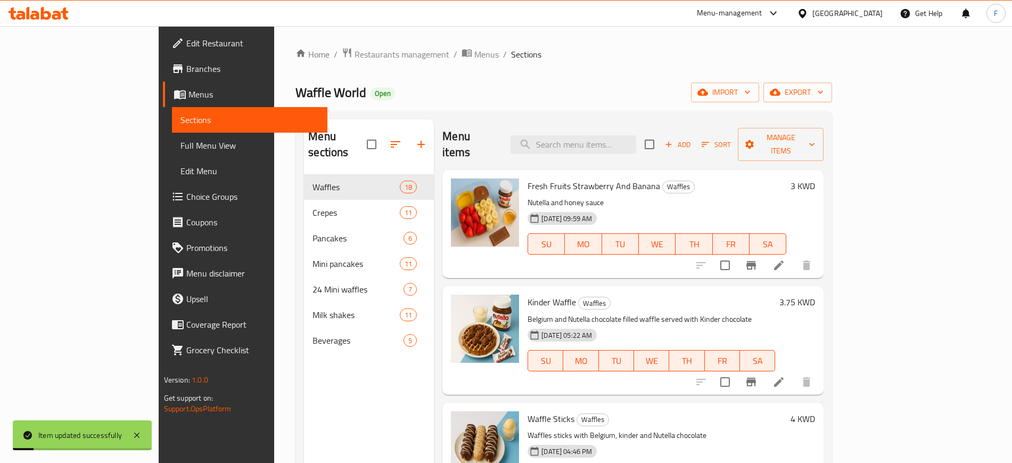
scroll to position [1448, 0]
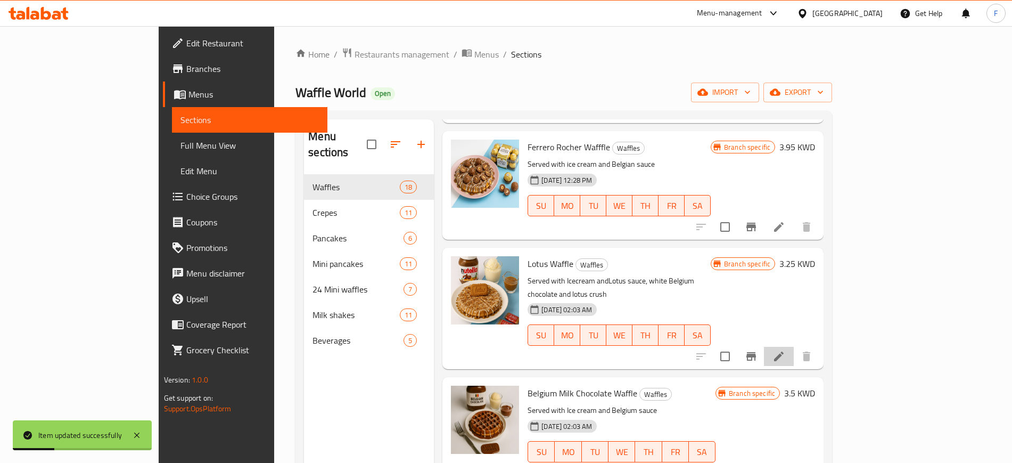
click at [794, 347] on li at bounding box center [779, 356] width 30 height 19
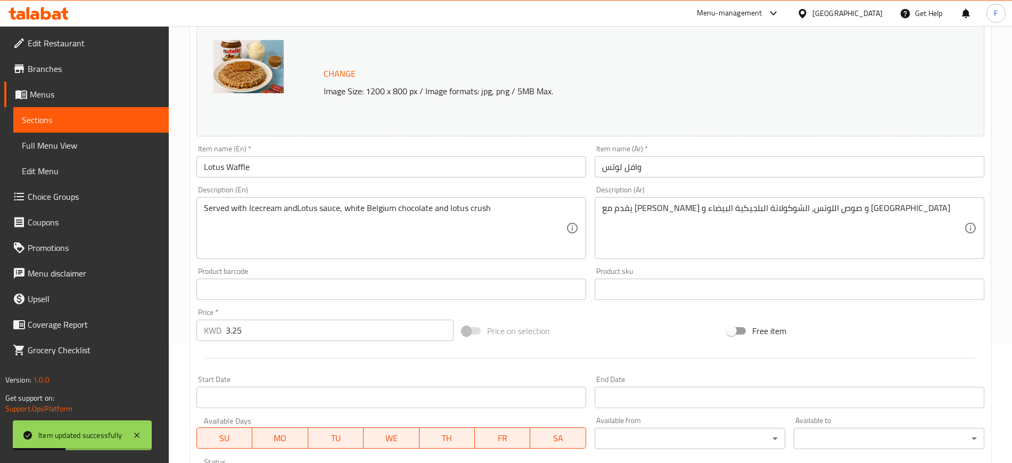
scroll to position [305, 0]
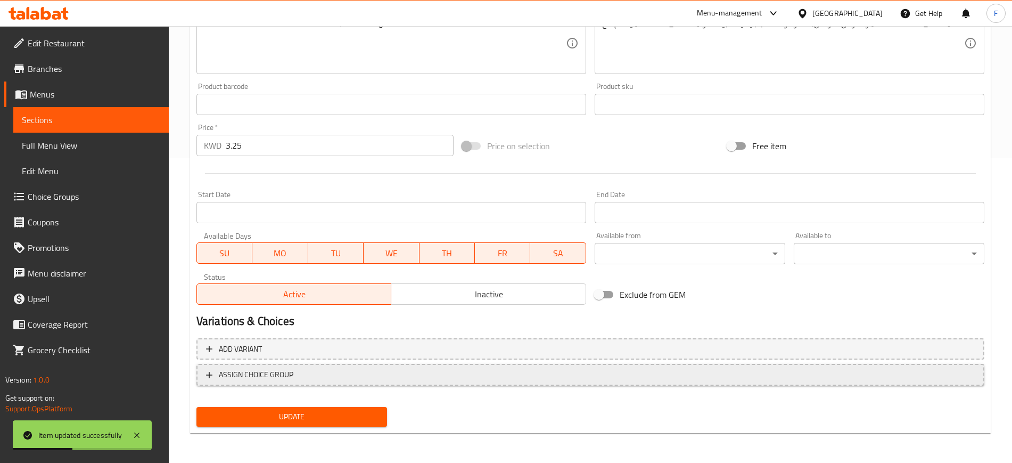
click at [305, 374] on span "ASSIGN CHOICE GROUP" at bounding box center [590, 374] width 769 height 13
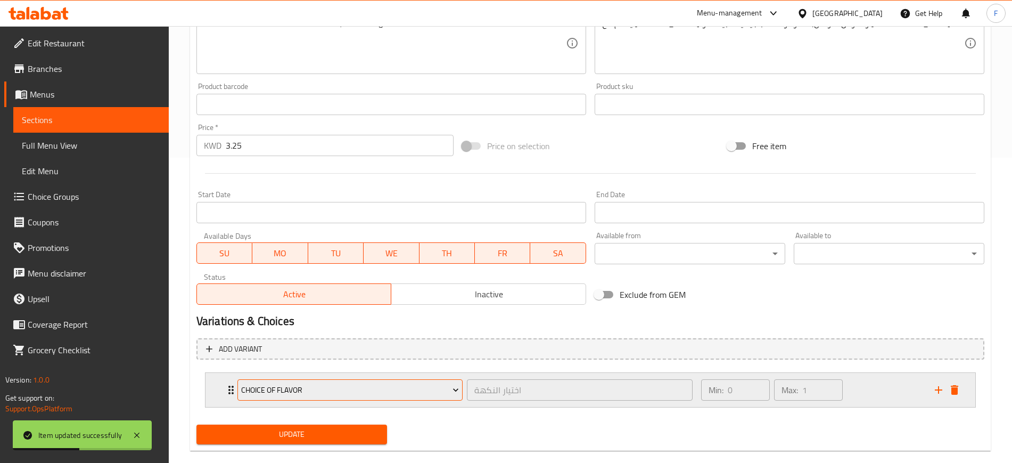
click at [314, 386] on span "choice of flavor" at bounding box center [350, 389] width 218 height 13
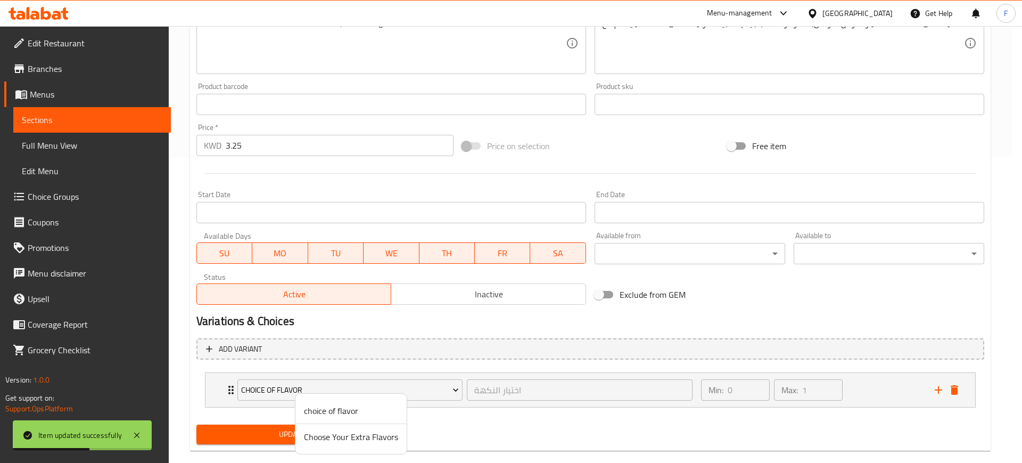
click at [339, 427] on li "Choose Your Extra Flavors" at bounding box center [351, 437] width 111 height 26
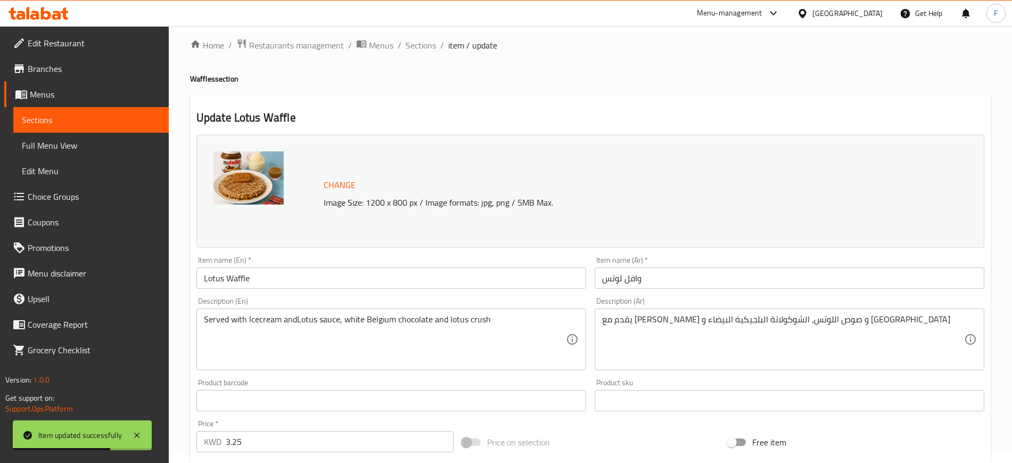
scroll to position [0, 0]
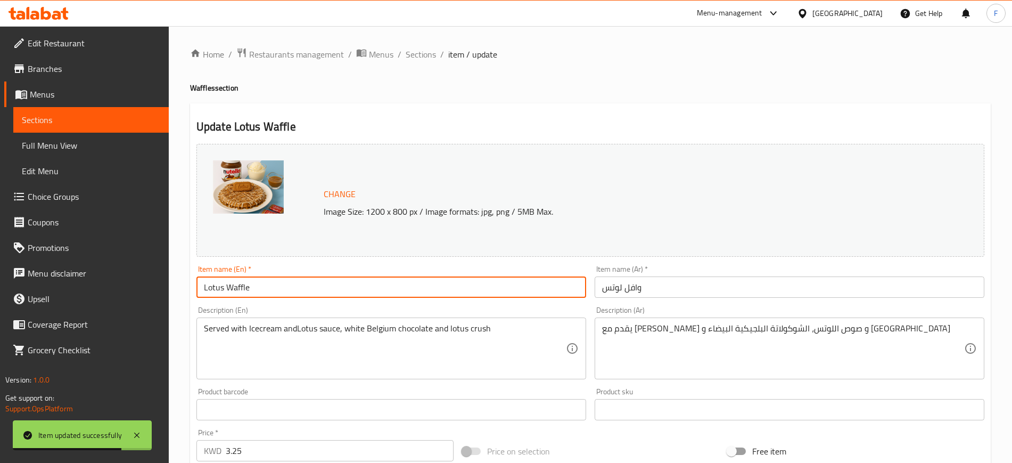
drag, startPoint x: 281, startPoint y: 287, endPoint x: 160, endPoint y: 279, distance: 120.6
click at [160, 279] on div "Edit Restaurant Branches Menus Sections Full Menu View Edit Menu Choice Groups …" at bounding box center [506, 405] width 1012 height 759
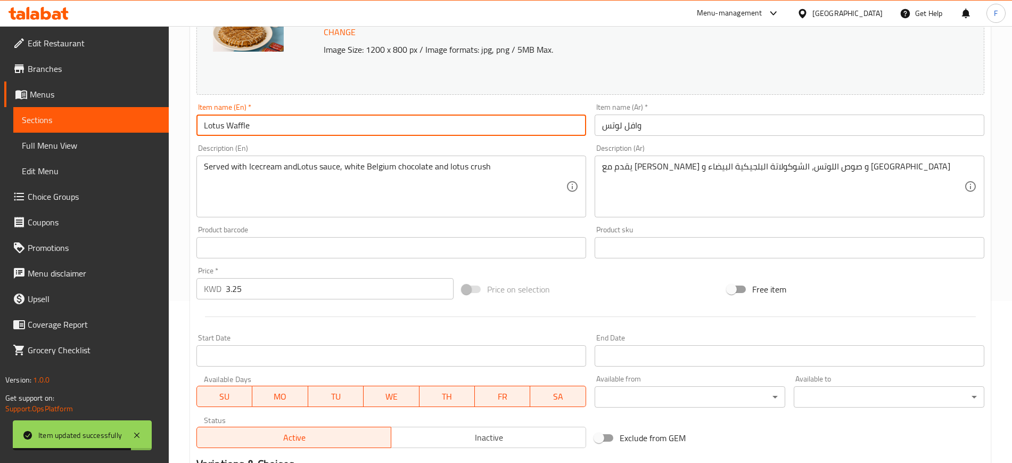
scroll to position [323, 0]
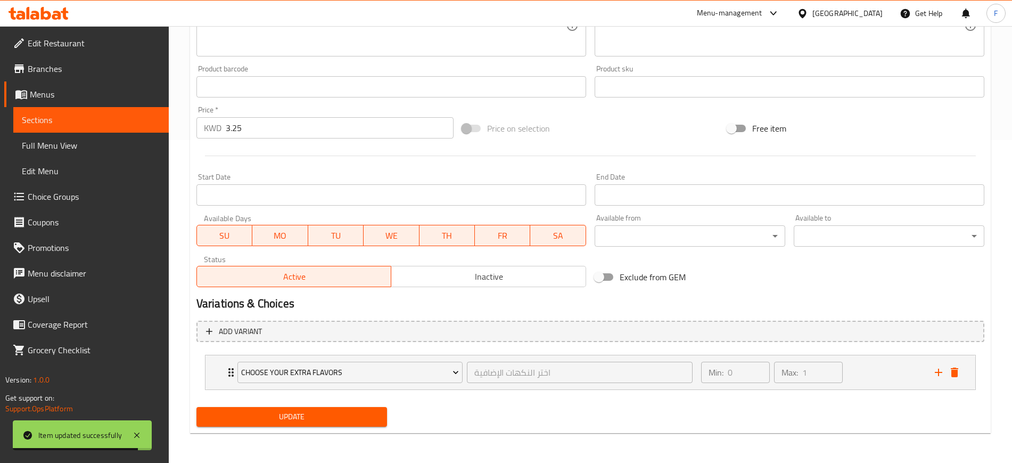
click at [352, 420] on span "Update" at bounding box center [292, 416] width 174 height 13
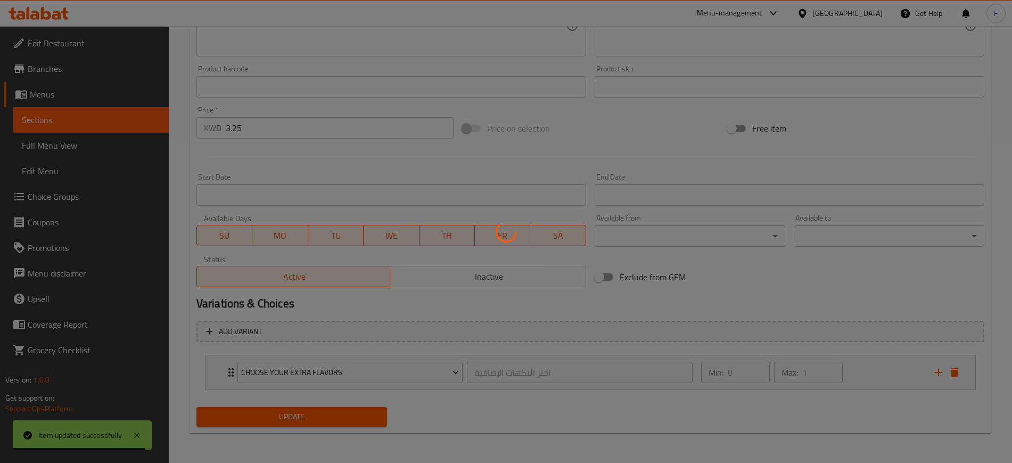
scroll to position [0, 0]
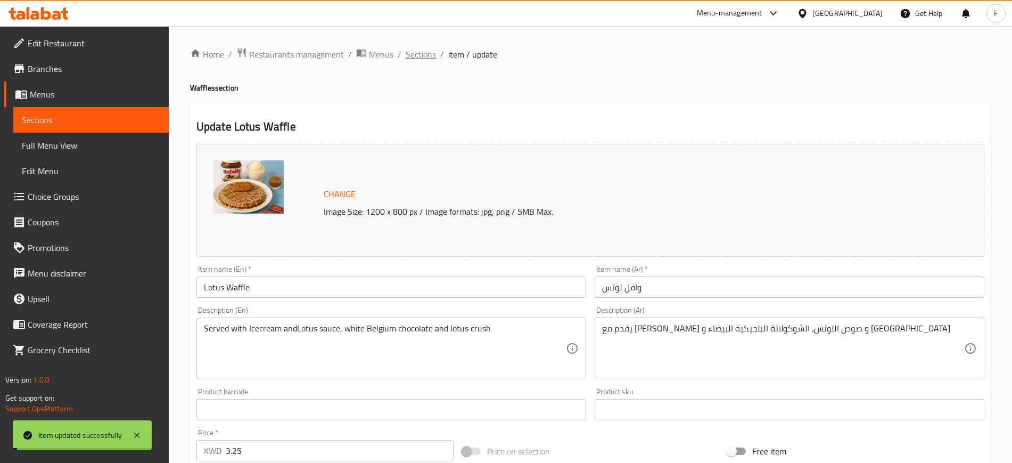
click at [427, 53] on span "Sections" at bounding box center [421, 54] width 30 height 13
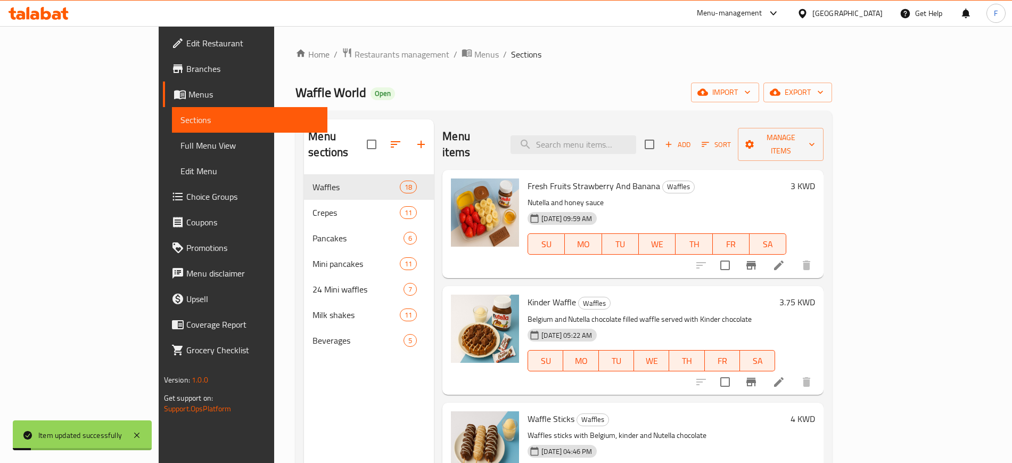
scroll to position [1331, 0]
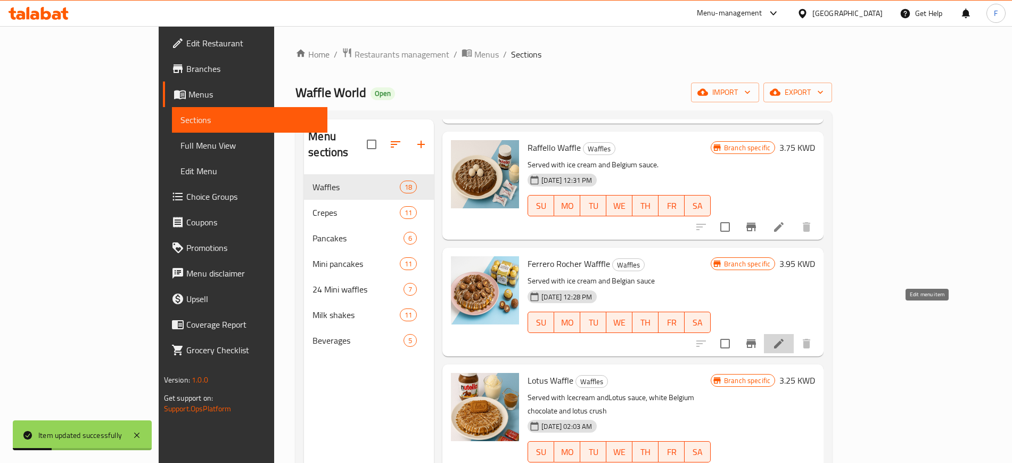
click at [785, 337] on icon at bounding box center [779, 343] width 13 height 13
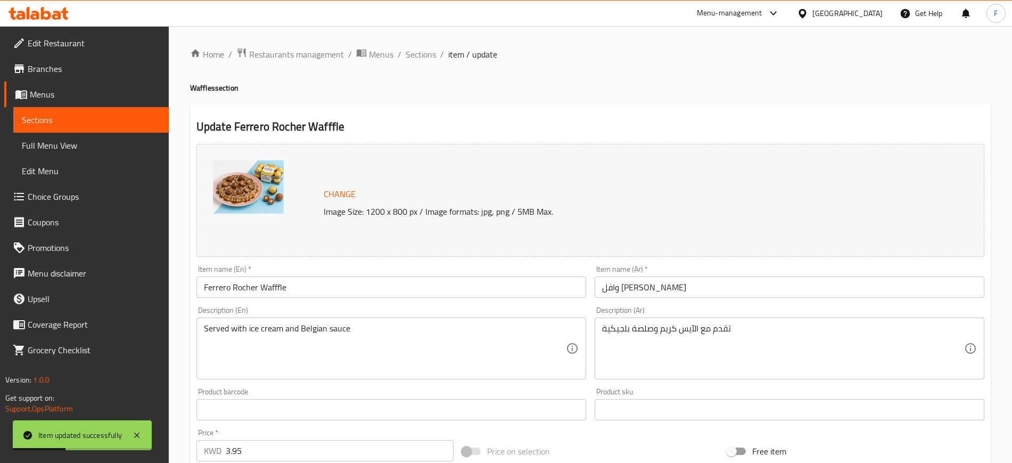
scroll to position [305, 0]
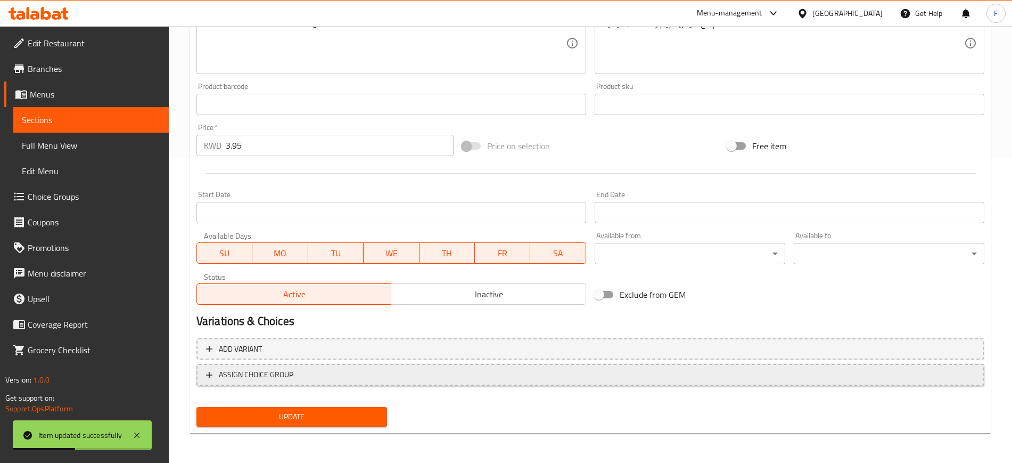
click at [326, 376] on span "ASSIGN CHOICE GROUP" at bounding box center [590, 374] width 769 height 13
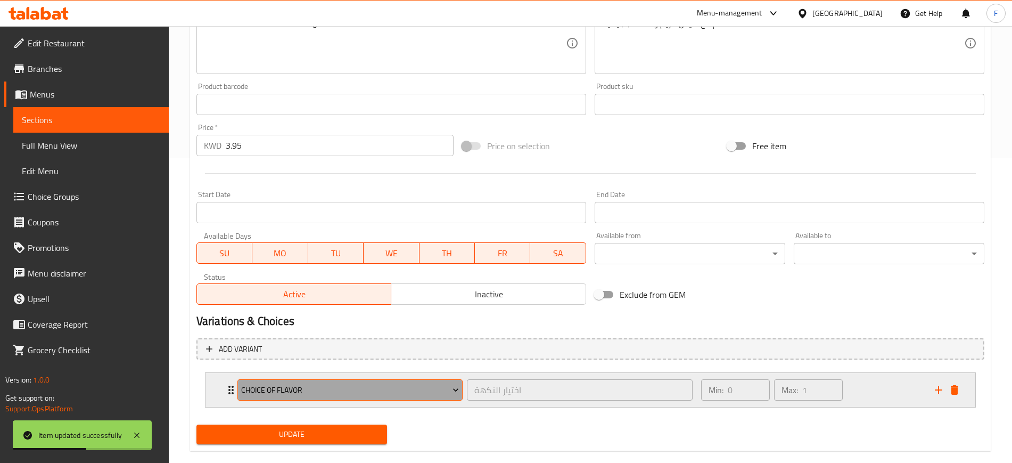
click at [319, 392] on span "choice of flavor" at bounding box center [350, 389] width 218 height 13
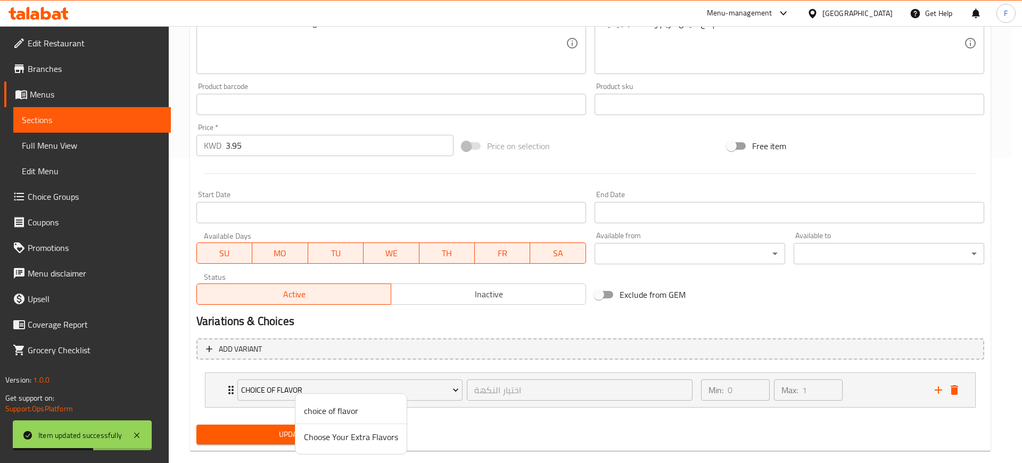
click at [342, 439] on span "Choose Your Extra Flavors" at bounding box center [351, 436] width 94 height 13
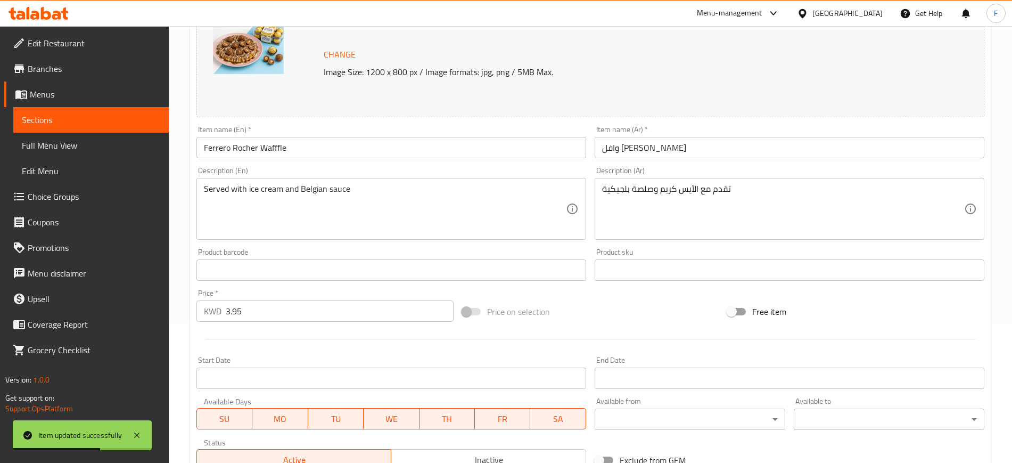
scroll to position [0, 0]
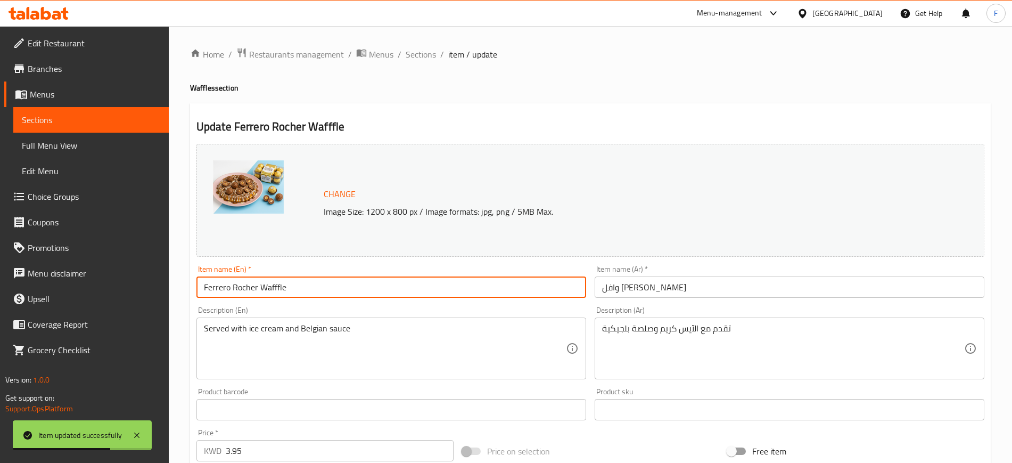
drag, startPoint x: 348, startPoint y: 293, endPoint x: 81, endPoint y: 286, distance: 266.3
click at [92, 269] on div "Edit Restaurant Branches Menus Sections Full Menu View Edit Menu Choice Groups …" at bounding box center [506, 405] width 1012 height 759
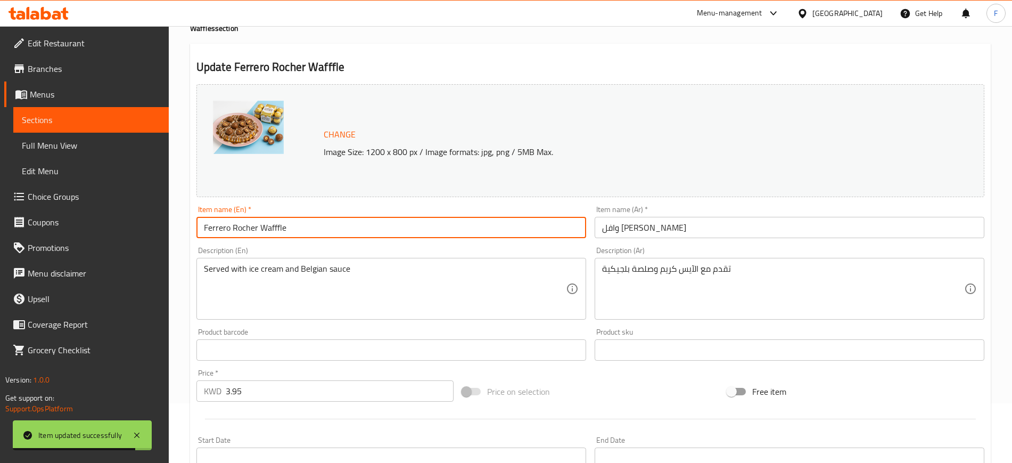
scroll to position [56, 0]
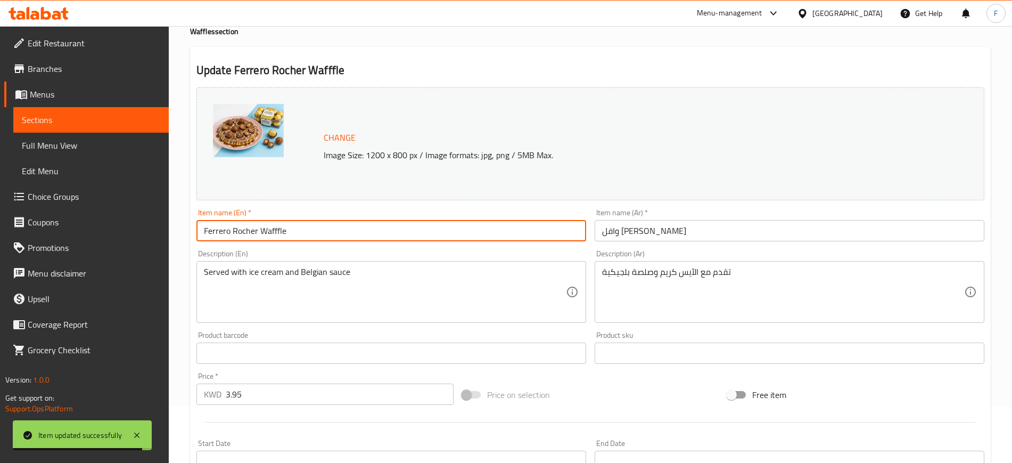
click at [269, 234] on input "Ferrero Rocher Wafffle" at bounding box center [391, 230] width 390 height 21
click at [279, 232] on input "Ferrero Rocher Wafffle" at bounding box center [391, 230] width 390 height 21
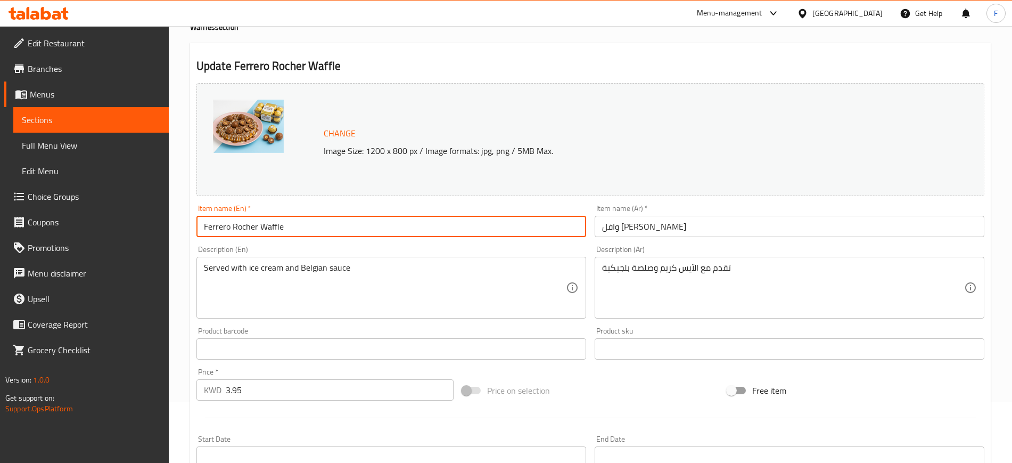
scroll to position [323, 0]
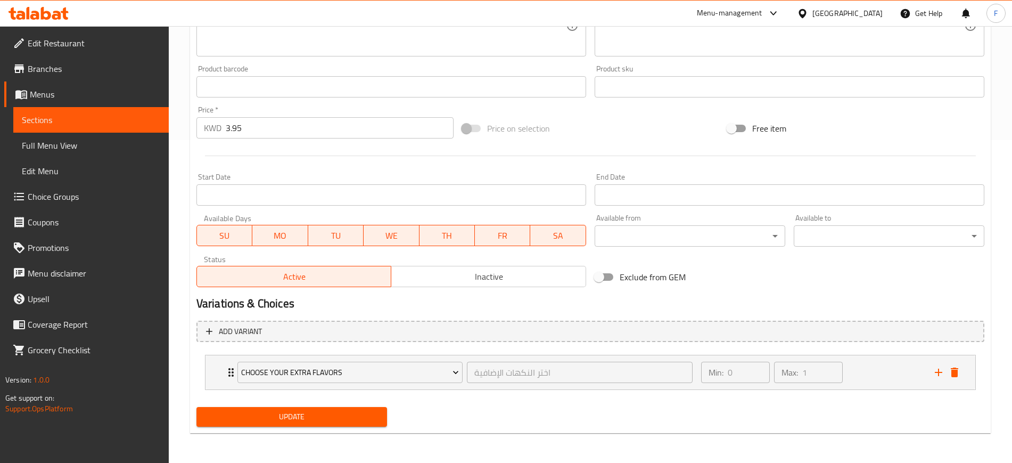
type input "Ferrero Rocher Waffle"
click at [309, 412] on span "Update" at bounding box center [292, 416] width 174 height 13
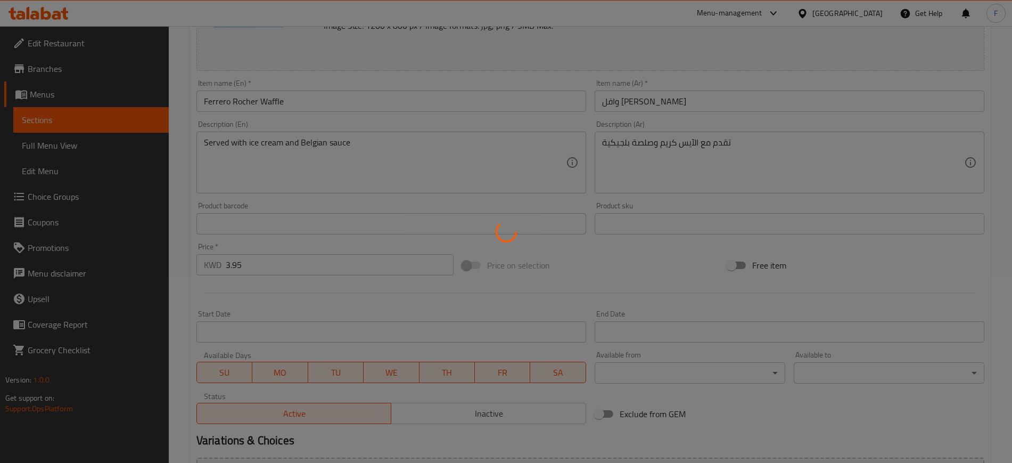
scroll to position [0, 0]
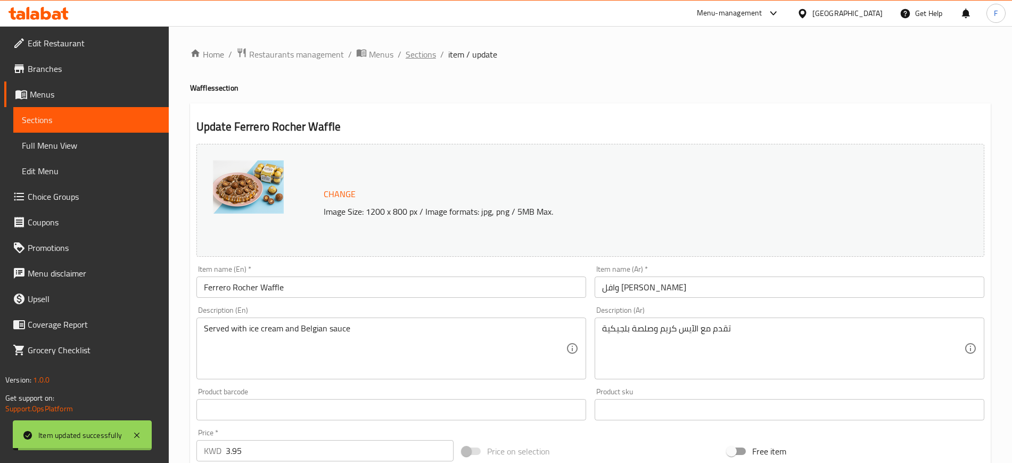
click at [422, 55] on span "Sections" at bounding box center [421, 54] width 30 height 13
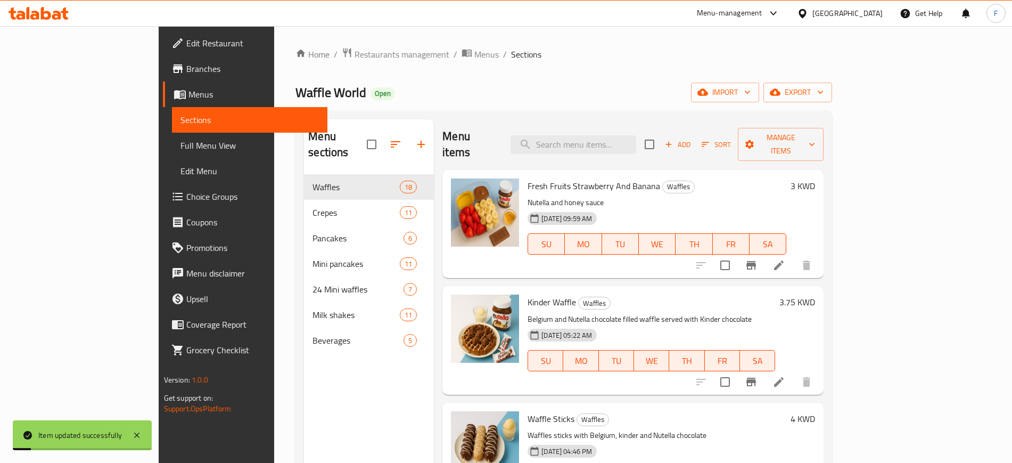
scroll to position [1215, 0]
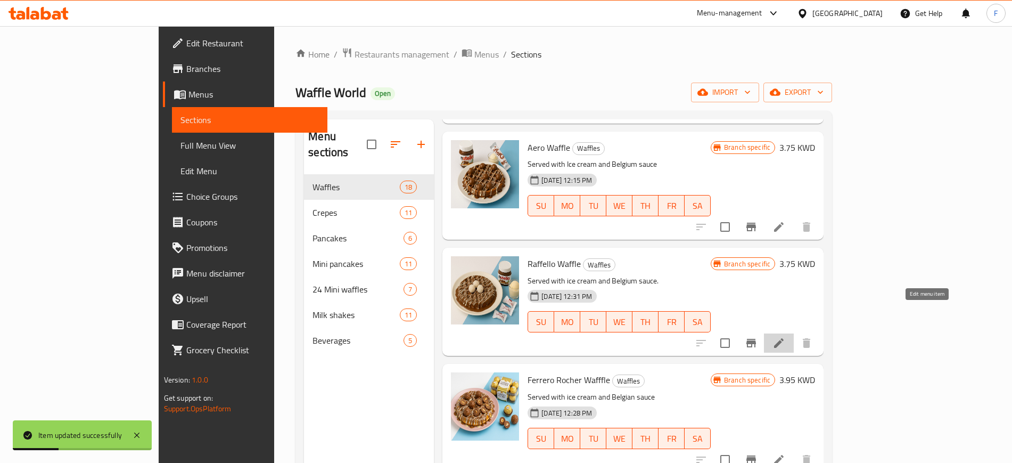
click at [785, 337] on icon at bounding box center [779, 343] width 13 height 13
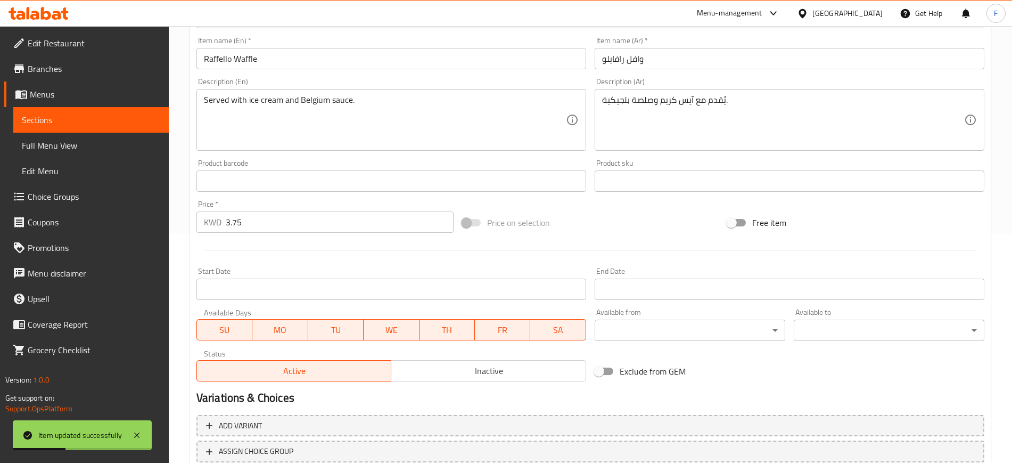
scroll to position [305, 0]
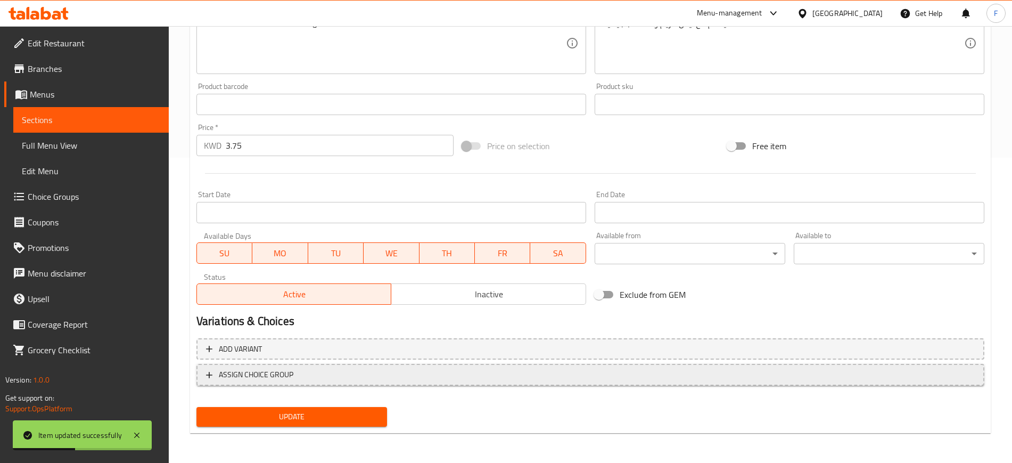
click at [304, 373] on span "ASSIGN CHOICE GROUP" at bounding box center [590, 374] width 769 height 13
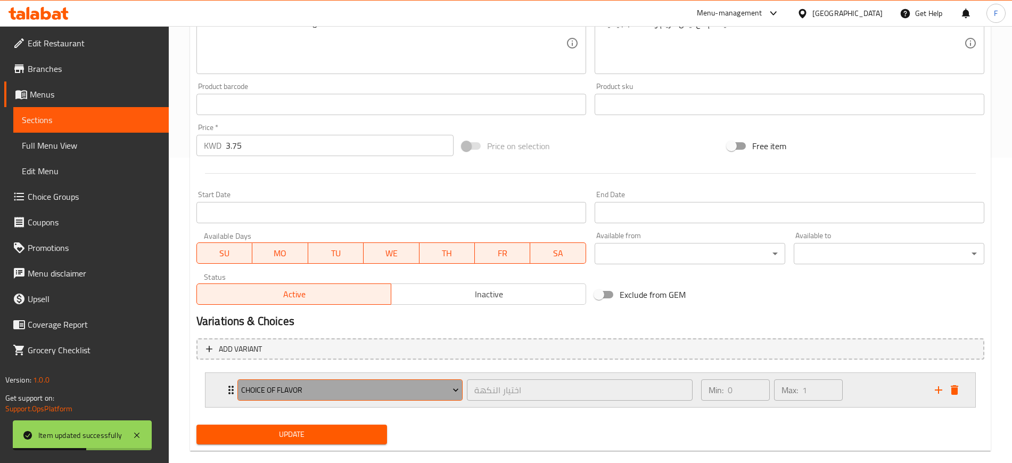
click at [323, 395] on span "choice of flavor" at bounding box center [350, 389] width 218 height 13
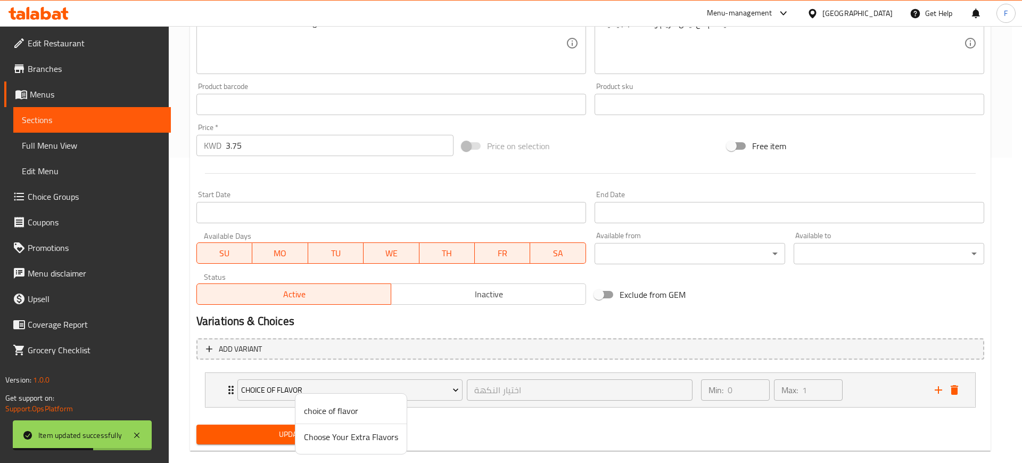
click at [334, 433] on span "Choose Your Extra Flavors" at bounding box center [351, 436] width 94 height 13
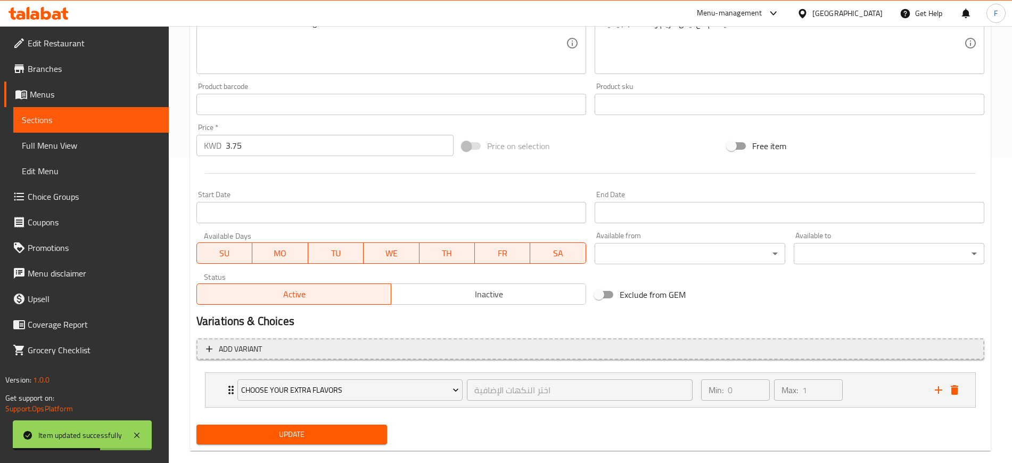
scroll to position [0, 0]
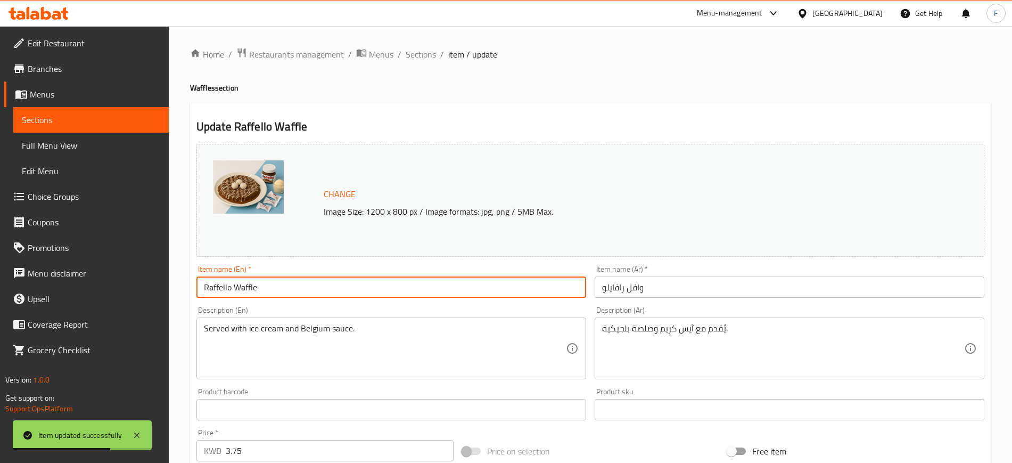
drag, startPoint x: 299, startPoint y: 283, endPoint x: 85, endPoint y: 256, distance: 215.2
click at [85, 256] on div "Edit Restaurant Branches Menus Sections Full Menu View Edit Menu Choice Groups …" at bounding box center [506, 405] width 1012 height 759
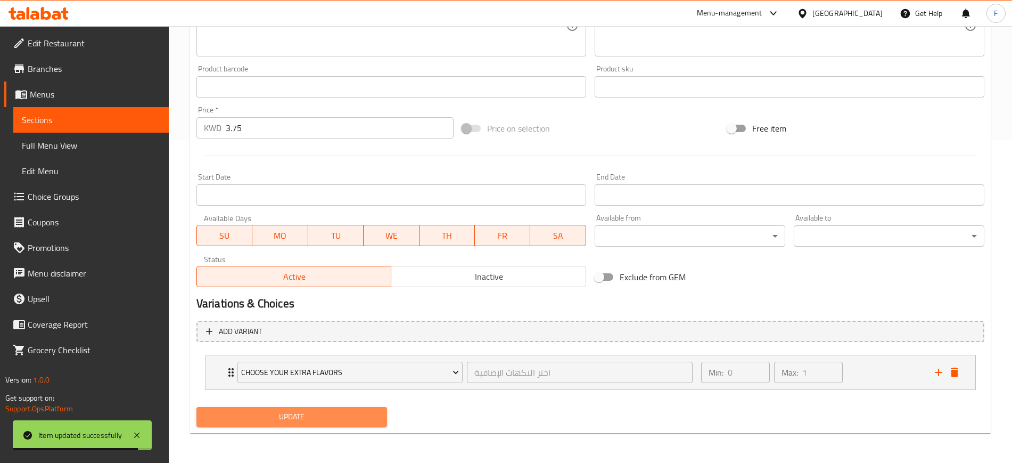
click at [290, 424] on button "Update" at bounding box center [291, 417] width 191 height 20
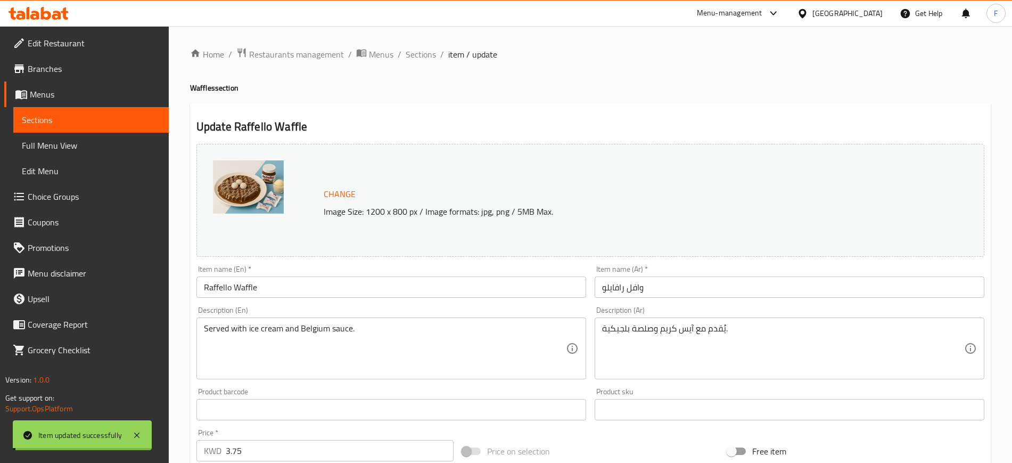
click at [426, 56] on span "Sections" at bounding box center [421, 54] width 30 height 13
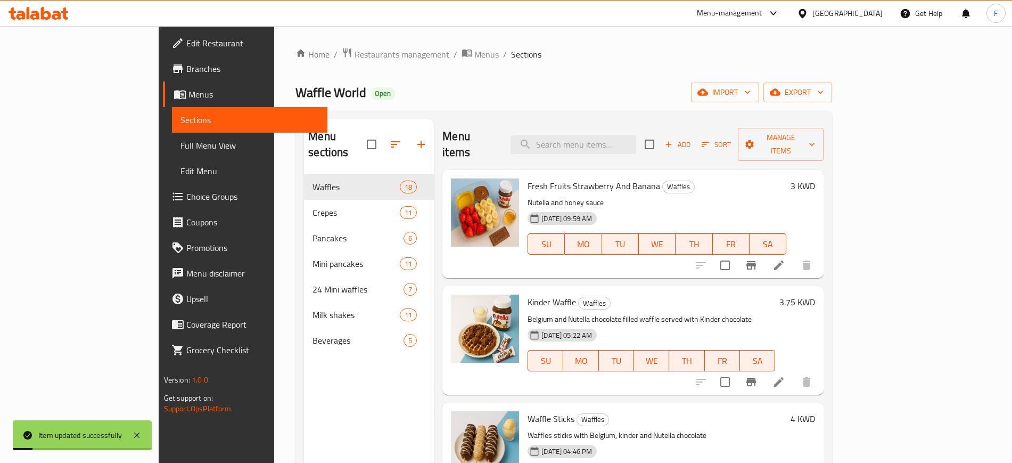
scroll to position [1099, 0]
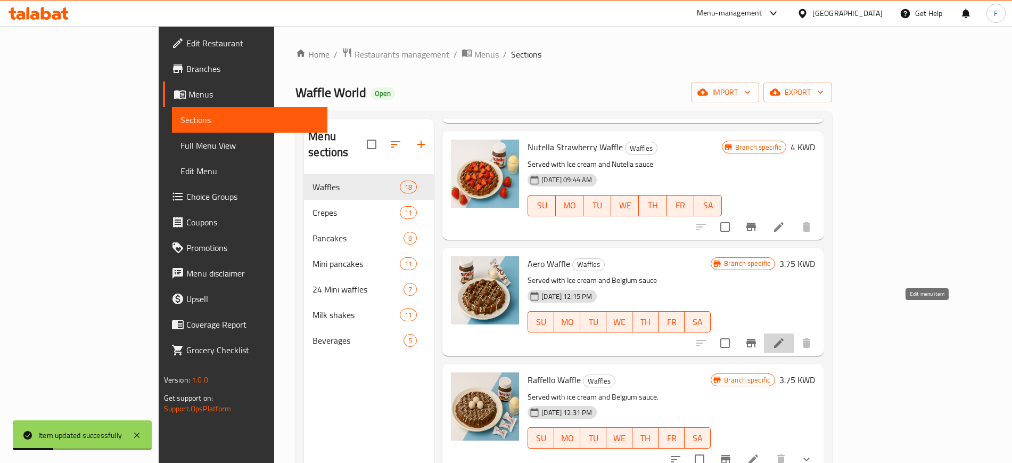
click at [784, 338] on icon at bounding box center [779, 343] width 10 height 10
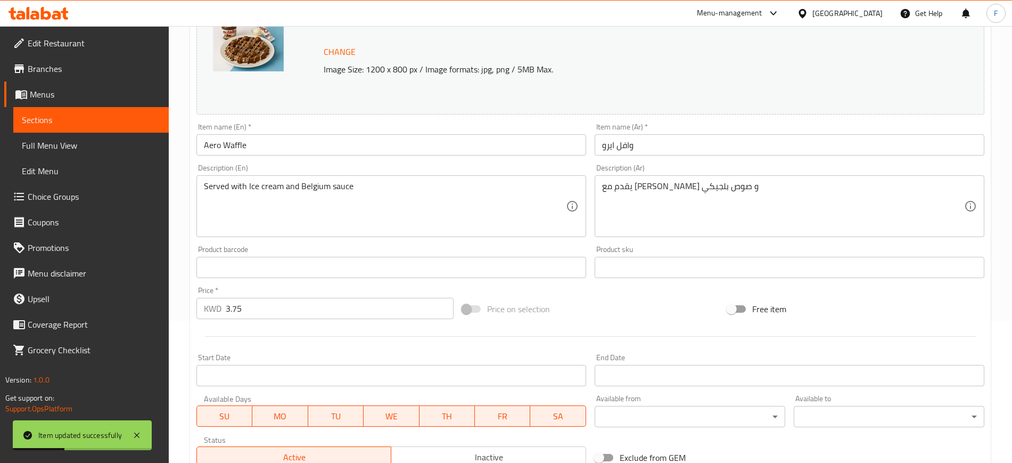
scroll to position [305, 0]
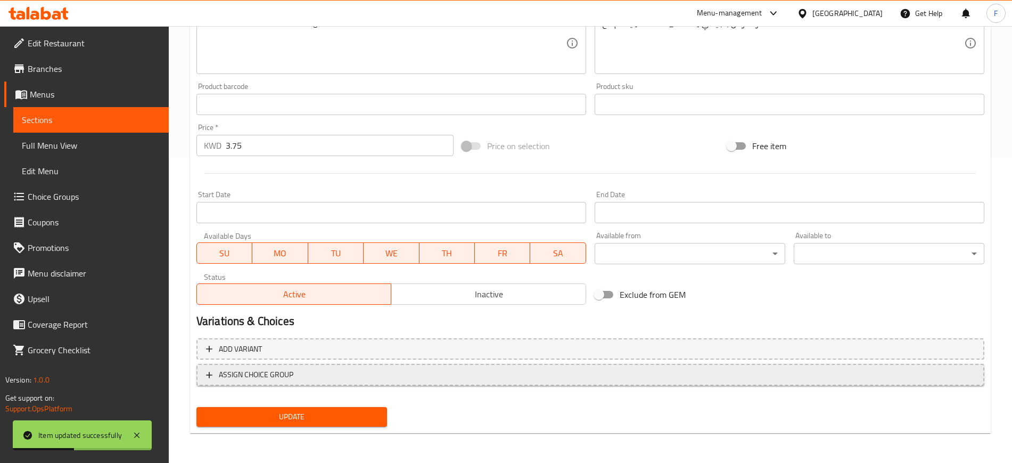
click at [318, 377] on span "ASSIGN CHOICE GROUP" at bounding box center [590, 374] width 769 height 13
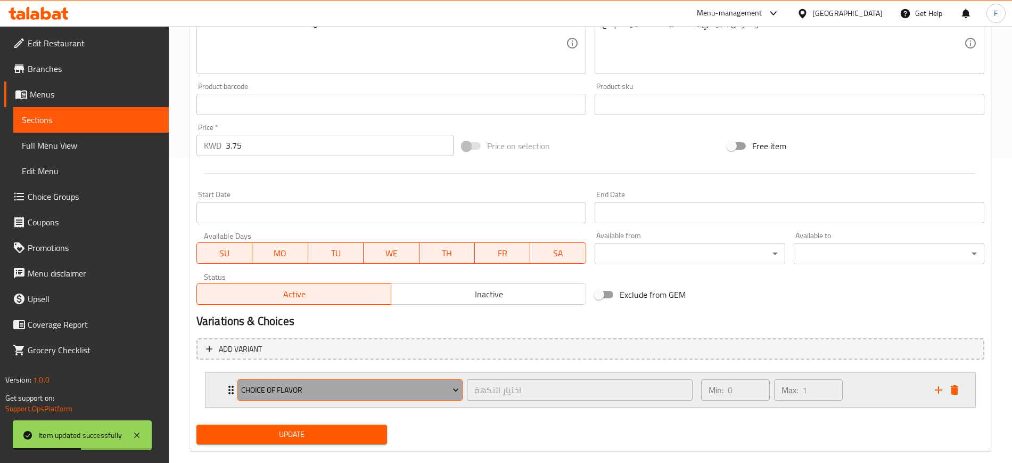
click at [308, 387] on span "choice of flavor" at bounding box center [350, 389] width 218 height 13
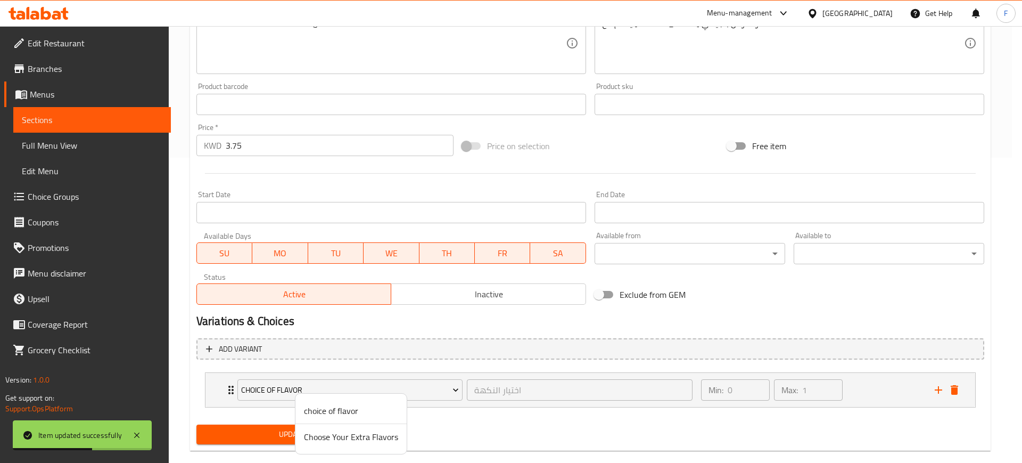
click at [332, 440] on span "Choose Your Extra Flavors" at bounding box center [351, 436] width 94 height 13
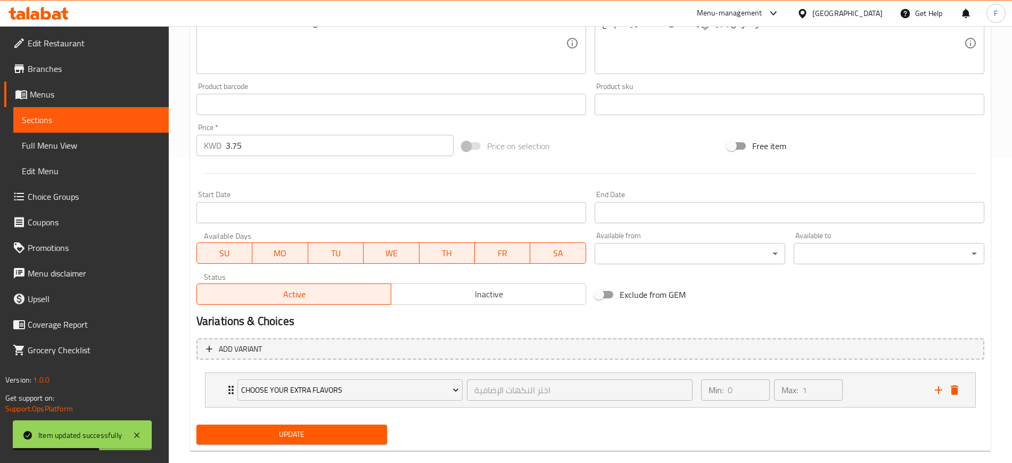
scroll to position [0, 0]
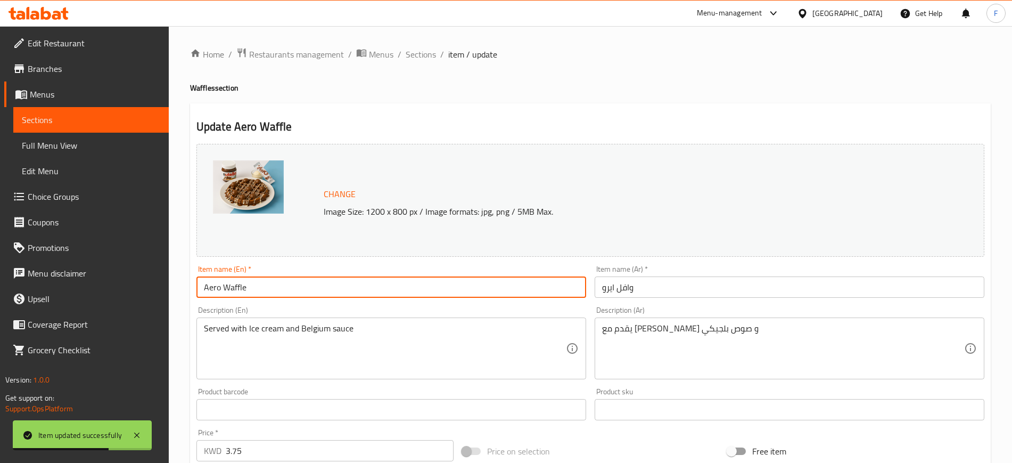
drag, startPoint x: 269, startPoint y: 288, endPoint x: 177, endPoint y: 291, distance: 92.7
click at [142, 276] on div "Edit Restaurant Branches Menus Sections Full Menu View Edit Menu Choice Groups …" at bounding box center [506, 405] width 1012 height 759
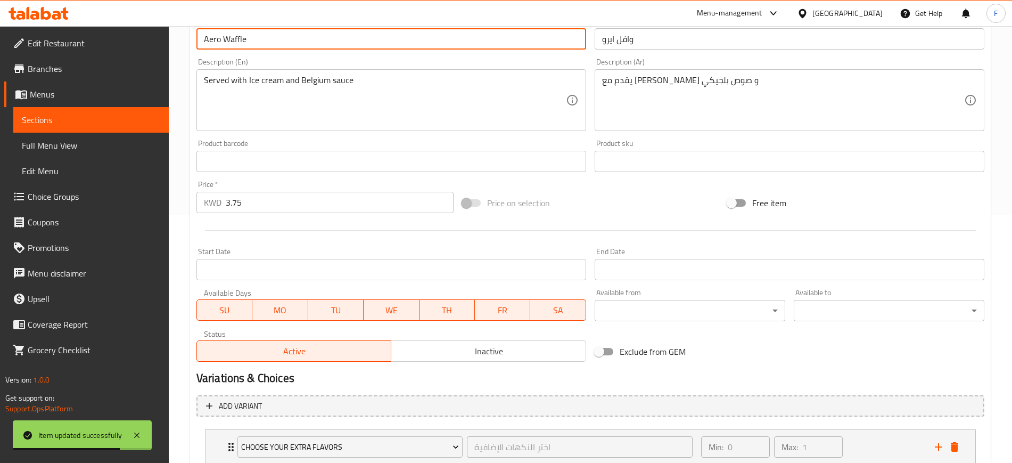
scroll to position [323, 0]
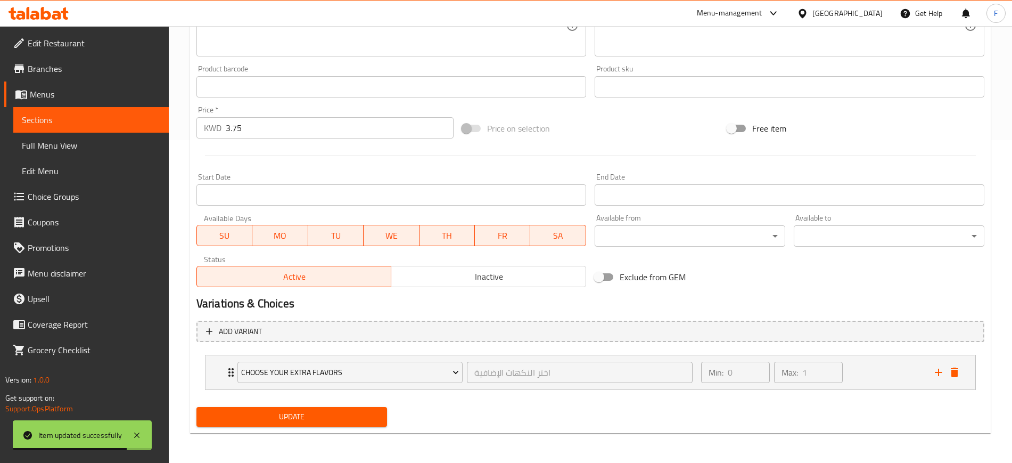
click at [263, 420] on span "Update" at bounding box center [292, 416] width 174 height 13
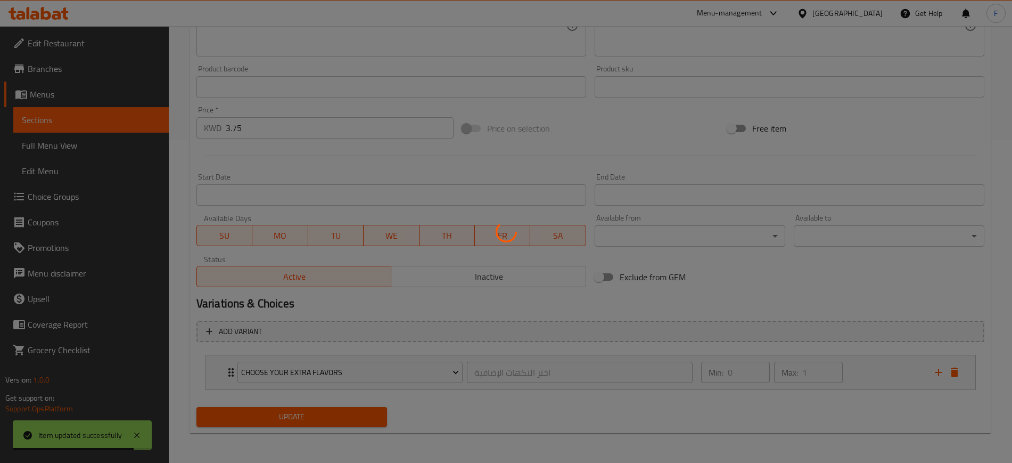
scroll to position [162, 0]
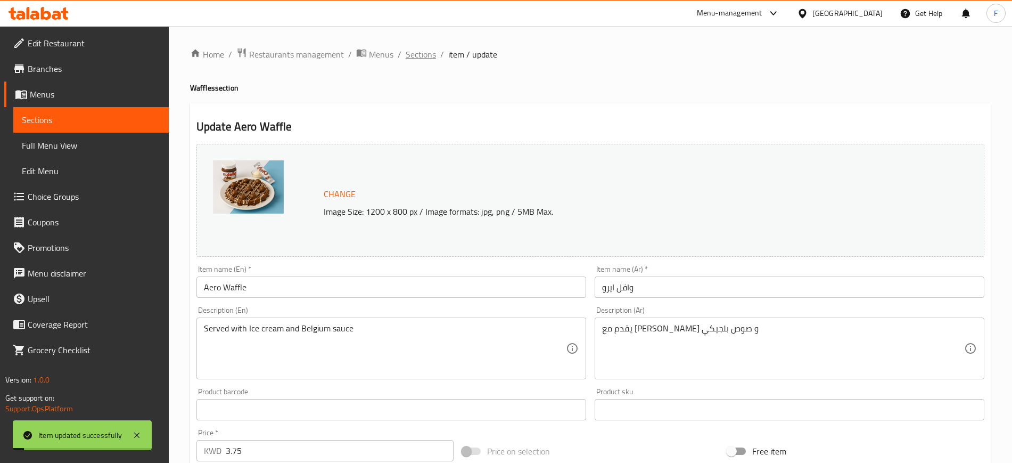
click at [422, 50] on span "Sections" at bounding box center [421, 54] width 30 height 13
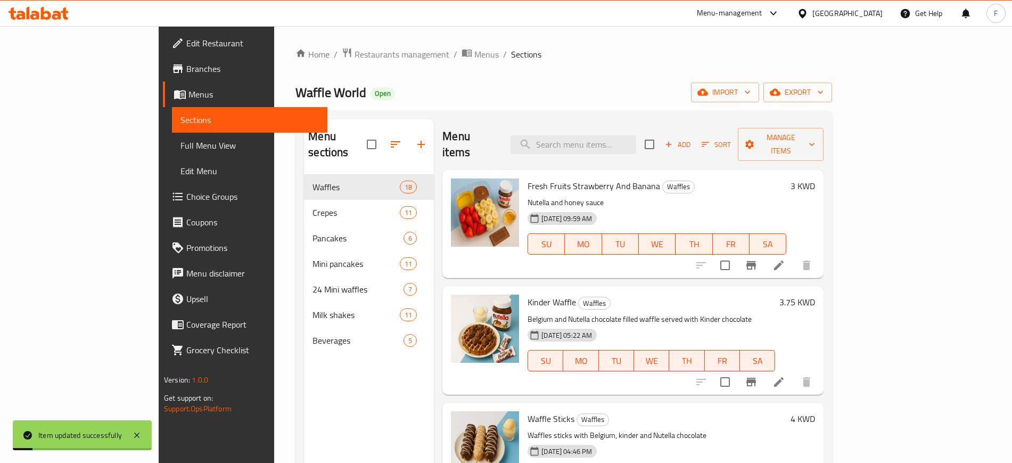
scroll to position [982, 0]
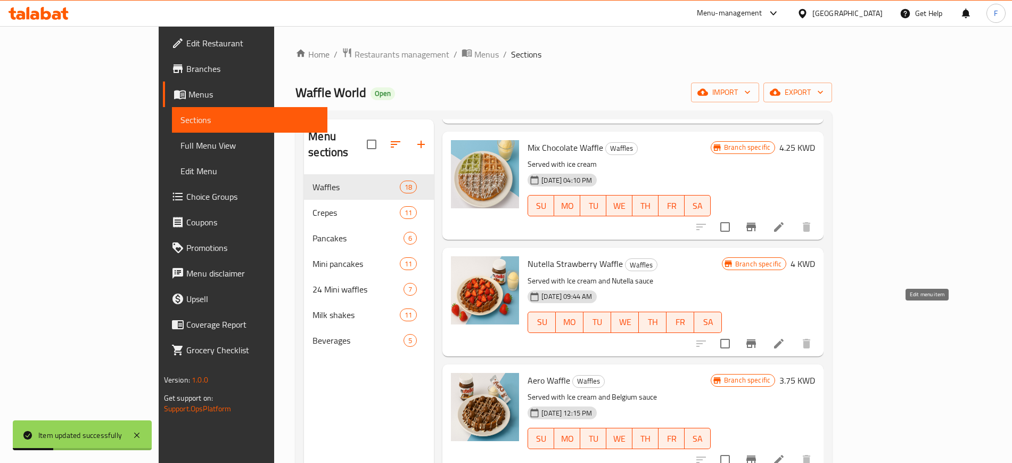
click at [785, 337] on icon at bounding box center [779, 343] width 13 height 13
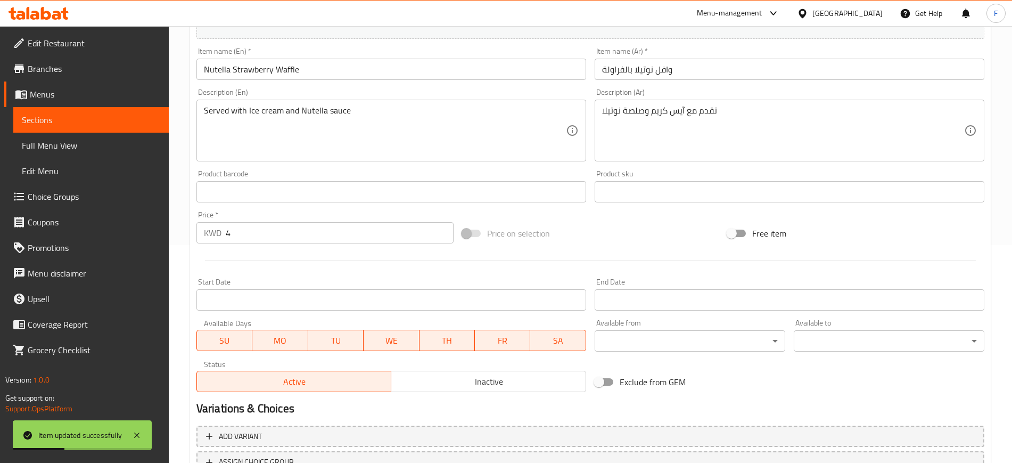
scroll to position [305, 0]
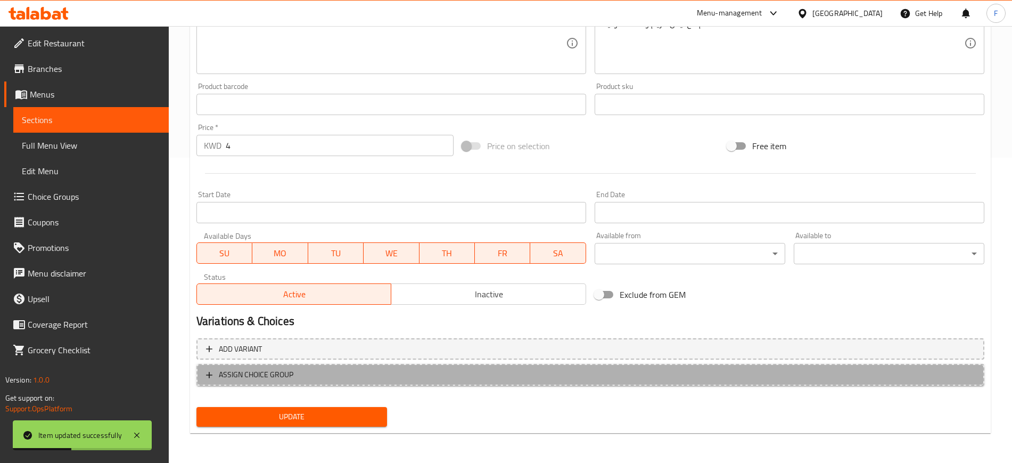
click at [335, 375] on span "ASSIGN CHOICE GROUP" at bounding box center [590, 374] width 769 height 13
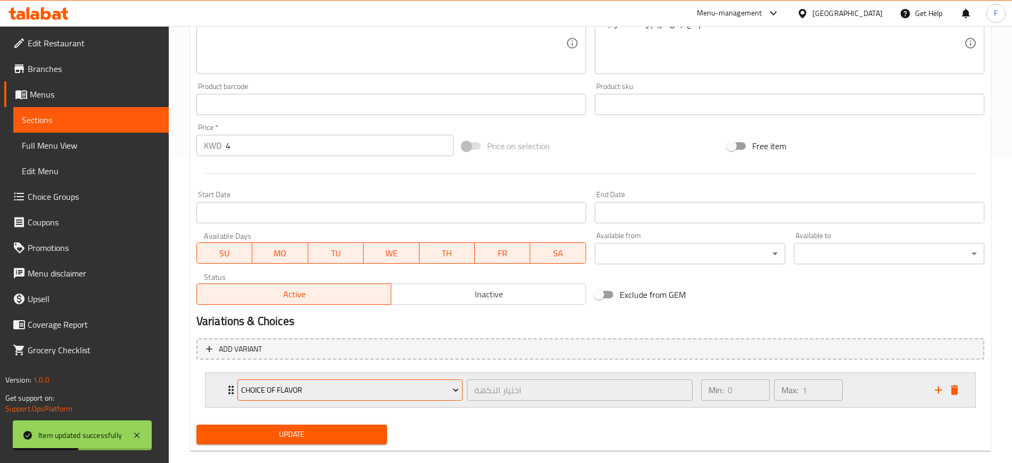
click at [315, 393] on span "choice of flavor" at bounding box center [350, 389] width 218 height 13
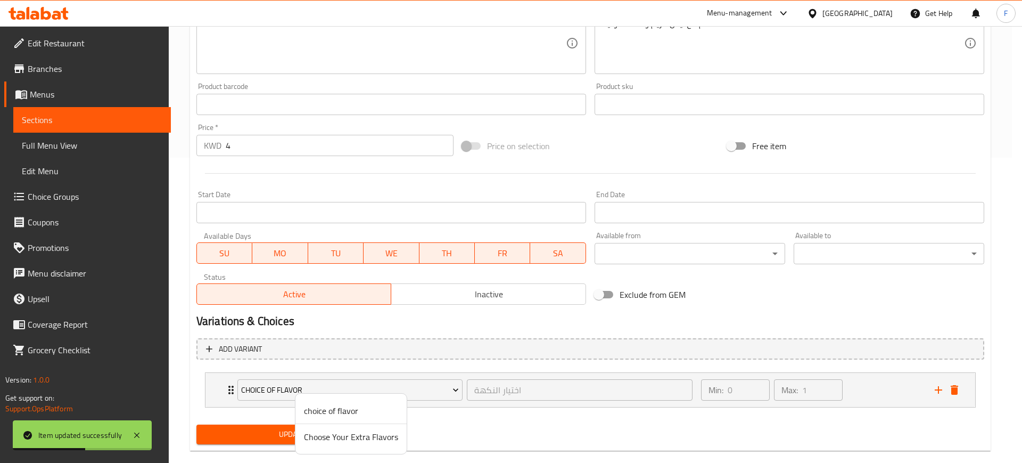
click at [328, 435] on span "Choose Your Extra Flavors" at bounding box center [351, 436] width 94 height 13
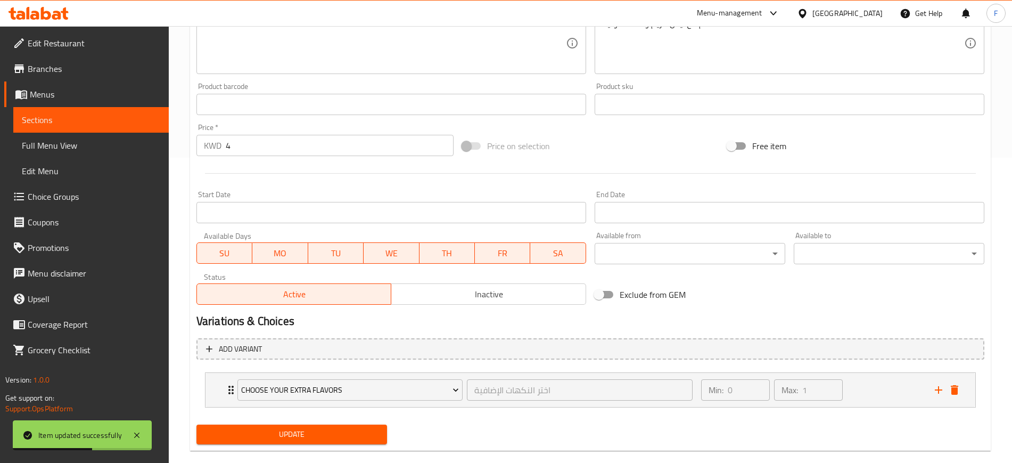
drag, startPoint x: 321, startPoint y: 441, endPoint x: 290, endPoint y: 346, distance: 99.8
click at [316, 434] on button "Update" at bounding box center [291, 434] width 191 height 20
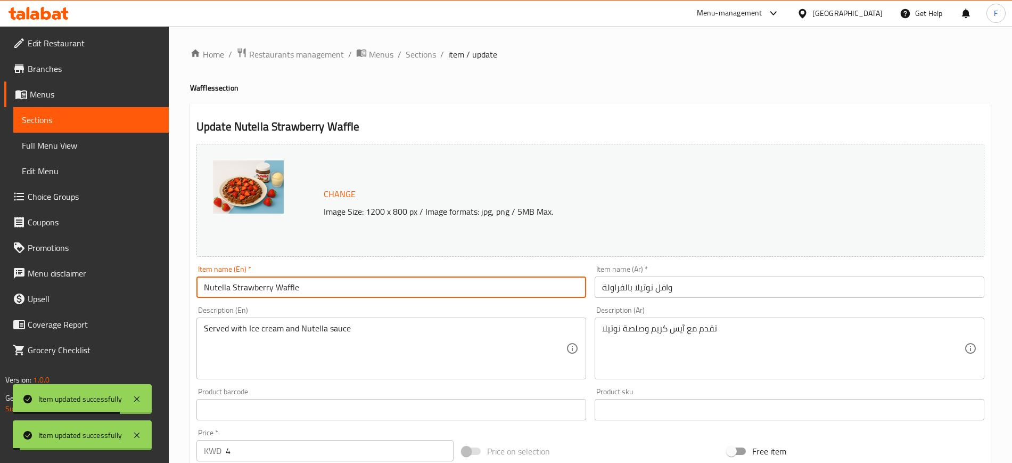
drag, startPoint x: 129, startPoint y: 275, endPoint x: 102, endPoint y: 273, distance: 27.2
click at [102, 273] on div "Edit Restaurant Branches Menus Sections Full Menu View Edit Menu Choice Groups …" at bounding box center [506, 405] width 1012 height 759
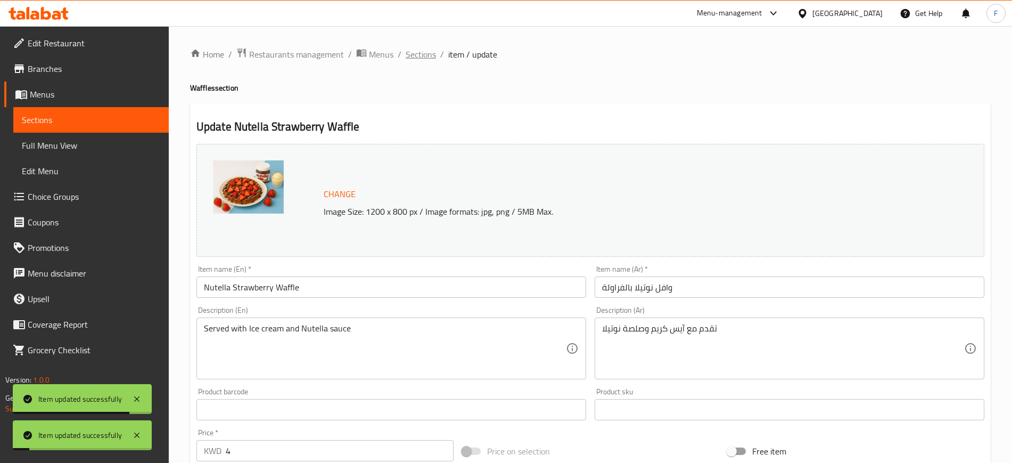
click at [419, 55] on span "Sections" at bounding box center [421, 54] width 30 height 13
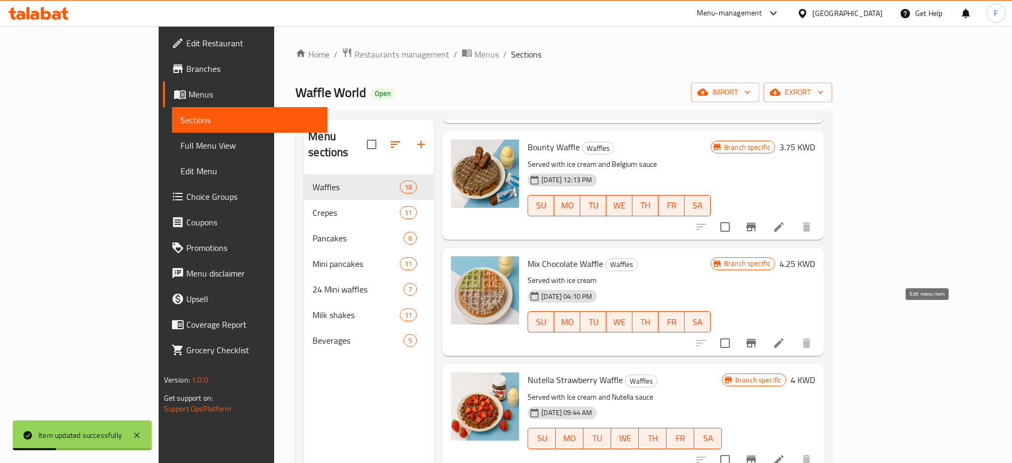
click at [785, 337] on icon at bounding box center [779, 343] width 13 height 13
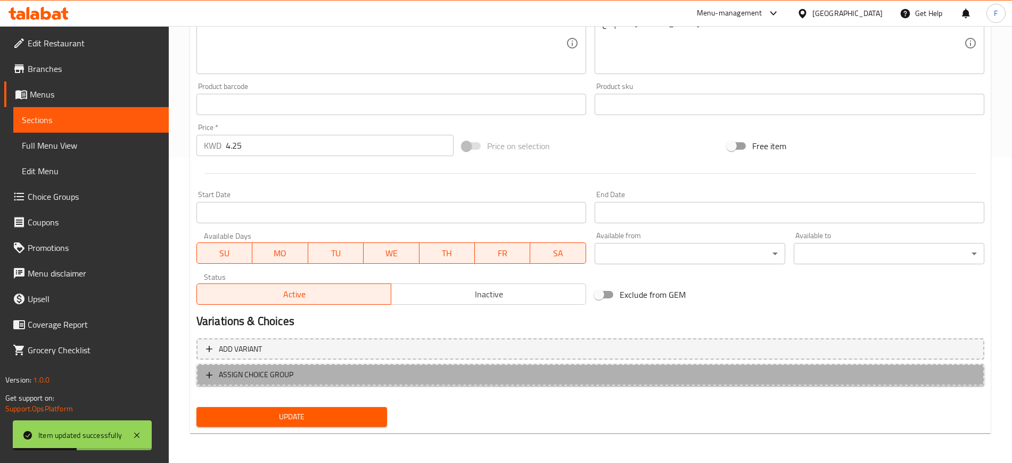
click at [356, 370] on span "ASSIGN CHOICE GROUP" at bounding box center [590, 374] width 769 height 13
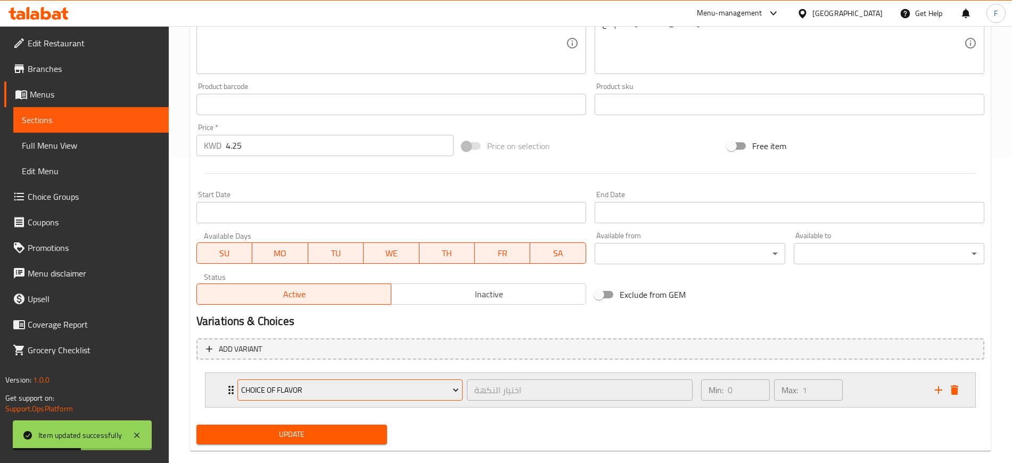
click at [343, 386] on span "choice of flavor" at bounding box center [350, 389] width 218 height 13
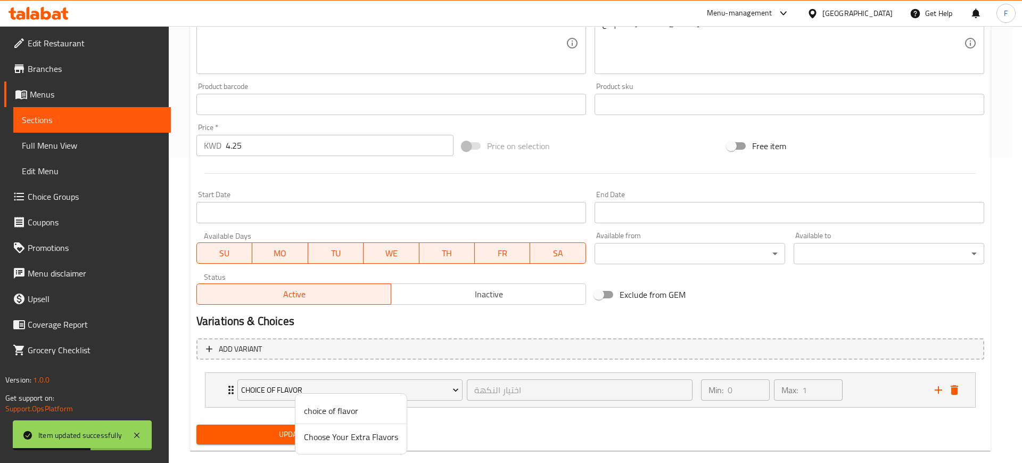
click at [357, 437] on span "Choose Your Extra Flavors" at bounding box center [351, 436] width 94 height 13
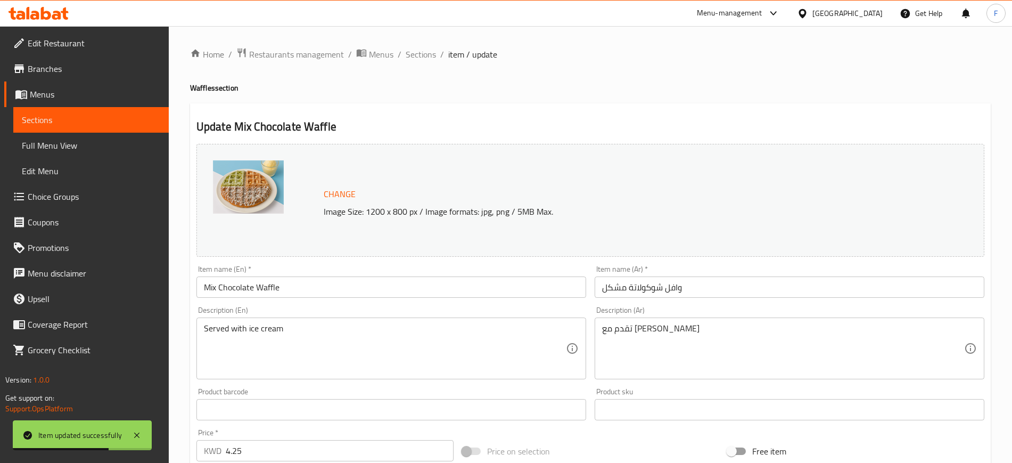
drag, startPoint x: 309, startPoint y: 297, endPoint x: 228, endPoint y: 291, distance: 81.1
click at [228, 291] on div "Item name (En)   * Mix Chocolate Waffle Item name (En) *" at bounding box center [391, 281] width 398 height 41
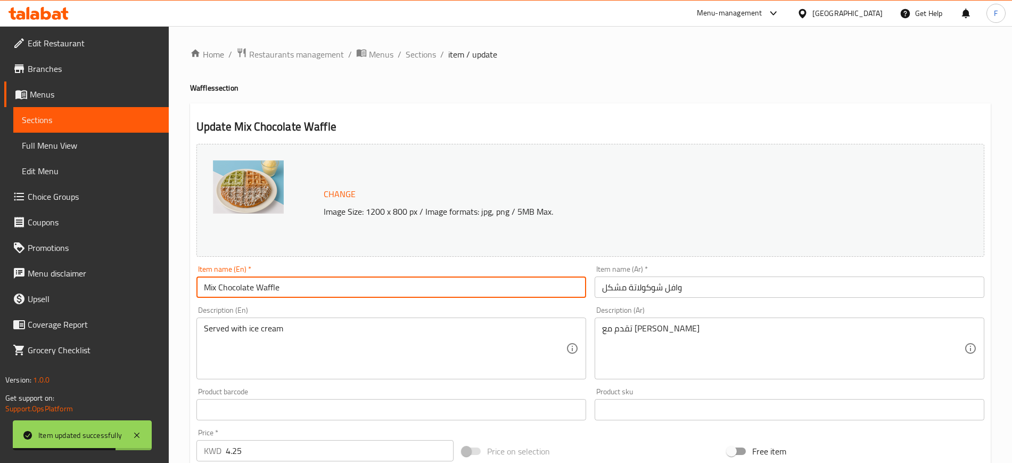
drag, startPoint x: 256, startPoint y: 293, endPoint x: 112, endPoint y: 289, distance: 143.8
click at [112, 289] on div "Edit Restaurant Branches Menus Sections Full Menu View Edit Menu Choice Groups …" at bounding box center [506, 405] width 1012 height 759
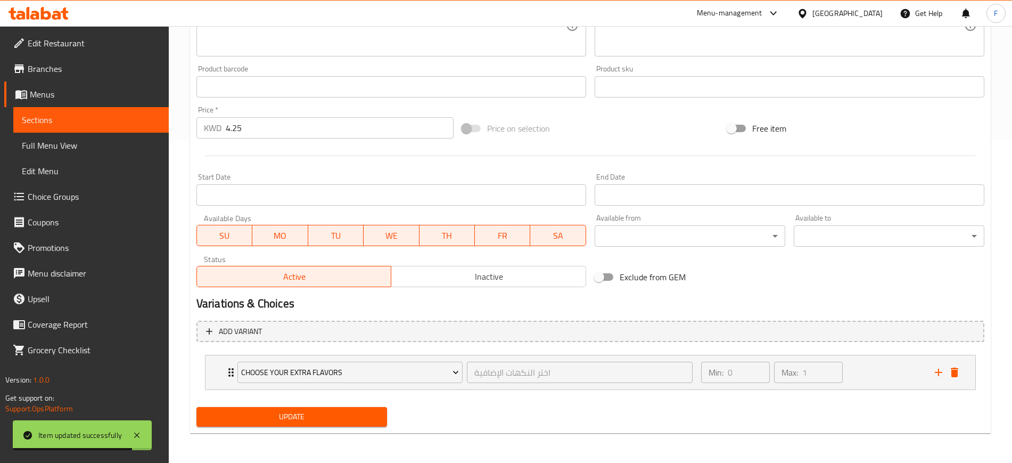
click at [274, 420] on span "Update" at bounding box center [292, 416] width 174 height 13
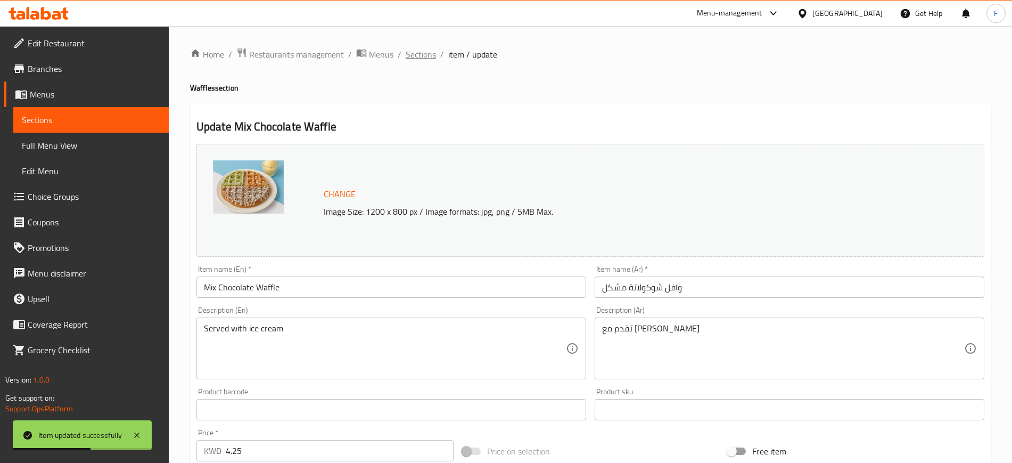
click at [417, 51] on span "Sections" at bounding box center [421, 54] width 30 height 13
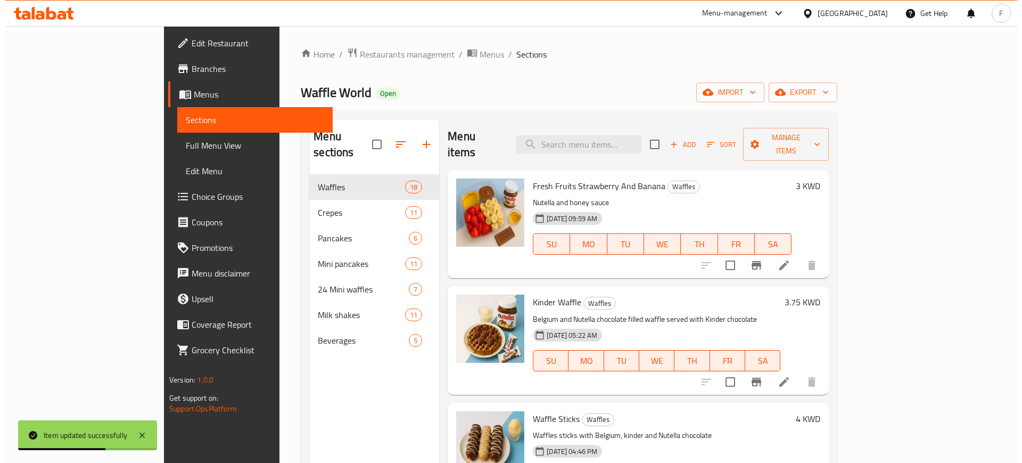
scroll to position [750, 0]
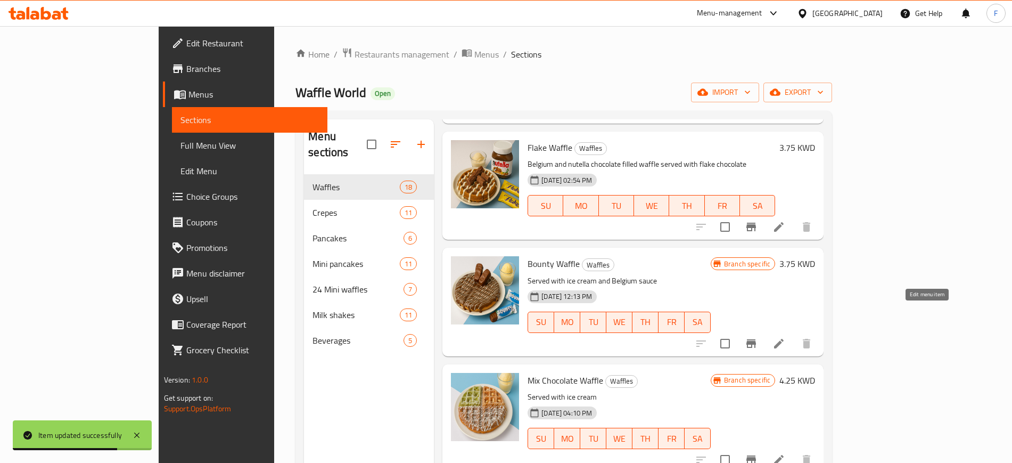
click at [784, 339] on icon at bounding box center [779, 344] width 10 height 10
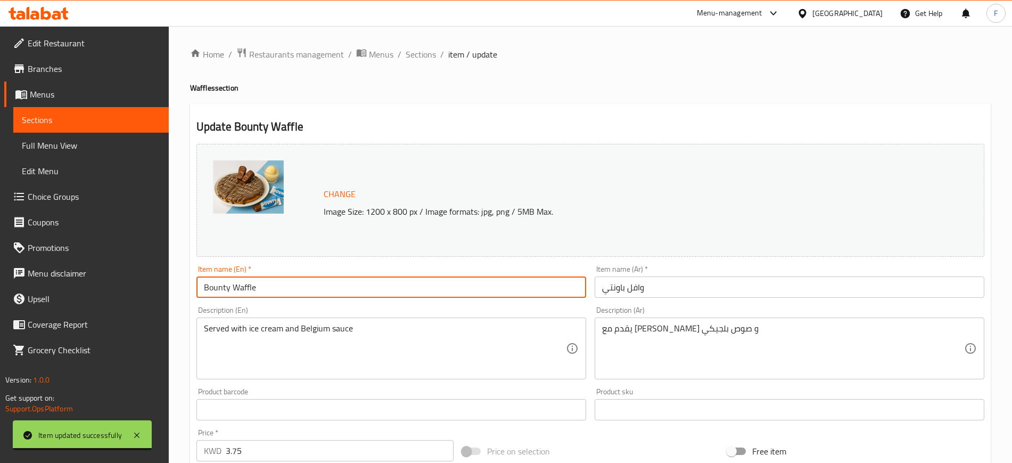
drag, startPoint x: 309, startPoint y: 282, endPoint x: 71, endPoint y: 300, distance: 239.2
click at [77, 290] on div "Edit Restaurant Branches Menus Sections Full Menu View Edit Menu Choice Groups …" at bounding box center [506, 397] width 1012 height 742
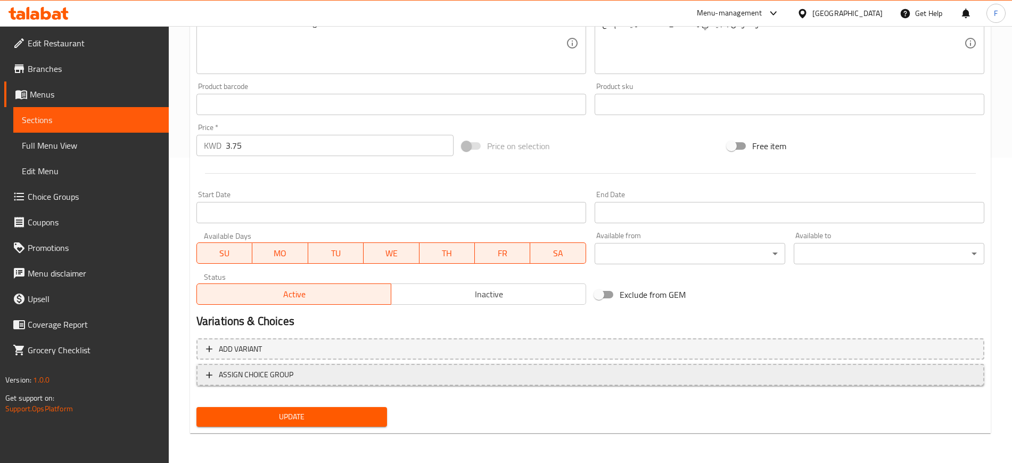
click at [295, 375] on span "ASSIGN CHOICE GROUP" at bounding box center [590, 374] width 769 height 13
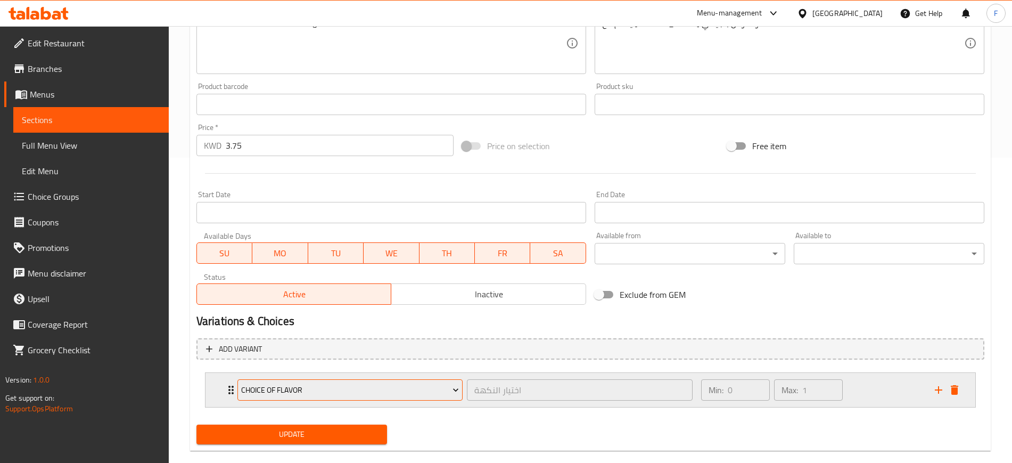
click at [304, 399] on button "choice of flavor" at bounding box center [349, 389] width 225 height 21
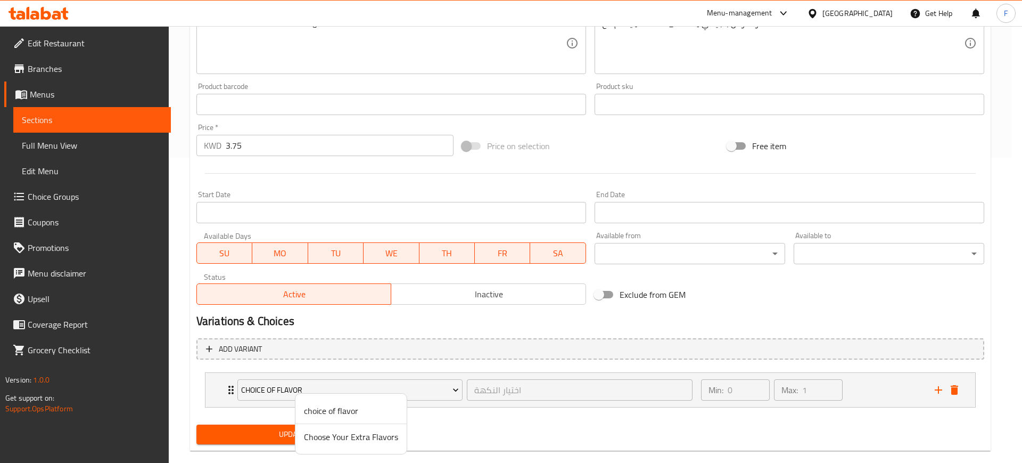
click at [326, 439] on span "Choose Your Extra Flavors" at bounding box center [351, 436] width 94 height 13
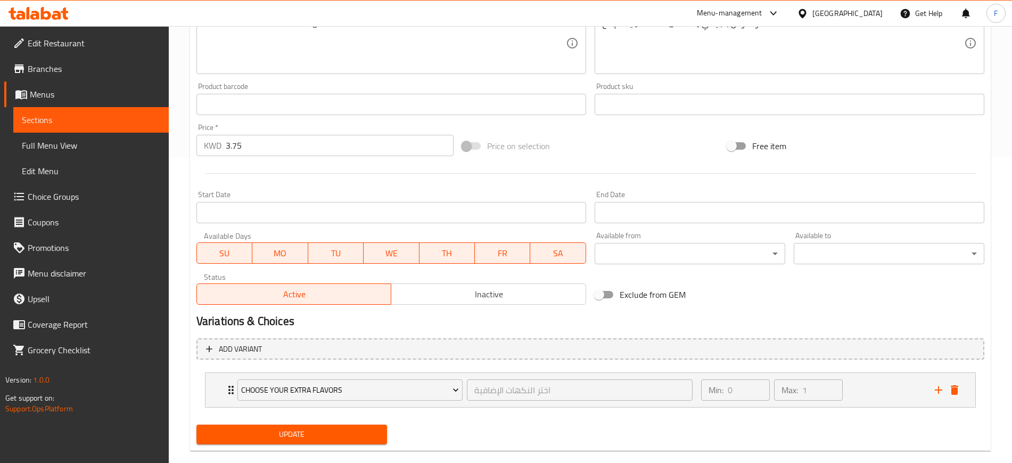
click at [323, 435] on span "Update" at bounding box center [292, 434] width 174 height 13
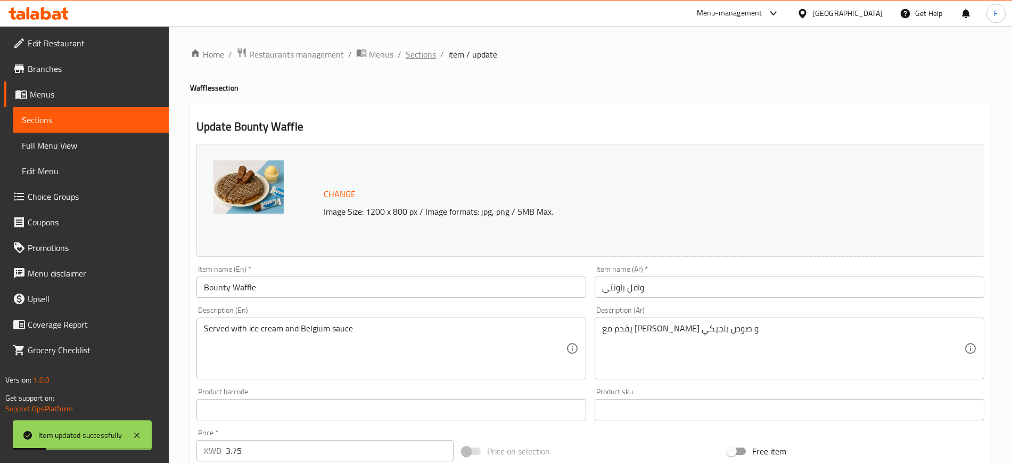
click at [428, 58] on span "Sections" at bounding box center [421, 54] width 30 height 13
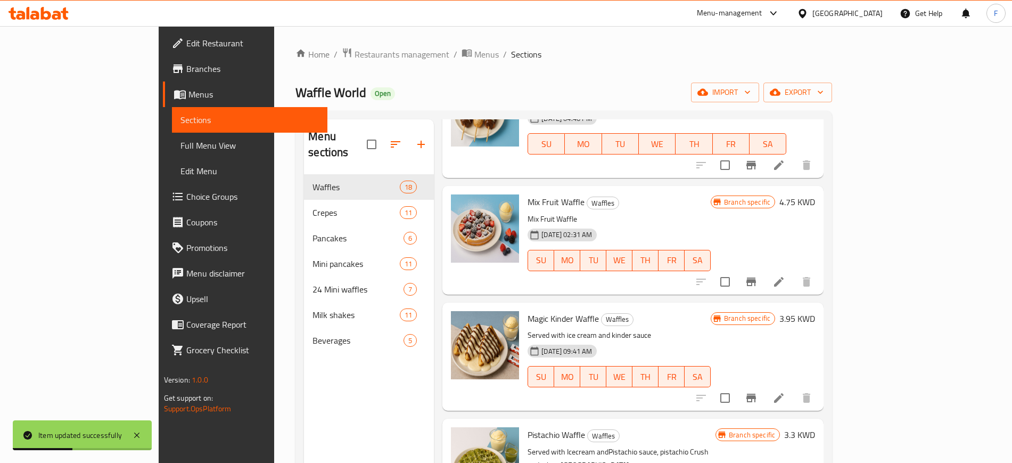
scroll to position [634, 0]
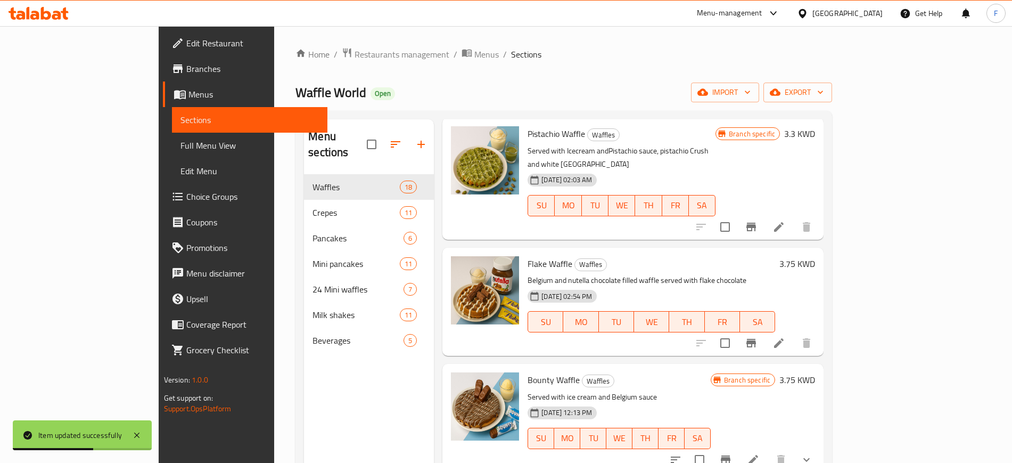
click at [794, 333] on li at bounding box center [779, 342] width 30 height 19
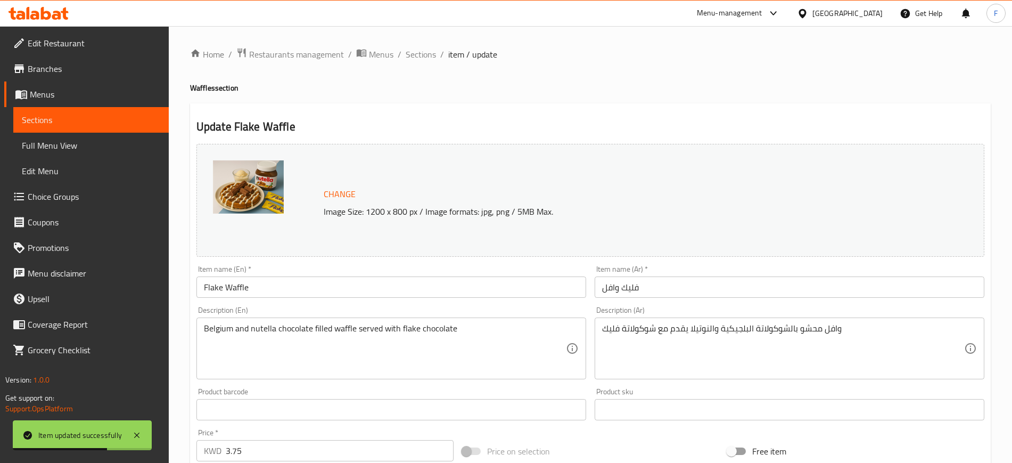
drag, startPoint x: 283, startPoint y: 292, endPoint x: 169, endPoint y: 279, distance: 114.7
click at [169, 279] on div "Home / Restaurants management / Menus / Sections / item / update Waffles sectio…" at bounding box center [590, 397] width 843 height 742
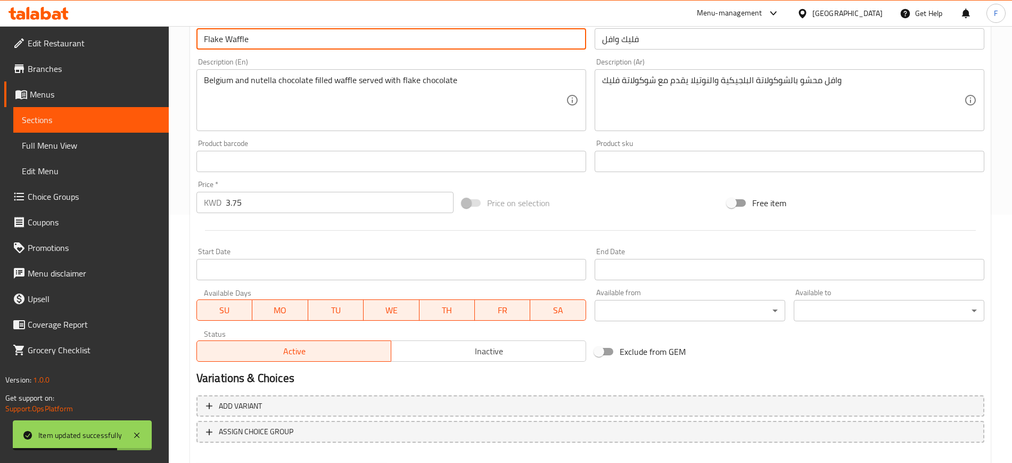
scroll to position [305, 0]
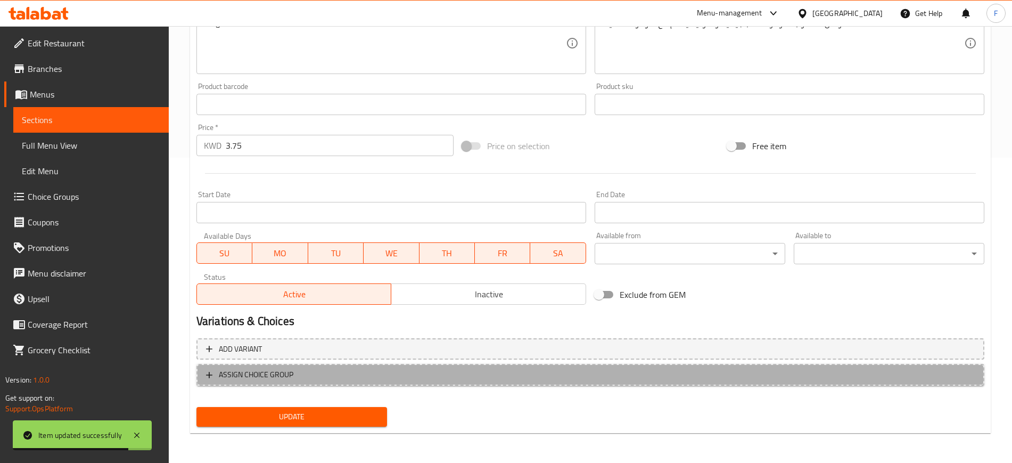
click at [333, 375] on span "ASSIGN CHOICE GROUP" at bounding box center [590, 374] width 769 height 13
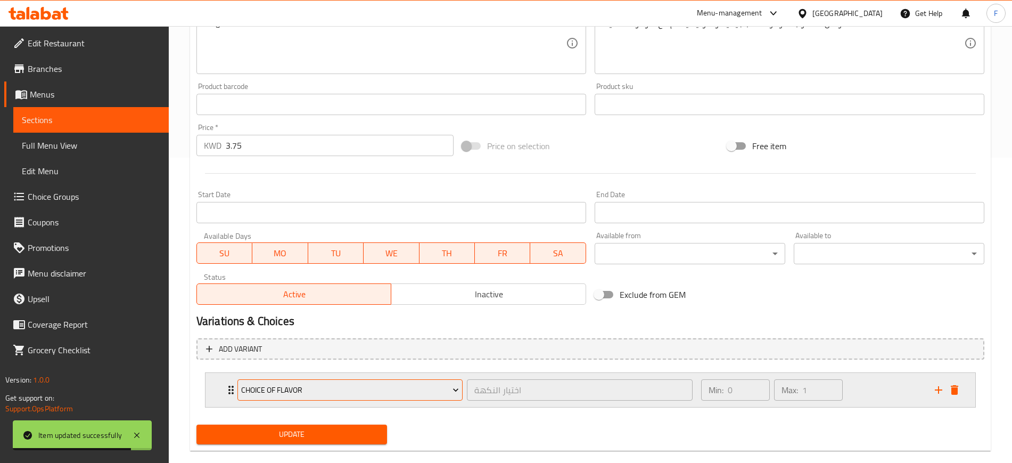
click at [322, 391] on span "choice of flavor" at bounding box center [350, 389] width 218 height 13
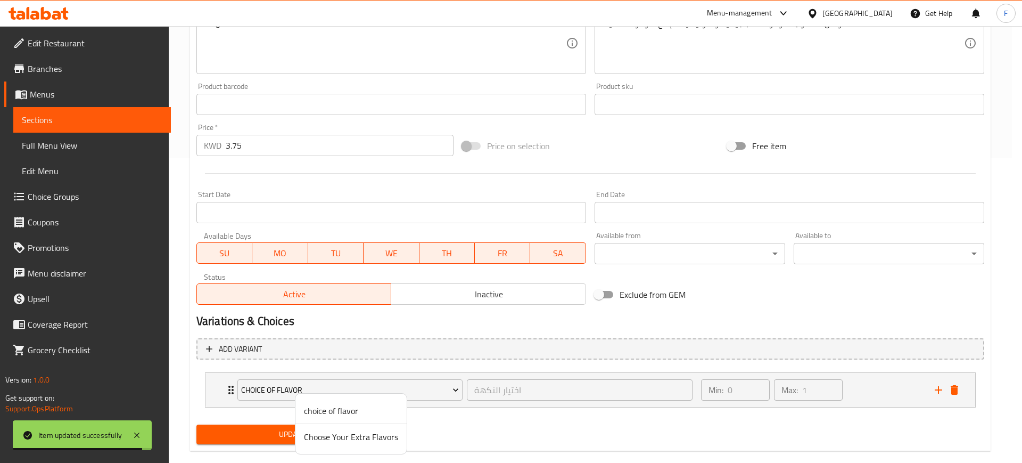
click at [369, 435] on span "Choose Your Extra Flavors" at bounding box center [351, 436] width 94 height 13
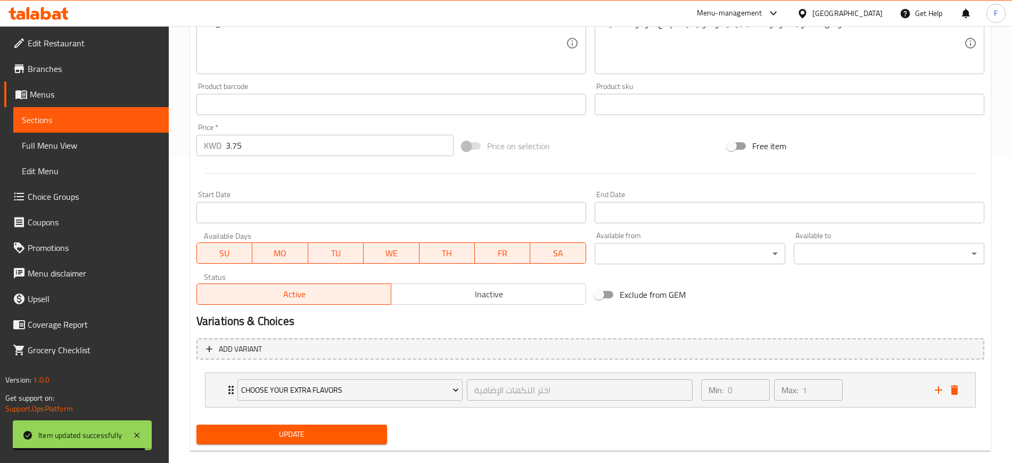
click at [348, 439] on span "Update" at bounding box center [292, 434] width 174 height 13
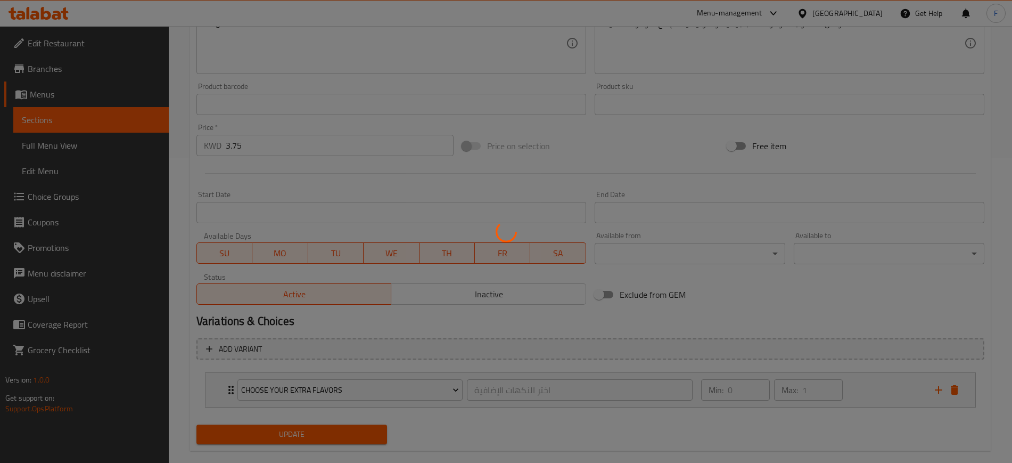
scroll to position [0, 0]
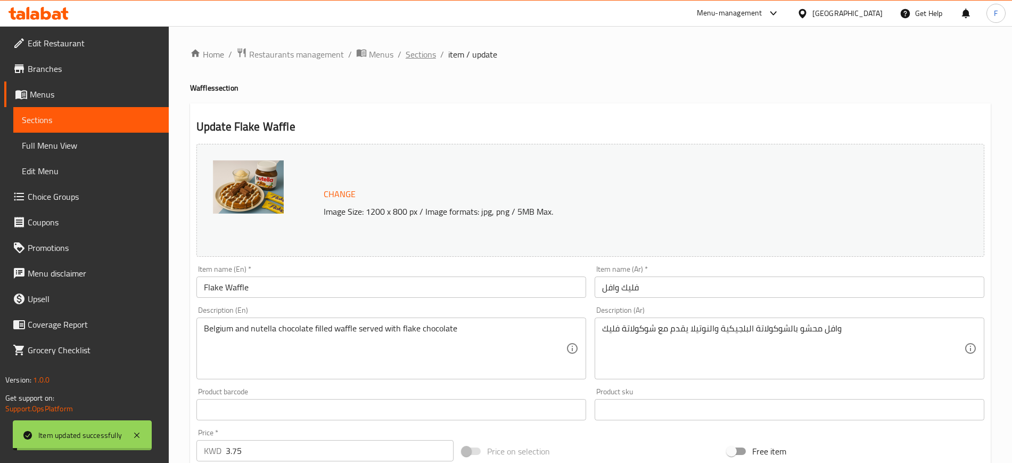
click at [426, 56] on span "Sections" at bounding box center [421, 54] width 30 height 13
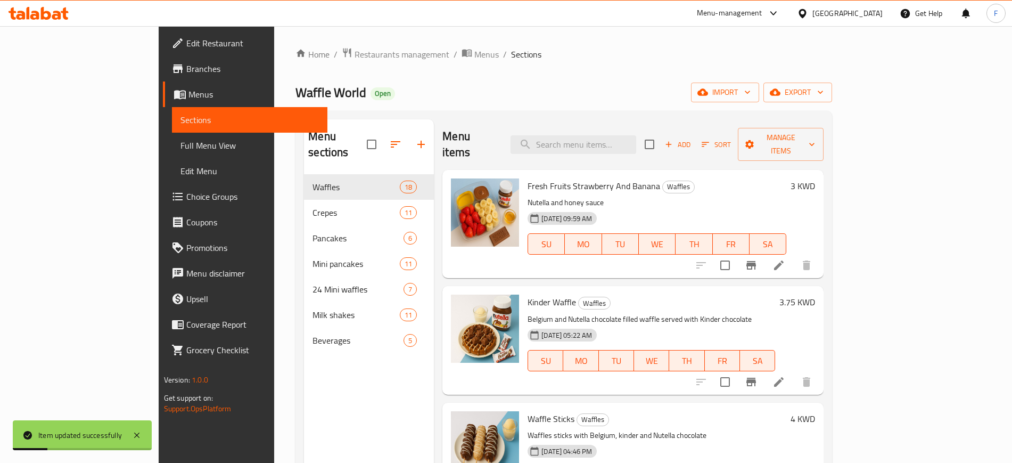
scroll to position [517, 0]
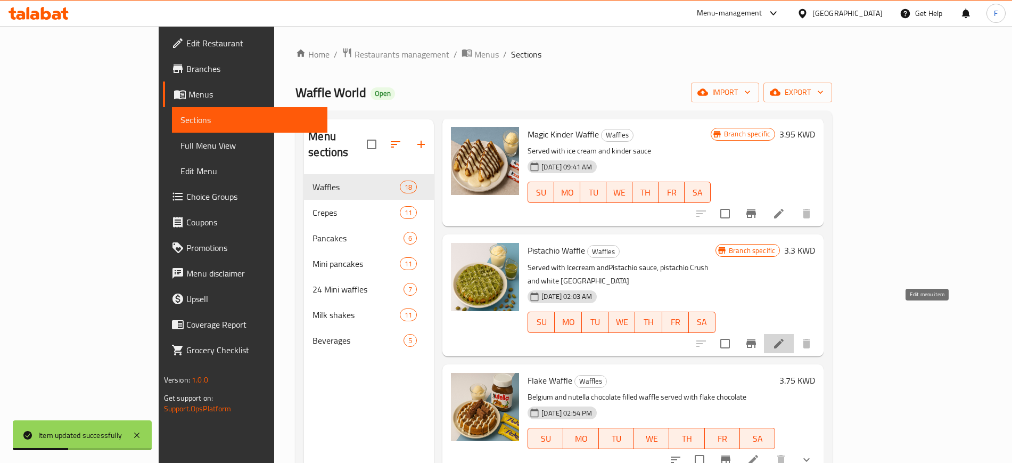
click at [785, 337] on icon at bounding box center [779, 343] width 13 height 13
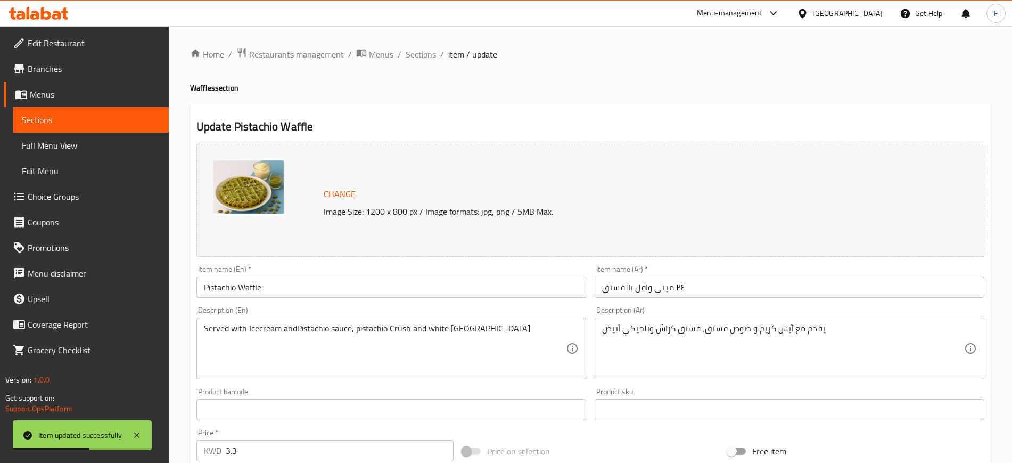
scroll to position [305, 0]
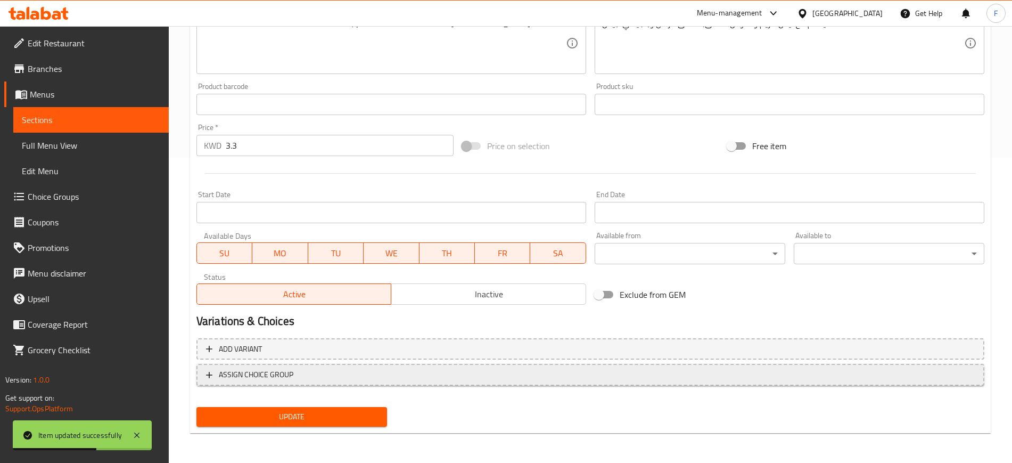
click at [388, 379] on span "ASSIGN CHOICE GROUP" at bounding box center [590, 374] width 769 height 13
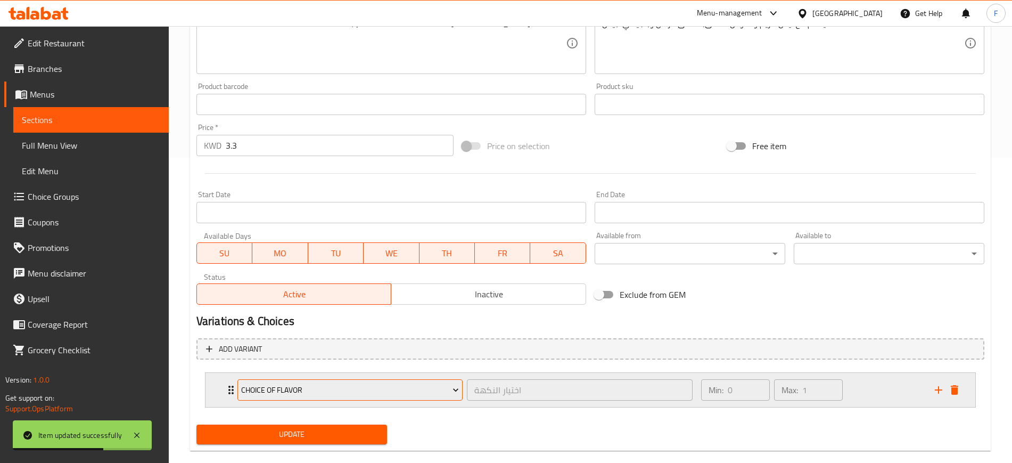
click at [325, 388] on span "choice of flavor" at bounding box center [350, 389] width 218 height 13
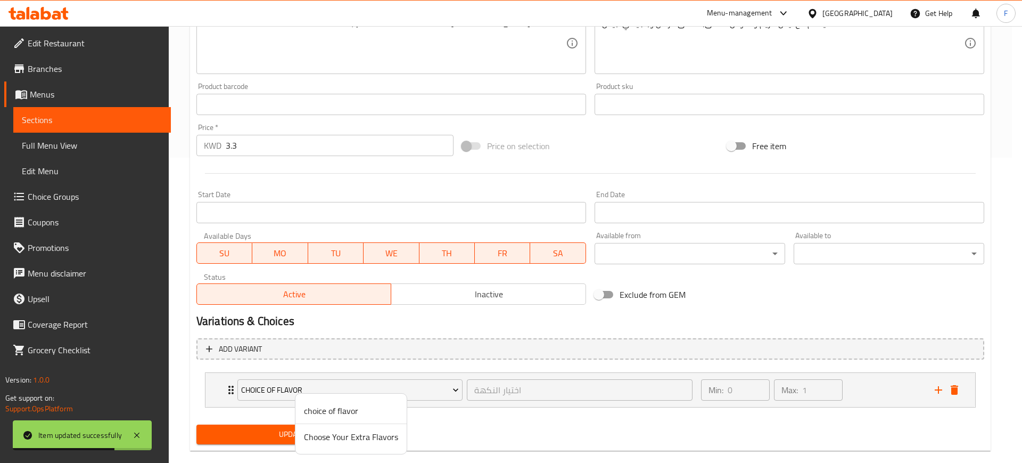
click at [340, 432] on span "Choose Your Extra Flavors" at bounding box center [351, 436] width 94 height 13
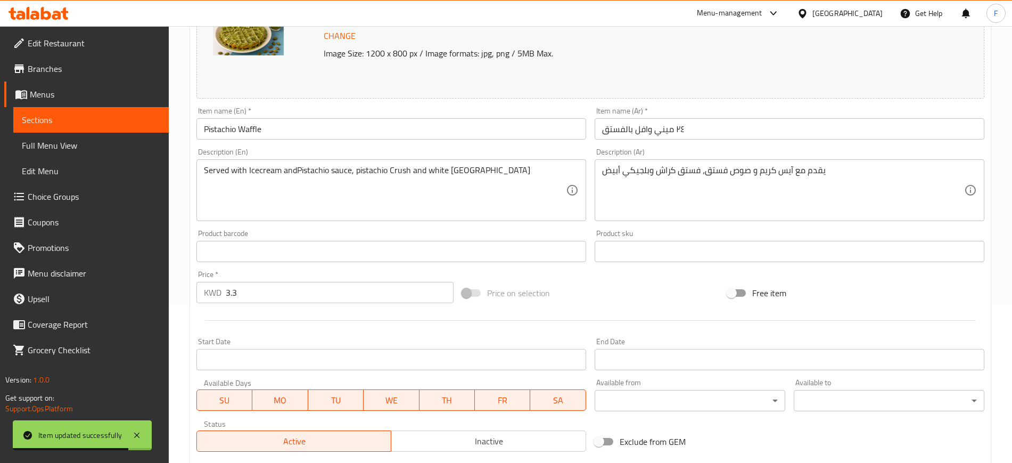
scroll to position [0, 0]
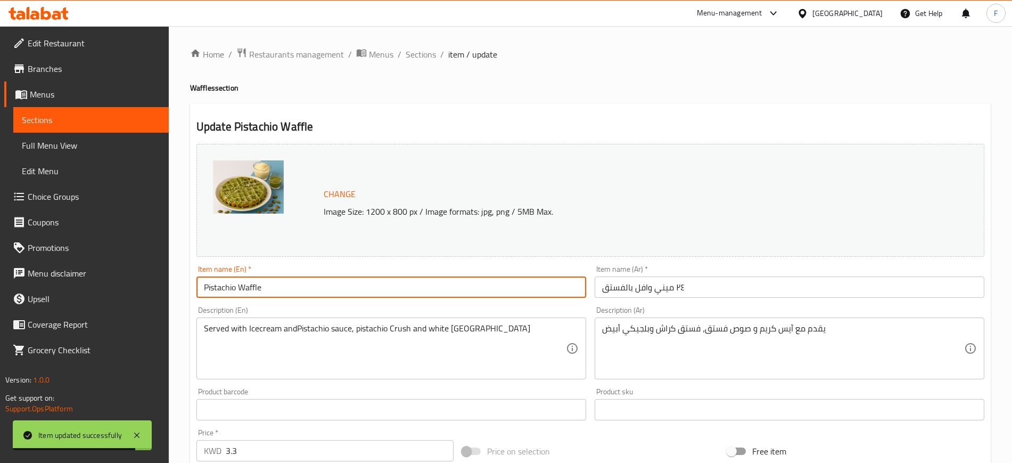
drag, startPoint x: 299, startPoint y: 291, endPoint x: 140, endPoint y: 283, distance: 159.4
click at [143, 279] on div "Edit Restaurant Branches Menus Sections Full Menu View Edit Menu Choice Groups …" at bounding box center [506, 405] width 1012 height 759
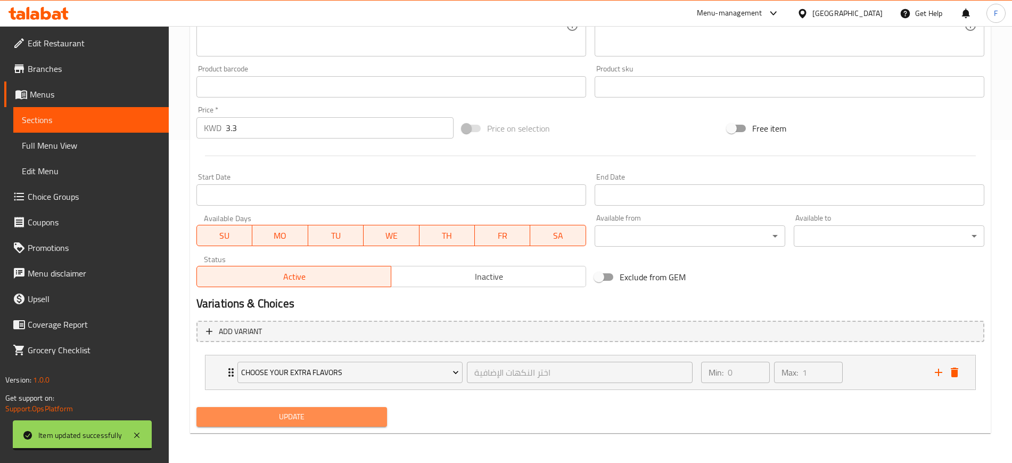
click at [334, 416] on span "Update" at bounding box center [292, 416] width 174 height 13
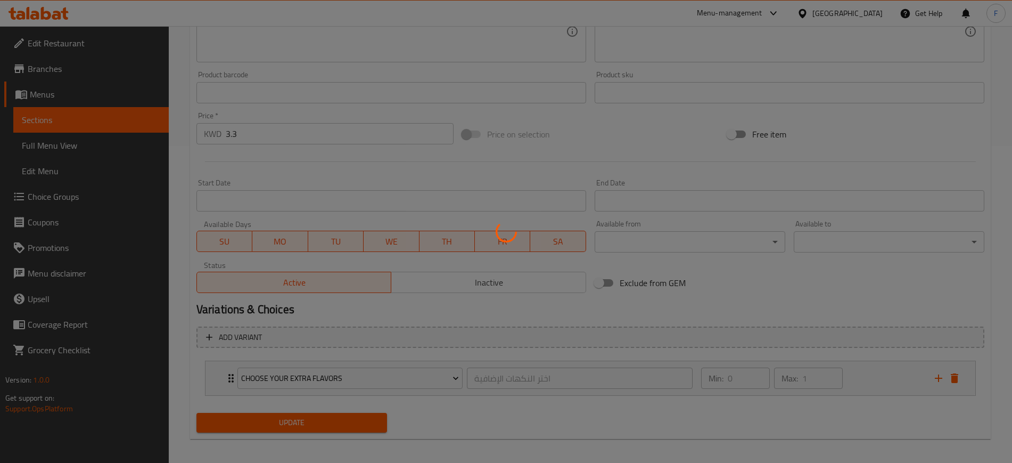
scroll to position [37, 0]
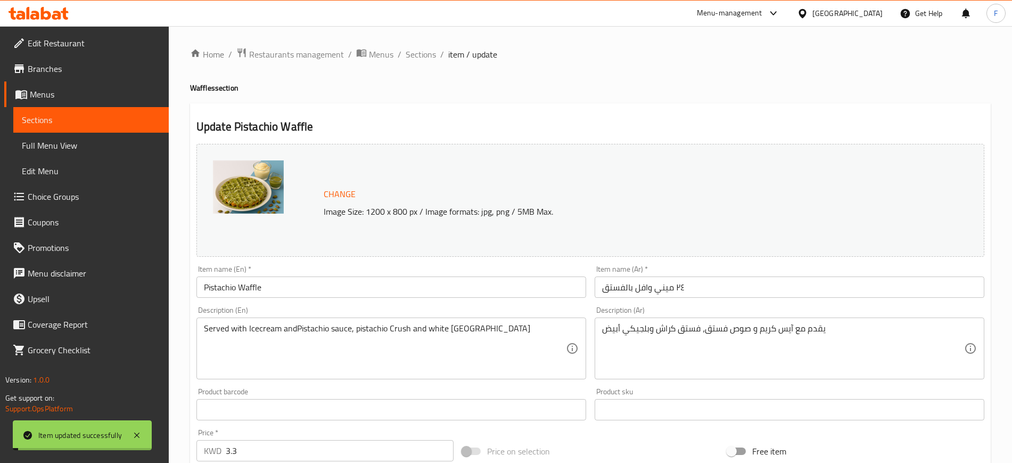
click at [414, 55] on span "Sections" at bounding box center [421, 54] width 30 height 13
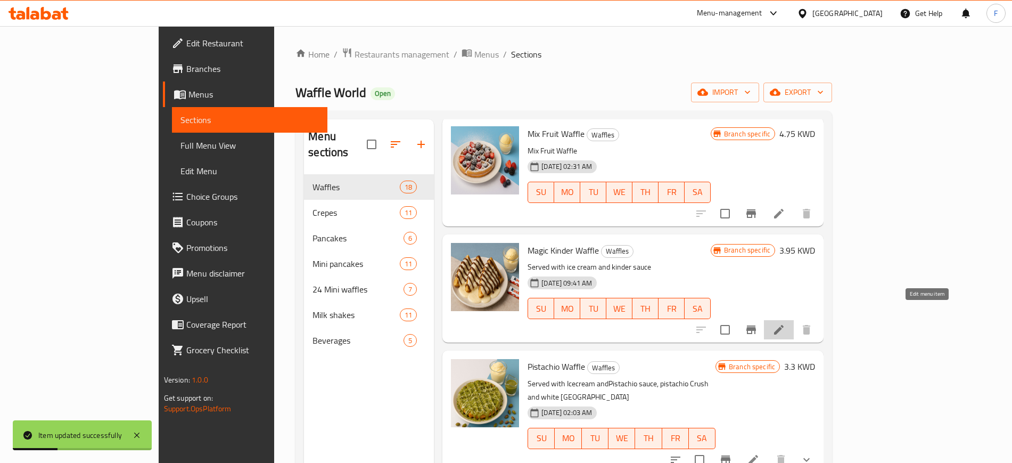
click at [785, 323] on icon at bounding box center [779, 329] width 13 height 13
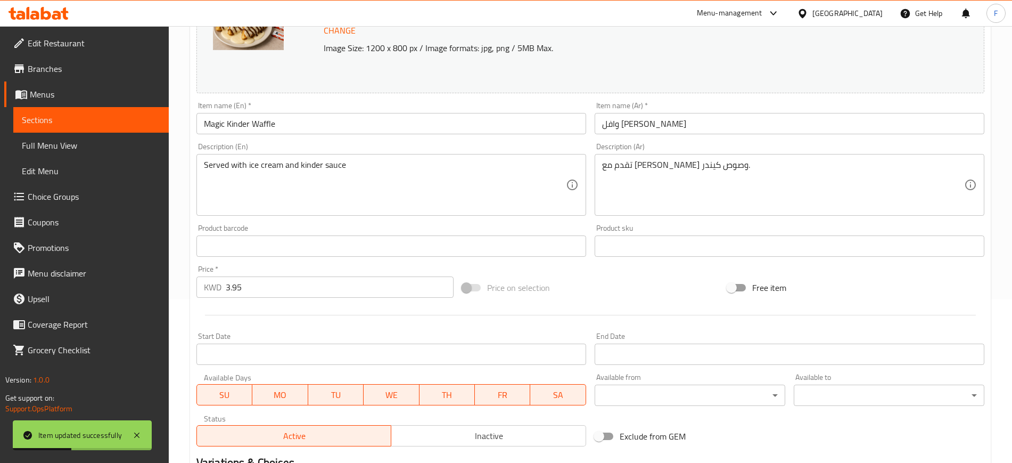
scroll to position [305, 0]
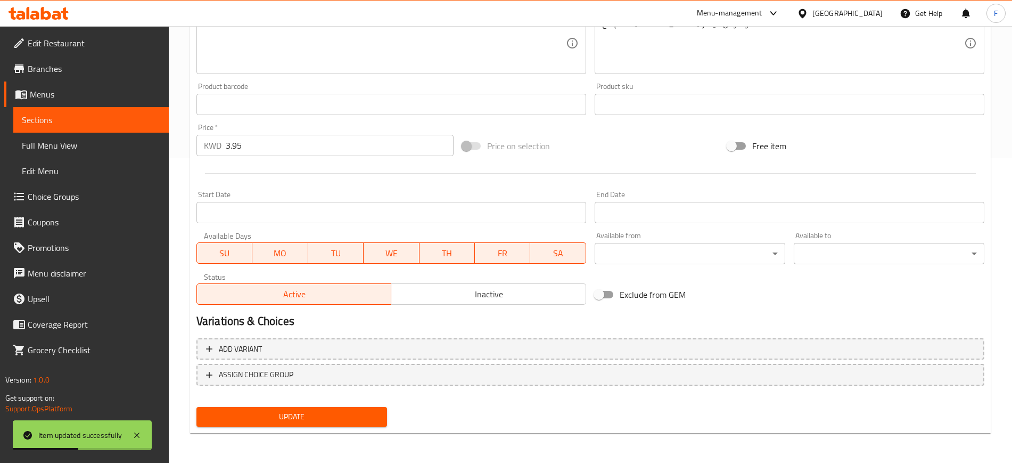
click at [278, 388] on div "Add variant ASSIGN CHOICE GROUP" at bounding box center [590, 368] width 797 height 69
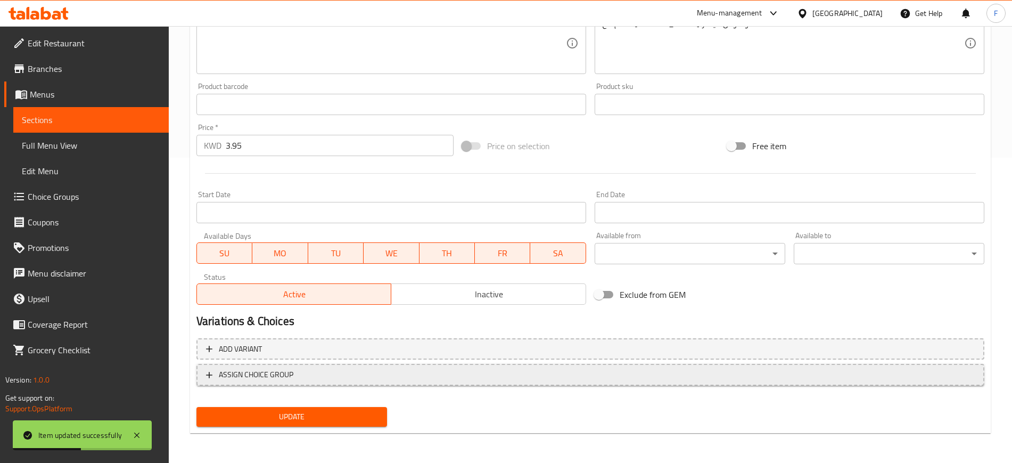
click at [284, 374] on span "ASSIGN CHOICE GROUP" at bounding box center [256, 374] width 75 height 13
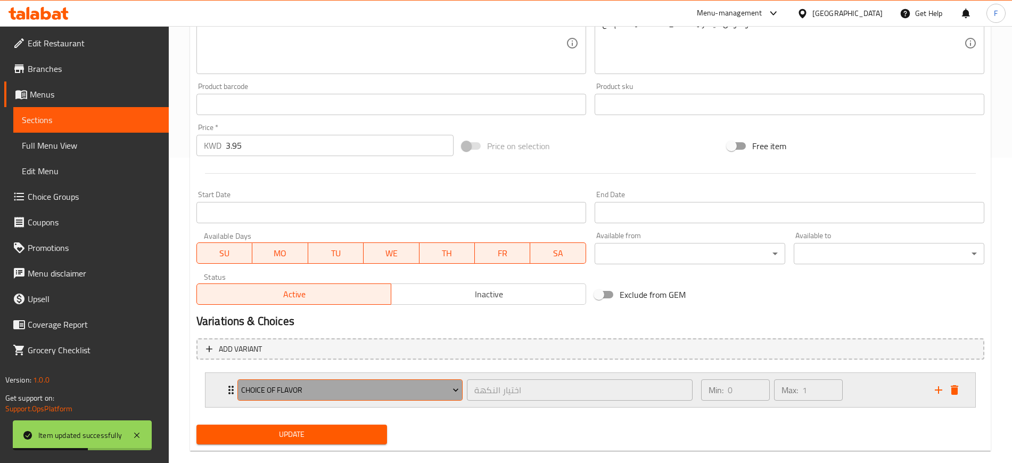
click at [287, 388] on span "choice of flavor" at bounding box center [350, 389] width 218 height 13
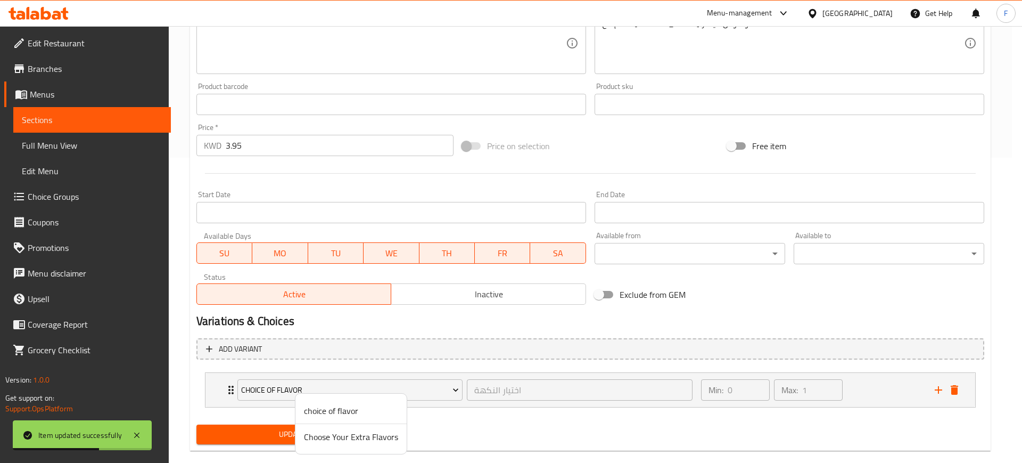
click at [355, 433] on span "Choose Your Extra Flavors" at bounding box center [351, 436] width 94 height 13
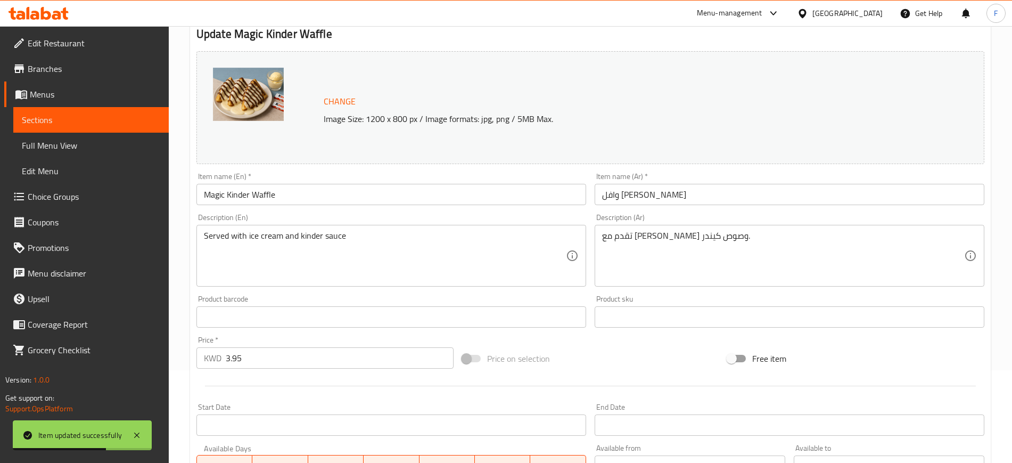
scroll to position [0, 0]
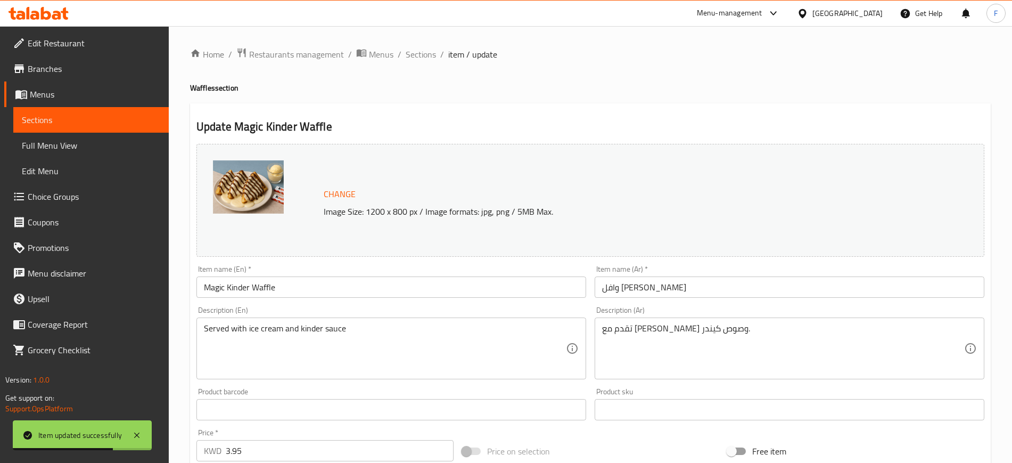
drag, startPoint x: 296, startPoint y: 300, endPoint x: 274, endPoint y: 290, distance: 24.3
click at [274, 290] on div "Item name (En)   * Magic Kinder Waffle Item name (En) *" at bounding box center [391, 281] width 398 height 41
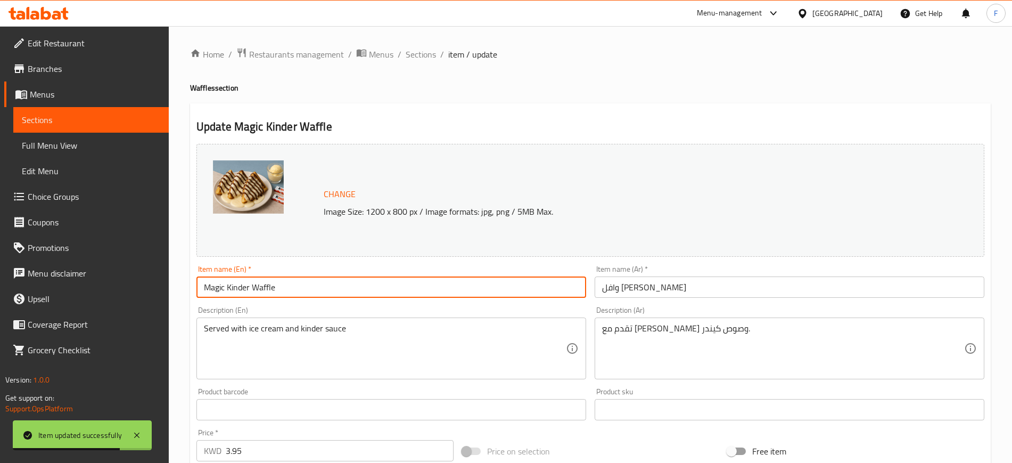
drag, startPoint x: 296, startPoint y: 287, endPoint x: 170, endPoint y: 280, distance: 125.9
click at [170, 280] on div "Home / Restaurants management / Menus / Sections / item / update Waffles sectio…" at bounding box center [590, 405] width 843 height 759
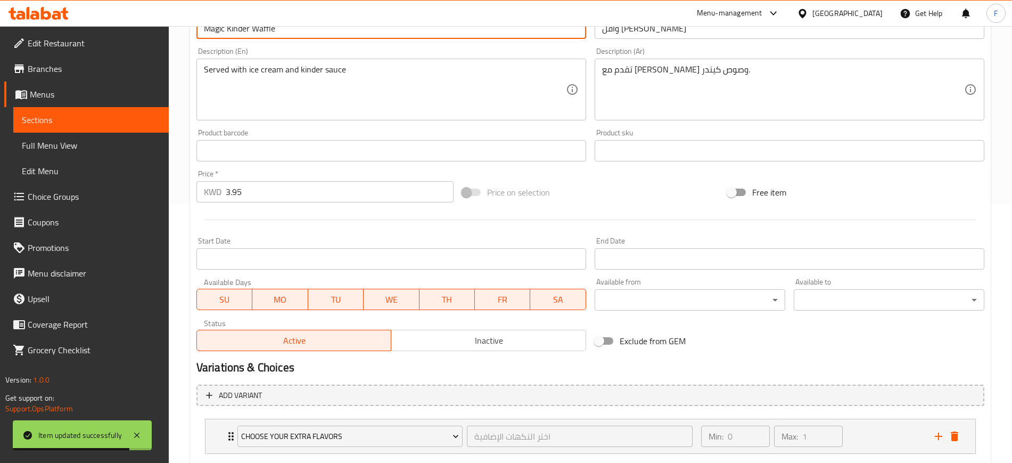
scroll to position [323, 0]
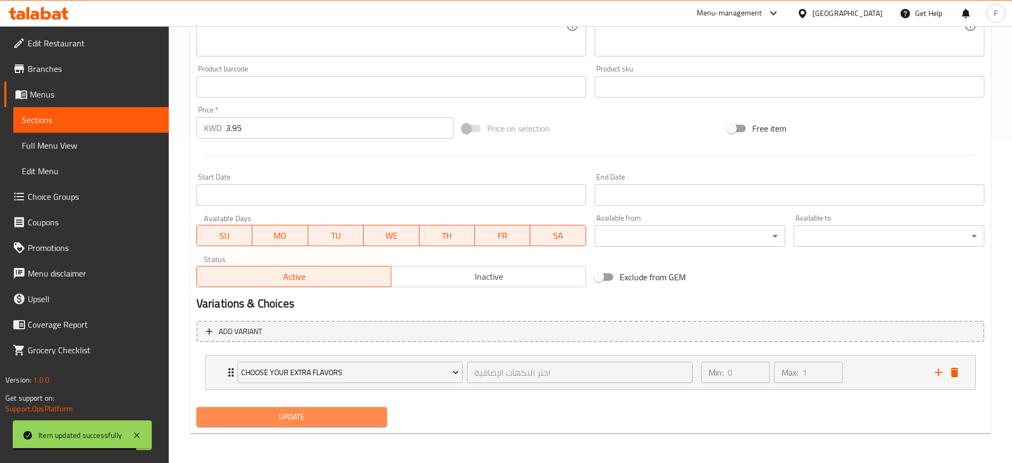
click at [317, 417] on span "Update" at bounding box center [292, 416] width 174 height 13
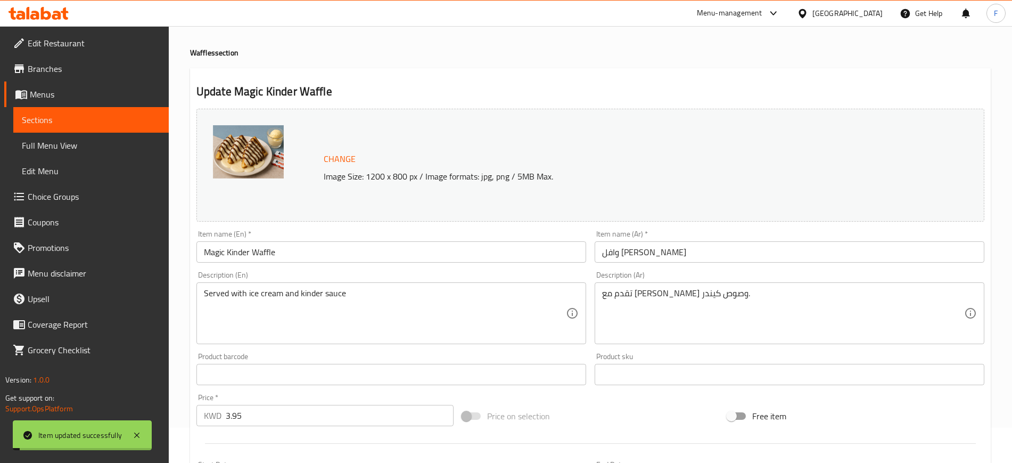
scroll to position [0, 0]
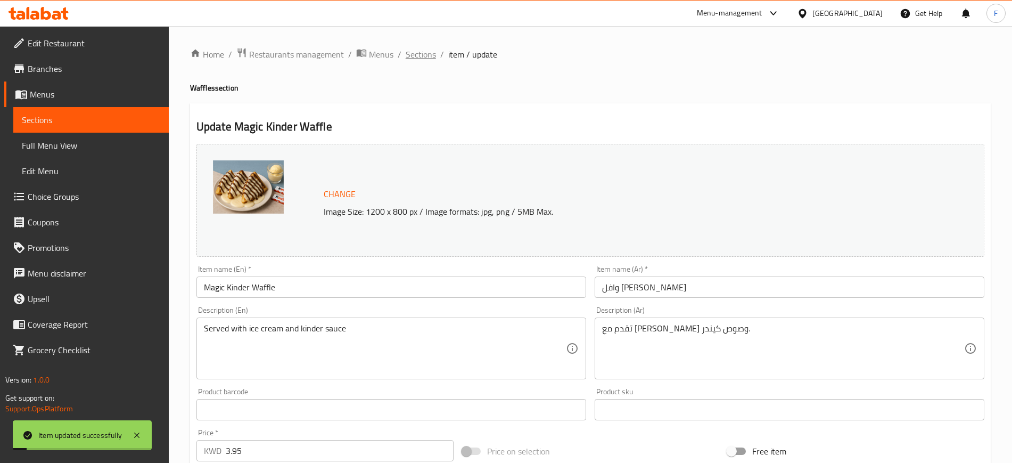
click at [428, 50] on span "Sections" at bounding box center [421, 54] width 30 height 13
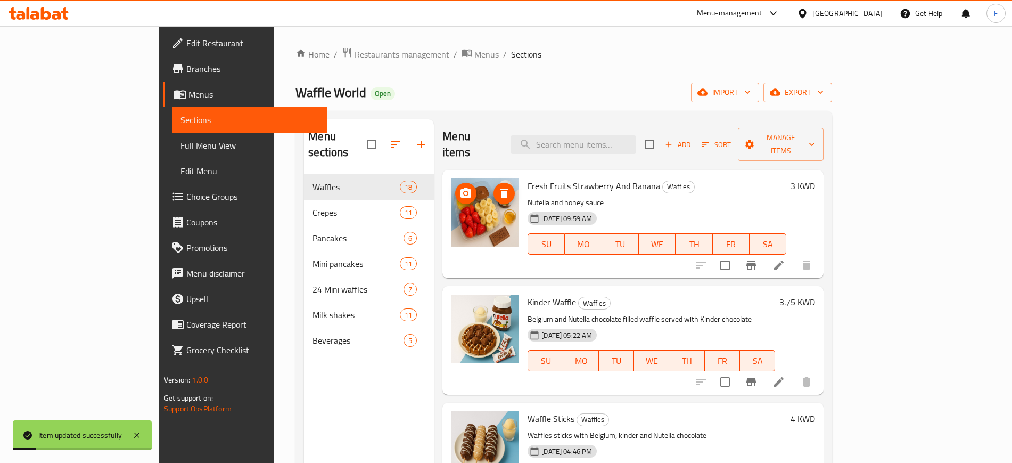
scroll to position [284, 0]
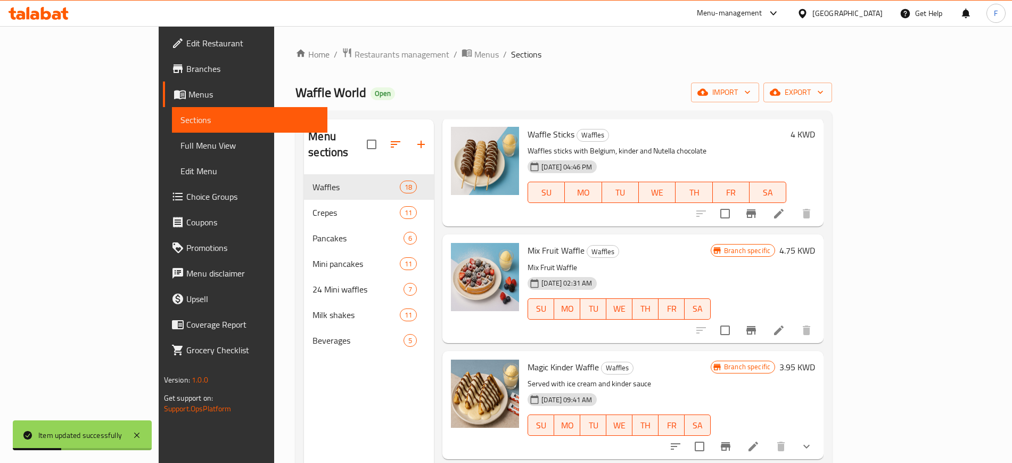
click at [794, 321] on li at bounding box center [779, 330] width 30 height 19
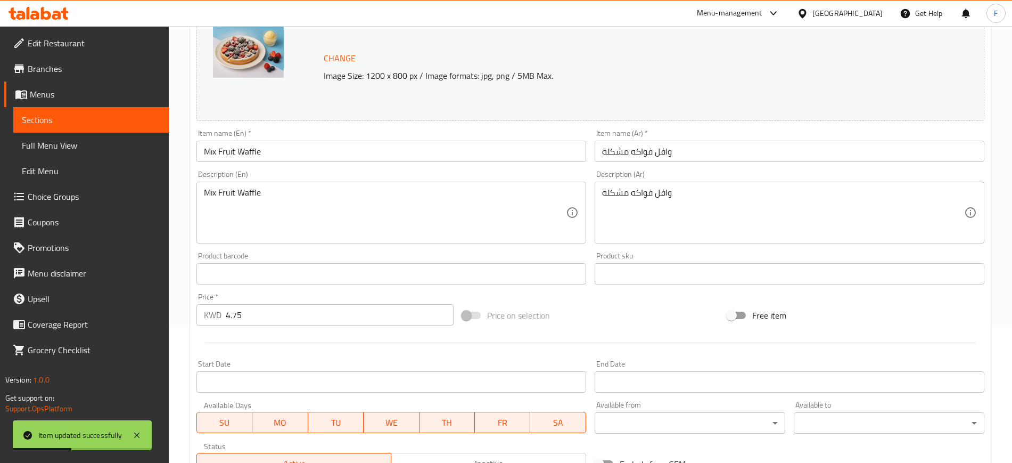
scroll to position [305, 0]
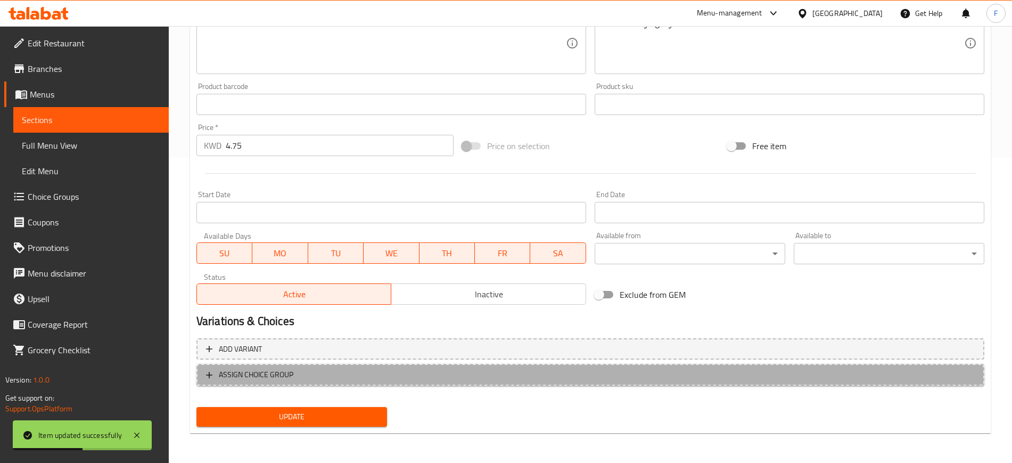
click at [292, 376] on span "ASSIGN CHOICE GROUP" at bounding box center [256, 374] width 75 height 13
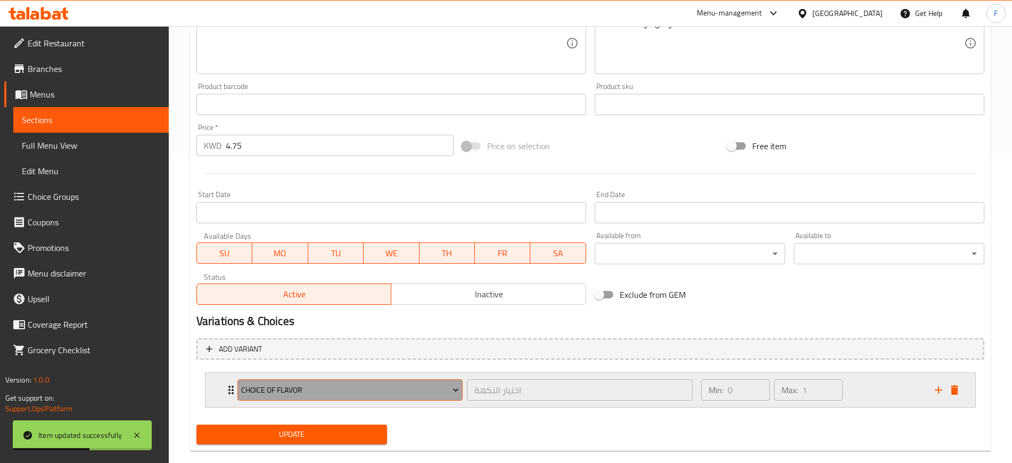
click at [298, 390] on span "choice of flavor" at bounding box center [350, 389] width 218 height 13
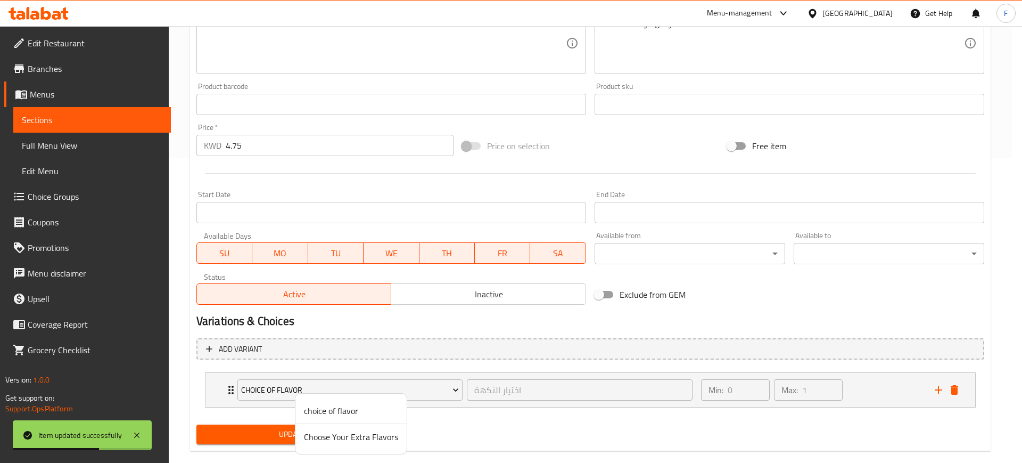
click at [327, 438] on span "Choose Your Extra Flavors" at bounding box center [351, 436] width 94 height 13
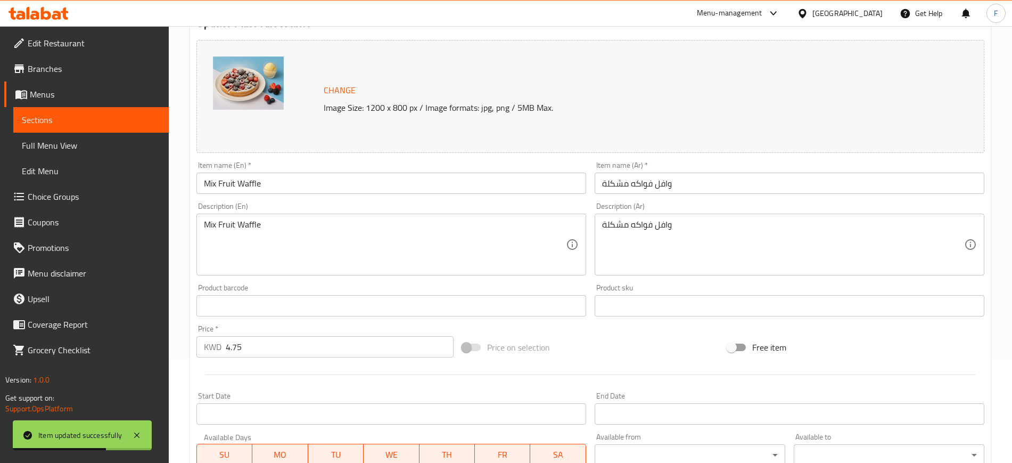
scroll to position [0, 0]
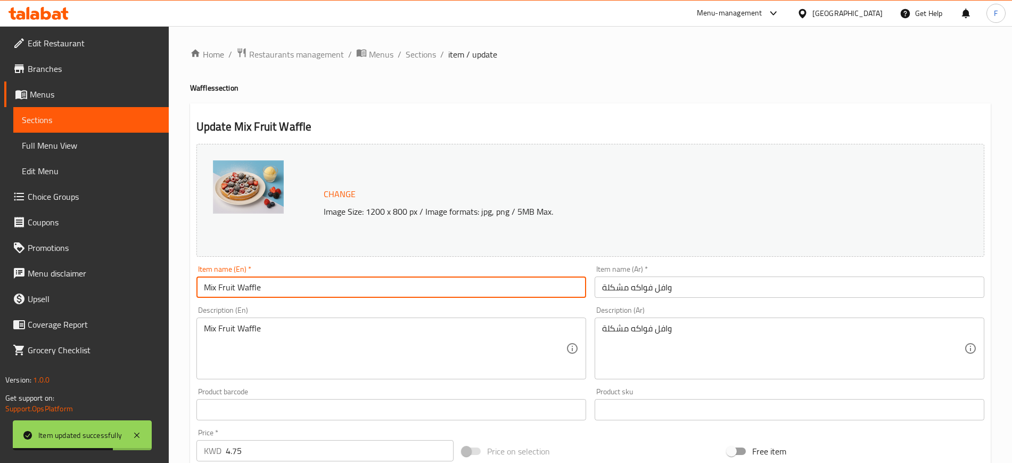
drag, startPoint x: 275, startPoint y: 291, endPoint x: 148, endPoint y: 294, distance: 126.8
click at [151, 291] on div "Edit Restaurant Branches Menus Sections Full Menu View Edit Menu Choice Groups …" at bounding box center [506, 405] width 1012 height 759
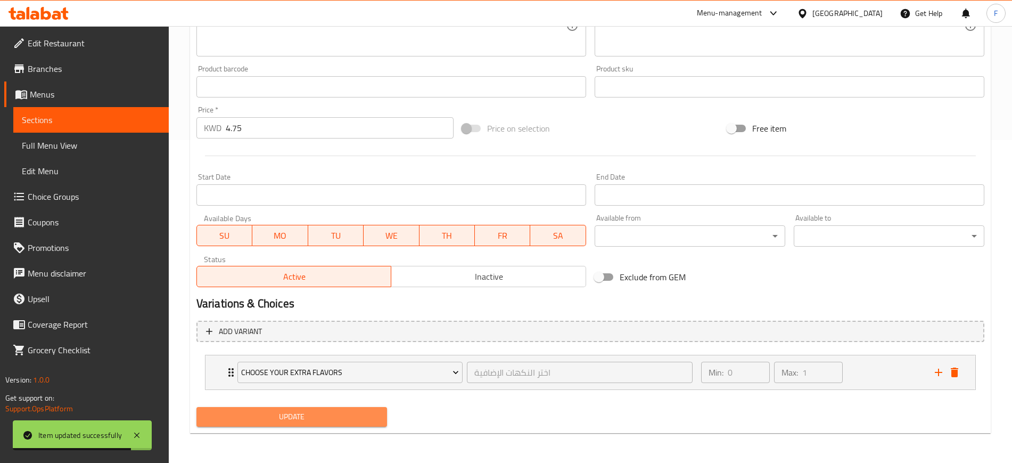
click at [250, 422] on span "Update" at bounding box center [292, 416] width 174 height 13
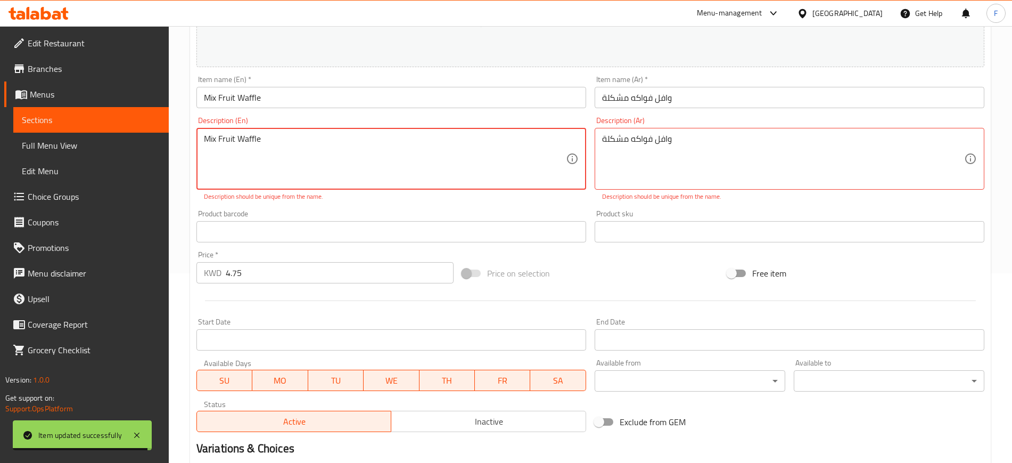
drag, startPoint x: 218, startPoint y: 155, endPoint x: 144, endPoint y: 162, distance: 74.4
click at [144, 162] on div "Edit Restaurant Branches Menus Sections Full Menu View Edit Menu Choice Groups …" at bounding box center [506, 222] width 1012 height 771
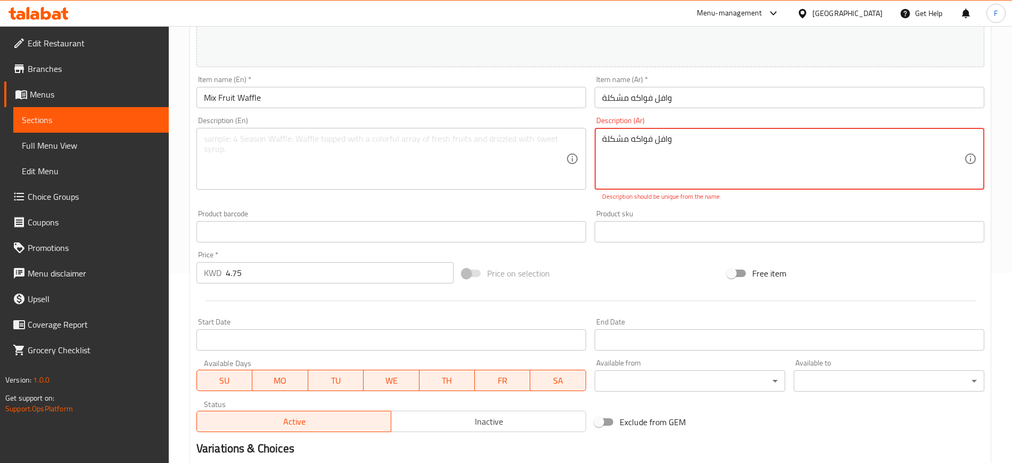
drag, startPoint x: 780, startPoint y: 146, endPoint x: 386, endPoint y: 184, distance: 395.8
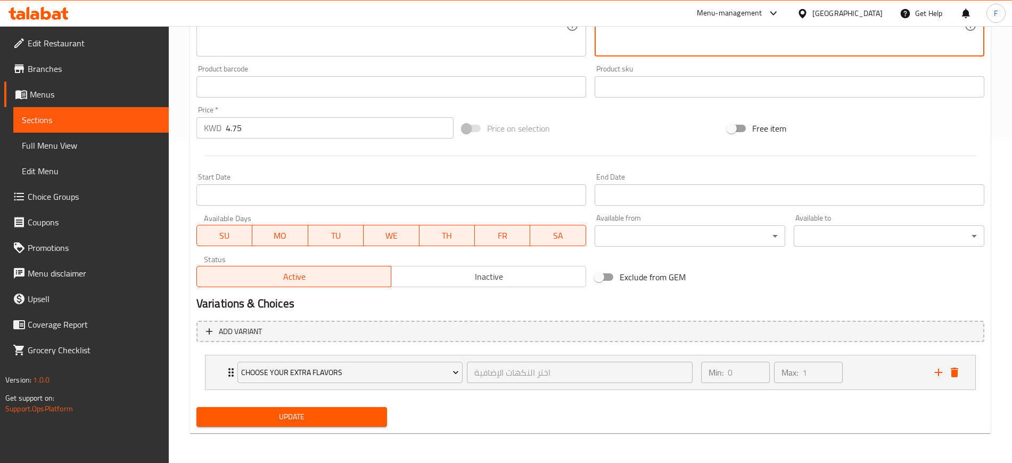
click at [298, 412] on span "Update" at bounding box center [292, 416] width 174 height 13
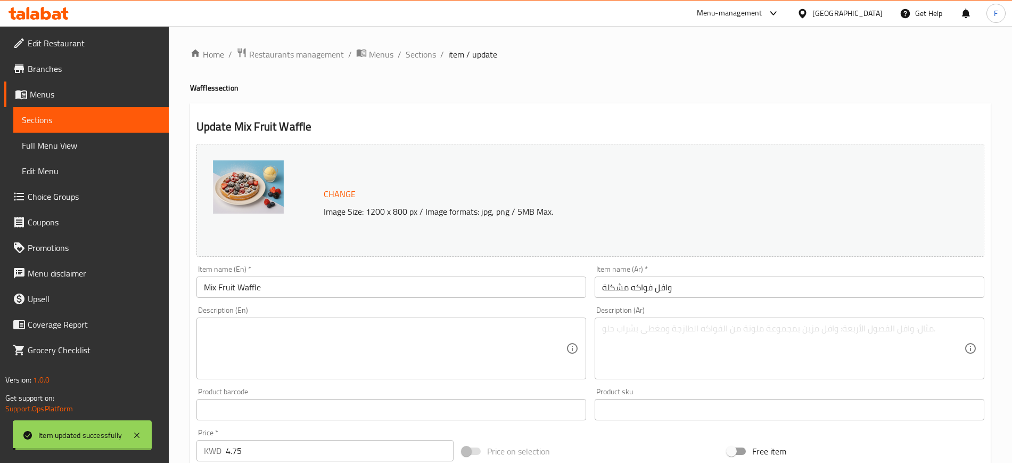
click at [421, 56] on span "Sections" at bounding box center [421, 54] width 30 height 13
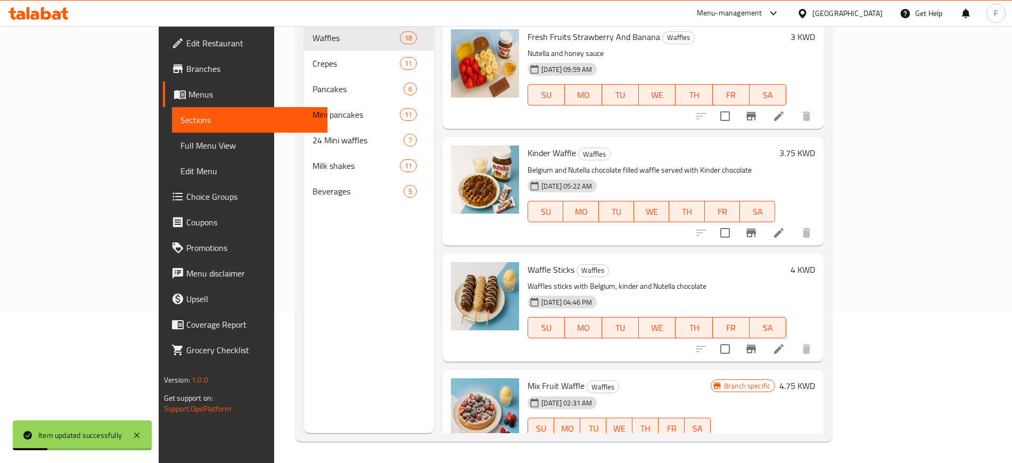
click at [785, 342] on icon at bounding box center [779, 348] width 13 height 13
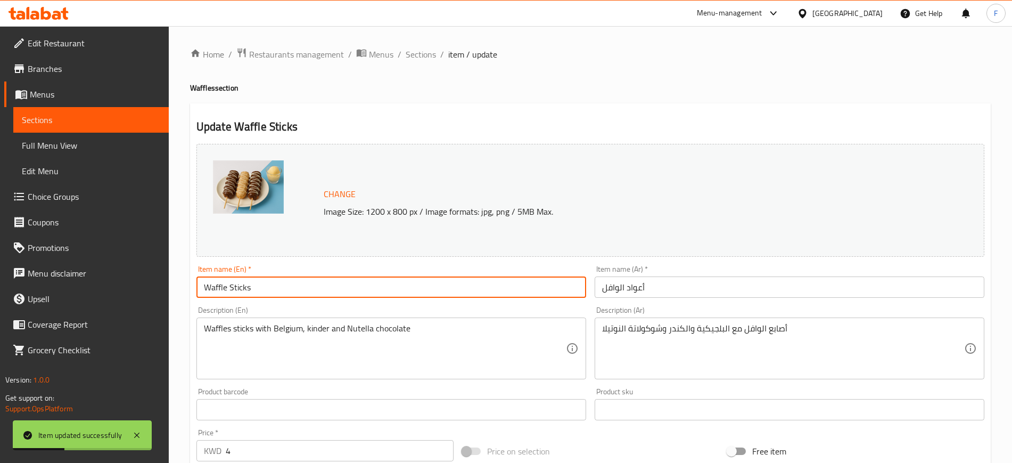
drag, startPoint x: 267, startPoint y: 295, endPoint x: 158, endPoint y: 283, distance: 109.8
click at [158, 283] on div "Edit Restaurant Branches Menus Sections Full Menu View Edit Menu Choice Groups …" at bounding box center [506, 397] width 1012 height 742
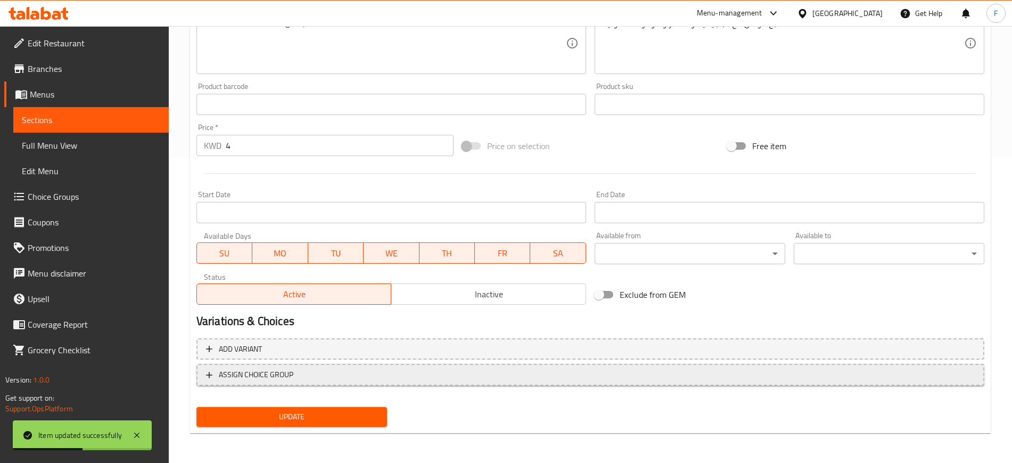
click at [303, 376] on span "ASSIGN CHOICE GROUP" at bounding box center [590, 374] width 769 height 13
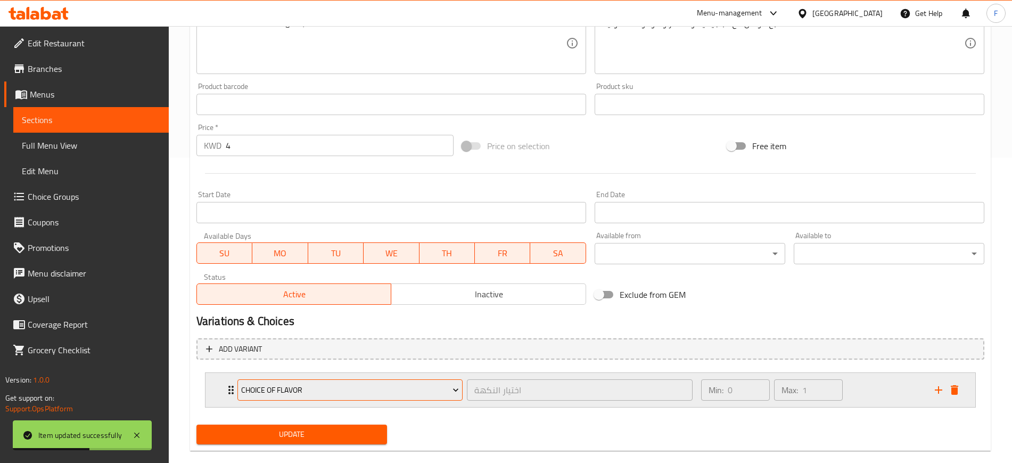
click at [303, 389] on span "choice of flavor" at bounding box center [350, 389] width 218 height 13
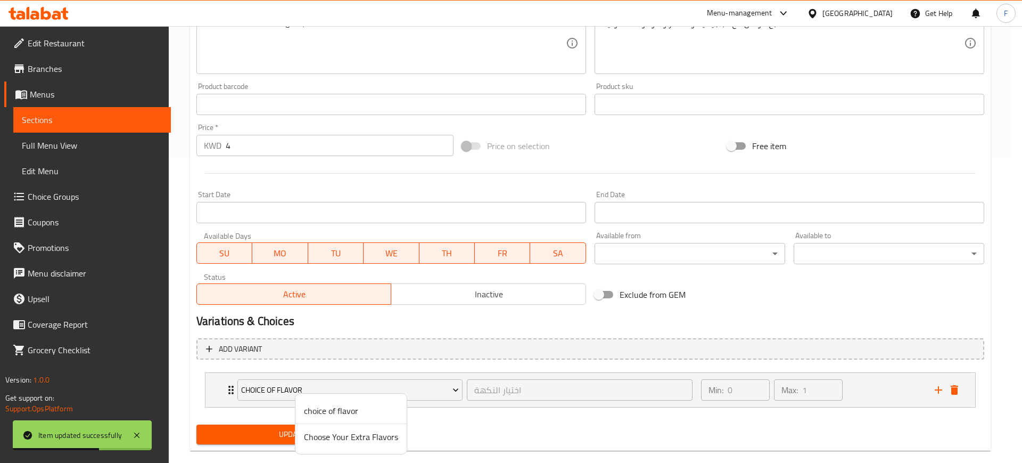
click at [327, 436] on span "Choose Your Extra Flavors" at bounding box center [351, 436] width 94 height 13
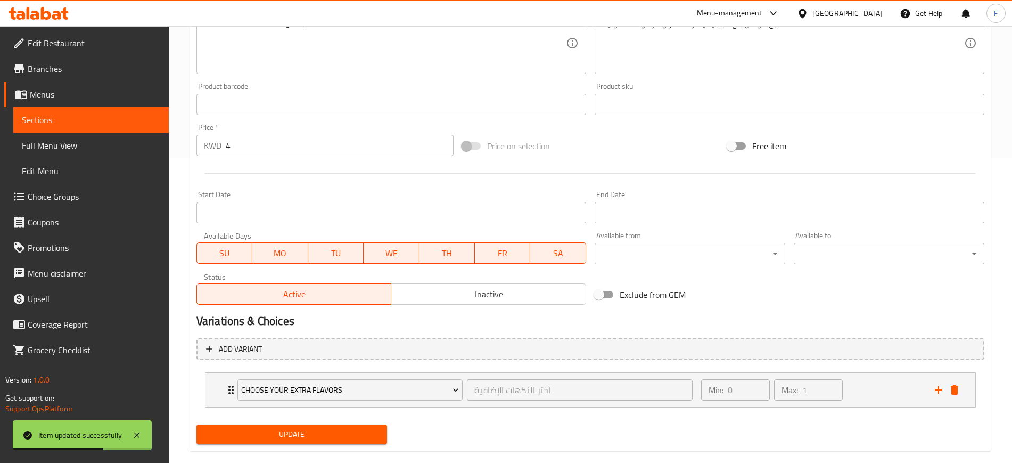
click at [324, 440] on span "Update" at bounding box center [292, 434] width 174 height 13
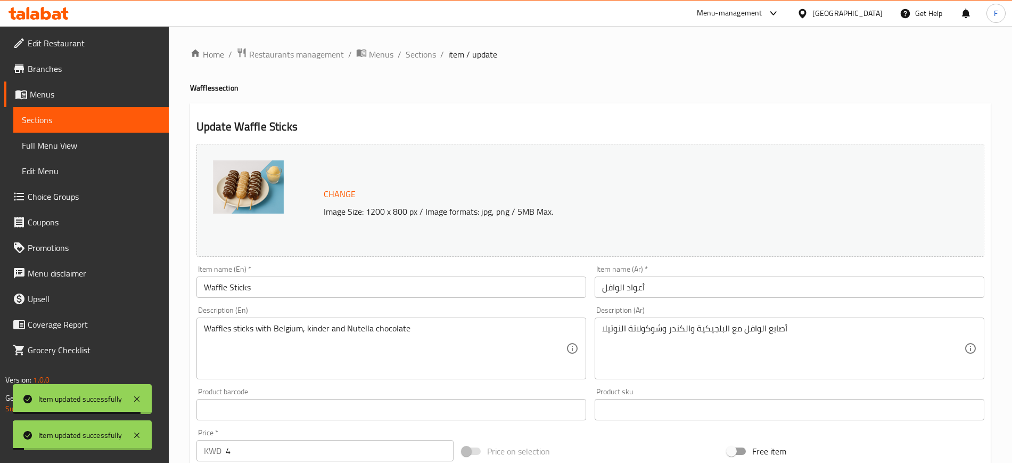
click at [420, 57] on span "Sections" at bounding box center [421, 54] width 30 height 13
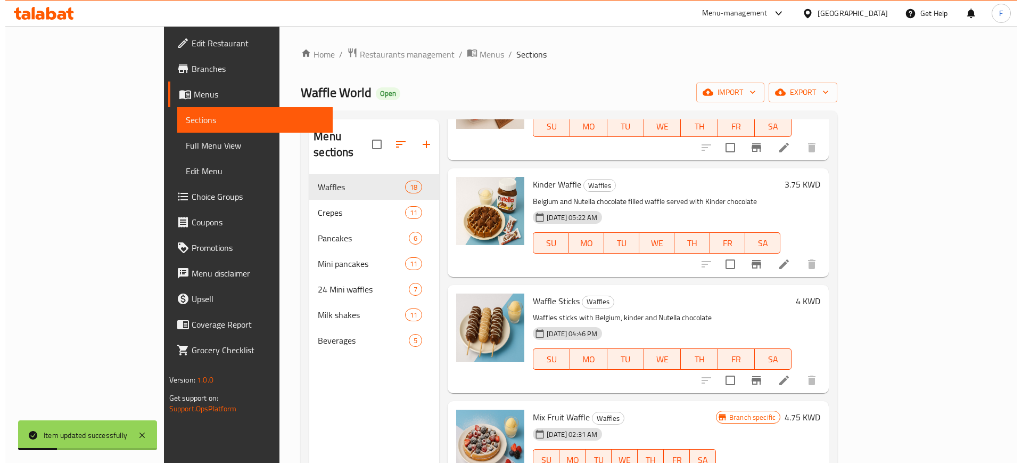
scroll to position [133, 0]
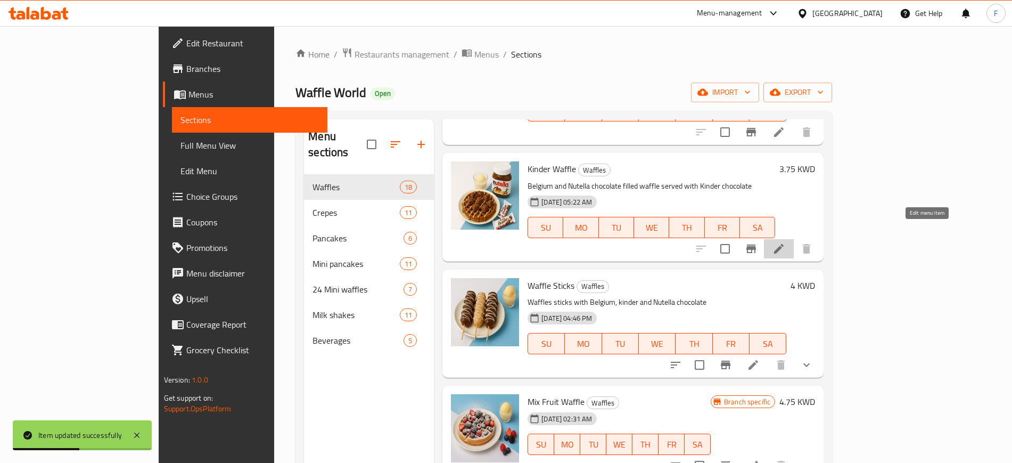
click at [784, 244] on icon at bounding box center [779, 249] width 10 height 10
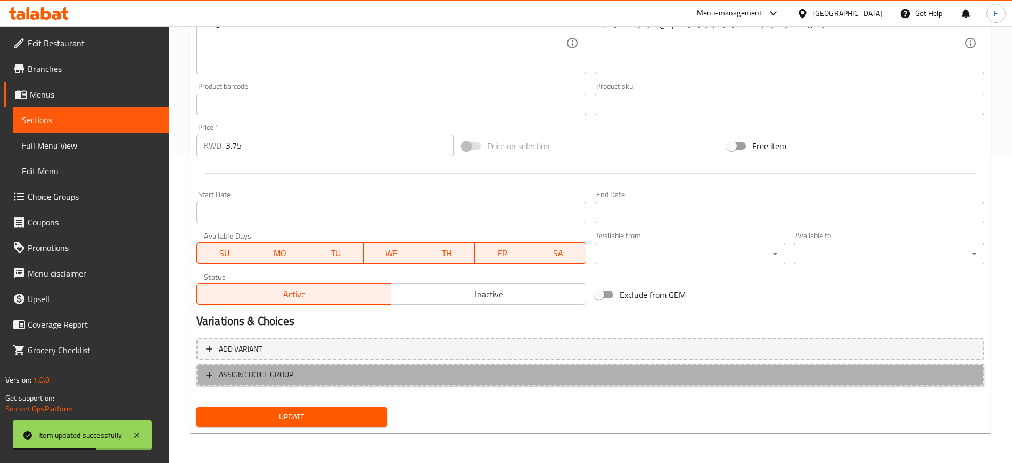
click at [332, 373] on span "ASSIGN CHOICE GROUP" at bounding box center [590, 374] width 769 height 13
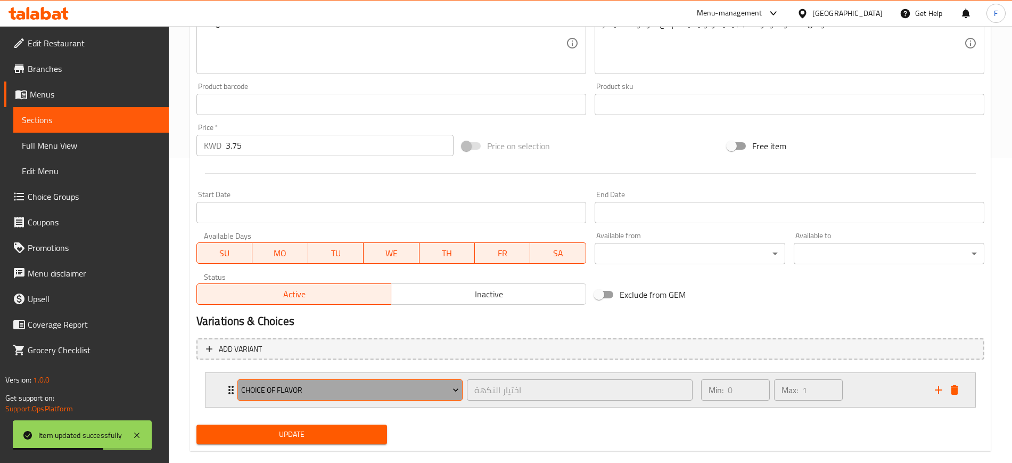
click at [323, 391] on span "choice of flavor" at bounding box center [350, 389] width 218 height 13
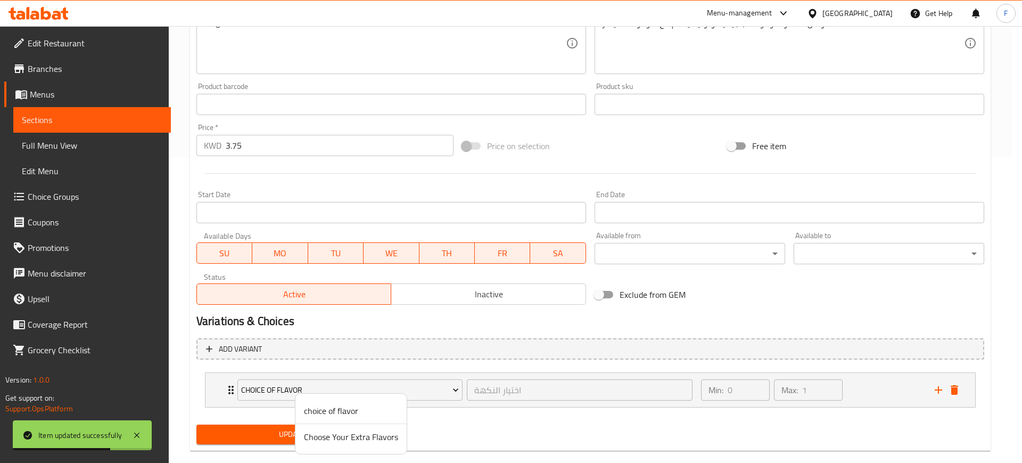
drag, startPoint x: 337, startPoint y: 436, endPoint x: 329, endPoint y: 444, distance: 11.3
click at [337, 437] on span "Choose Your Extra Flavors" at bounding box center [351, 436] width 94 height 13
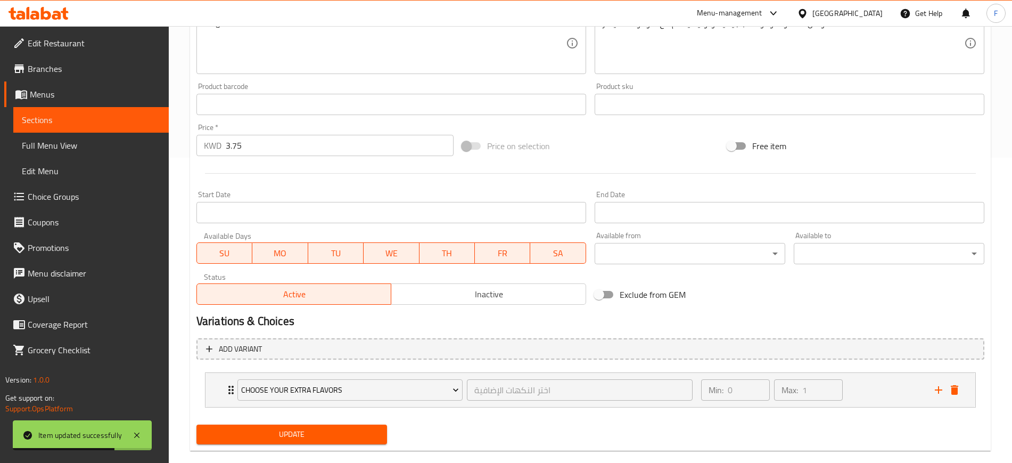
click at [323, 445] on div "Update" at bounding box center [291, 434] width 199 height 28
click at [318, 438] on span "Update" at bounding box center [292, 434] width 174 height 13
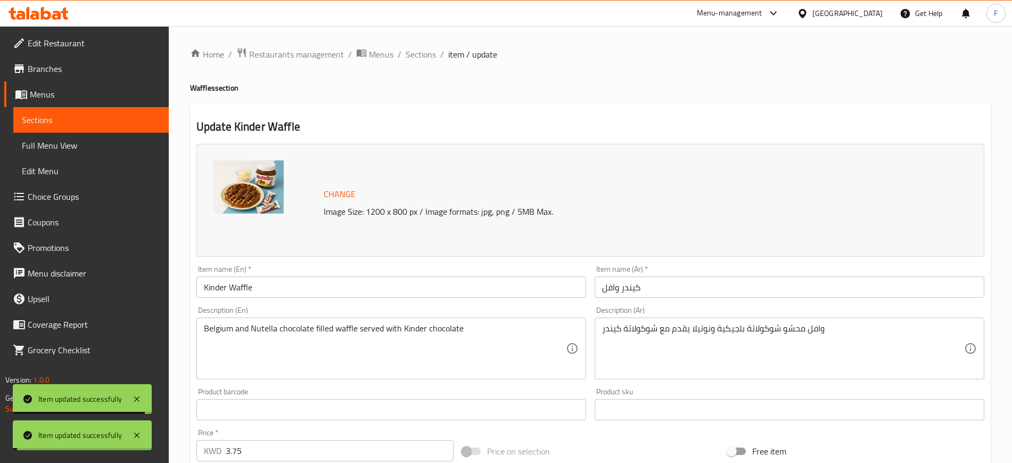
click at [423, 48] on span "Sections" at bounding box center [421, 54] width 30 height 13
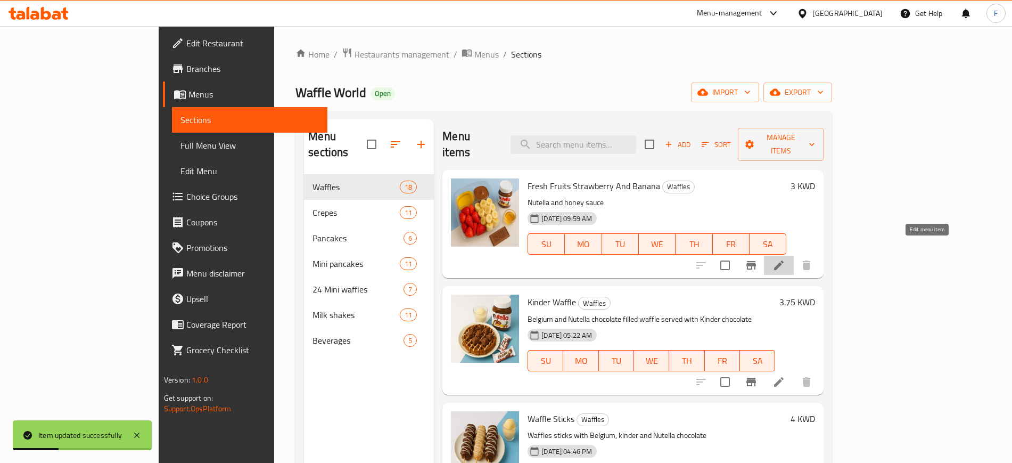
click at [784, 260] on icon at bounding box center [779, 265] width 10 height 10
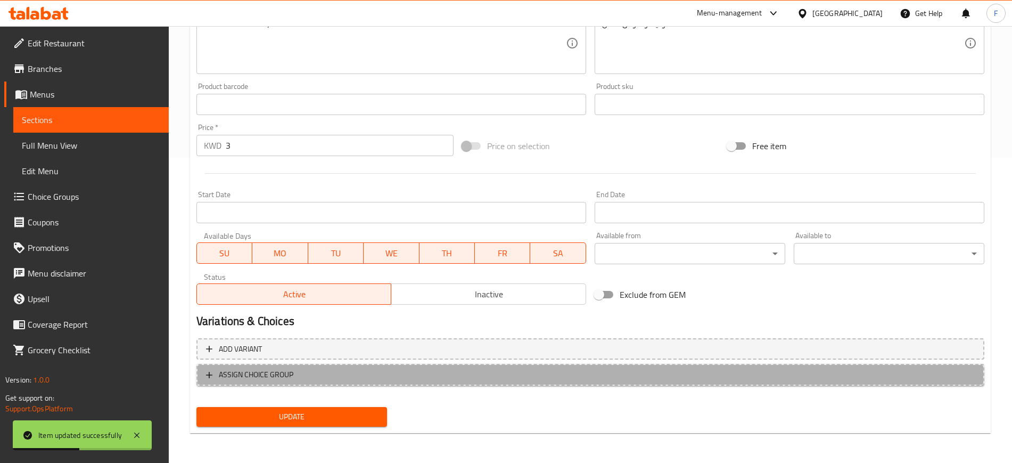
click at [300, 372] on span "ASSIGN CHOICE GROUP" at bounding box center [590, 374] width 769 height 13
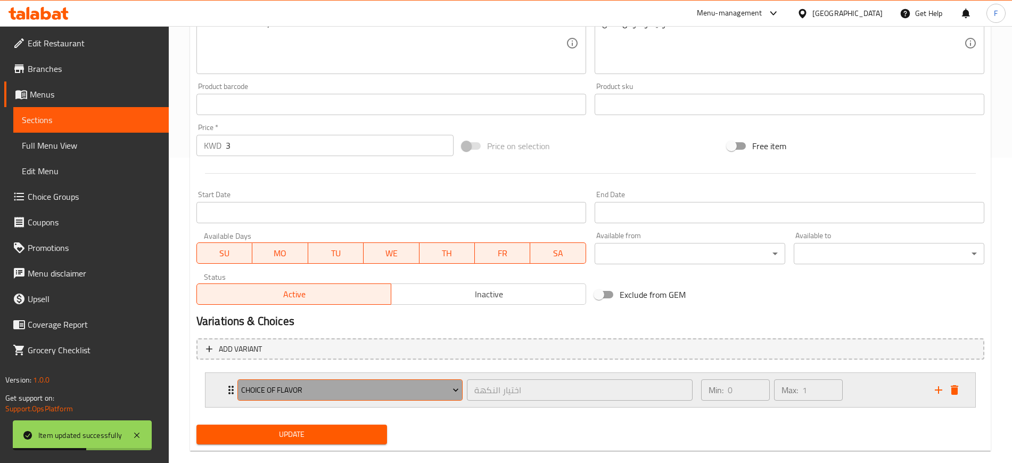
click at [301, 391] on span "choice of flavor" at bounding box center [350, 389] width 218 height 13
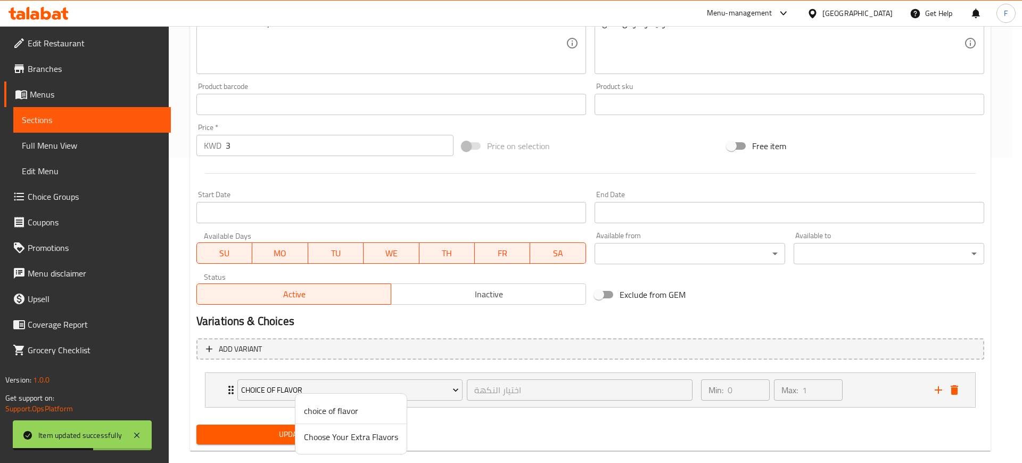
click at [364, 438] on span "Choose Your Extra Flavors" at bounding box center [351, 436] width 94 height 13
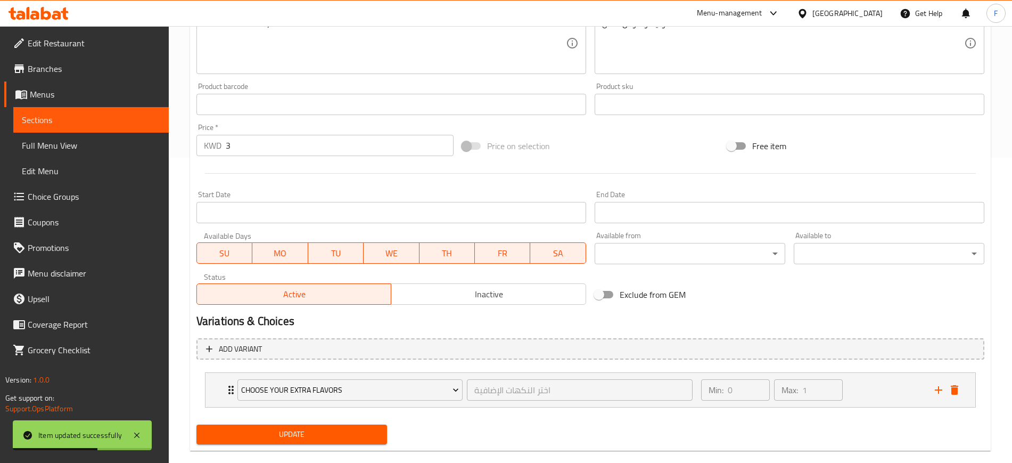
click at [330, 434] on span "Update" at bounding box center [292, 434] width 174 height 13
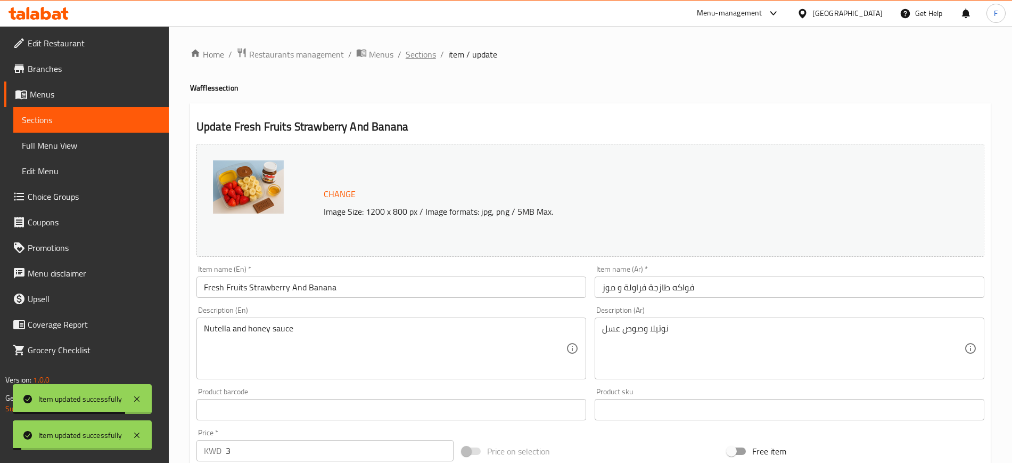
click at [421, 55] on span "Sections" at bounding box center [421, 54] width 30 height 13
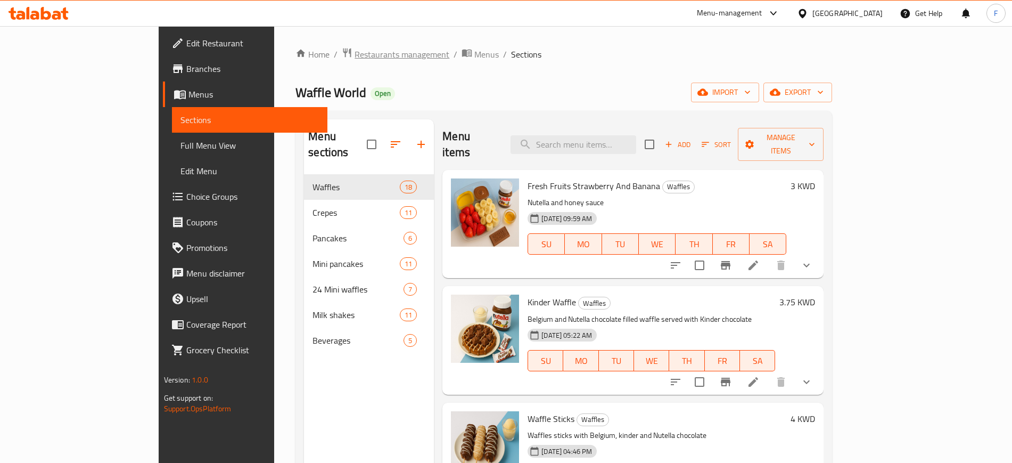
click at [355, 61] on span "Restaurants management" at bounding box center [402, 54] width 95 height 13
